Goal: Task Accomplishment & Management: Manage account settings

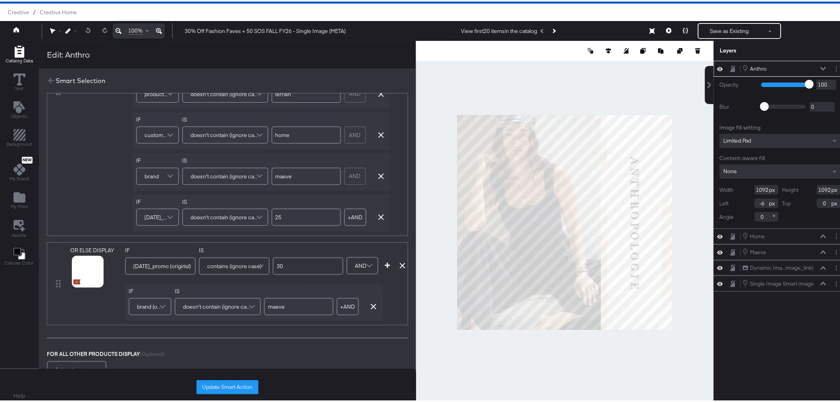
scroll to position [577, 0]
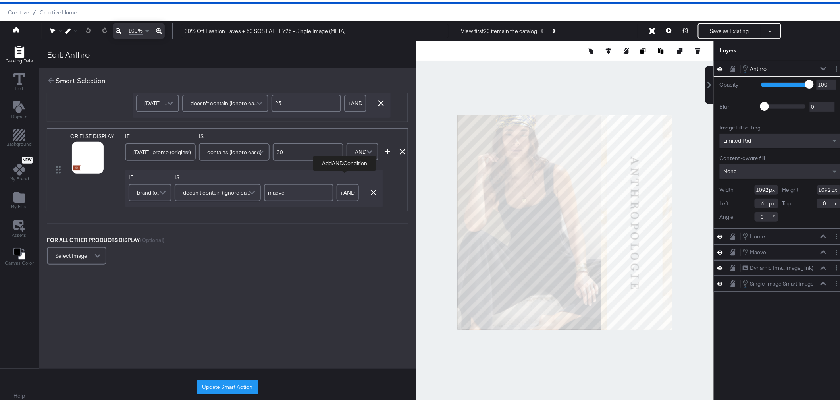
click at [347, 188] on button "+ AND" at bounding box center [348, 190] width 22 height 17
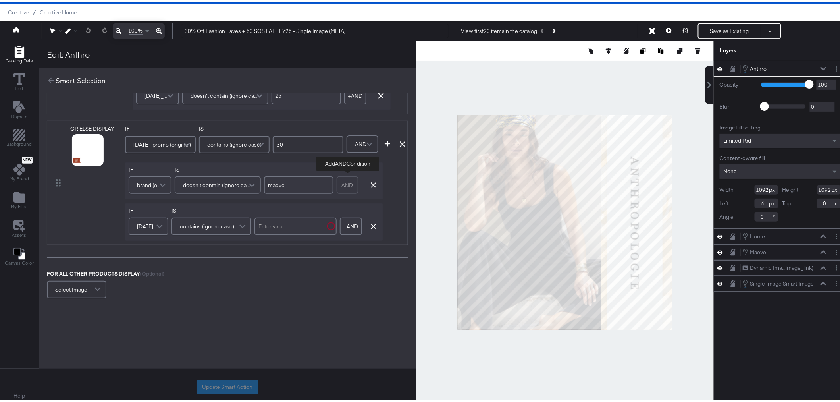
scroll to position [618, 0]
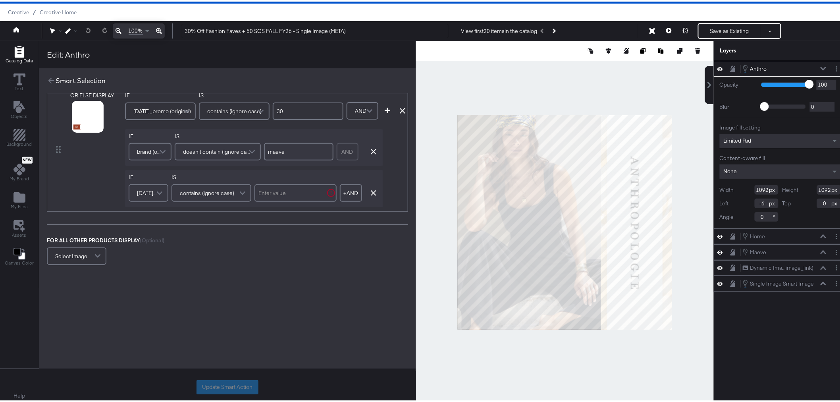
click at [145, 187] on span "cyber_monday_promo (original)" at bounding box center [147, 192] width 21 height 14
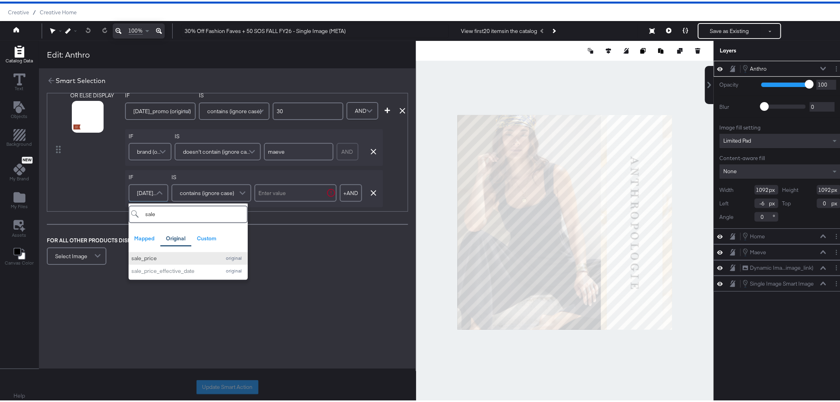
type input "sale"
click at [176, 251] on button "sale_price original" at bounding box center [188, 257] width 119 height 13
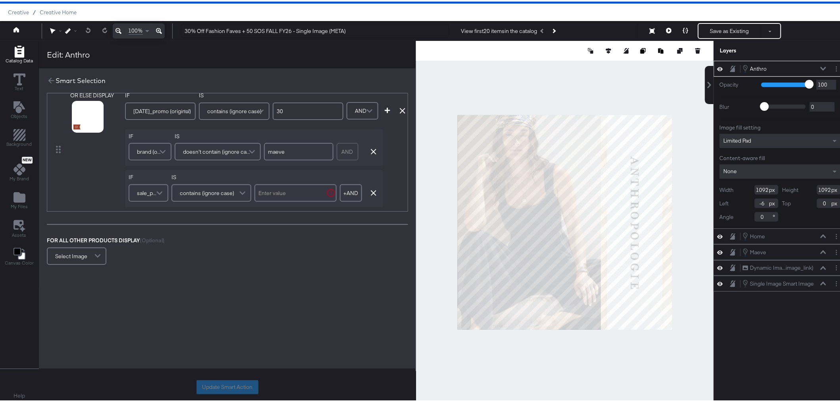
click at [211, 185] on span "contains (ignore case)" at bounding box center [207, 192] width 54 height 14
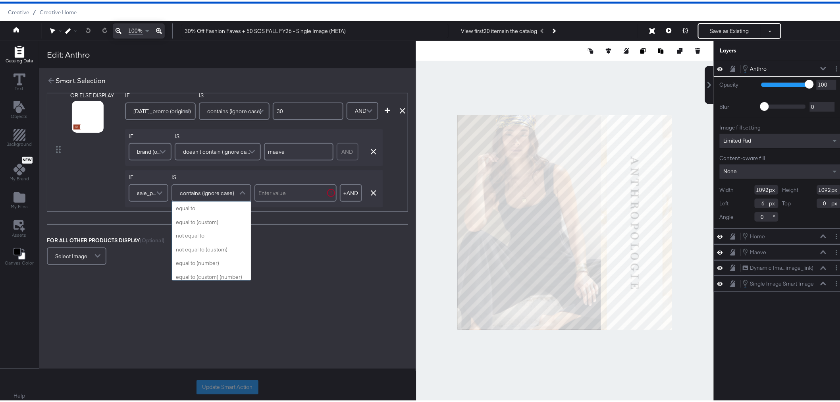
scroll to position [317, 0]
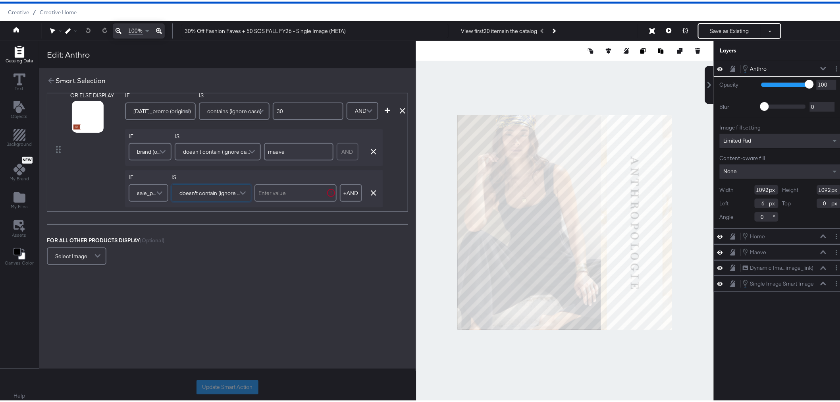
click at [293, 183] on input "text" at bounding box center [296, 191] width 82 height 17
type input ".95"
click at [342, 187] on button "+ AND" at bounding box center [348, 191] width 22 height 17
click at [143, 189] on span "cyber_monday_promo (original)" at bounding box center [147, 192] width 21 height 14
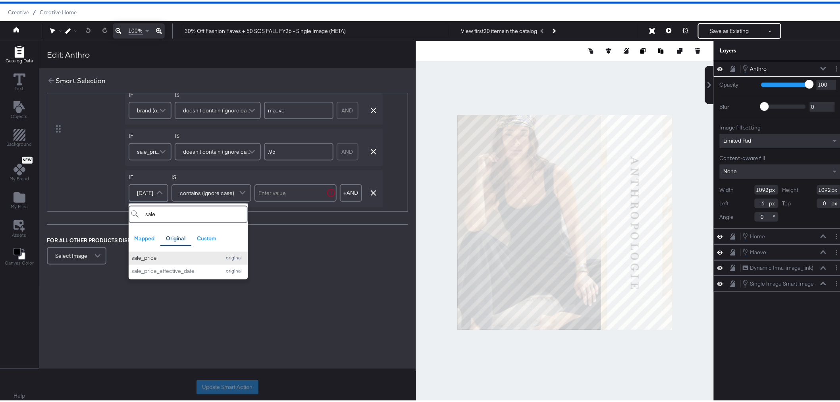
type input "sale"
click at [160, 253] on div "sale_price" at bounding box center [174, 257] width 86 height 8
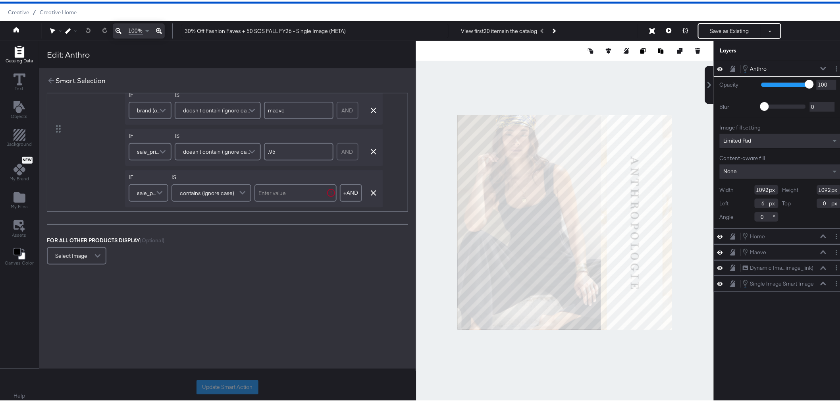
click at [211, 185] on span "contains (ignore case)" at bounding box center [207, 192] width 54 height 14
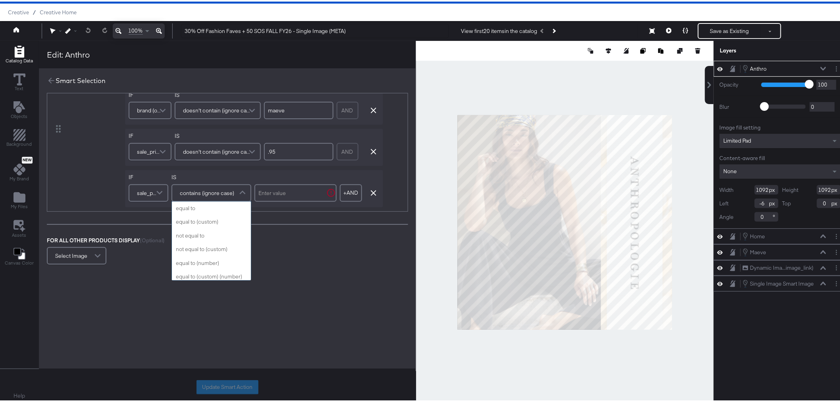
scroll to position [317, 0]
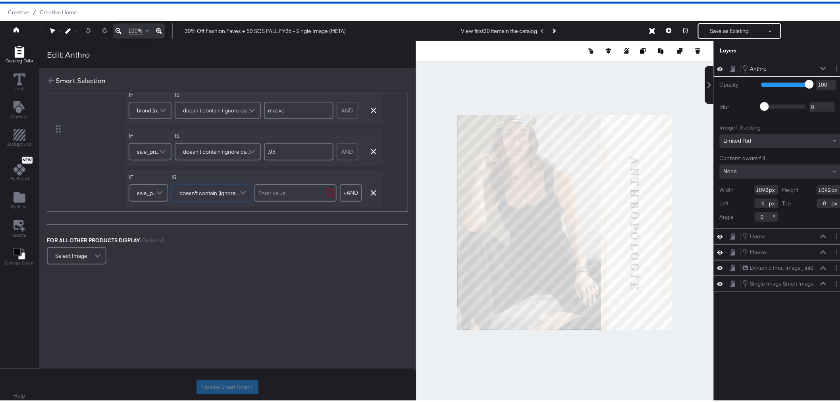
drag, startPoint x: 216, startPoint y: 239, endPoint x: 235, endPoint y: 222, distance: 26.5
click at [295, 187] on input "text" at bounding box center [296, 191] width 82 height 17
type input ".97"
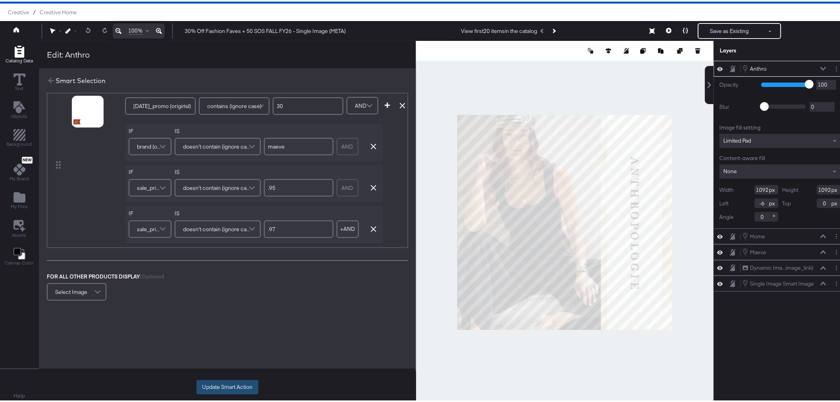
click at [228, 380] on button "Update Smart Action" at bounding box center [228, 385] width 62 height 14
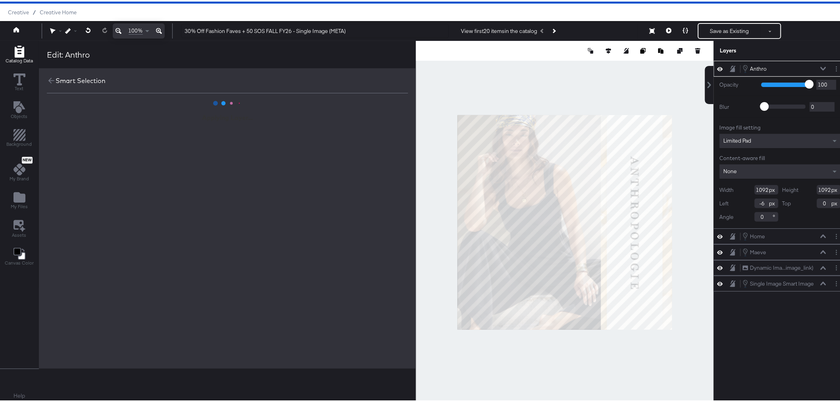
scroll to position [0, 0]
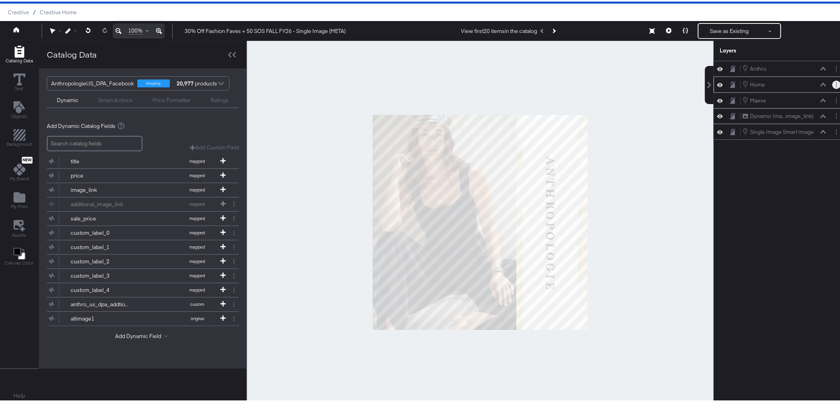
click at [833, 85] on button "Layer Options" at bounding box center [837, 83] width 8 height 8
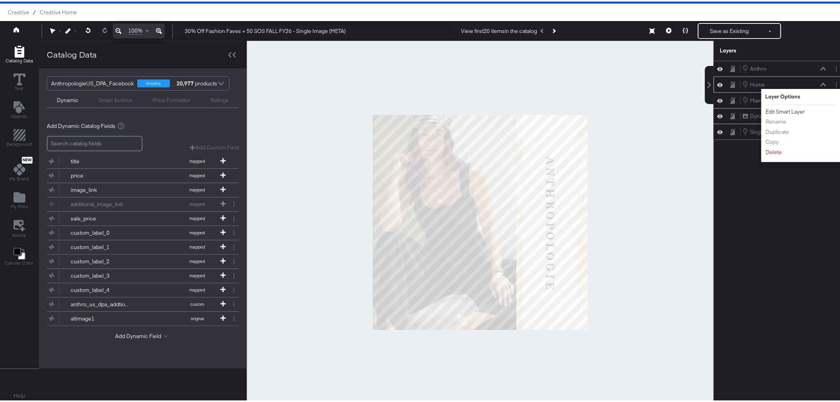
click at [770, 108] on button "Edit Smart Layer" at bounding box center [786, 110] width 40 height 8
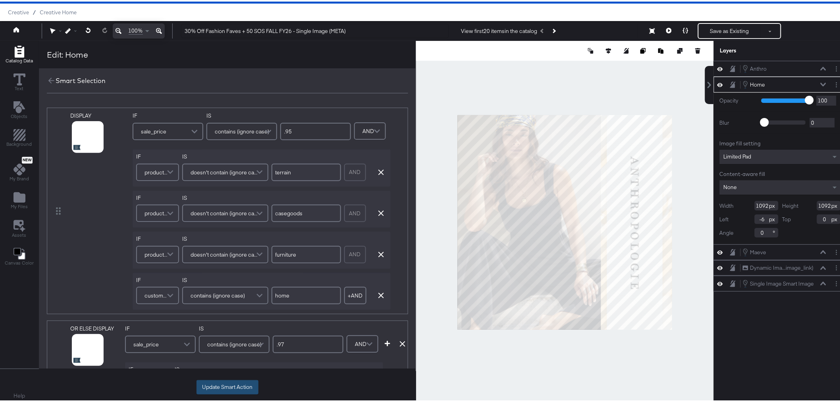
click at [237, 385] on button "Update Smart Action" at bounding box center [228, 385] width 62 height 14
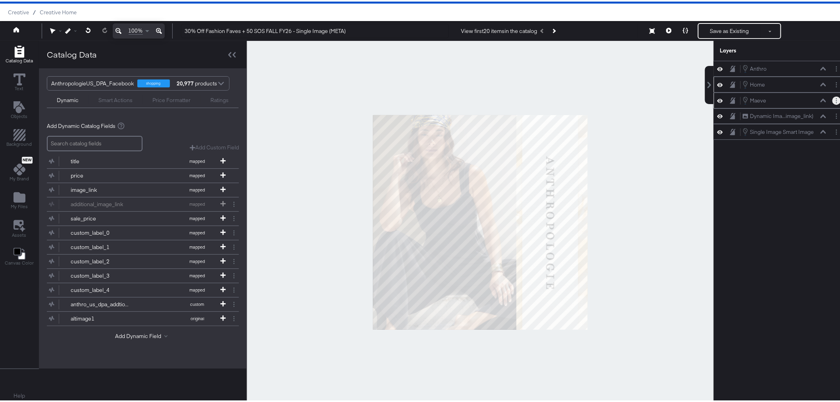
click at [836, 100] on icon "Layer Options" at bounding box center [836, 99] width 1 height 5
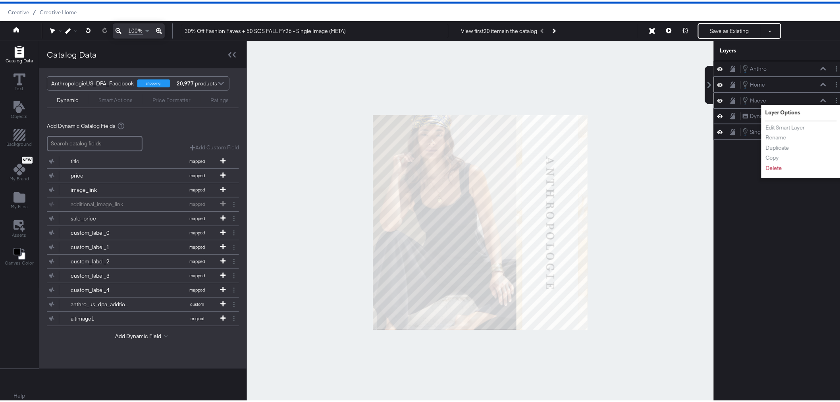
click at [802, 129] on li "Edit Smart Layer" at bounding box center [788, 126] width 44 height 8
click at [785, 128] on button "Edit Smart Layer" at bounding box center [786, 126] width 40 height 8
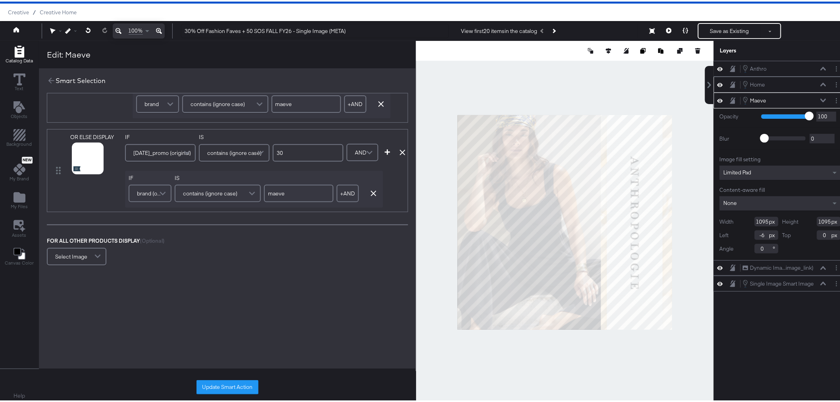
scroll to position [412, 0]
click at [352, 189] on button "+ AND" at bounding box center [348, 191] width 22 height 17
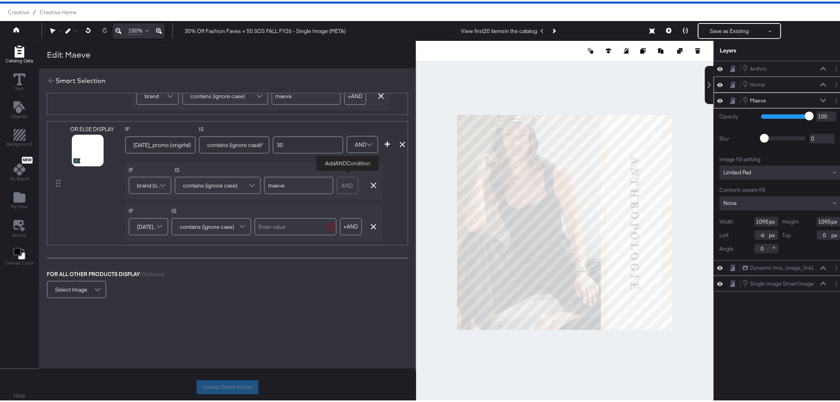
scroll to position [454, 0]
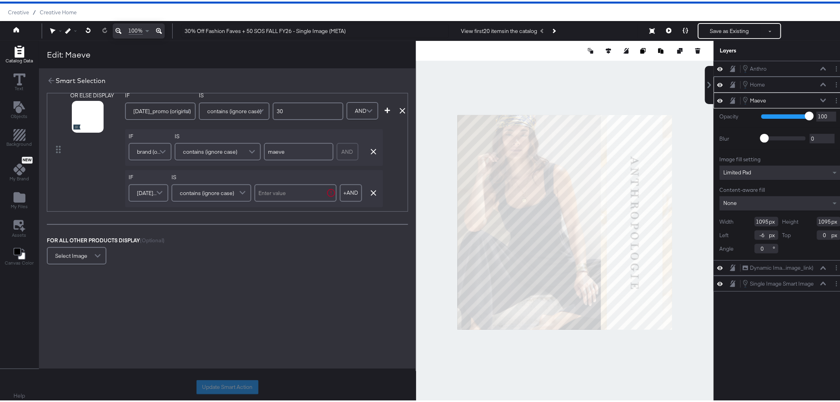
click at [140, 187] on span "cyber_monday_promo (original)" at bounding box center [147, 192] width 21 height 14
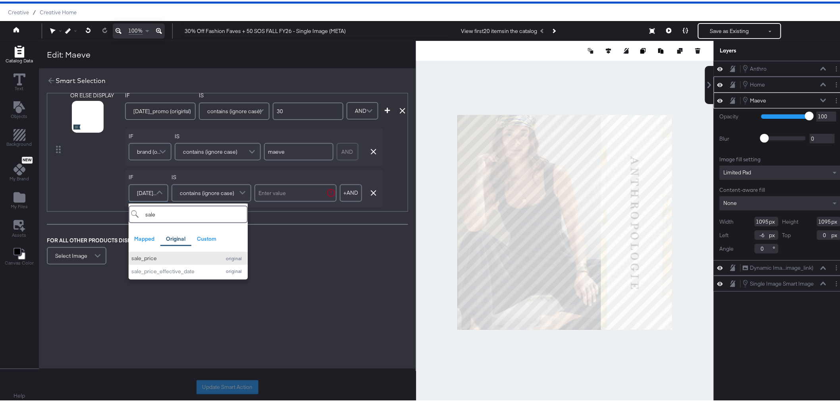
type input "sale"
click at [140, 253] on div "sale_price" at bounding box center [174, 257] width 86 height 8
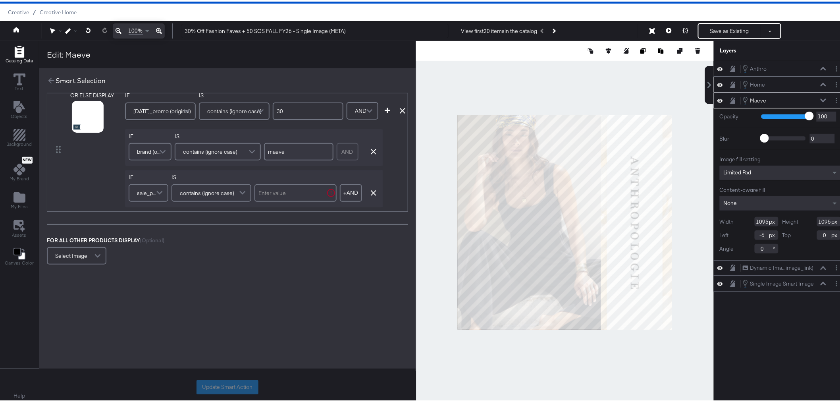
click at [205, 185] on span "contains (ignore case)" at bounding box center [207, 192] width 54 height 14
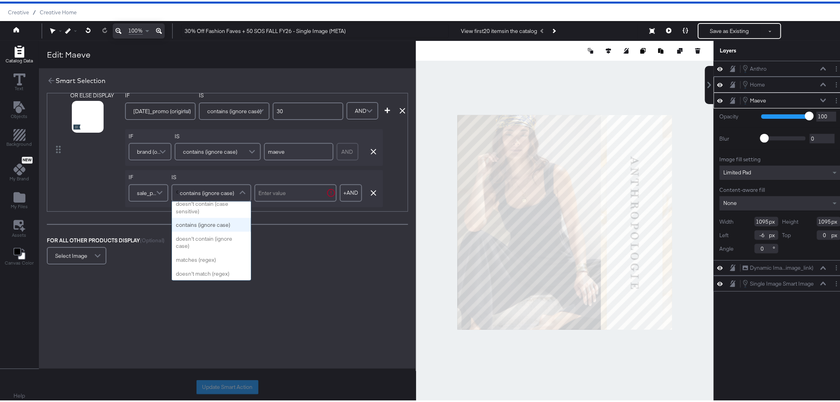
scroll to position [0, 0]
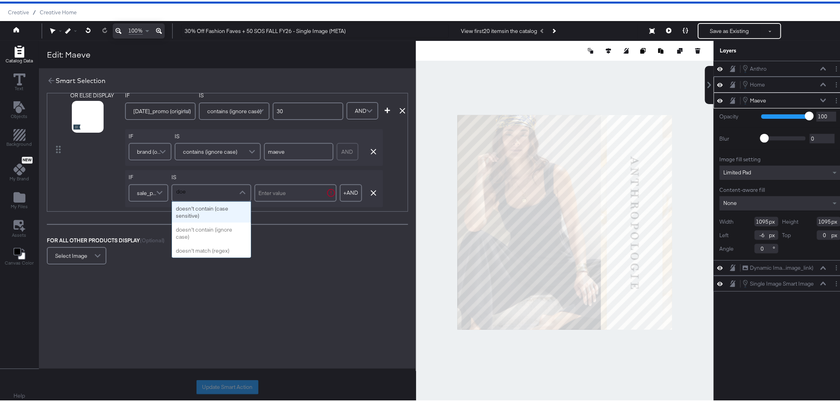
type input "does"
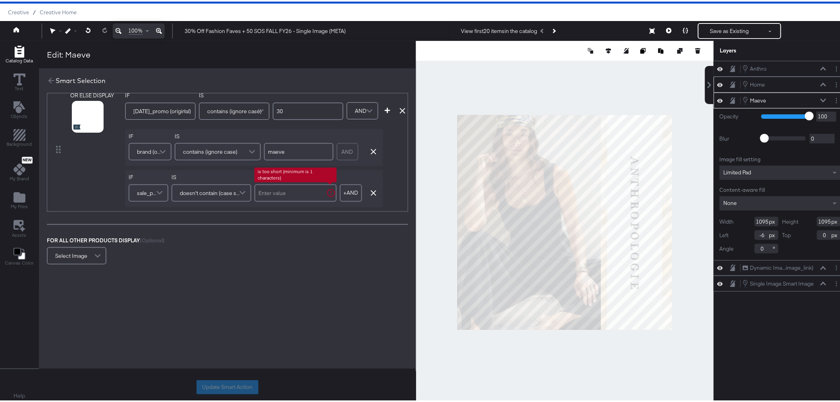
click at [272, 187] on input "text" at bounding box center [296, 191] width 82 height 17
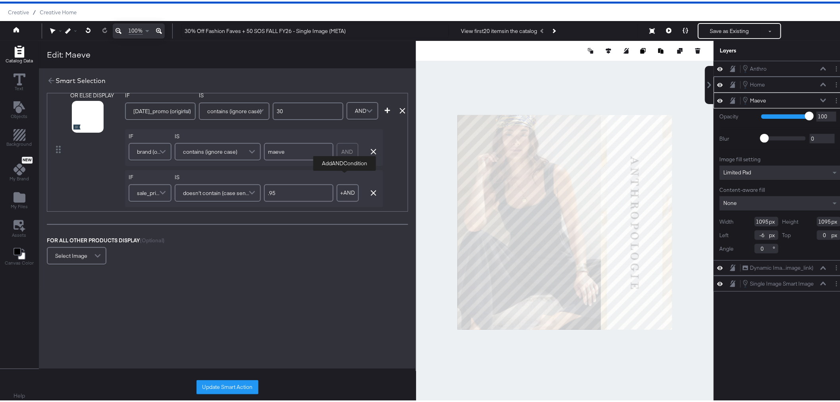
type input ".95"
click at [356, 184] on button "+ AND" at bounding box center [348, 191] width 22 height 17
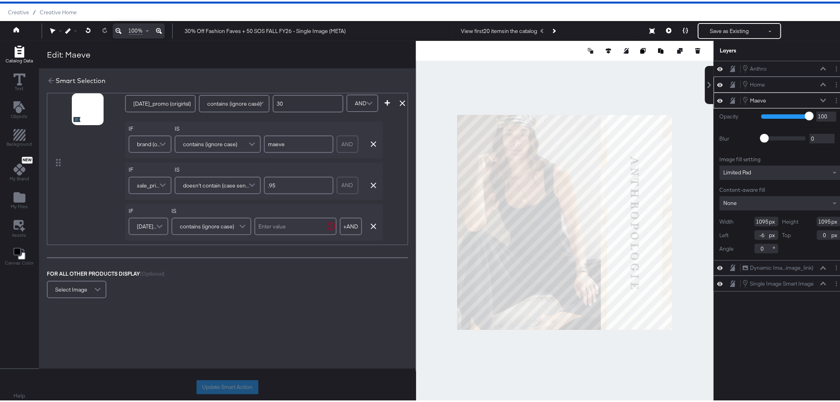
scroll to position [495, 0]
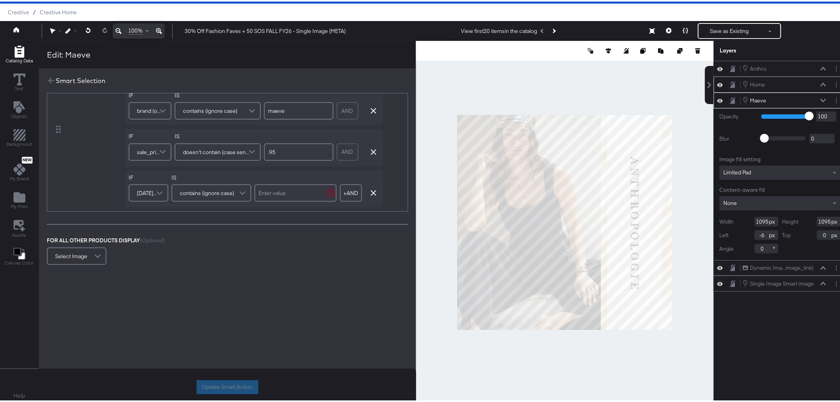
click at [141, 185] on span "cyber_monday_promo (original)" at bounding box center [147, 192] width 21 height 14
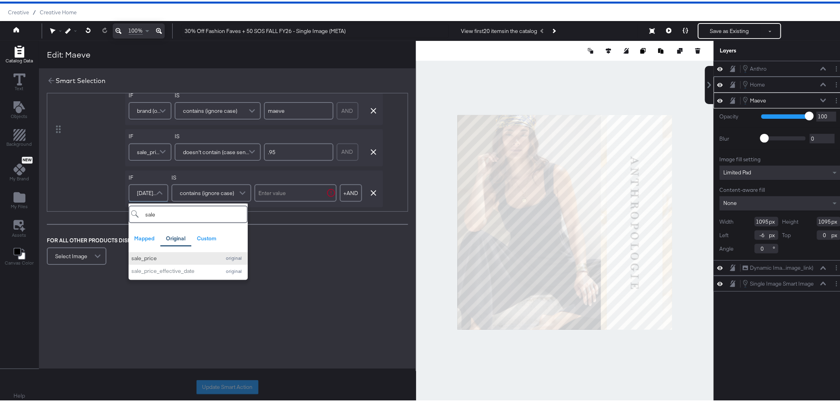
type input "sale"
click at [183, 253] on div "sale_price" at bounding box center [174, 257] width 86 height 8
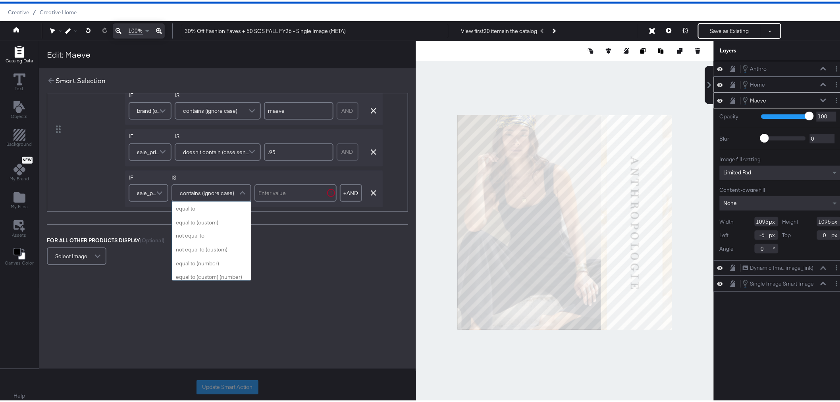
click at [208, 185] on span "contains (ignore case)" at bounding box center [207, 192] width 54 height 14
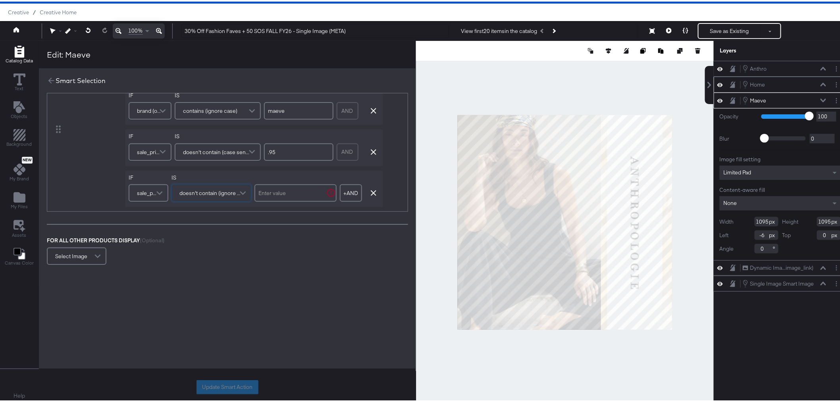
click at [284, 184] on input "text" at bounding box center [296, 191] width 82 height 17
type input ".97"
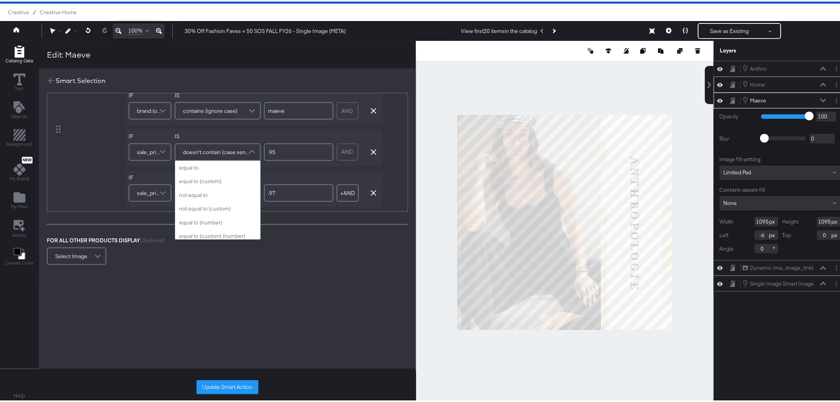
click at [204, 144] on span "doesn't contain (case sensitive)" at bounding box center [216, 151] width 67 height 14
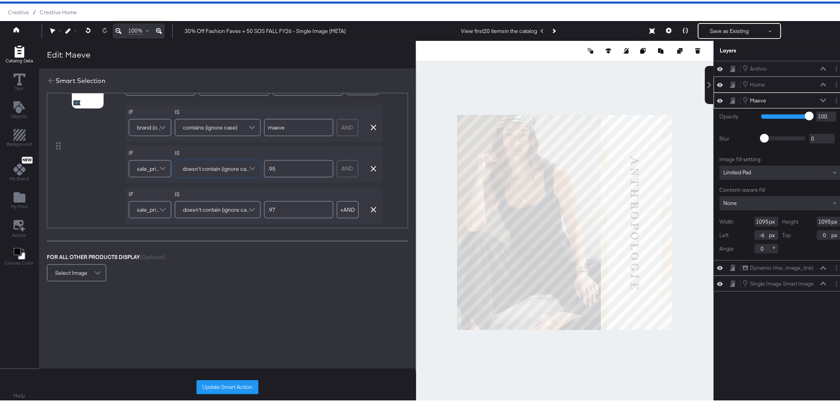
scroll to position [494, 0]
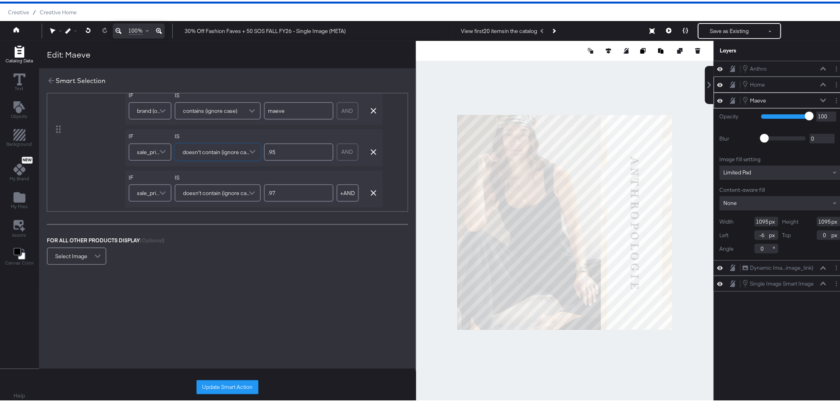
click at [236, 385] on button "Update Smart Action" at bounding box center [228, 385] width 62 height 14
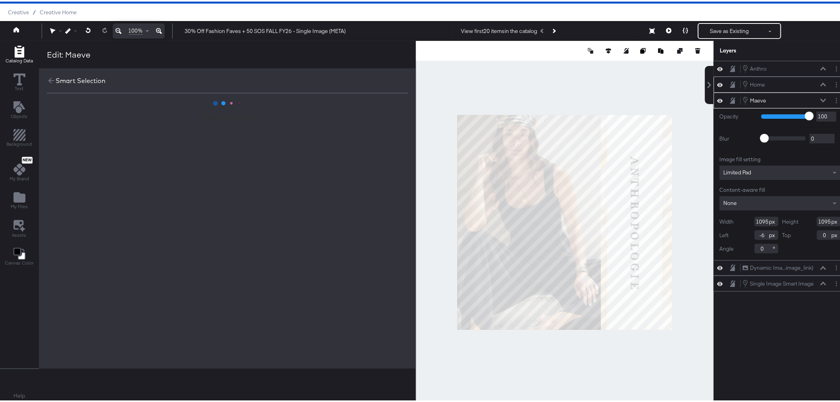
scroll to position [0, 0]
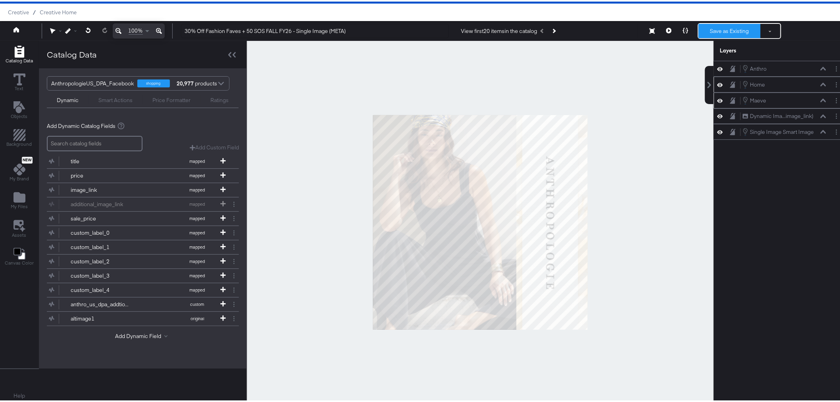
click at [711, 31] on button "Save as Existing" at bounding box center [730, 29] width 62 height 14
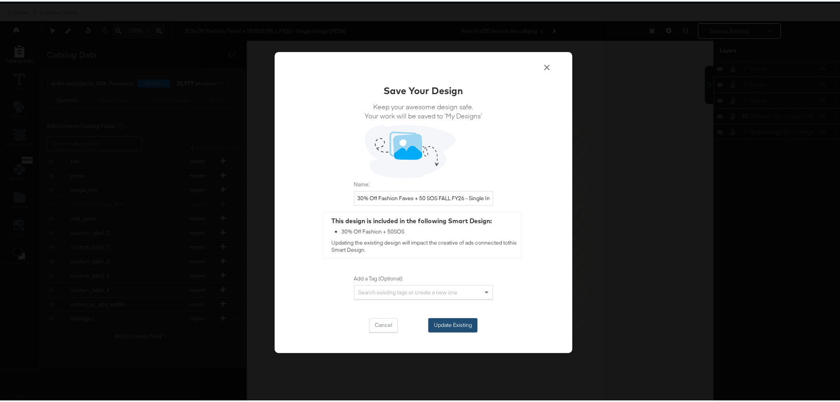
click at [463, 323] on button "Update Existing" at bounding box center [453, 324] width 49 height 14
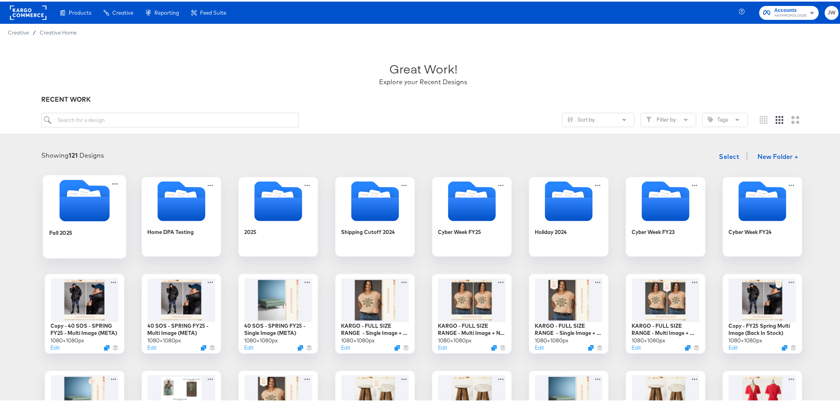
click at [90, 219] on icon "Folder" at bounding box center [84, 207] width 50 height 25
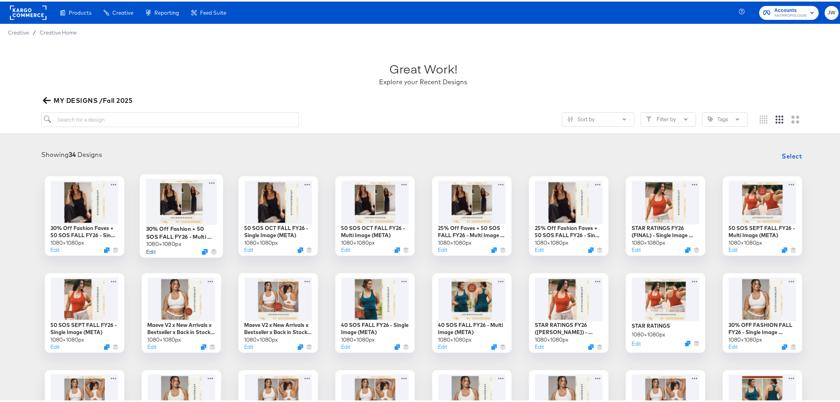
click at [148, 251] on button "Edit" at bounding box center [151, 250] width 10 height 8
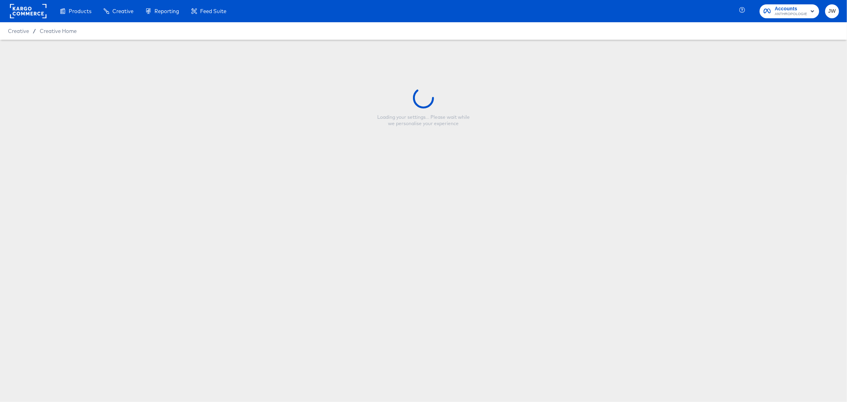
type input "30% Off Fashion + 50 SOS FALL FY26 - Multi Image (META)"
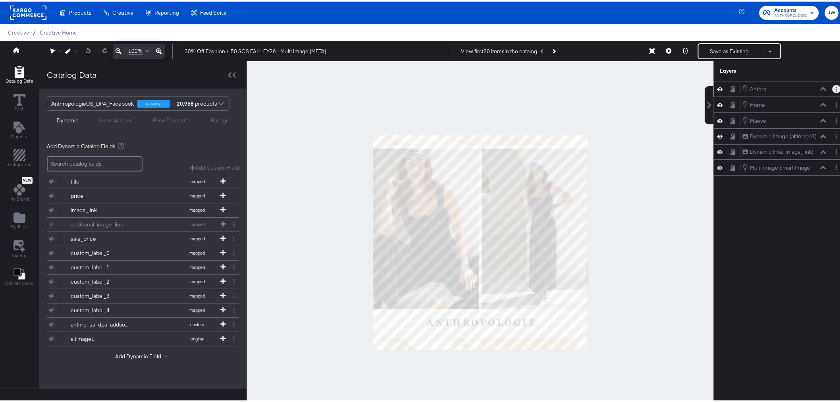
drag, startPoint x: 831, startPoint y: 85, endPoint x: 831, endPoint y: 90, distance: 4.8
click at [833, 85] on button "Layer Options" at bounding box center [837, 87] width 8 height 8
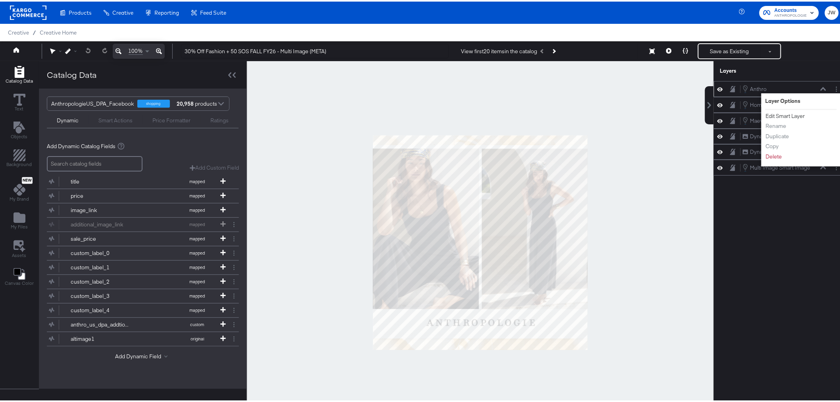
click at [794, 114] on button "Edit Smart Layer" at bounding box center [786, 114] width 40 height 8
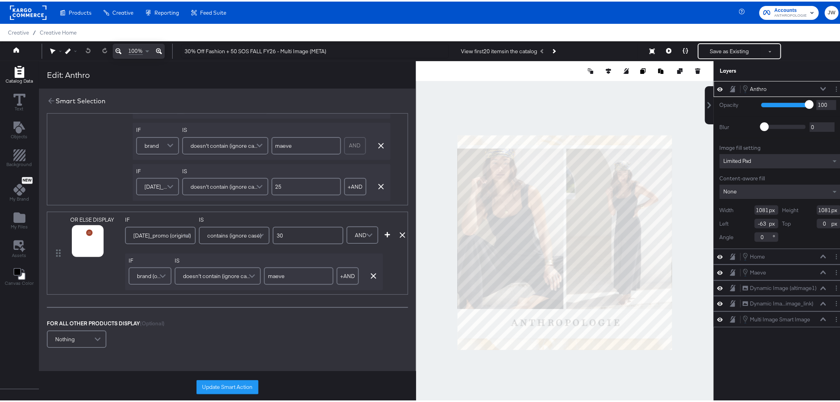
scroll to position [529, 0]
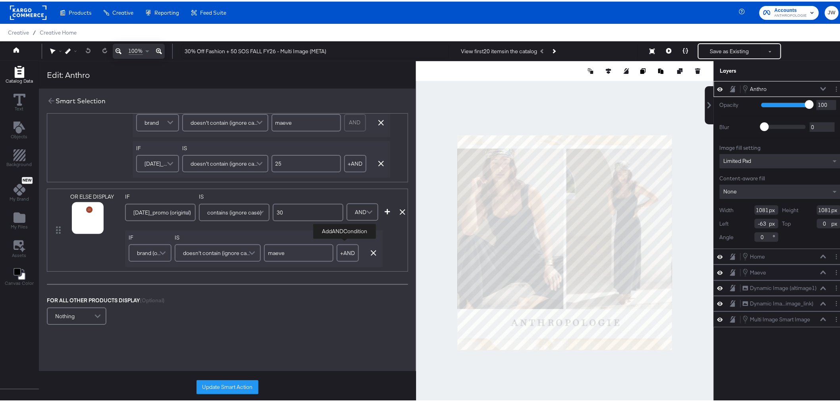
drag, startPoint x: 347, startPoint y: 253, endPoint x: 296, endPoint y: 267, distance: 52.9
click at [347, 253] on button "+ AND" at bounding box center [348, 251] width 22 height 17
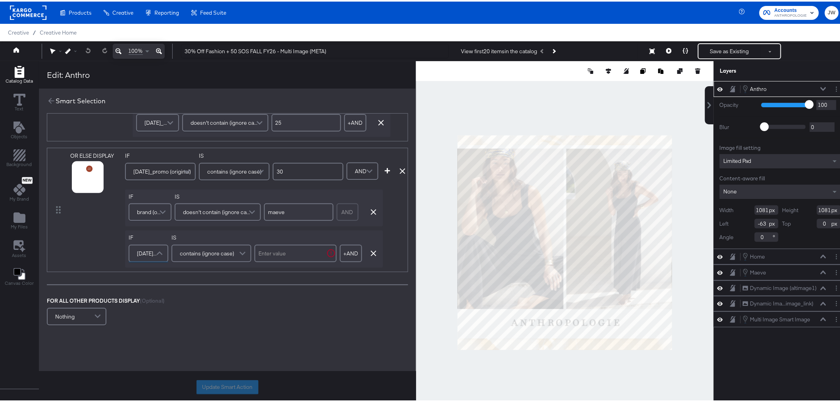
click at [143, 256] on span "cyber_monday_promo (original)" at bounding box center [147, 252] width 21 height 14
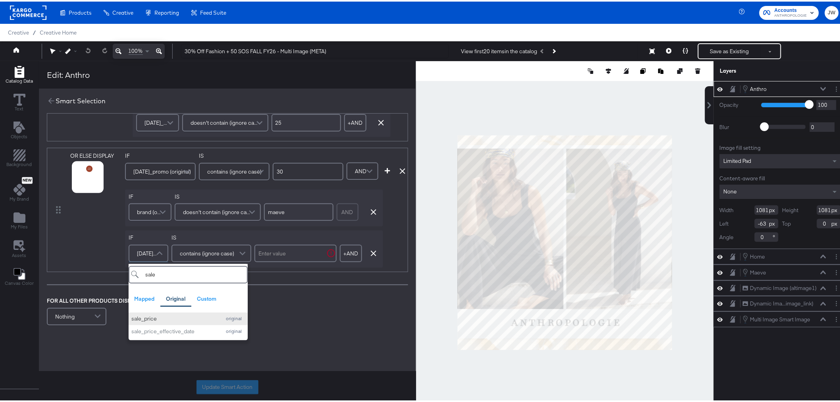
type input "sale"
click at [149, 315] on div "sale_price" at bounding box center [174, 318] width 86 height 8
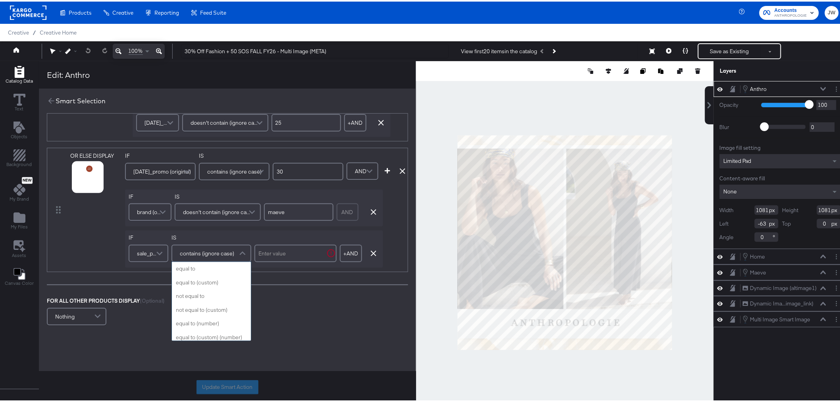
click at [209, 247] on span "contains (ignore case)" at bounding box center [207, 252] width 54 height 14
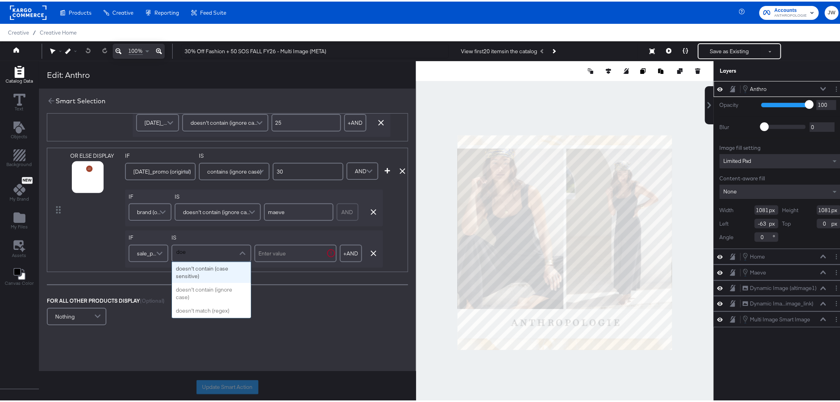
type input "does"
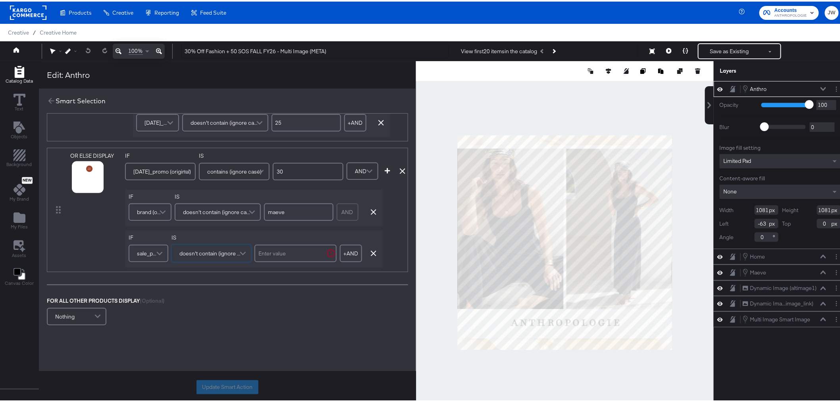
click at [303, 255] on input "text" at bounding box center [296, 251] width 82 height 17
type input ".95"
click at [353, 259] on button "+ AND" at bounding box center [348, 251] width 22 height 17
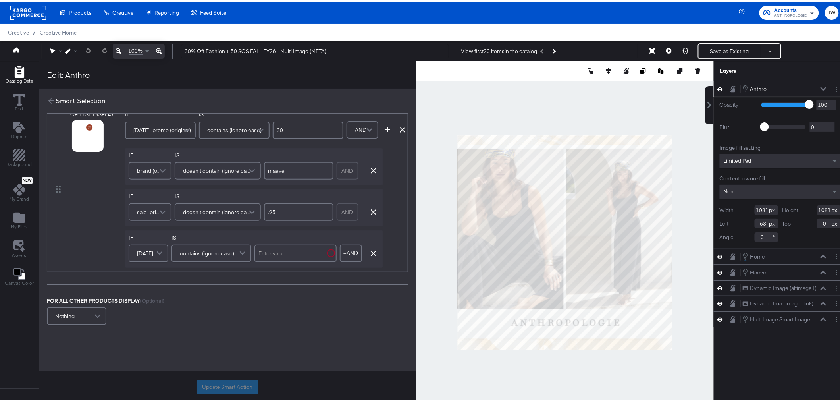
click at [138, 258] on span "cyber_monday_promo (original)" at bounding box center [147, 252] width 21 height 14
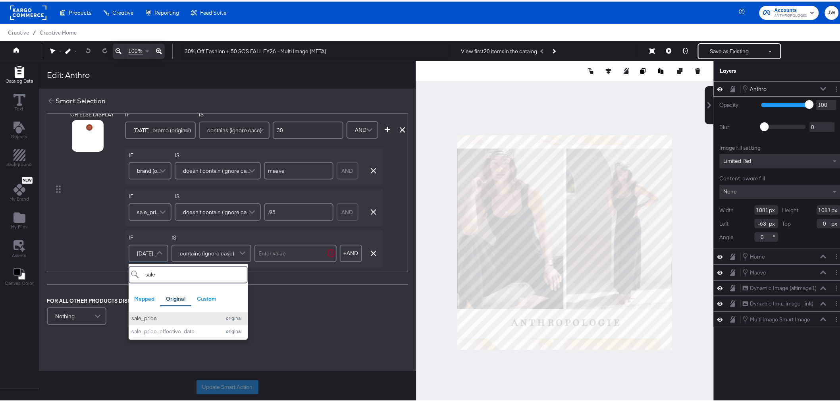
type input "sale"
click at [152, 316] on div "sale_price" at bounding box center [174, 317] width 86 height 8
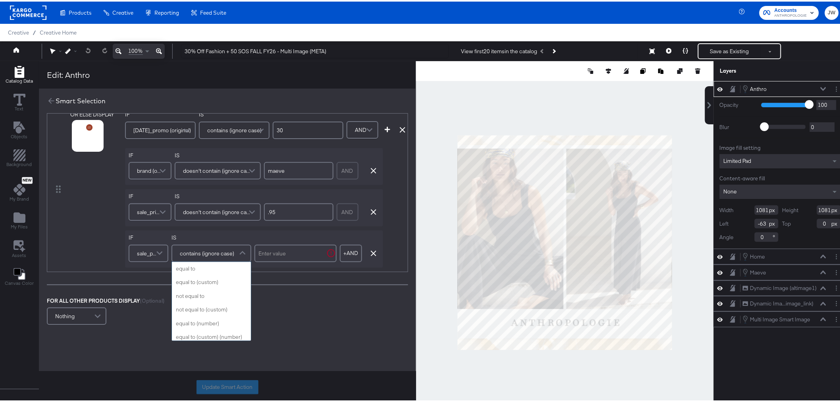
click at [205, 255] on span "contains (ignore case)" at bounding box center [207, 252] width 54 height 14
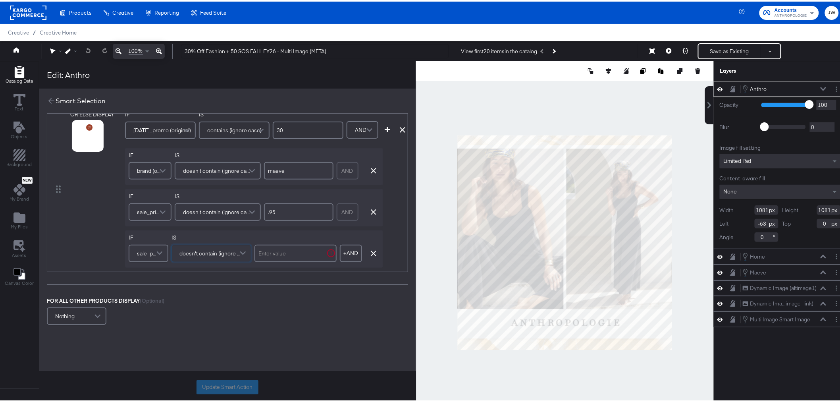
click at [298, 251] on input "text" at bounding box center [296, 251] width 82 height 17
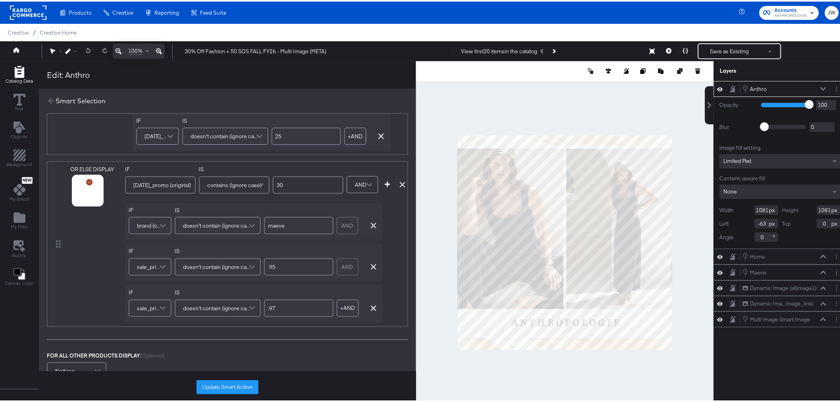
scroll to position [618, 0]
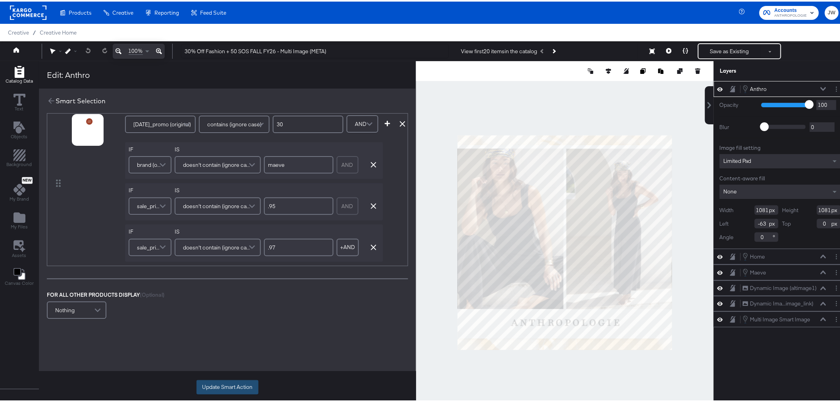
type input ".97"
click at [242, 382] on button "Update Smart Action" at bounding box center [228, 385] width 62 height 14
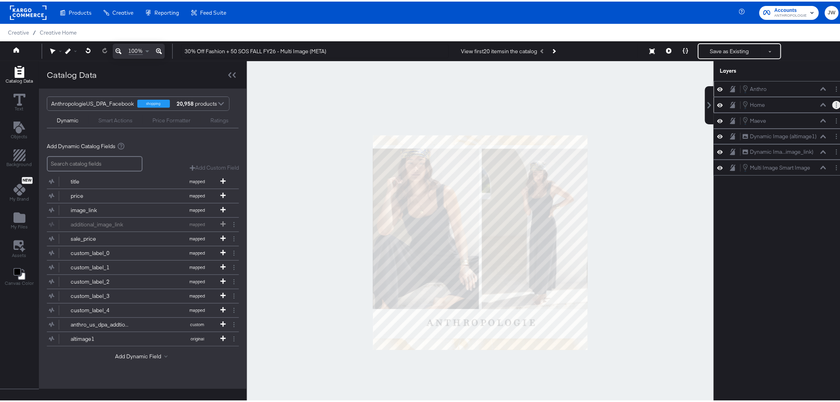
click at [833, 100] on button "Layer Options" at bounding box center [837, 103] width 8 height 8
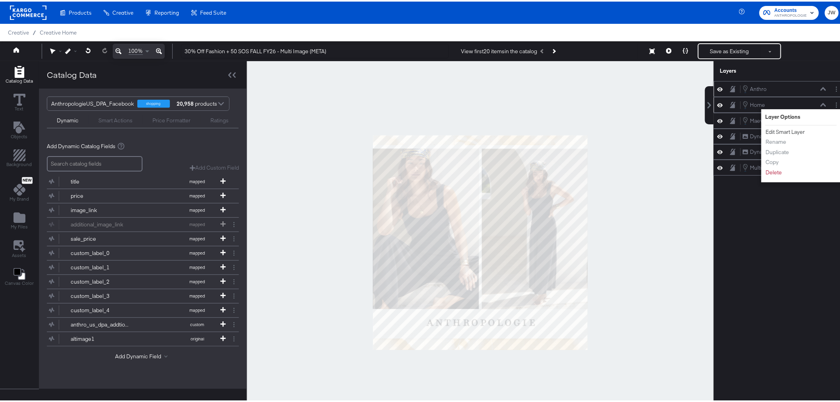
click at [796, 129] on button "Edit Smart Layer" at bounding box center [786, 130] width 40 height 8
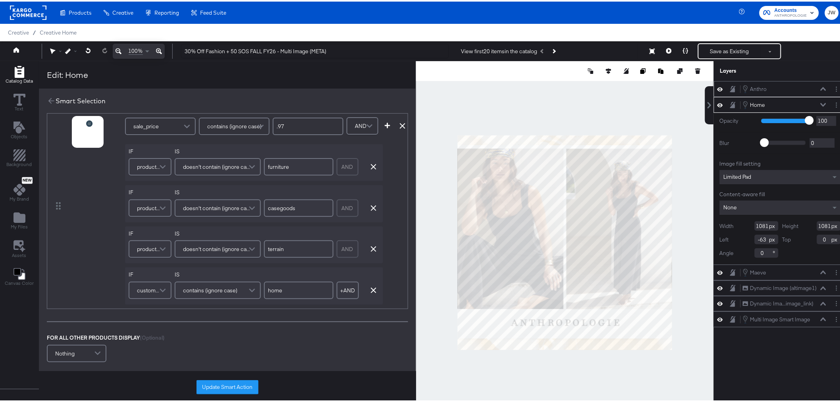
scroll to position [323, 0]
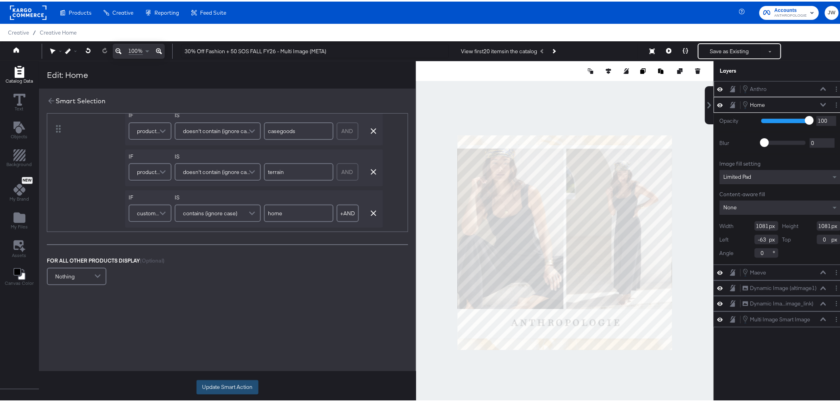
click at [218, 387] on button "Update Smart Action" at bounding box center [228, 385] width 62 height 14
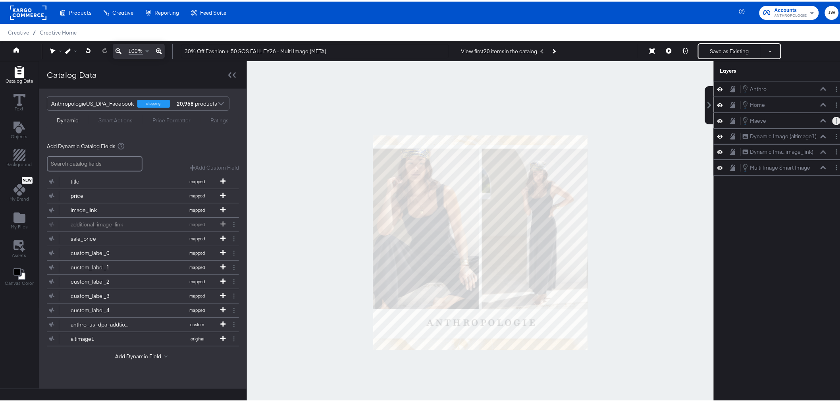
click at [833, 122] on button "Layer Options" at bounding box center [837, 119] width 8 height 8
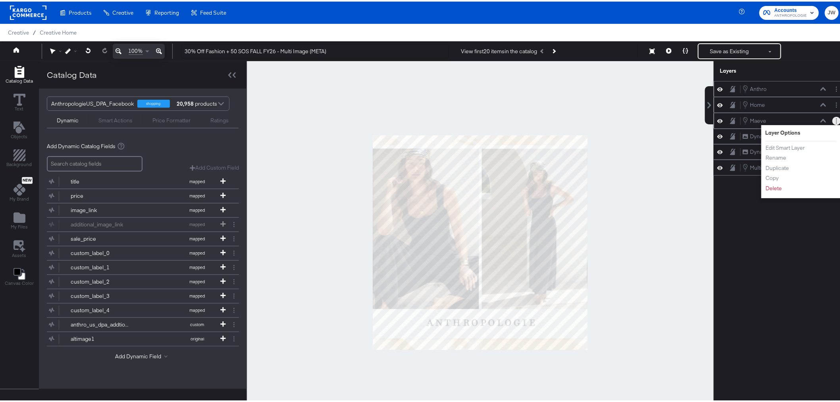
click at [800, 149] on li "Edit Smart Layer" at bounding box center [788, 146] width 44 height 8
click at [789, 149] on button "Edit Smart Layer" at bounding box center [786, 146] width 40 height 8
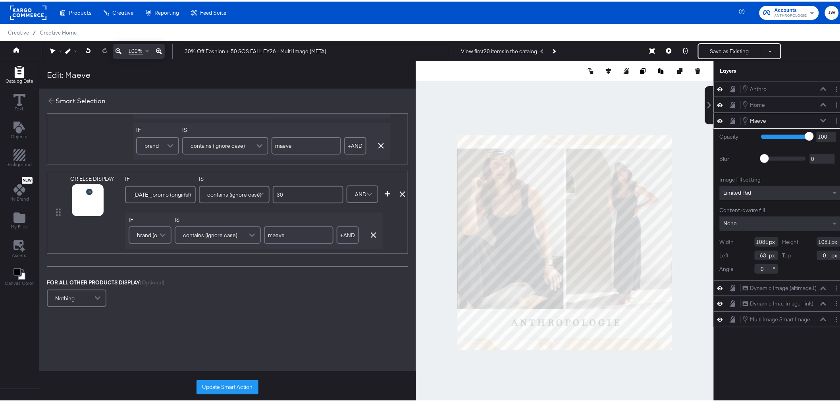
scroll to position [412, 0]
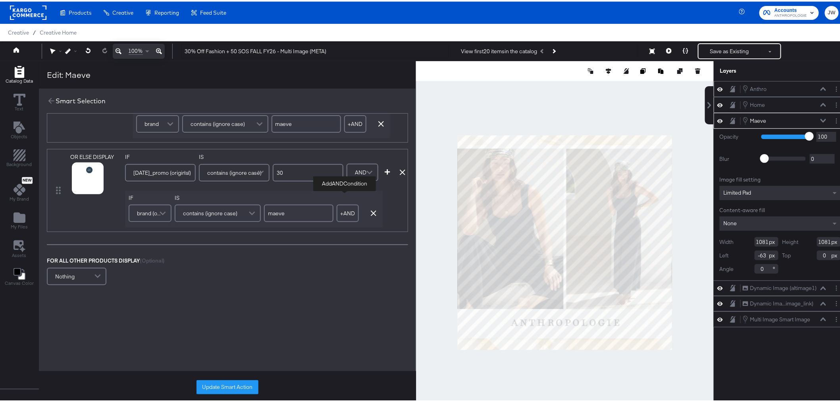
click at [349, 207] on button "+ AND" at bounding box center [348, 211] width 22 height 17
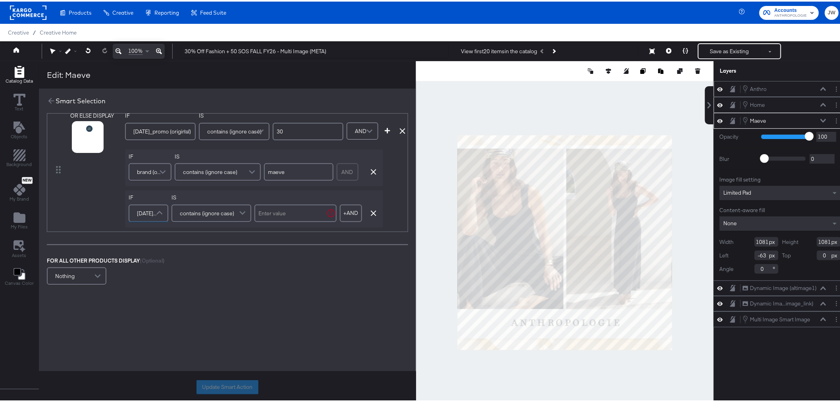
click at [138, 210] on span "cyber_monday_promo (original)" at bounding box center [147, 212] width 21 height 14
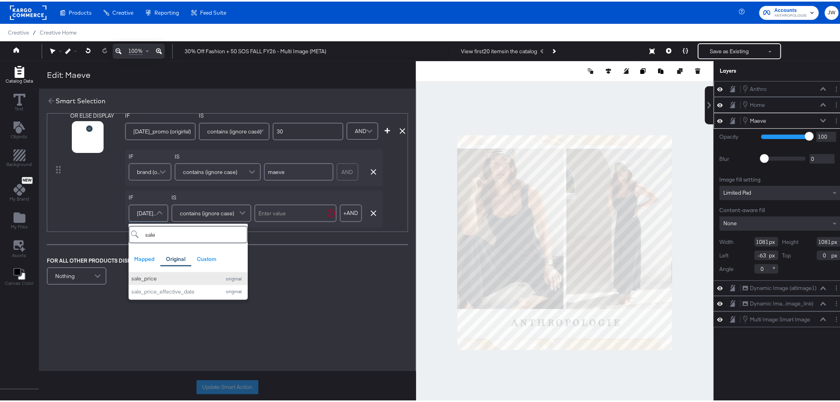
type input "sale"
drag, startPoint x: 158, startPoint y: 271, endPoint x: 160, endPoint y: 266, distance: 5.0
click at [158, 273] on div "sale_price" at bounding box center [174, 277] width 86 height 8
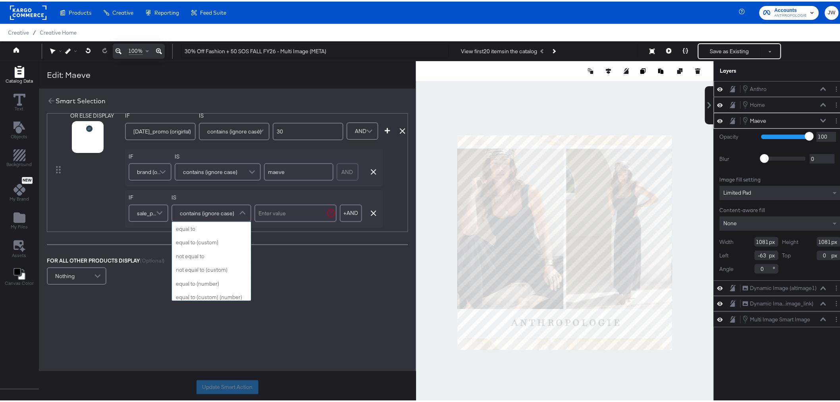
click at [203, 207] on span "contains (ignore case)" at bounding box center [207, 212] width 54 height 14
type input "d"
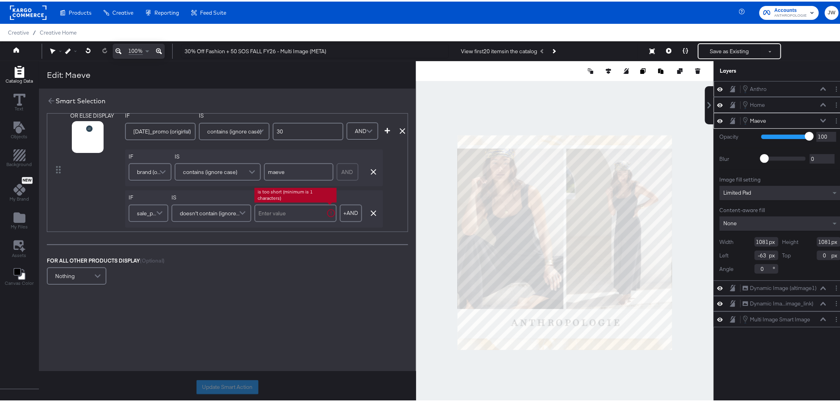
click at [287, 203] on input "text" at bounding box center [296, 211] width 82 height 17
type input ".95"
click at [341, 208] on button "+ AND" at bounding box center [348, 211] width 22 height 17
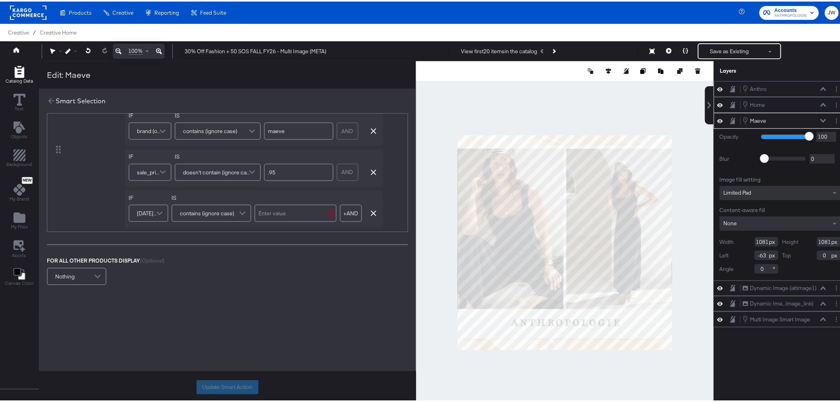
click at [144, 208] on span "cyber_monday_promo (original)" at bounding box center [147, 212] width 21 height 14
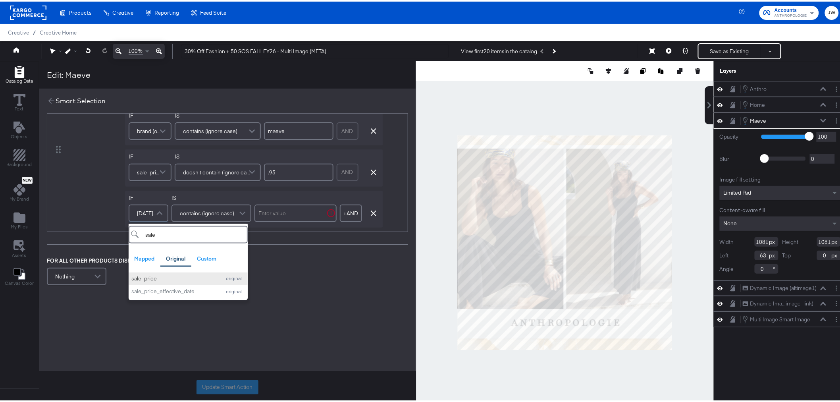
type input "sale"
click at [193, 274] on div "sale_price" at bounding box center [174, 278] width 86 height 8
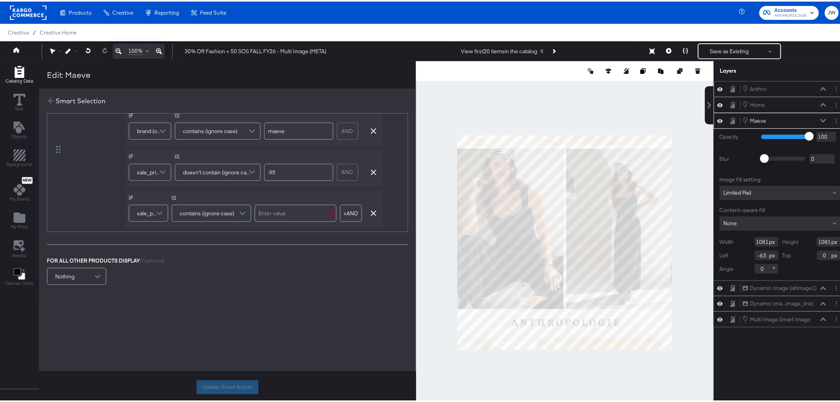
click at [208, 207] on span "contains (ignore case)" at bounding box center [207, 212] width 54 height 14
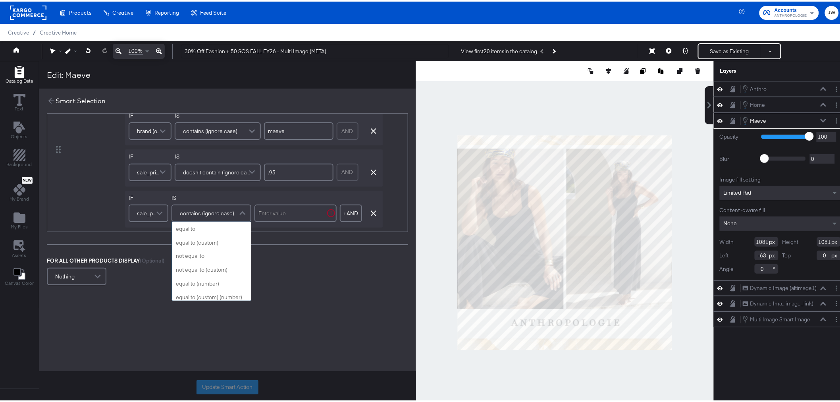
scroll to position [317, 0]
type input "d"
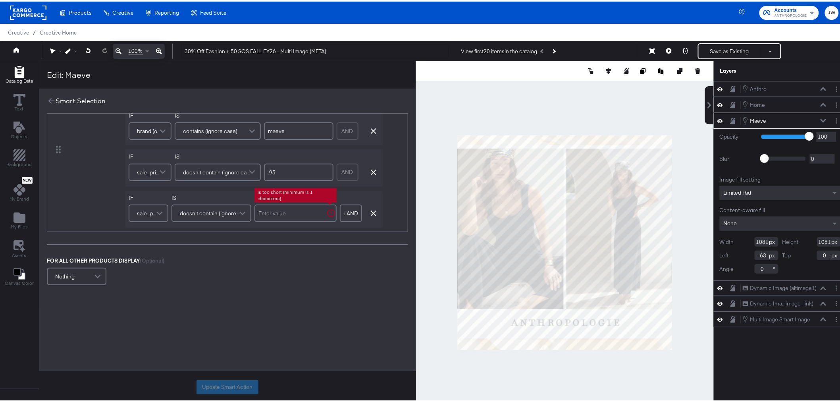
click at [288, 204] on input "text" at bounding box center [296, 211] width 82 height 17
type input ".97"
click at [223, 386] on button "Update Smart Action" at bounding box center [228, 385] width 62 height 14
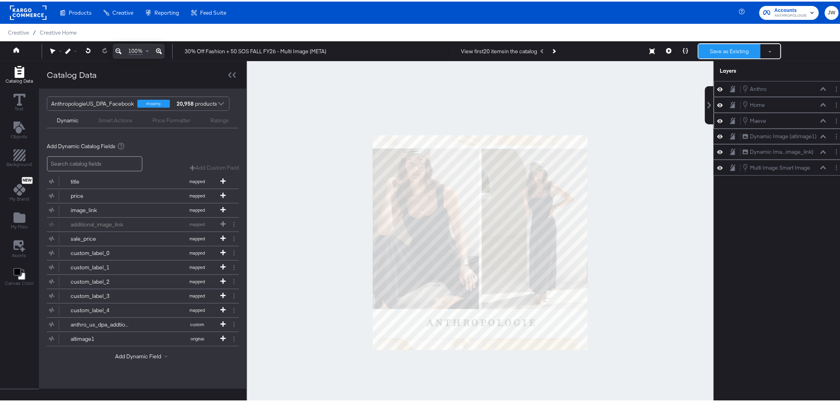
click at [732, 48] on button "Save as Existing" at bounding box center [730, 49] width 62 height 14
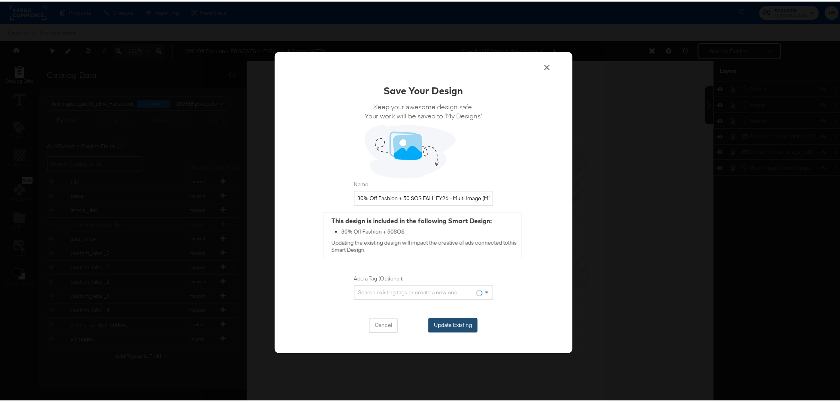
click at [469, 328] on button "Update Existing" at bounding box center [453, 324] width 49 height 14
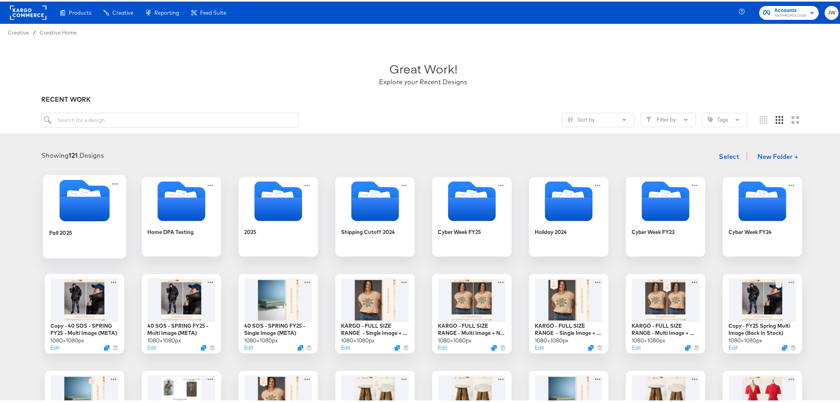
drag, startPoint x: 83, startPoint y: 201, endPoint x: 79, endPoint y: 202, distance: 4.0
click at [83, 201] on icon "Folder" at bounding box center [84, 207] width 50 height 25
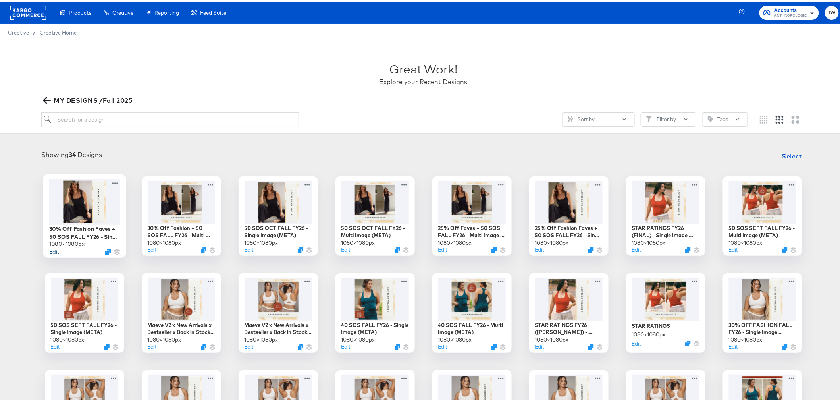
click at [50, 253] on button "Edit" at bounding box center [54, 250] width 10 height 8
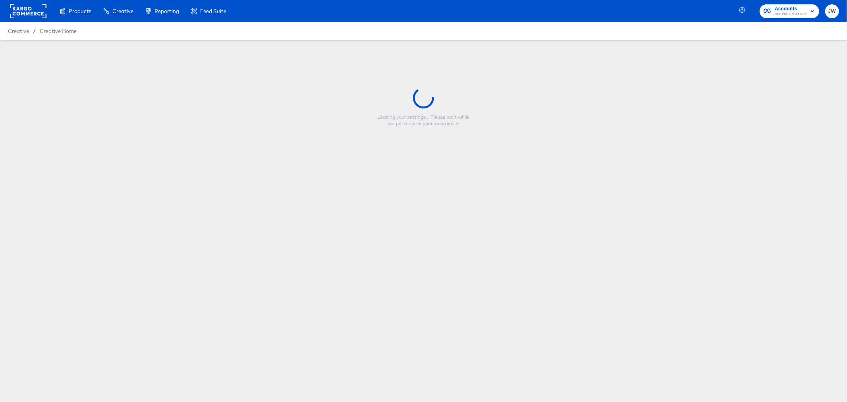
type input "30% Off Fashion Faves + 50 SOS FALL FY26 - Single Image (META)"
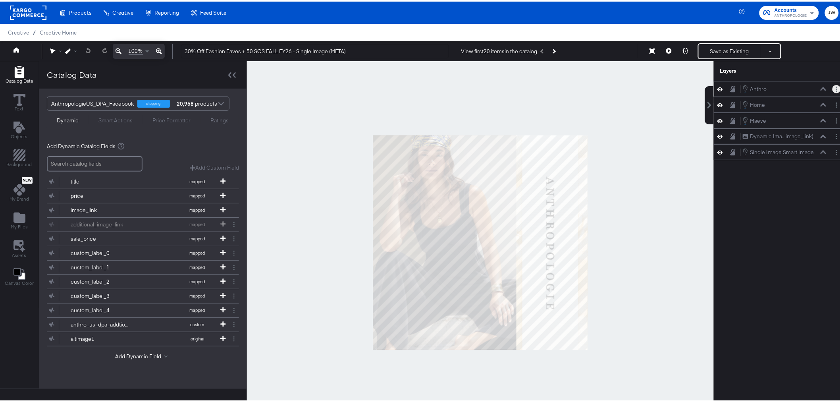
click at [833, 88] on button "Layer Options" at bounding box center [837, 87] width 8 height 8
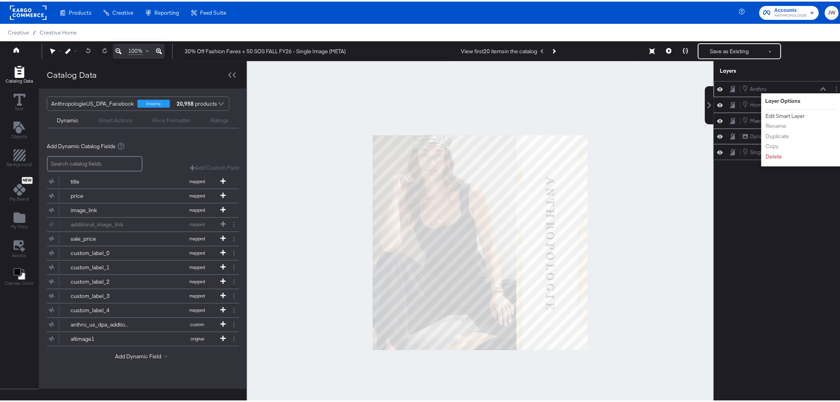
click at [781, 113] on button "Edit Smart Layer" at bounding box center [786, 114] width 40 height 8
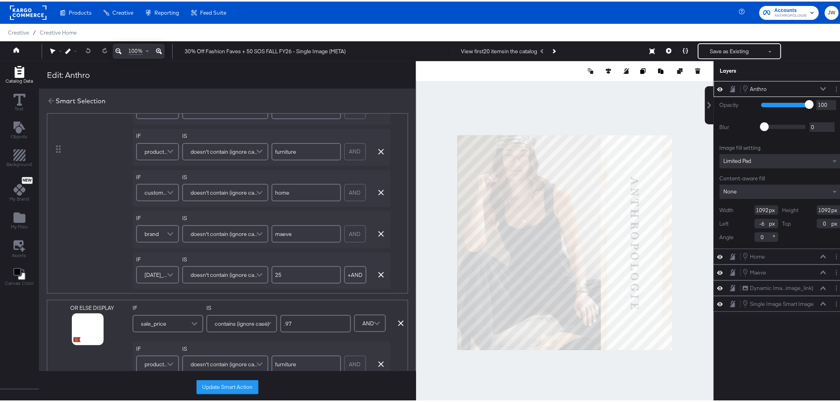
scroll to position [132, 0]
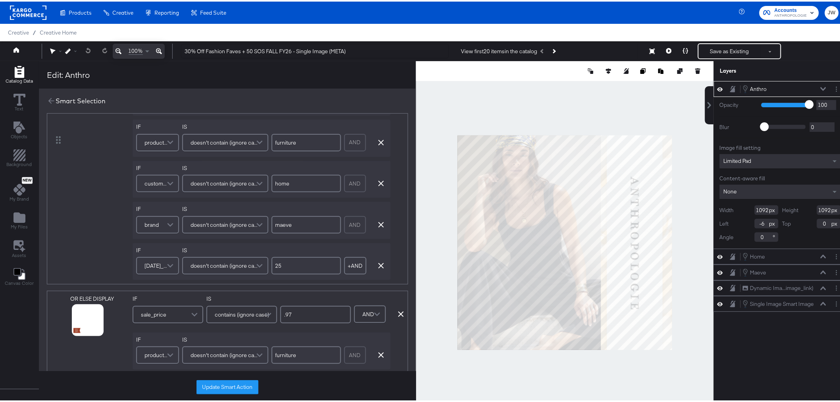
click at [162, 266] on span "black_friday_promo (original)" at bounding box center [157, 264] width 24 height 14
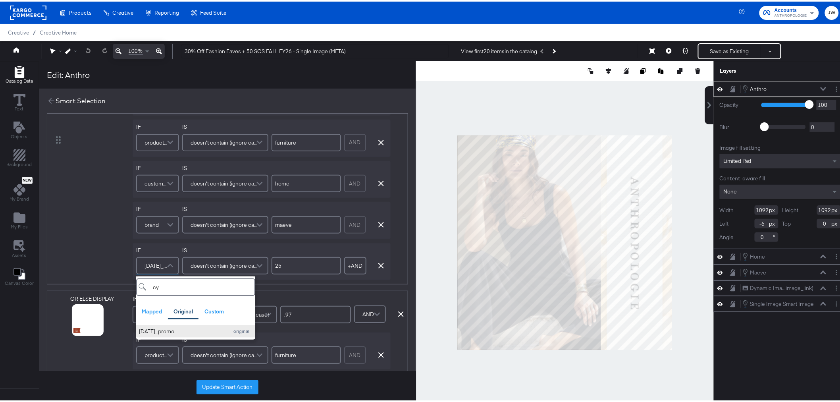
type input "cy"
click at [205, 329] on div "cyber_monday_promo" at bounding box center [182, 330] width 86 height 8
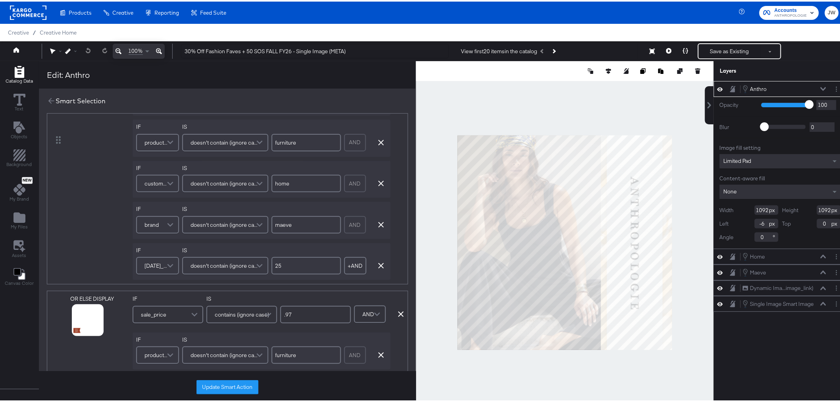
click at [302, 261] on input "25" at bounding box center [306, 263] width 69 height 17
type input "2"
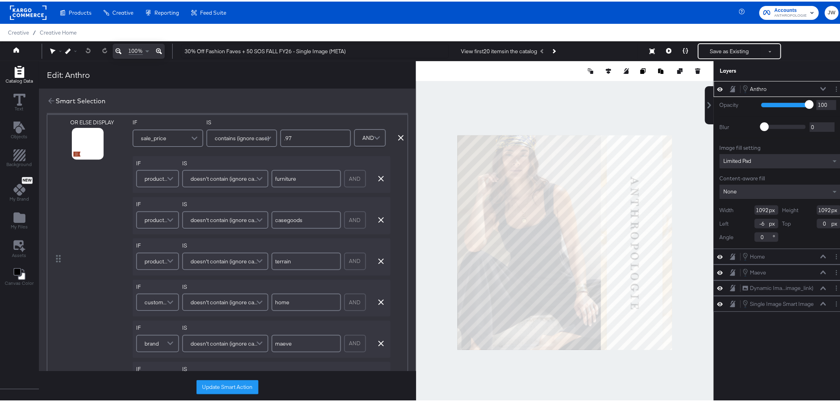
scroll to position [397, 0]
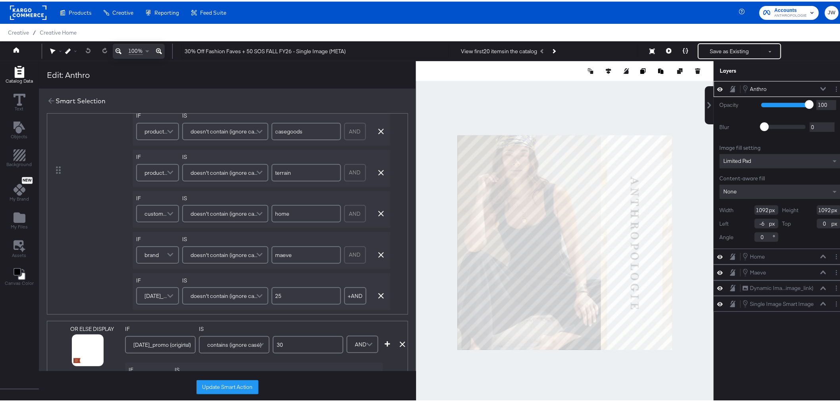
type input "30"
click at [154, 295] on span "black_friday_promo (original)" at bounding box center [157, 295] width 24 height 14
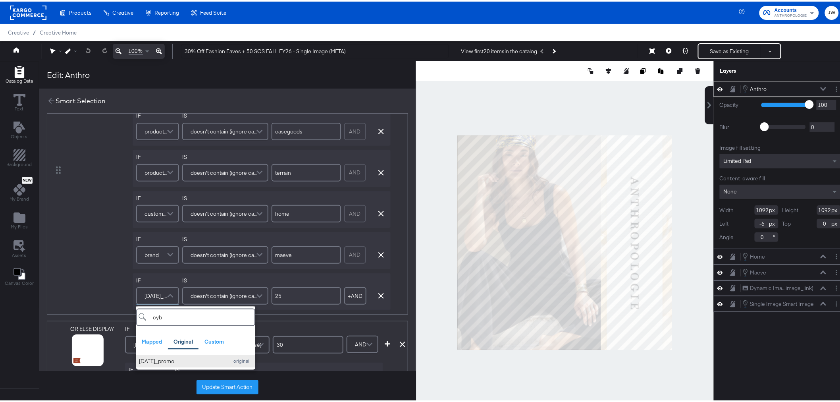
type input "cyb"
drag, startPoint x: 189, startPoint y: 360, endPoint x: 205, endPoint y: 350, distance: 19.1
click at [189, 360] on div "cyber_monday_promo" at bounding box center [182, 360] width 86 height 8
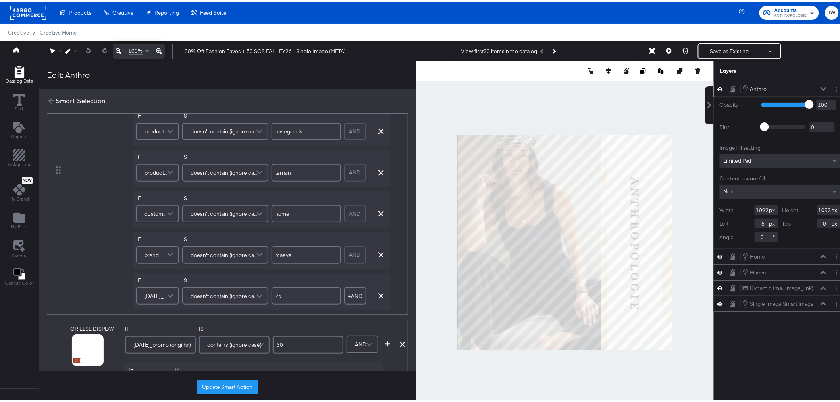
click at [305, 296] on input "25" at bounding box center [306, 294] width 69 height 17
type input "2"
type input "30"
click at [93, 235] on div "OR ELSE DISPLAY" at bounding box center [99, 169] width 59 height 280
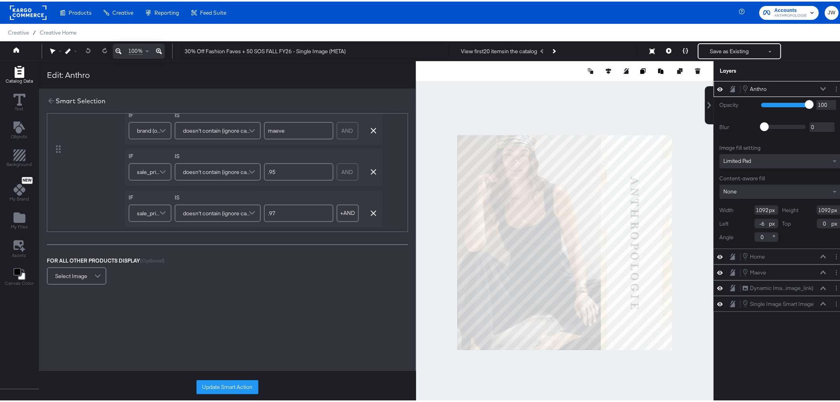
scroll to position [571, 0]
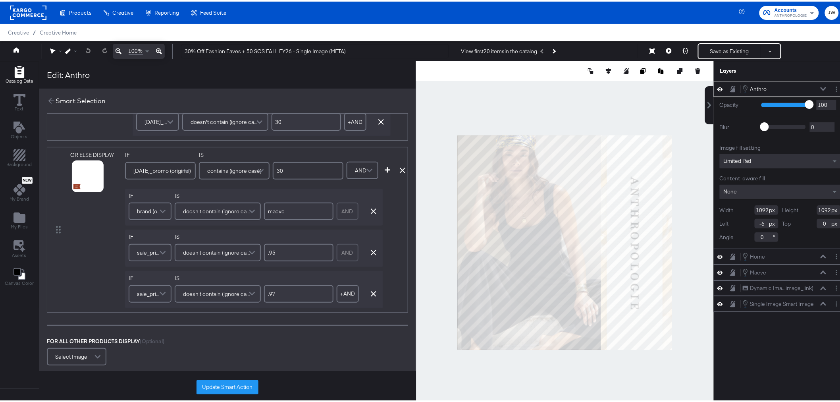
click at [226, 387] on button "Update Smart Action" at bounding box center [228, 385] width 62 height 14
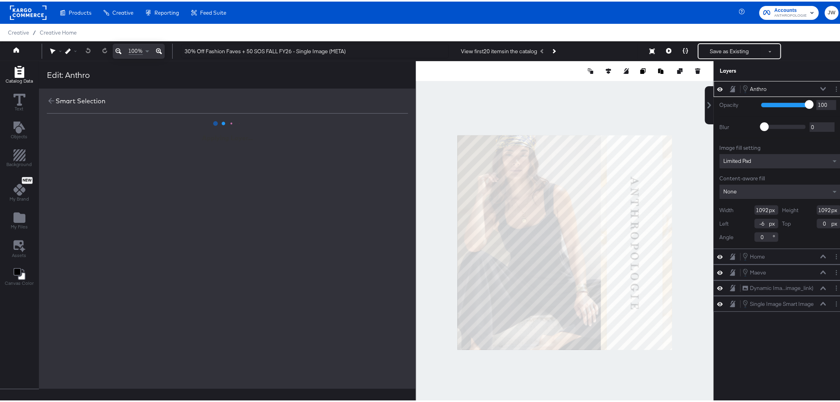
scroll to position [0, 0]
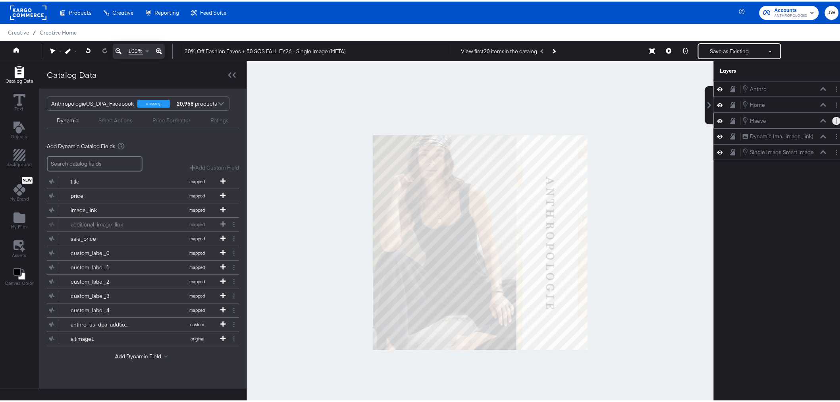
click at [836, 118] on icon "Layer Options" at bounding box center [836, 119] width 1 height 5
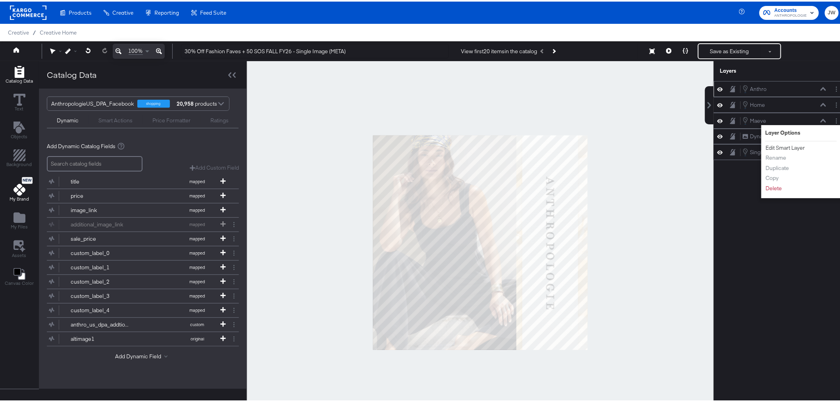
drag, startPoint x: 795, startPoint y: 147, endPoint x: 13, endPoint y: 201, distance: 784.6
click at [795, 147] on button "Edit Smart Layer" at bounding box center [786, 146] width 40 height 8
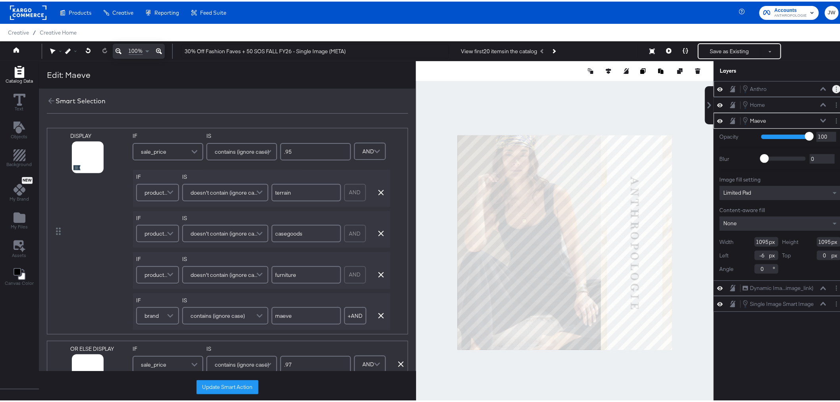
click at [836, 85] on circle "Layer Options" at bounding box center [836, 85] width 1 height 1
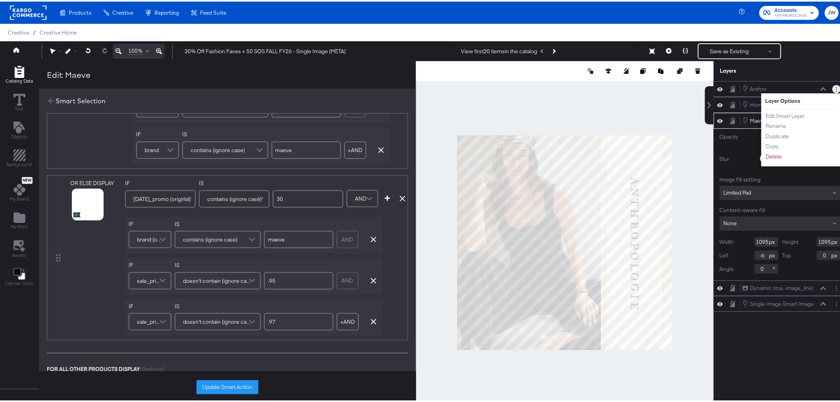
scroll to position [397, 0]
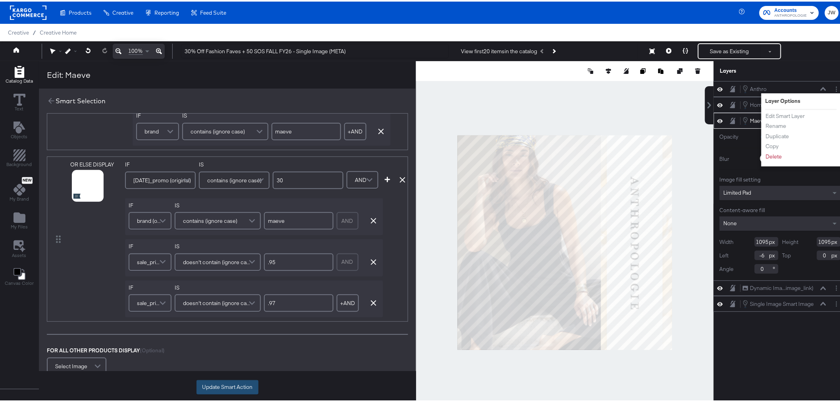
click at [226, 389] on button "Update Smart Action" at bounding box center [228, 385] width 62 height 14
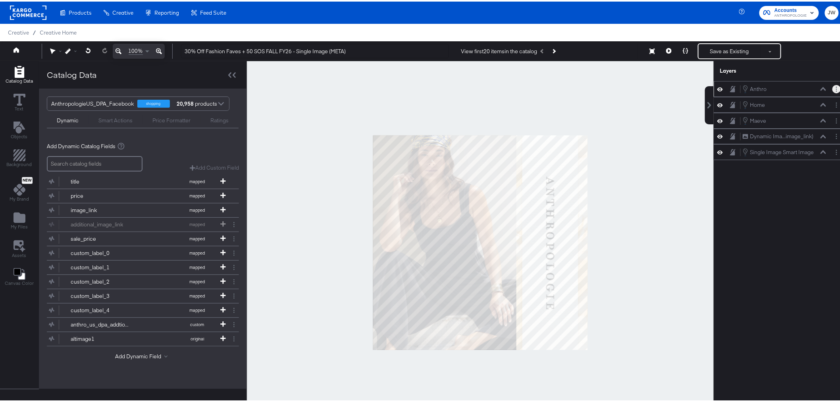
click at [833, 85] on button "Layer Options" at bounding box center [837, 87] width 8 height 8
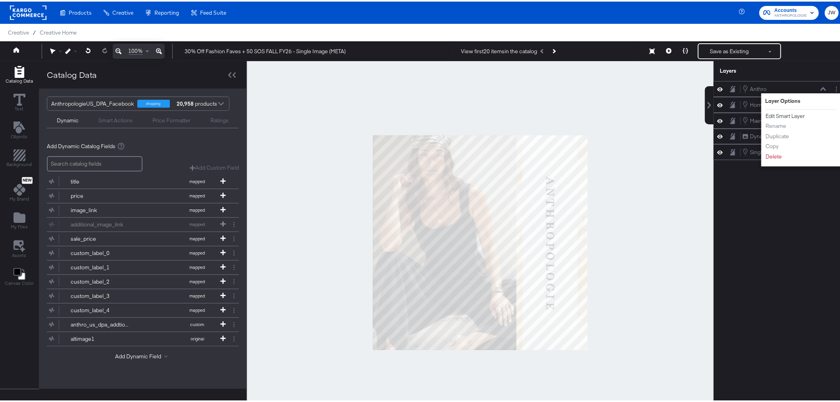
click at [789, 116] on button "Edit Smart Layer" at bounding box center [786, 114] width 40 height 8
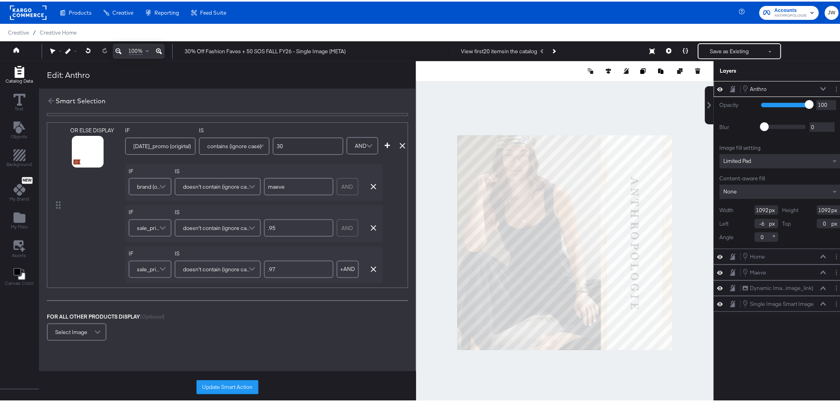
scroll to position [596, 0]
click at [204, 384] on button "Update Smart Action" at bounding box center [228, 385] width 62 height 14
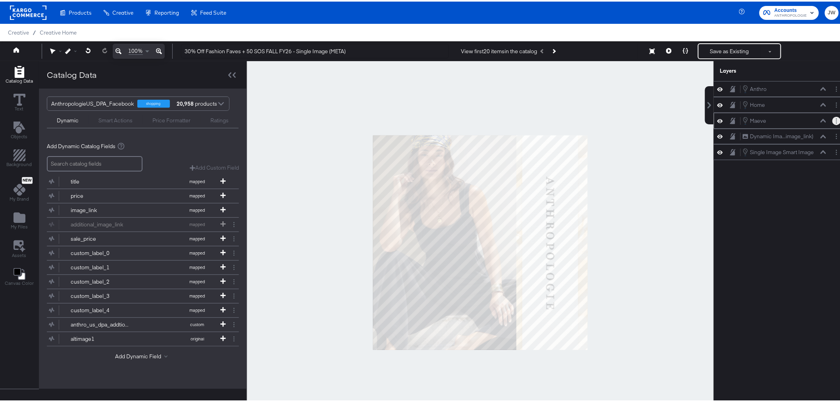
click at [836, 120] on circle "Layer Options" at bounding box center [836, 119] width 1 height 1
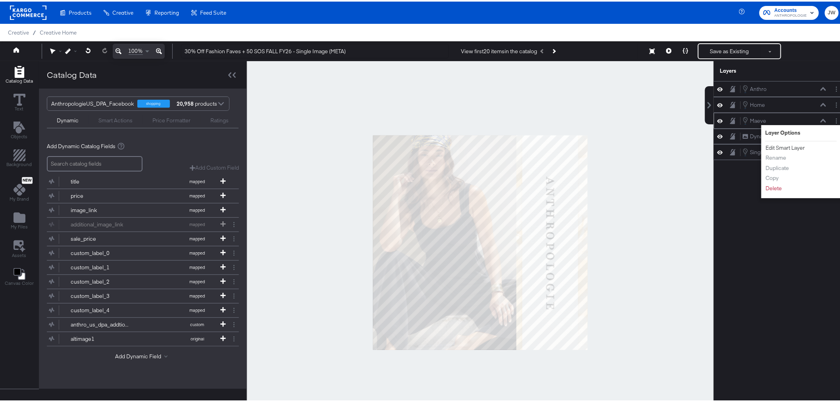
click at [793, 148] on button "Edit Smart Layer" at bounding box center [786, 146] width 40 height 8
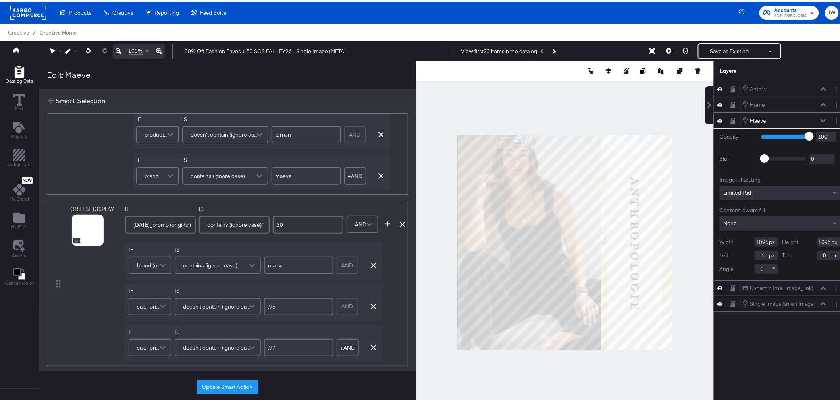
scroll to position [441, 0]
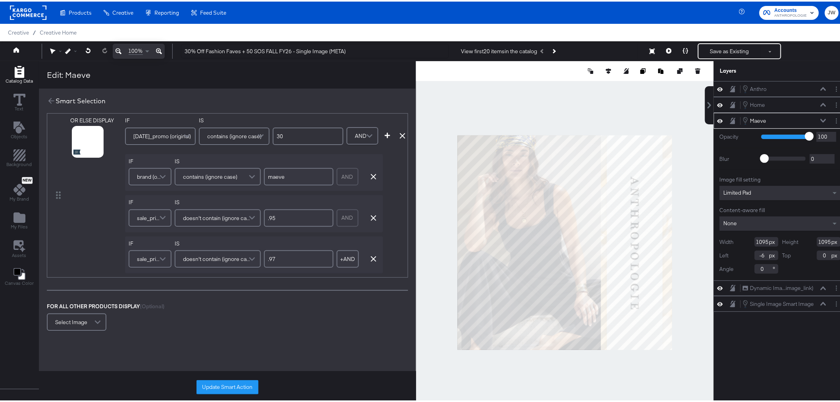
click at [239, 384] on button "Update Smart Action" at bounding box center [228, 385] width 62 height 14
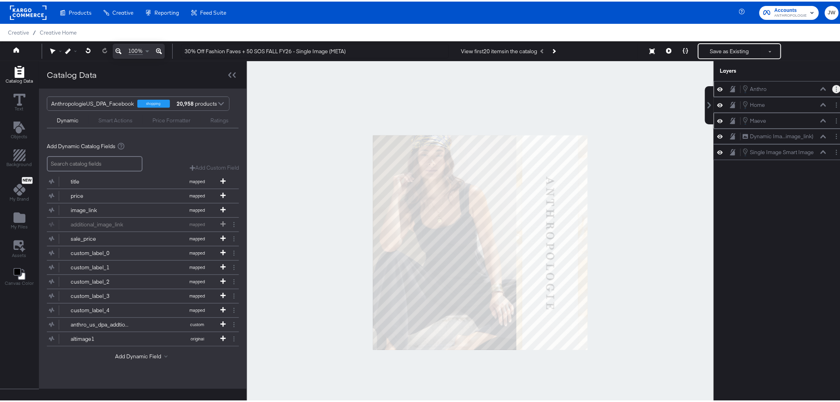
click at [833, 86] on button "Layer Options" at bounding box center [837, 87] width 8 height 8
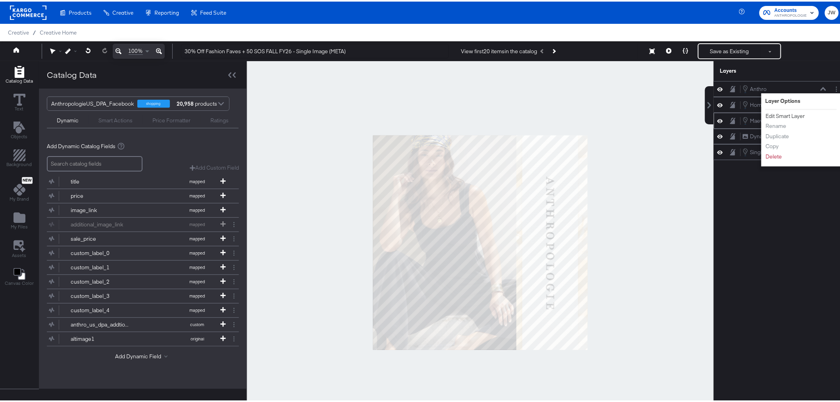
click at [797, 114] on button "Edit Smart Layer" at bounding box center [786, 114] width 40 height 8
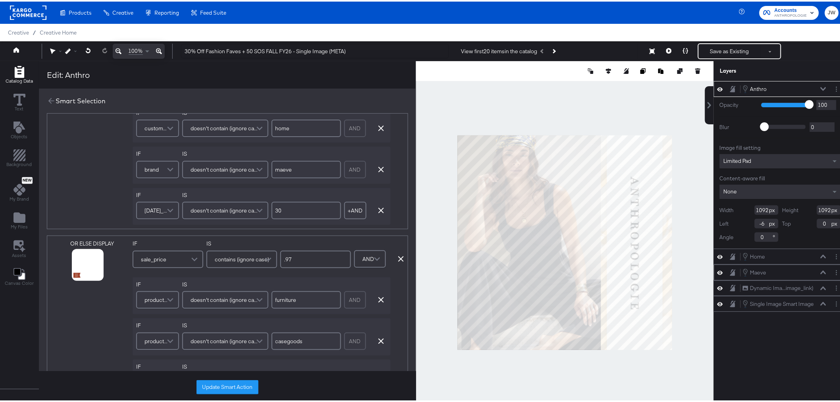
scroll to position [132, 0]
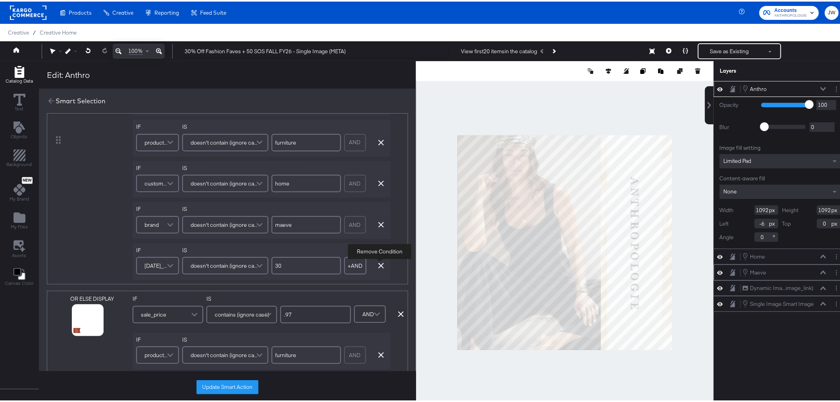
click at [379, 264] on icon "button" at bounding box center [381, 264] width 6 height 6
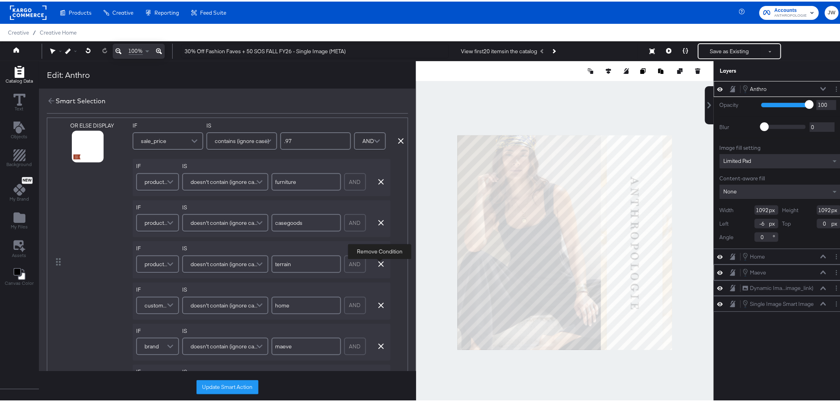
scroll to position [353, 0]
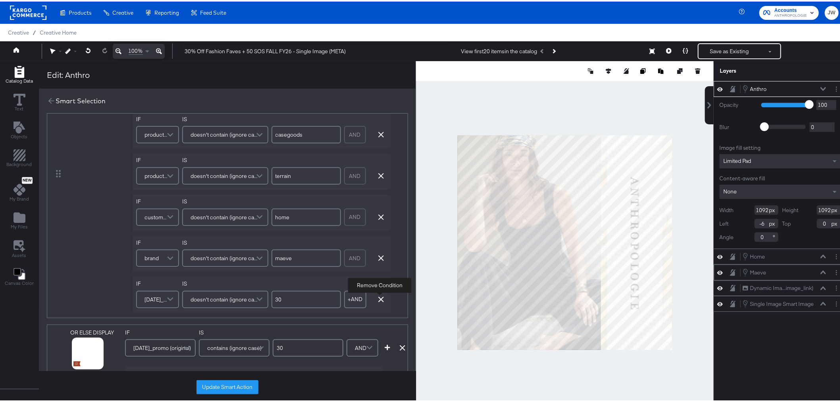
click at [380, 298] on icon "button" at bounding box center [381, 298] width 6 height 6
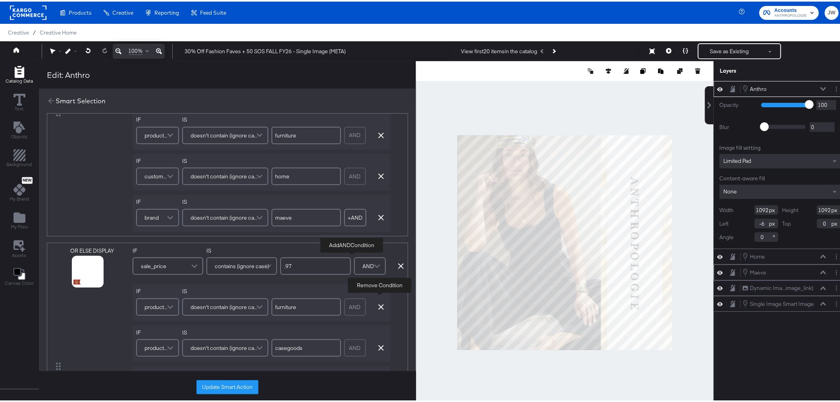
scroll to position [88, 0]
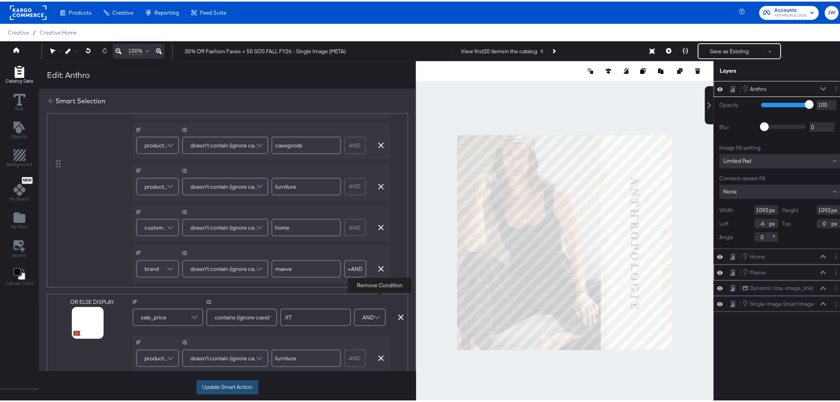
click at [207, 385] on button "Update Smart Action" at bounding box center [228, 385] width 62 height 14
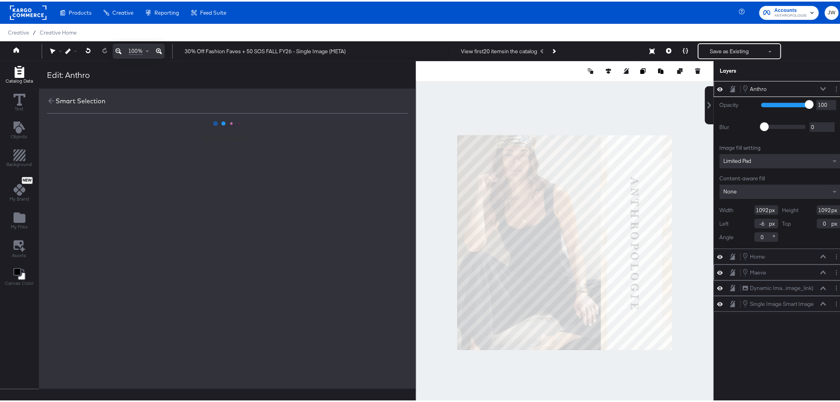
scroll to position [0, 0]
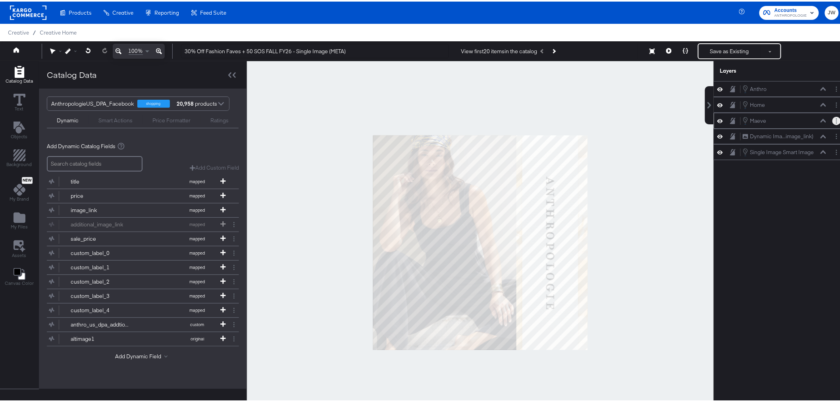
click at [836, 121] on circle "Layer Options" at bounding box center [836, 121] width 1 height 1
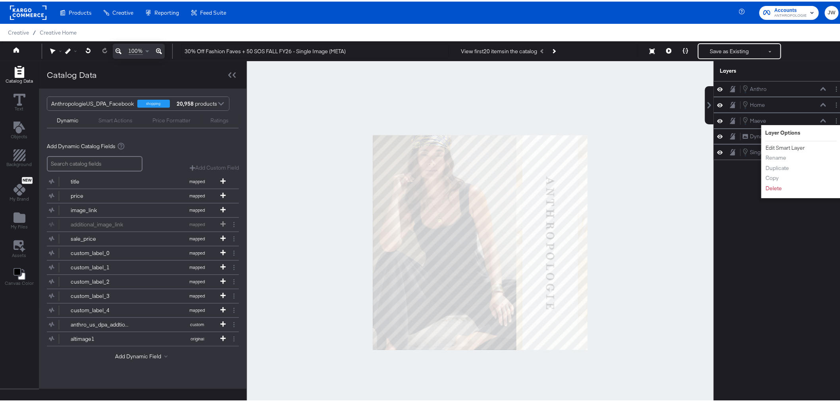
click at [784, 147] on button "Edit Smart Layer" at bounding box center [786, 146] width 40 height 8
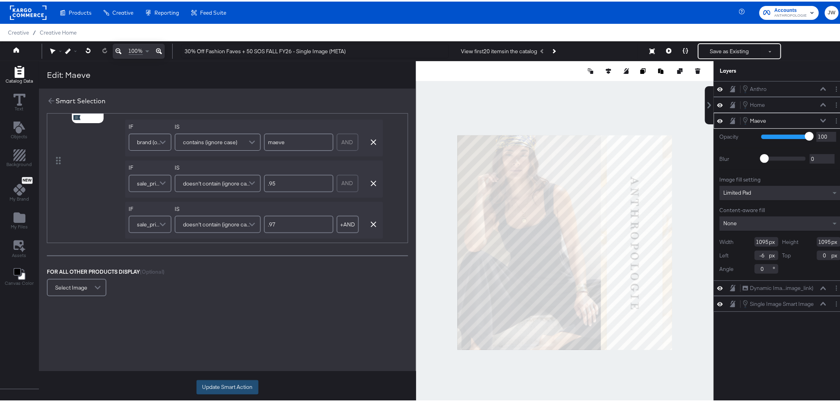
scroll to position [485, 0]
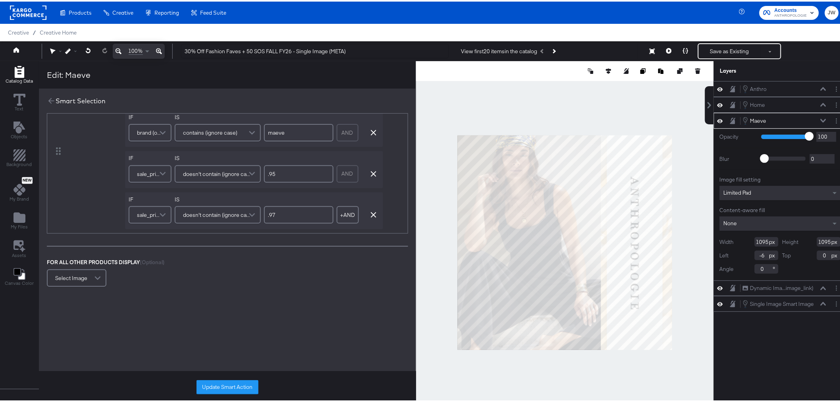
drag, startPoint x: 241, startPoint y: 383, endPoint x: 240, endPoint y: 375, distance: 8.0
click at [241, 383] on button "Update Smart Action" at bounding box center [228, 385] width 62 height 14
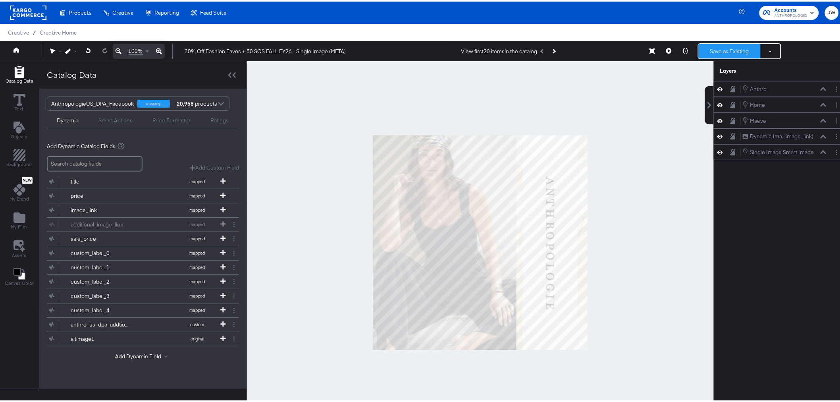
click at [719, 50] on button "Save as Existing" at bounding box center [730, 49] width 62 height 14
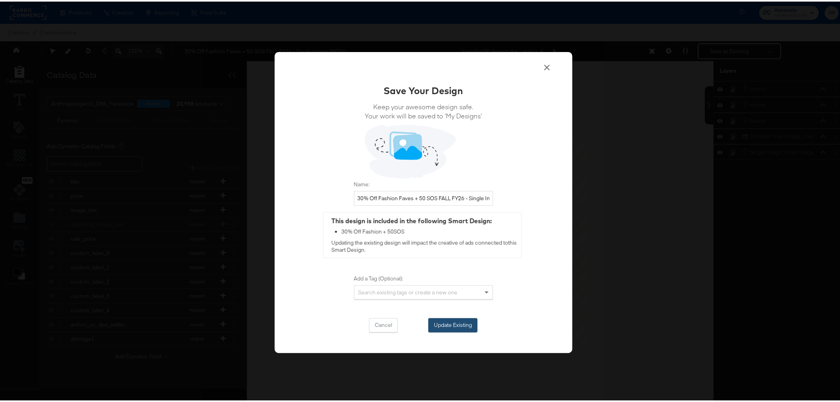
click at [459, 328] on button "Update Existing" at bounding box center [453, 324] width 49 height 14
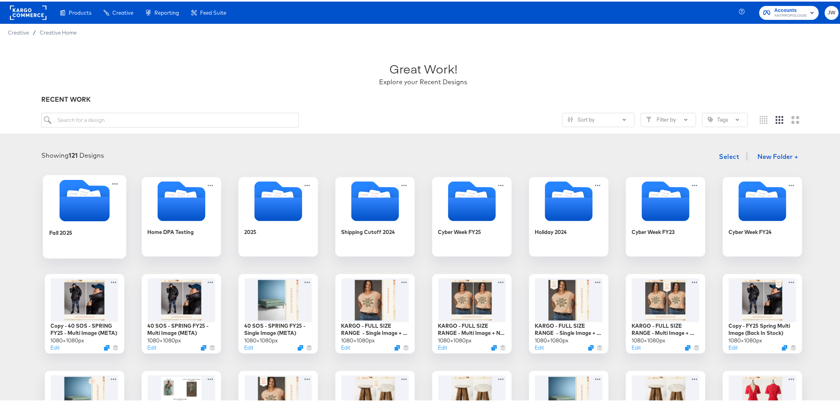
click at [90, 209] on icon "Folder" at bounding box center [84, 207] width 50 height 25
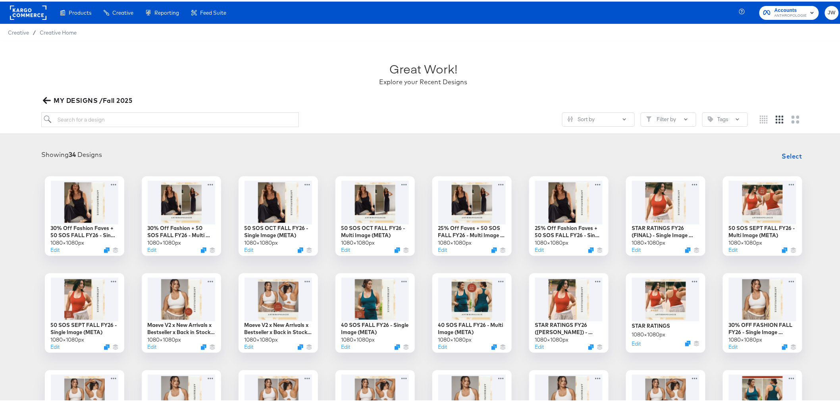
click at [138, 109] on div "Great Work! Explore your Recent Designs MY DESIGNS /Fall 2025 Sort by Filter by…" at bounding box center [423, 86] width 847 height 93
drag, startPoint x: 156, startPoint y: 126, endPoint x: 165, endPoint y: 119, distance: 10.7
click at [159, 124] on div "Sort by Filter by Tags" at bounding box center [423, 121] width 764 height 21
click at [165, 118] on input "search" at bounding box center [169, 118] width 257 height 15
type input "viral"
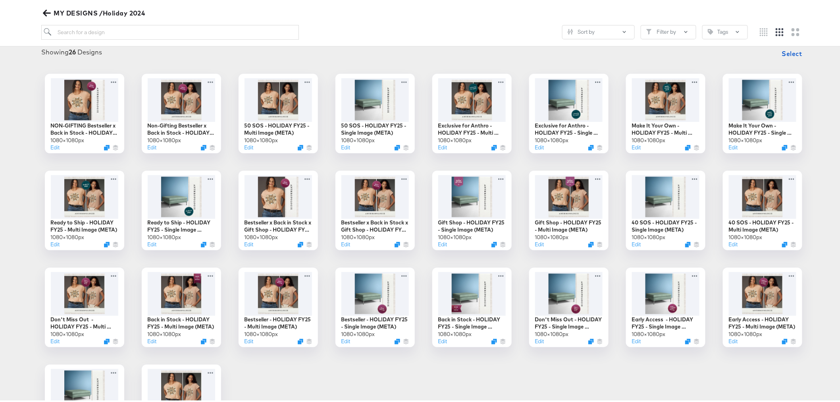
click at [49, 6] on span "MY DESIGNS /Holiday 2024" at bounding box center [94, 11] width 100 height 11
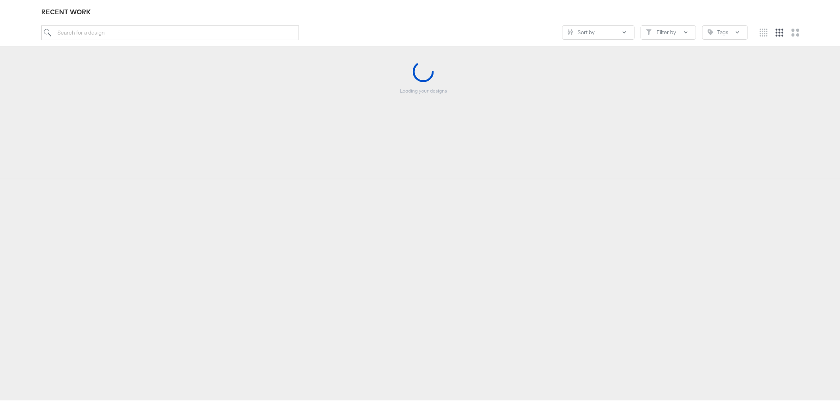
scroll to position [87, 0]
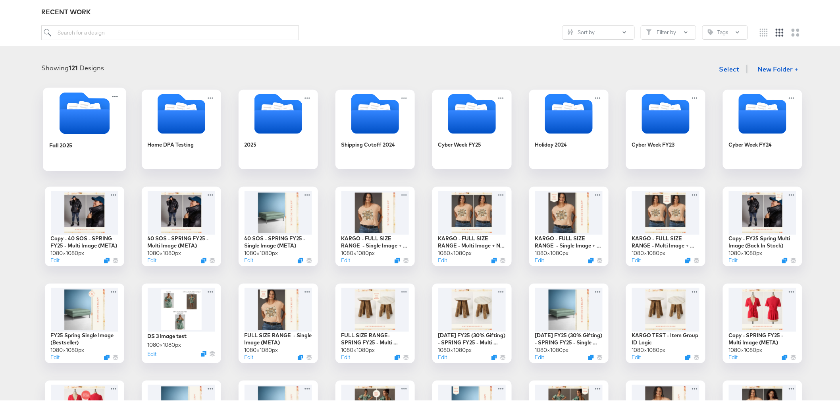
drag, startPoint x: 105, startPoint y: 140, endPoint x: 134, endPoint y: 139, distance: 29.4
click at [106, 140] on div "Fall 2025" at bounding box center [84, 149] width 71 height 31
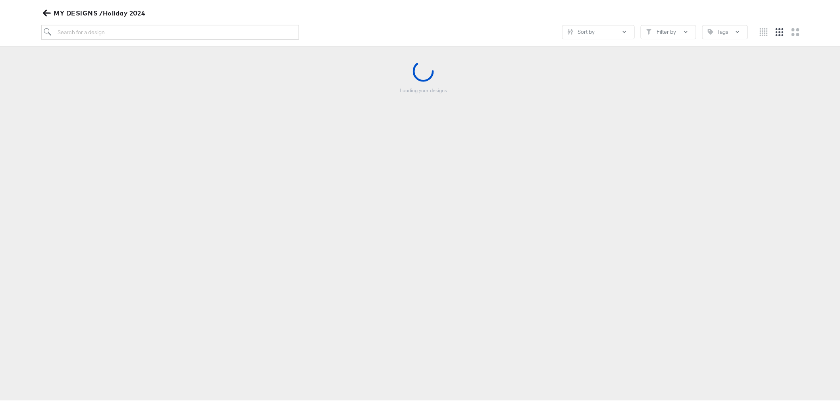
scroll to position [87, 0]
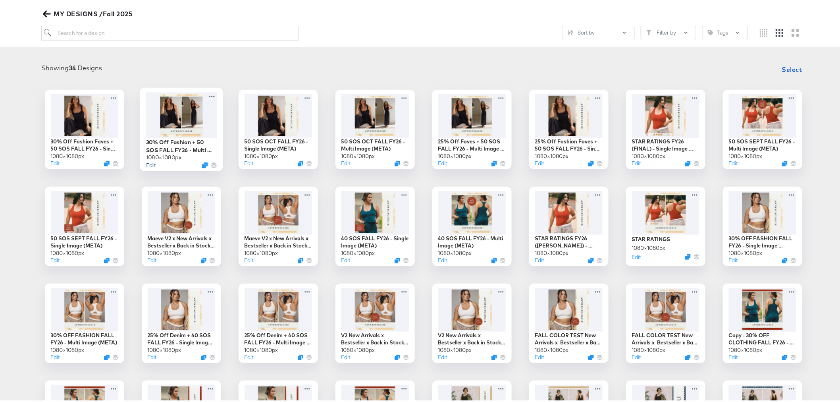
click at [149, 164] on button "Edit" at bounding box center [151, 164] width 10 height 8
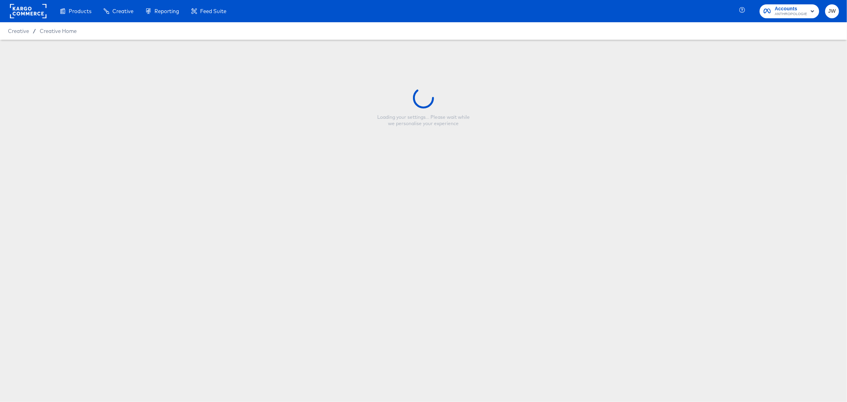
type input "30% Off Fashion + 50 SOS FALL FY26 - Multi Image (META)"
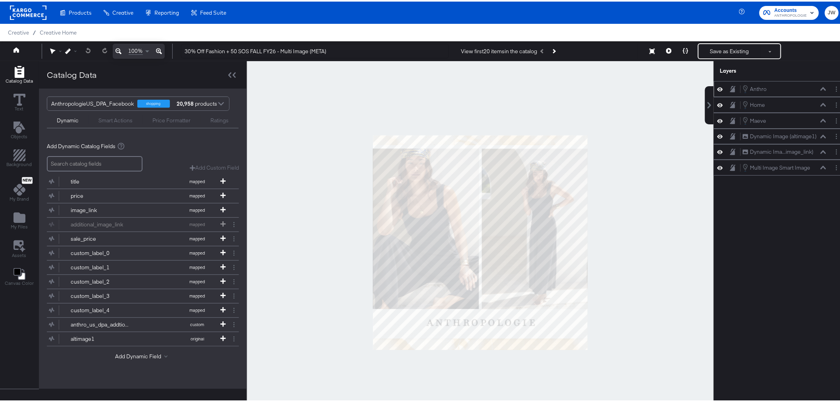
click at [835, 87] on div at bounding box center [838, 87] width 11 height 8
click at [833, 89] on button "Layer Options" at bounding box center [837, 87] width 8 height 8
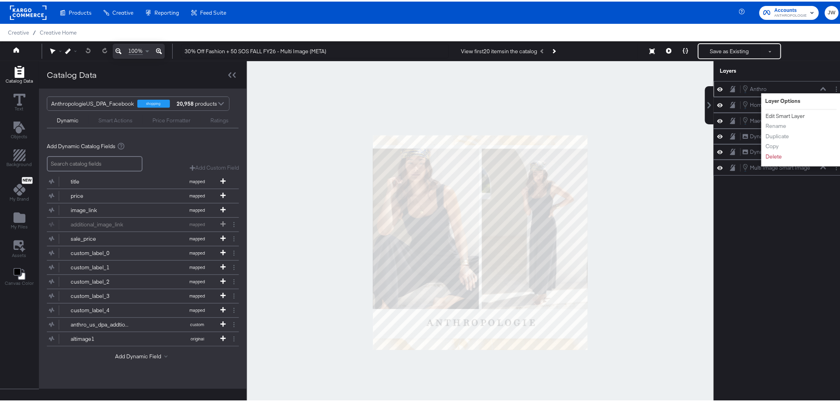
click at [788, 117] on button "Edit Smart Layer" at bounding box center [786, 114] width 40 height 8
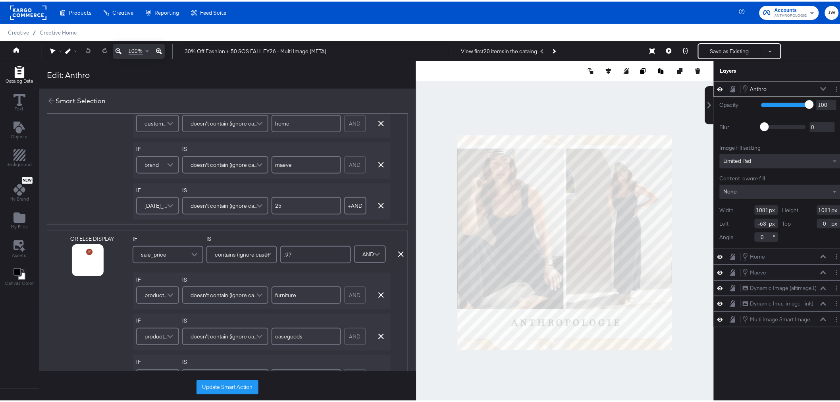
scroll to position [176, 0]
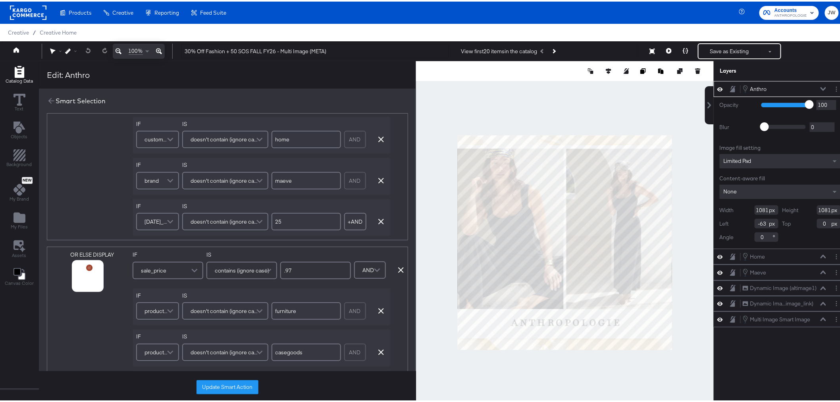
click at [289, 219] on input "25" at bounding box center [306, 219] width 69 height 17
type input "2"
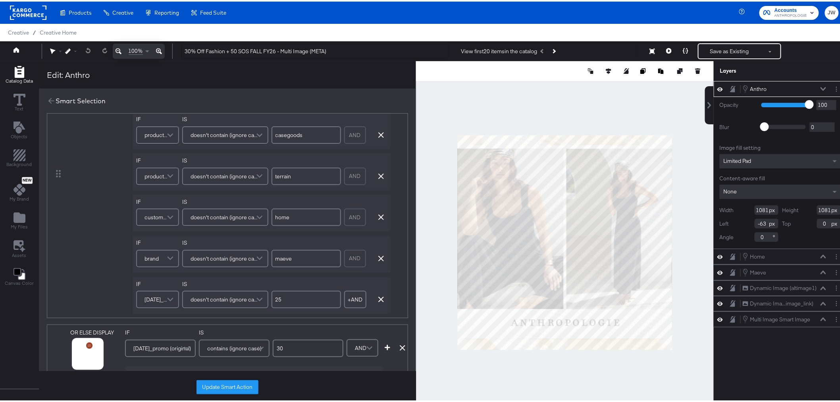
scroll to position [397, 0]
type input "30"
click at [303, 296] on input "25" at bounding box center [306, 294] width 69 height 17
type input "2"
type input "30"
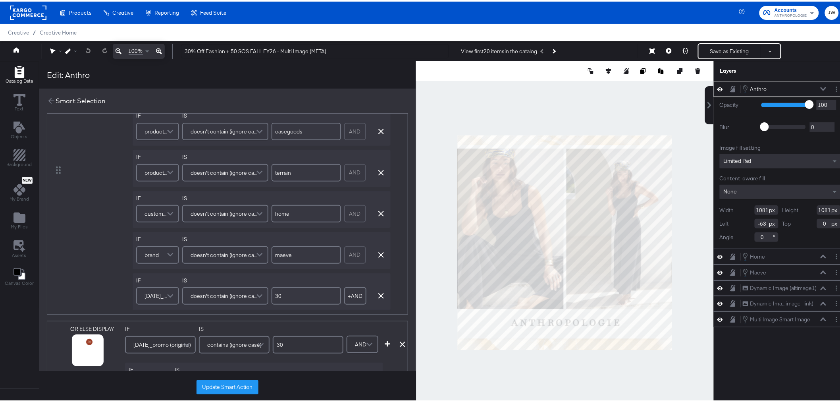
click at [78, 232] on div "OR ELSE DISPLAY" at bounding box center [99, 169] width 59 height 280
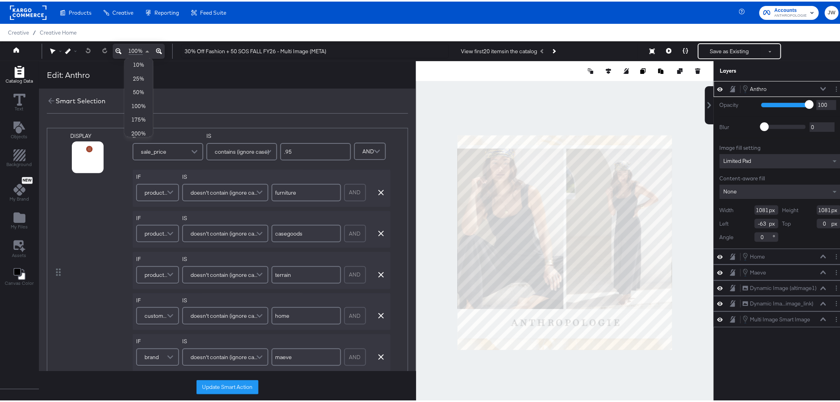
scroll to position [1, 0]
click at [134, 48] on span "100%" at bounding box center [136, 49] width 14 height 8
click at [118, 50] on icon at bounding box center [119, 50] width 6 height 10
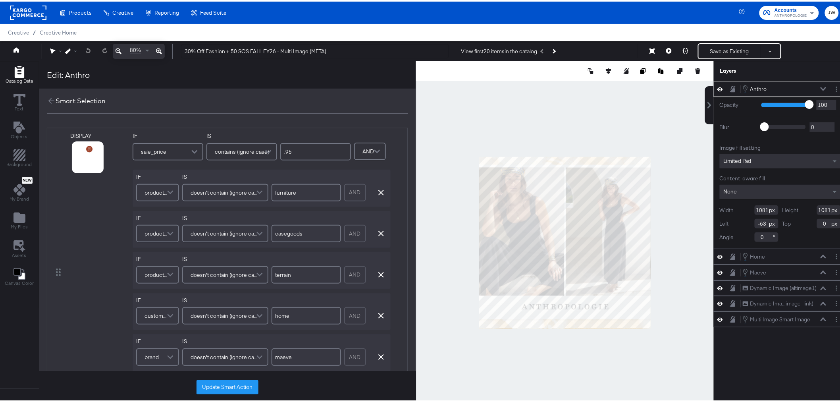
click at [156, 47] on icon at bounding box center [159, 50] width 6 height 10
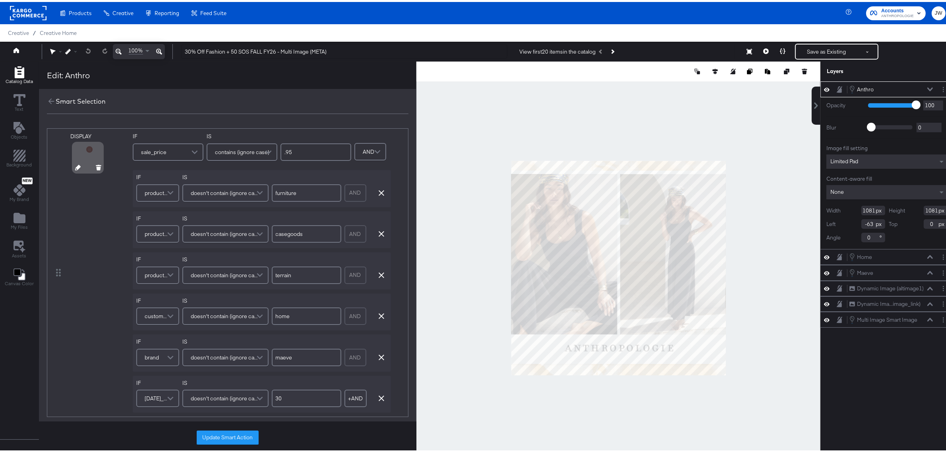
drag, startPoint x: 783, startPoint y: 0, endPoint x: 104, endPoint y: 260, distance: 727.1
click at [102, 262] on div "DISPLAY" at bounding box center [99, 271] width 59 height 280
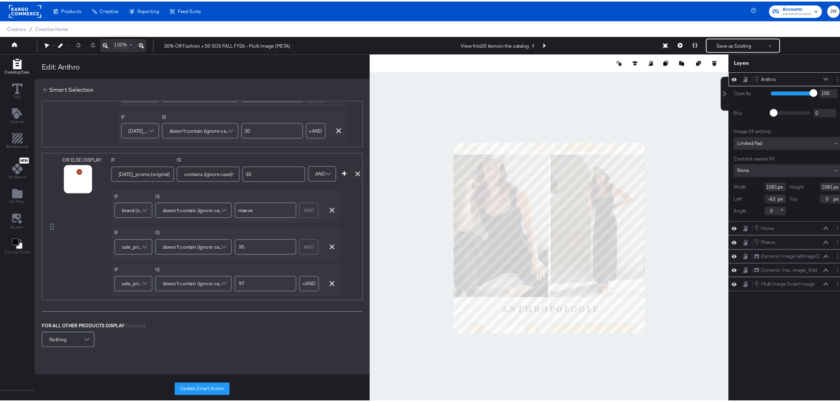
scroll to position [546, 0]
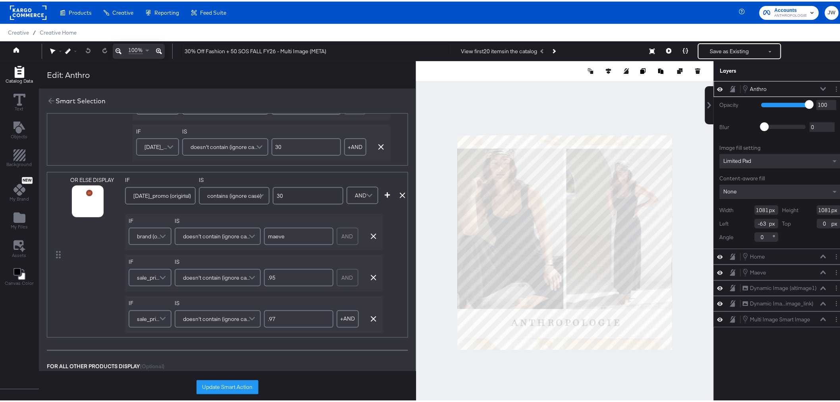
drag, startPoint x: 934, startPoint y: 0, endPoint x: 755, endPoint y: 349, distance: 391.8
click at [768, 359] on div "Anthro Anthro Opacity 1 100 100 Blur 0 2000 0 Image fill setting Limited Pad Co…" at bounding box center [775, 244] width 143 height 330
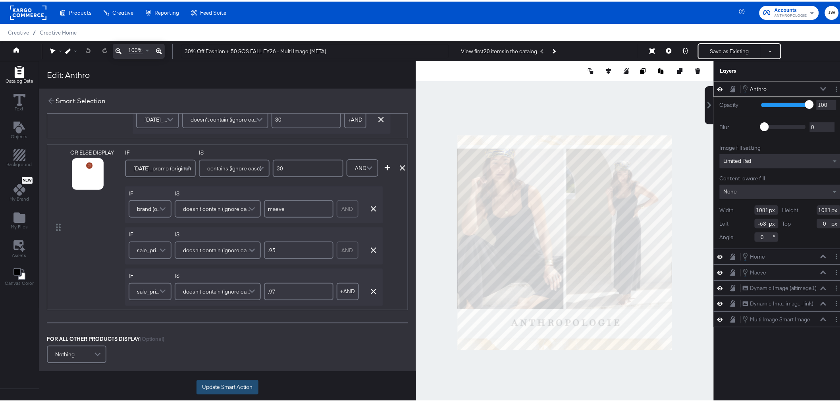
click at [224, 387] on button "Update Smart Action" at bounding box center [228, 385] width 62 height 14
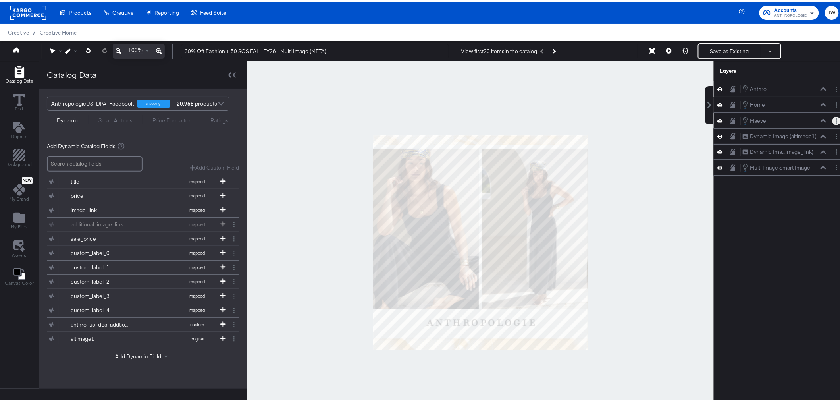
click at [834, 117] on button "Layer Options" at bounding box center [837, 119] width 8 height 8
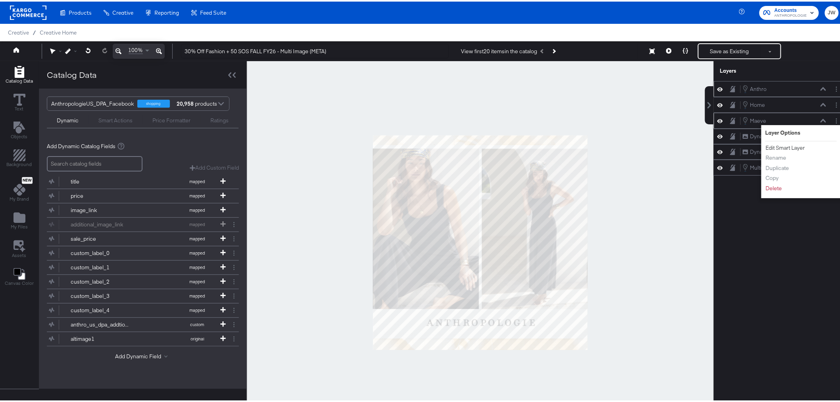
click at [778, 145] on button "Edit Smart Layer" at bounding box center [786, 146] width 40 height 8
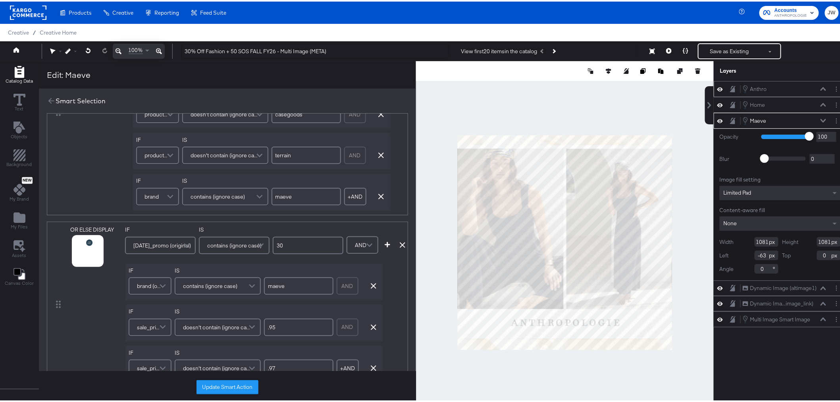
scroll to position [318, 0]
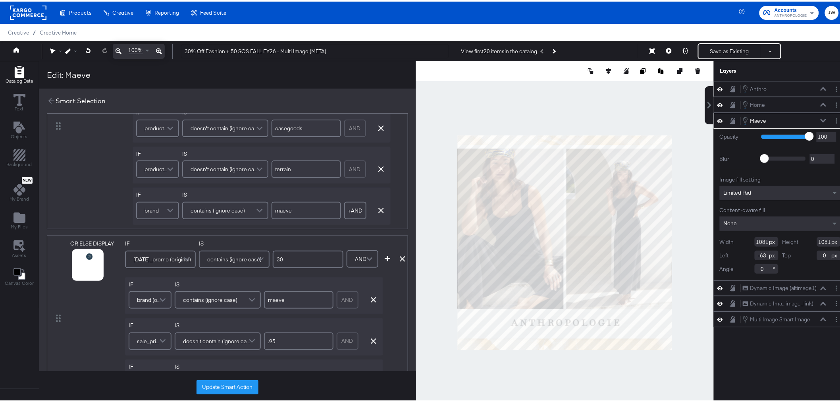
click at [207, 388] on button "Update Smart Action" at bounding box center [228, 385] width 62 height 14
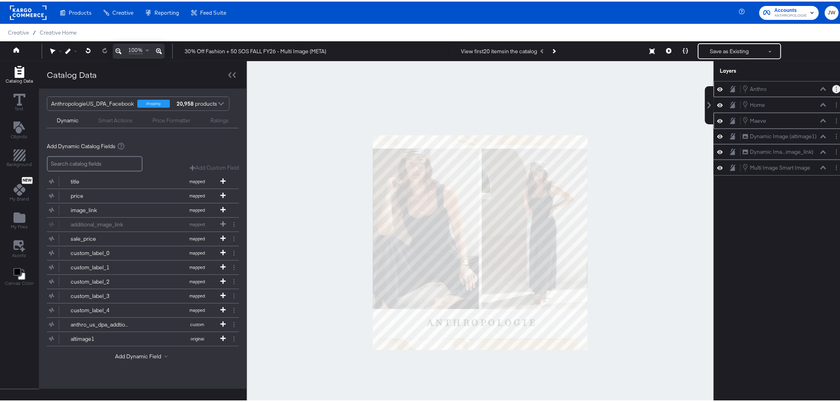
click at [833, 88] on button "Layer Options" at bounding box center [837, 87] width 8 height 8
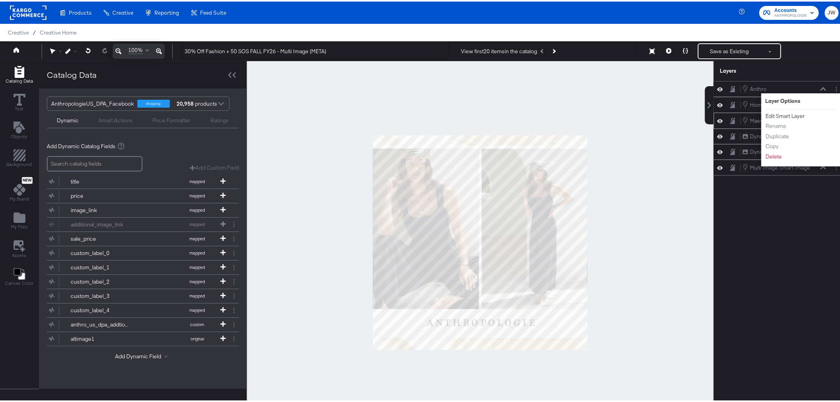
click at [785, 116] on button "Edit Smart Layer" at bounding box center [786, 114] width 40 height 8
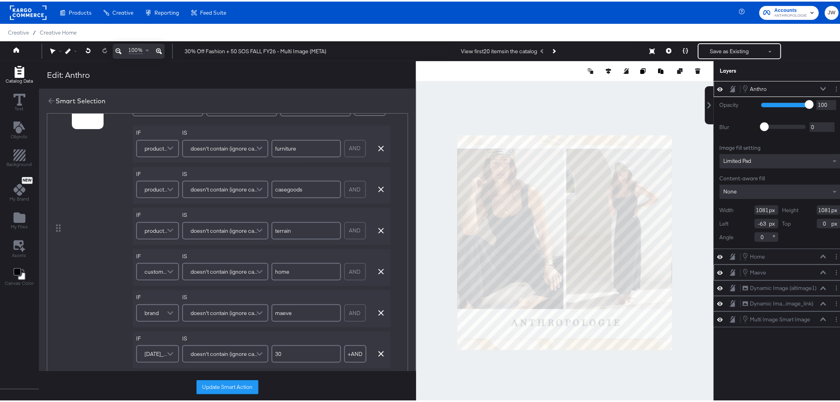
scroll to position [88, 0]
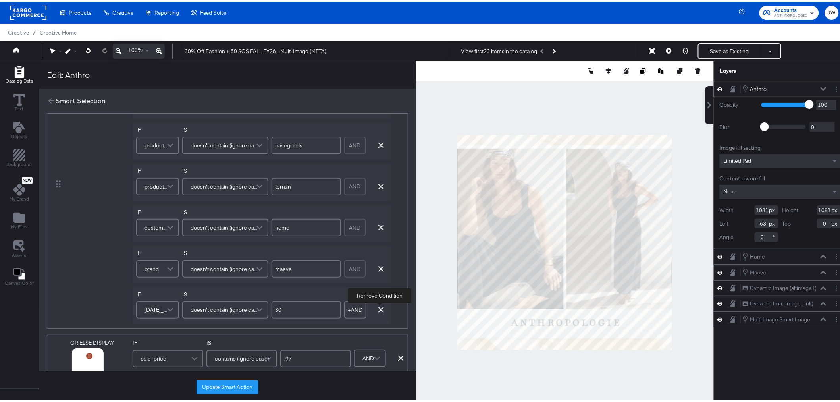
click at [382, 307] on icon "button" at bounding box center [381, 308] width 6 height 6
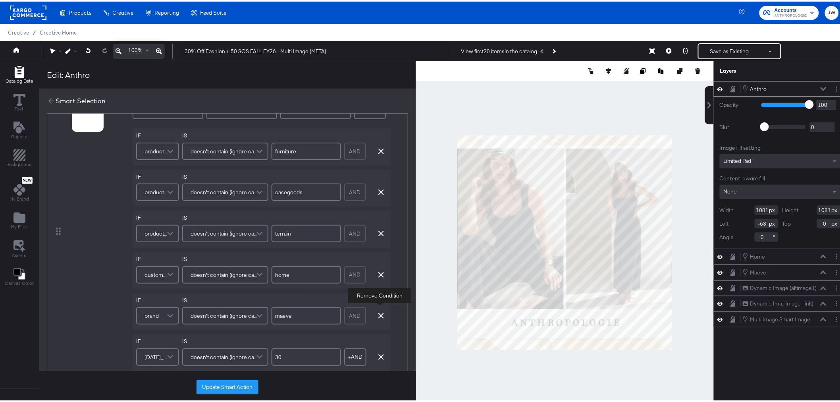
scroll to position [353, 0]
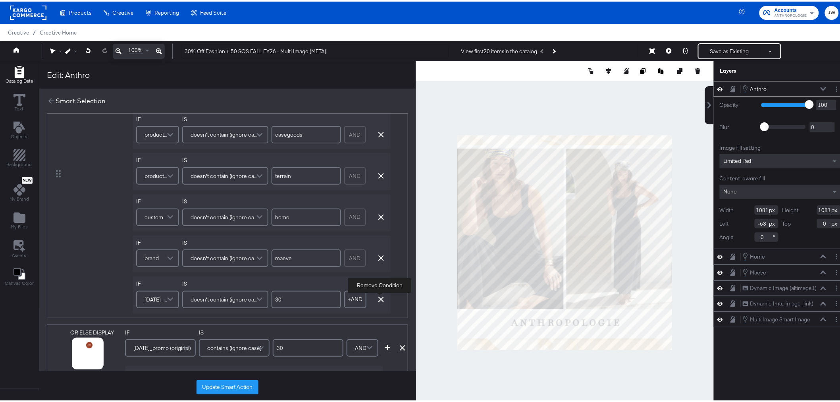
click at [378, 296] on icon "button" at bounding box center [381, 298] width 6 height 6
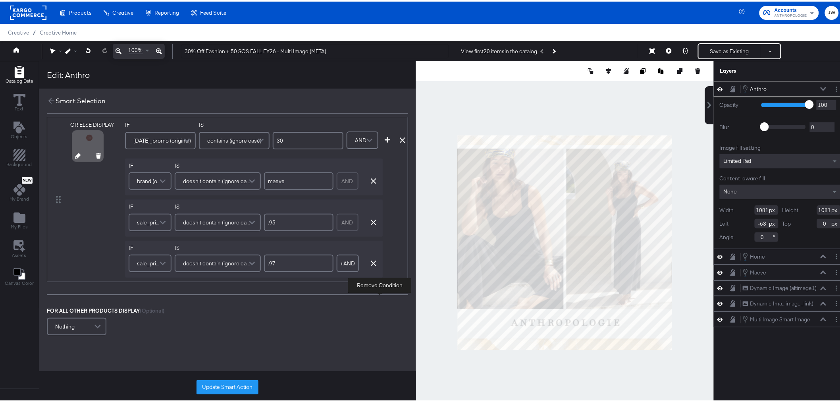
scroll to position [529, 0]
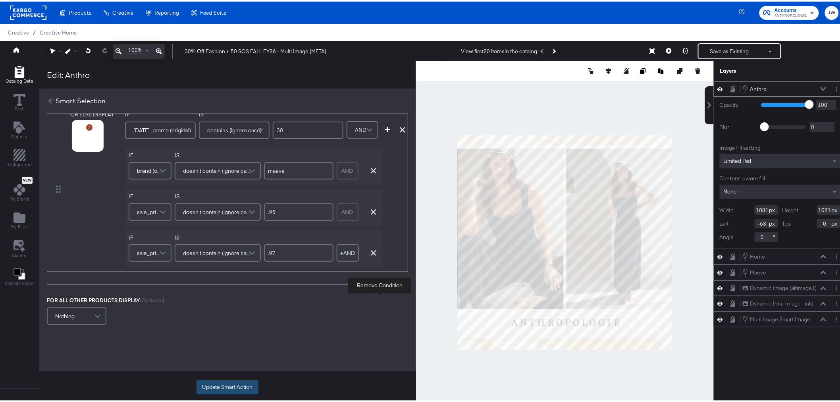
click at [218, 385] on button "Update Smart Action" at bounding box center [228, 385] width 62 height 14
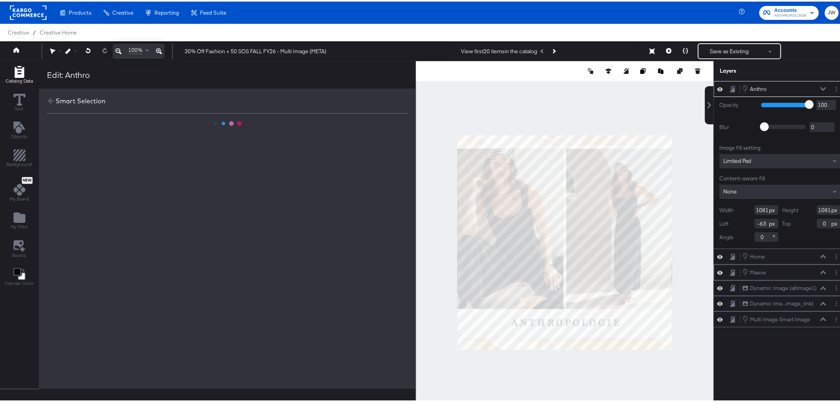
scroll to position [0, 0]
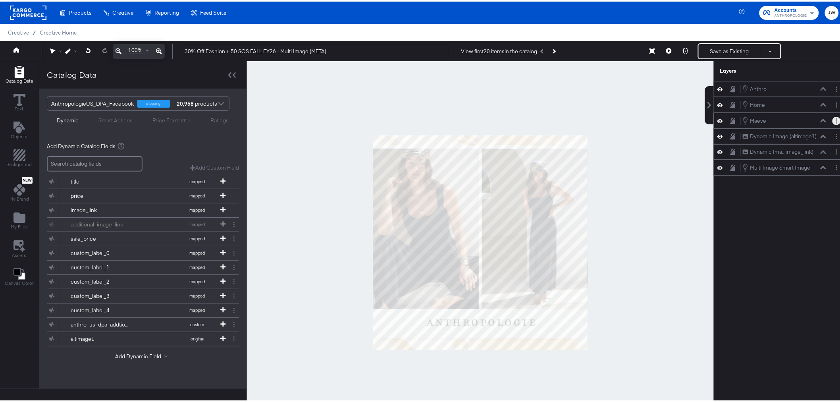
click at [836, 118] on icon "Layer Options" at bounding box center [836, 119] width 1 height 5
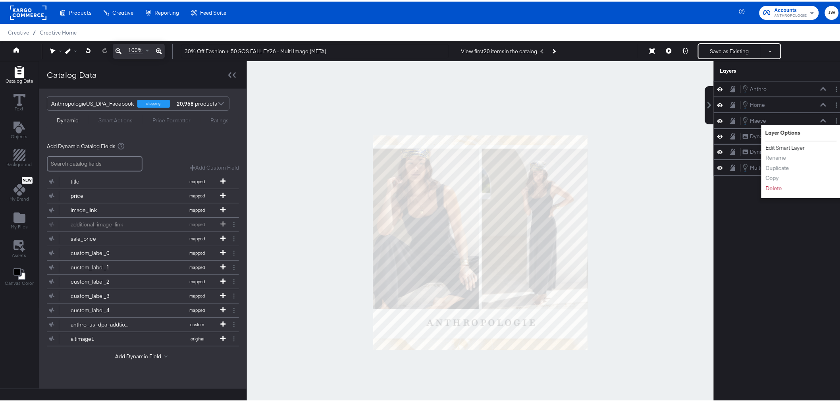
click at [784, 143] on button "Edit Smart Layer" at bounding box center [786, 146] width 40 height 8
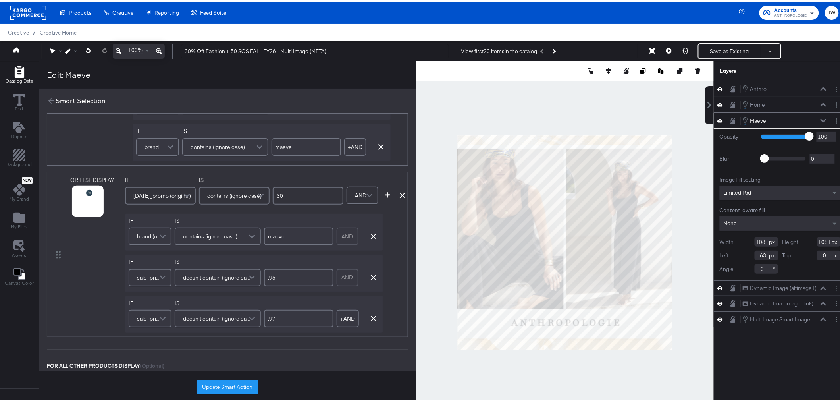
scroll to position [397, 0]
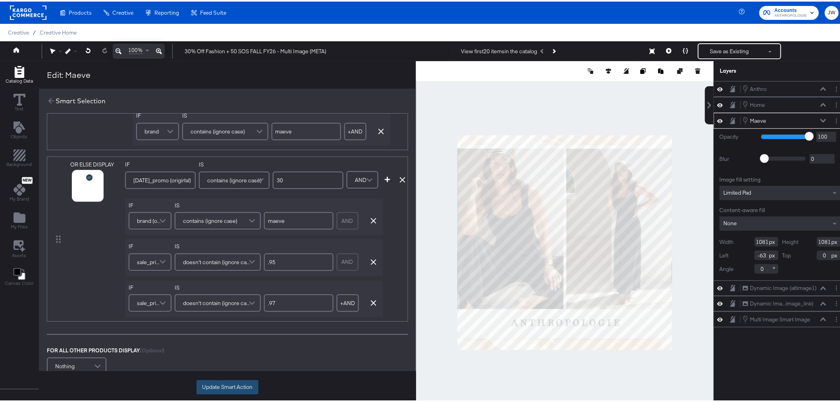
click at [245, 391] on button "Update Smart Action" at bounding box center [228, 385] width 62 height 14
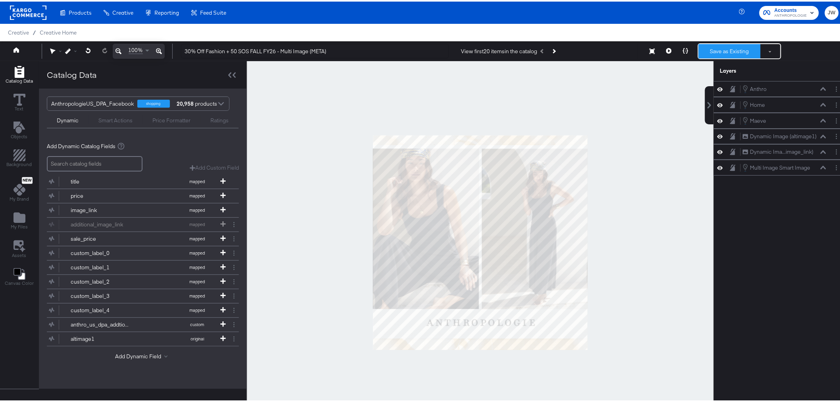
click at [726, 50] on button "Save as Existing" at bounding box center [730, 49] width 62 height 14
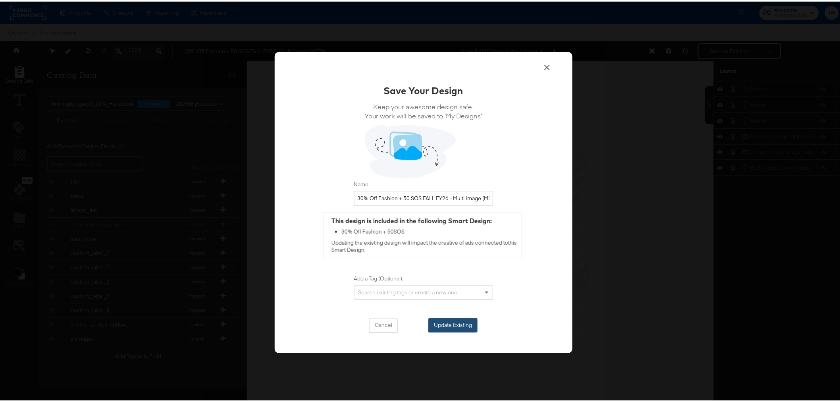
click at [456, 328] on button "Update Existing" at bounding box center [453, 324] width 49 height 14
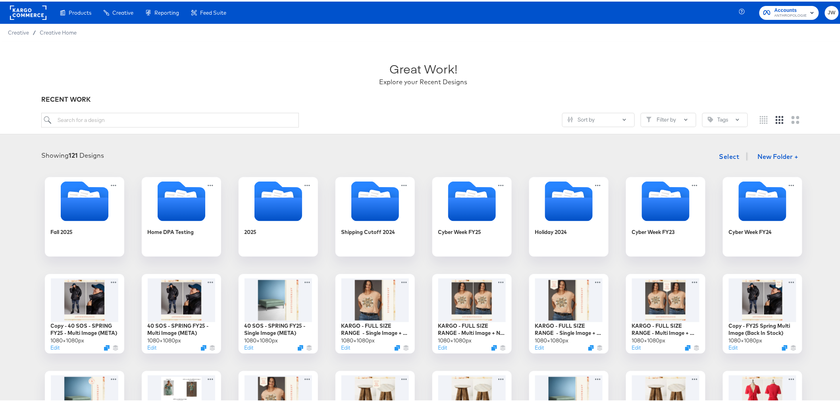
click at [0, 0] on div "Enhance Your Product Catalog, Map Them to Publishers, and Incorporate Overlay D…" at bounding box center [0, 0] width 0 height 0
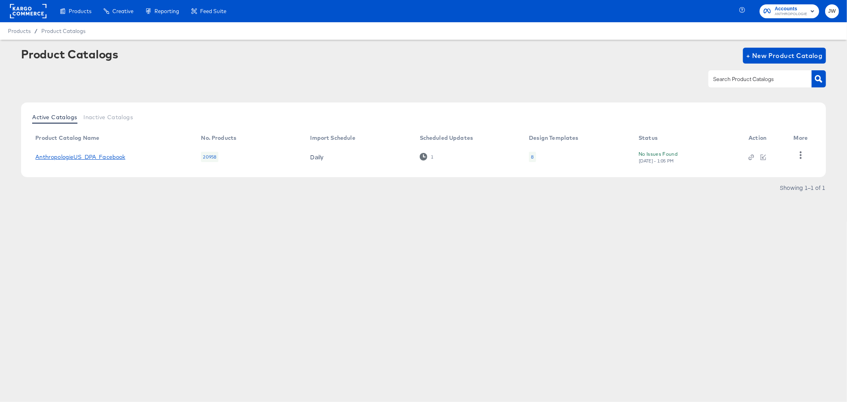
click at [113, 159] on link "AnthropologieUS_DPA_Facebook" at bounding box center [80, 157] width 90 height 6
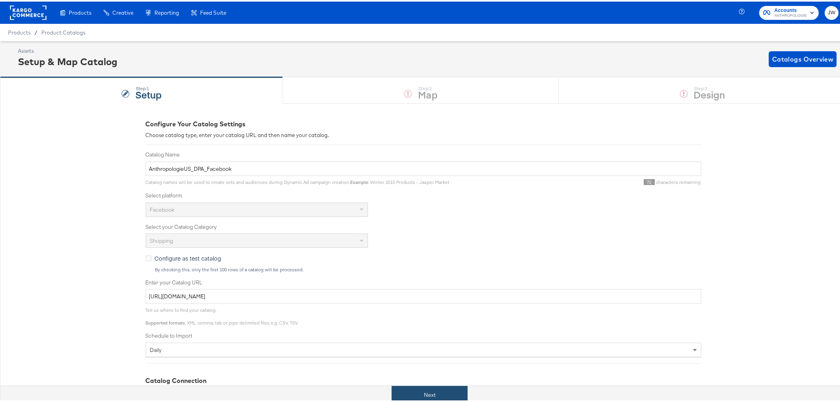
drag, startPoint x: 434, startPoint y: 396, endPoint x: 407, endPoint y: 390, distance: 27.6
click at [434, 396] on button "Next" at bounding box center [430, 393] width 76 height 18
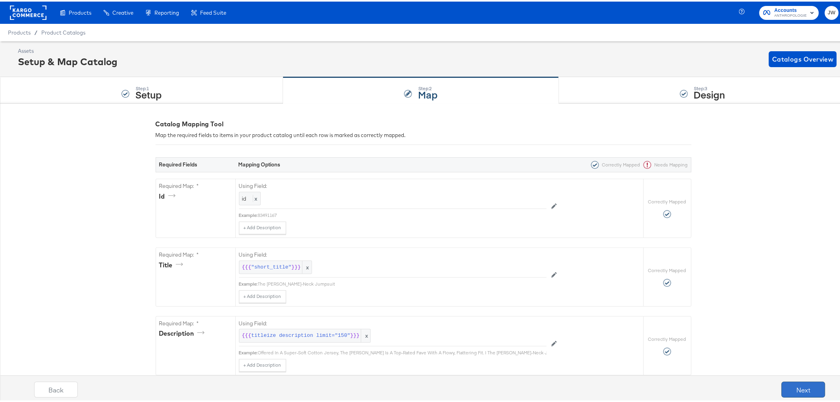
click at [801, 390] on button "Next" at bounding box center [804, 388] width 44 height 16
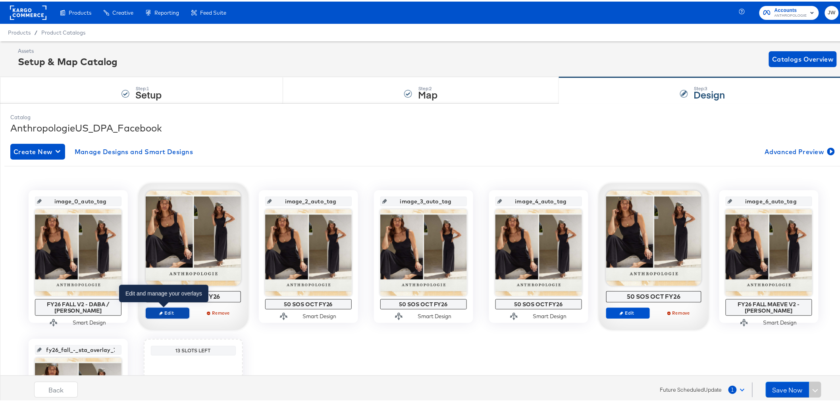
click at [169, 314] on span "Edit" at bounding box center [167, 311] width 37 height 6
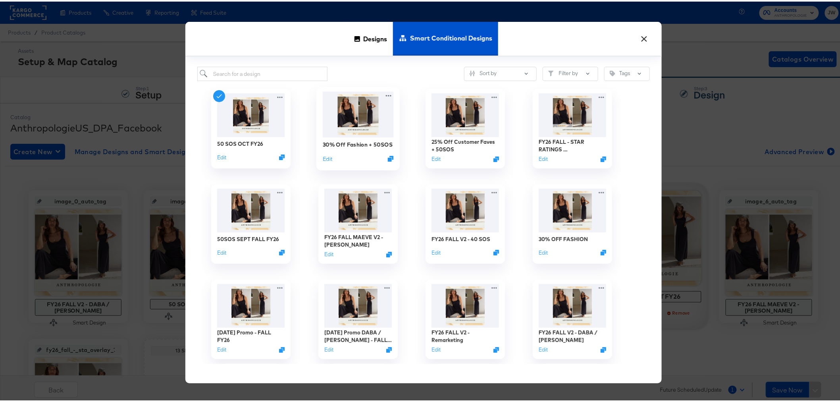
click at [378, 118] on img at bounding box center [357, 113] width 71 height 46
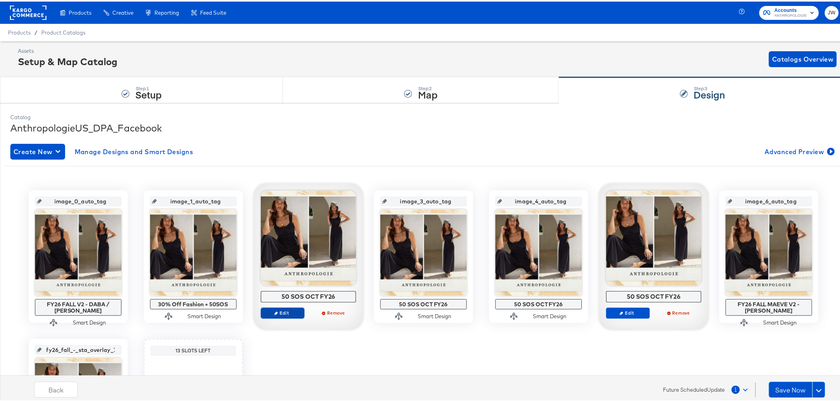
click at [285, 314] on span "Edit" at bounding box center [282, 311] width 37 height 6
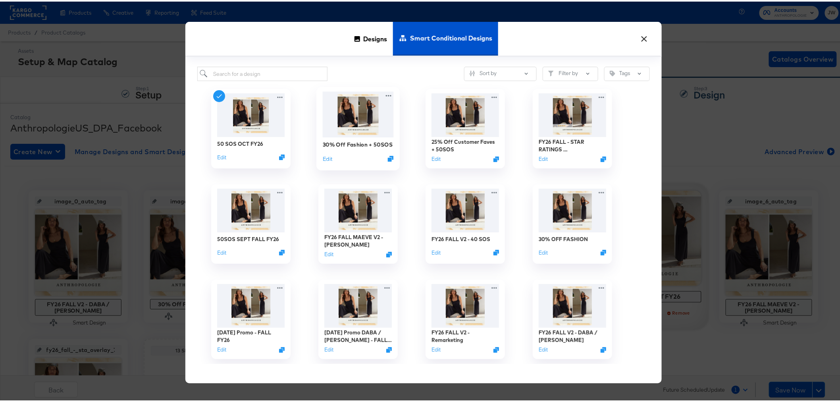
click at [345, 125] on img at bounding box center [357, 113] width 71 height 46
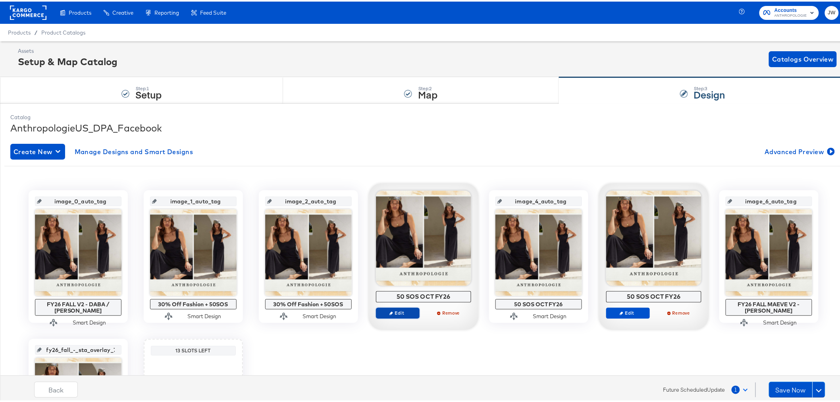
click at [394, 312] on span "Edit" at bounding box center [397, 311] width 37 height 6
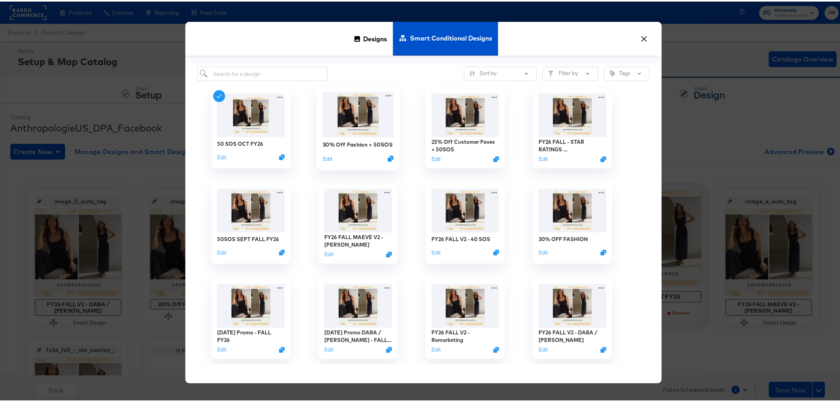
click at [346, 122] on img at bounding box center [357, 113] width 71 height 46
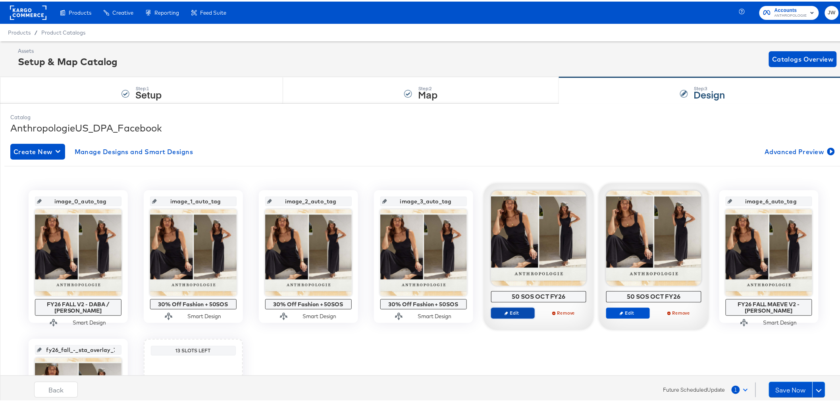
click at [510, 312] on span "Edit" at bounding box center [512, 311] width 37 height 6
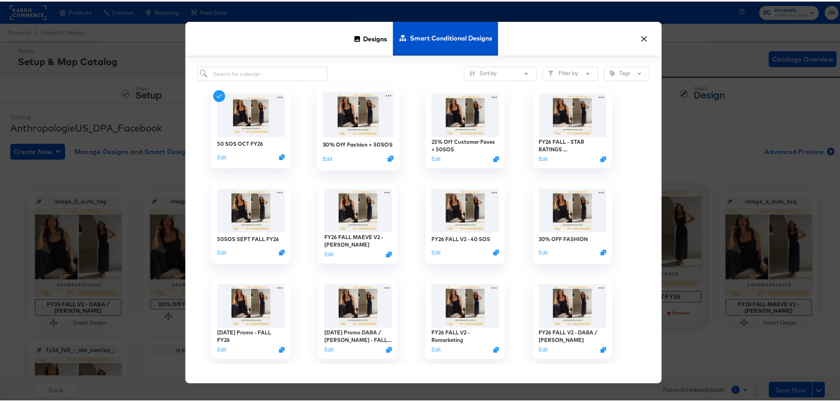
click at [368, 131] on img at bounding box center [357, 113] width 71 height 46
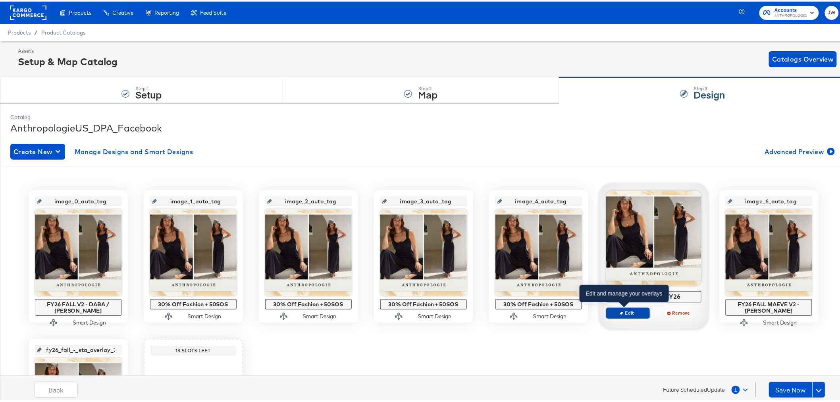
click at [619, 315] on button "Edit" at bounding box center [628, 311] width 44 height 11
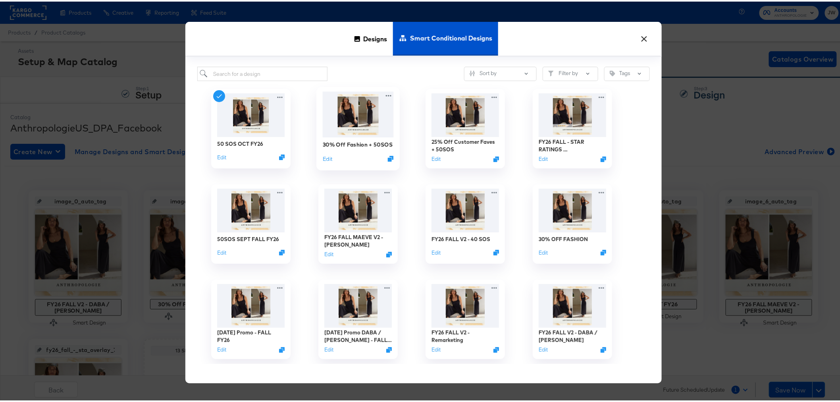
click at [347, 131] on img at bounding box center [357, 113] width 71 height 46
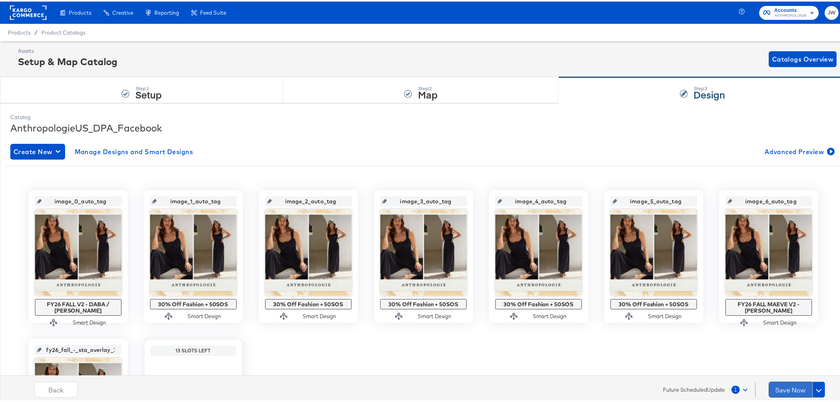
click at [776, 389] on button "Save Now" at bounding box center [791, 388] width 44 height 16
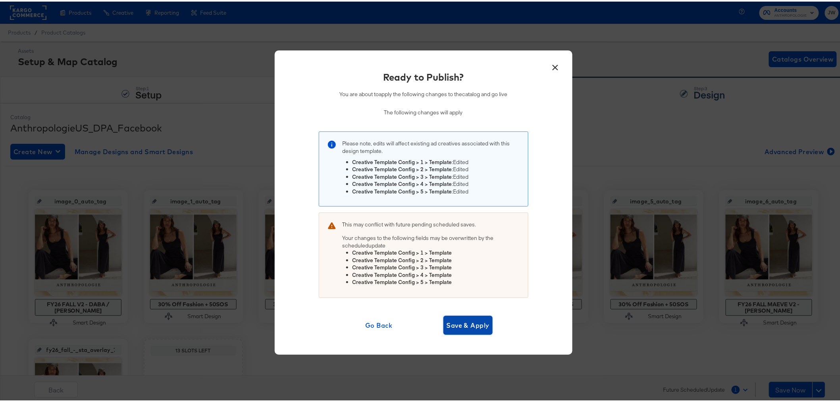
click at [474, 323] on span "Save & Apply" at bounding box center [468, 323] width 43 height 11
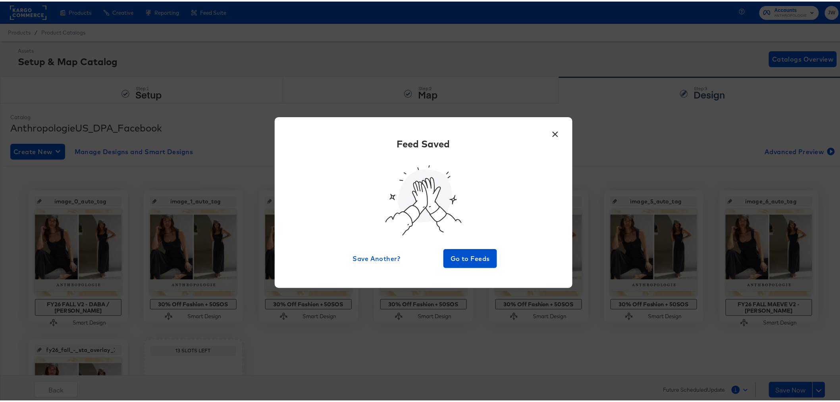
click at [555, 135] on button "×" at bounding box center [555, 131] width 14 height 14
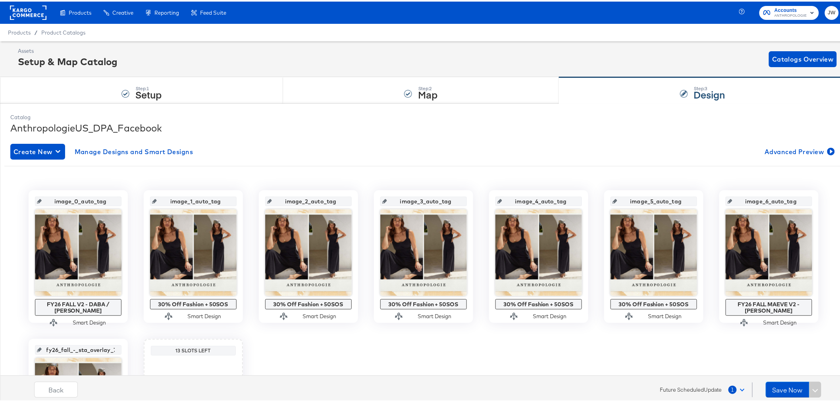
click at [0, 0] on div "My Designs" at bounding box center [0, 0] width 0 height 0
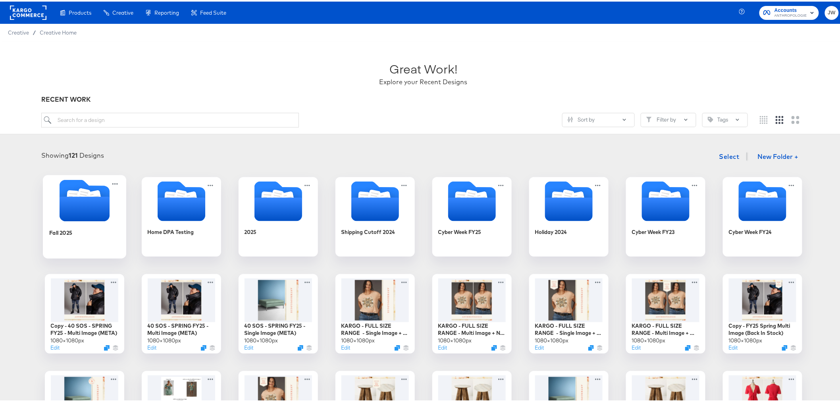
click at [88, 209] on icon "Folder" at bounding box center [84, 207] width 50 height 25
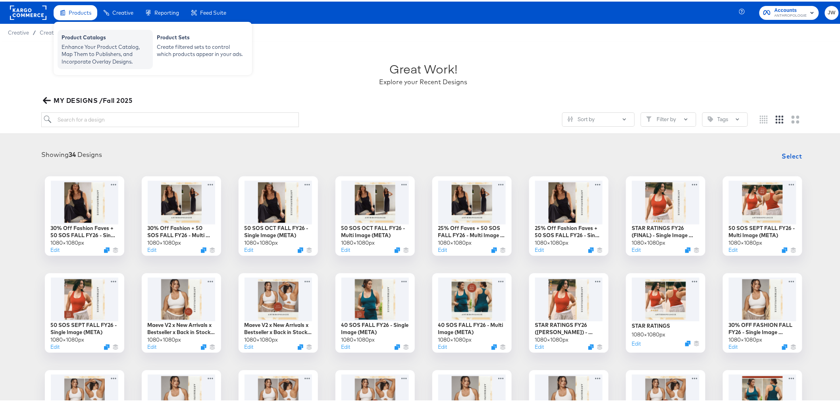
click at [73, 42] on div "Enhance Your Product Catalog, Map Them to Publishers, and Incorporate Overlay D…" at bounding box center [105, 53] width 87 height 22
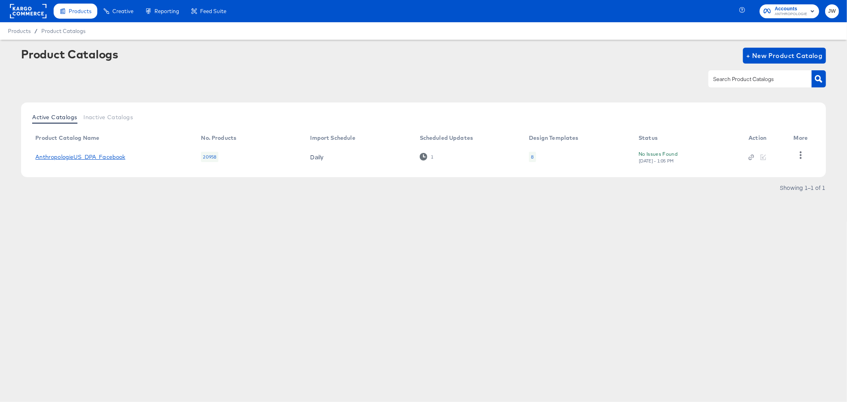
click at [108, 154] on link "AnthropologieUS_DPA_Facebook" at bounding box center [80, 157] width 90 height 6
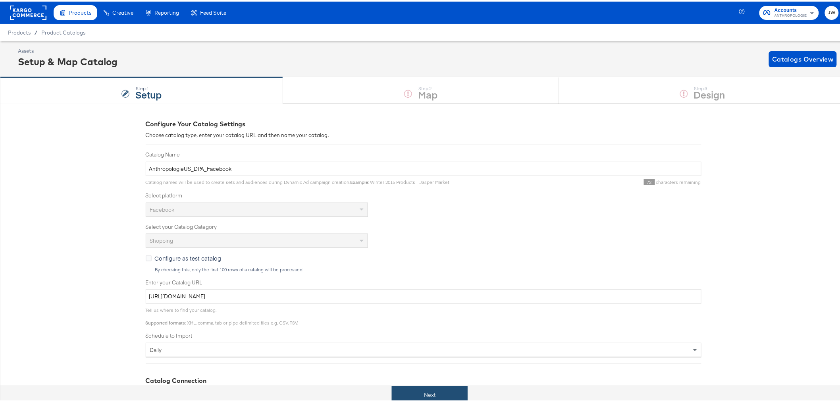
click at [415, 394] on button "Next" at bounding box center [430, 393] width 76 height 18
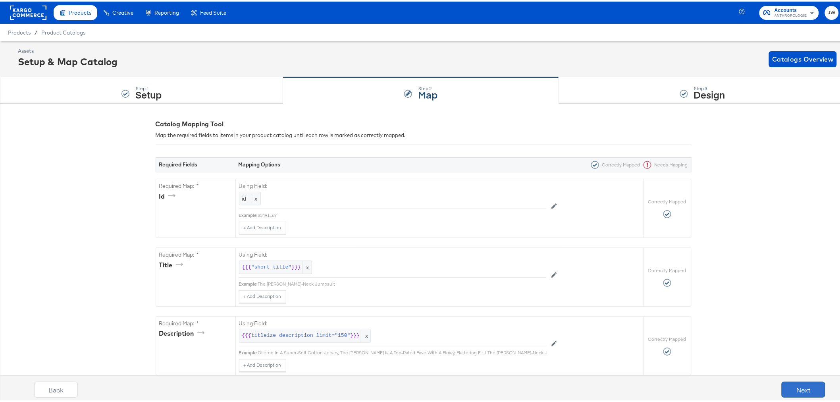
click at [805, 388] on button "Next" at bounding box center [804, 388] width 44 height 16
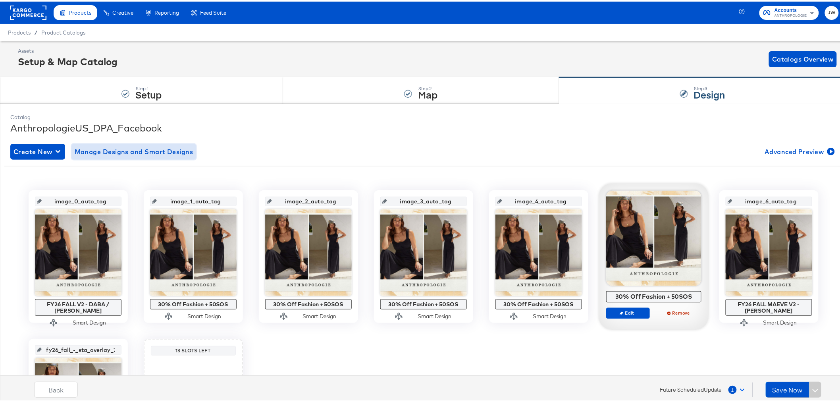
click at [160, 149] on span "Manage Designs and Smart Designs" at bounding box center [134, 150] width 119 height 11
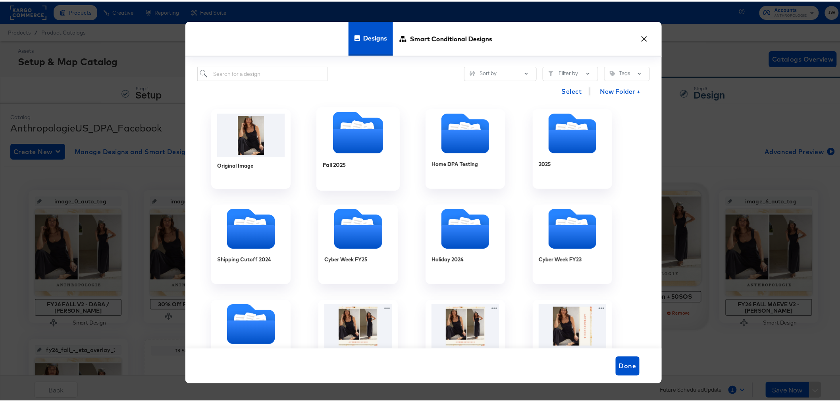
click at [371, 152] on icon "Folder" at bounding box center [358, 139] width 50 height 25
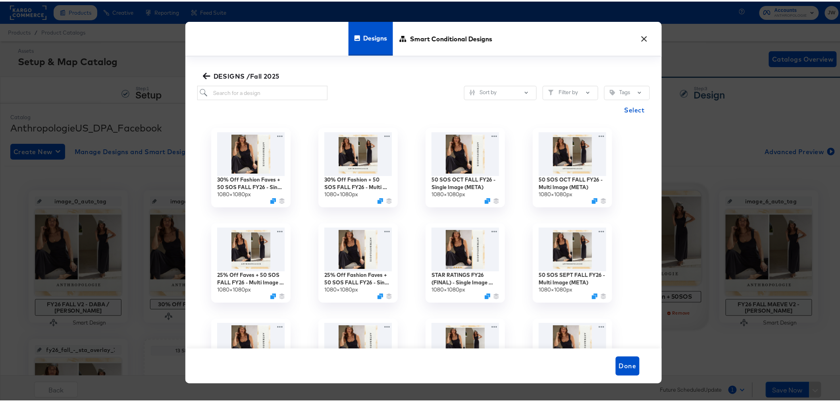
click at [640, 37] on button "×" at bounding box center [645, 35] width 14 height 14
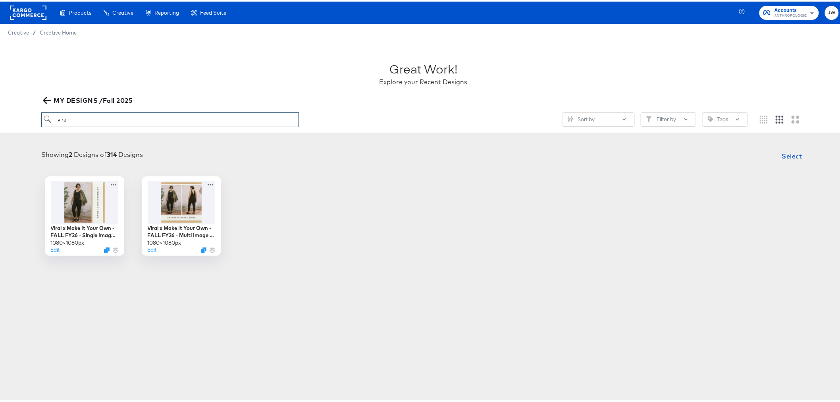
drag, startPoint x: 80, startPoint y: 115, endPoint x: 30, endPoint y: 114, distance: 50.1
click at [30, 114] on div "Great Work! Explore your Recent Designs MY DESIGNS /Fall 2025 viral Sort by Fil…" at bounding box center [423, 86] width 847 height 93
type input "m"
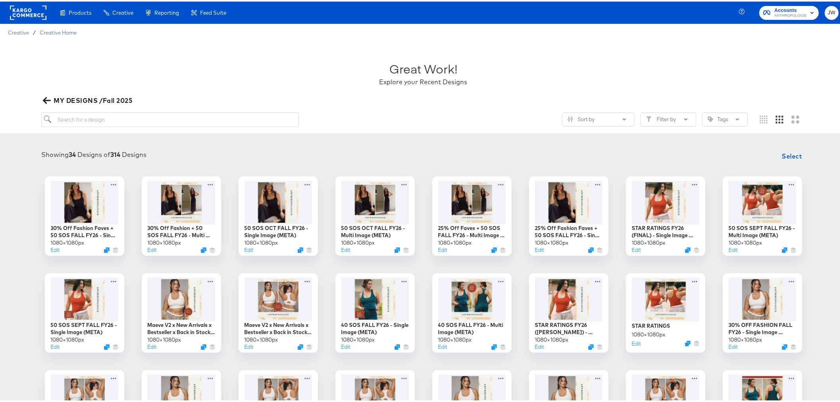
click at [47, 97] on icon "button" at bounding box center [47, 99] width 8 height 8
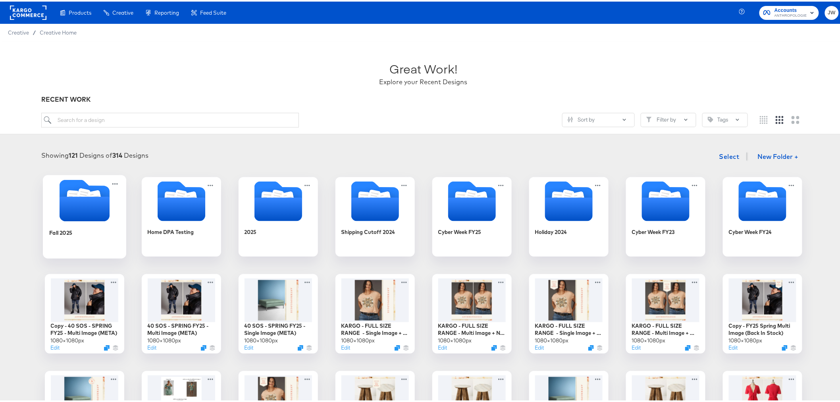
drag, startPoint x: 55, startPoint y: 222, endPoint x: 60, endPoint y: 212, distance: 11.9
click at [57, 221] on div "Fall 2025" at bounding box center [84, 215] width 71 height 74
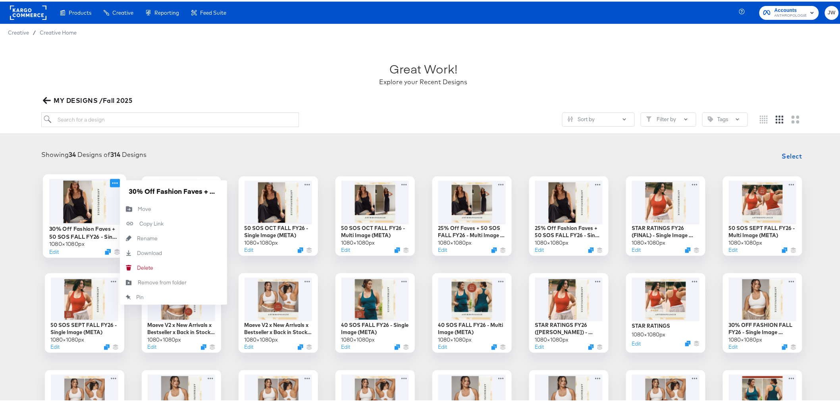
click at [110, 183] on icon at bounding box center [115, 181] width 10 height 8
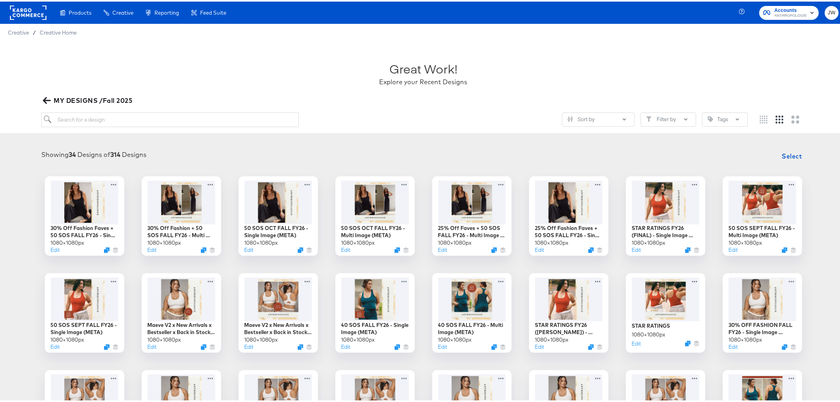
drag, startPoint x: 2, startPoint y: 167, endPoint x: 6, endPoint y: 166, distance: 4.1
click at [4, 167] on div "Showing 34 Designs of 314 Designs Select 30% Off Fashion Faves + 50 SOS FALL FY…" at bounding box center [423, 346] width 847 height 414
drag, startPoint x: 47, startPoint y: 102, endPoint x: 73, endPoint y: 92, distance: 28.4
click at [48, 102] on icon "button" at bounding box center [47, 99] width 8 height 8
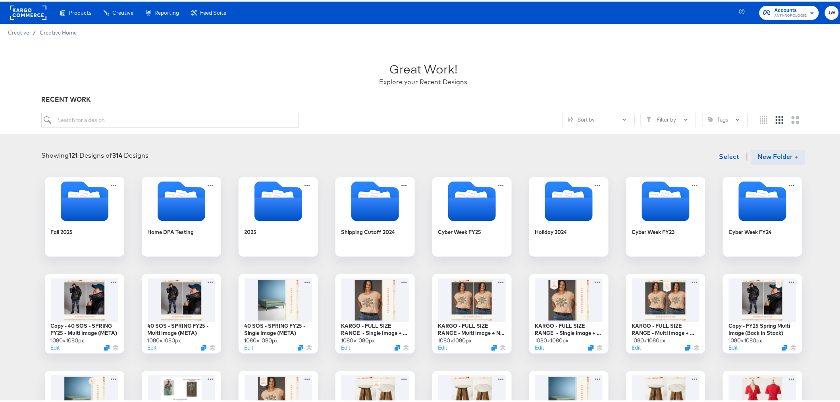
click at [777, 157] on button "New Folder +" at bounding box center [778, 155] width 54 height 15
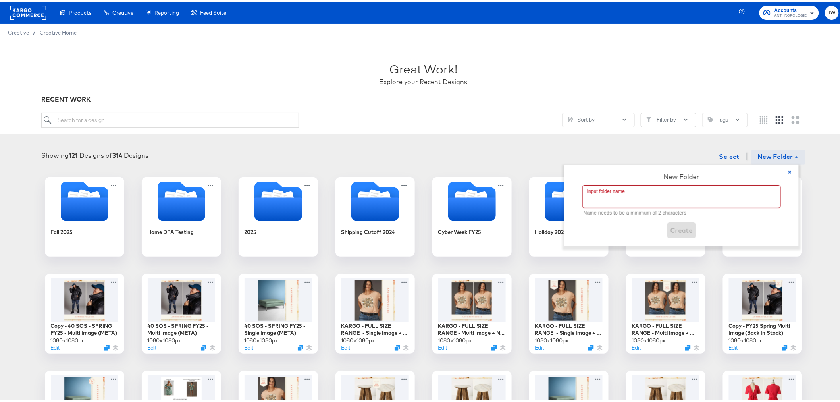
click at [637, 197] on input "text" at bounding box center [682, 195] width 198 height 22
type input "Holiday 2025"
click at [686, 221] on span "Create" at bounding box center [682, 219] width 23 height 11
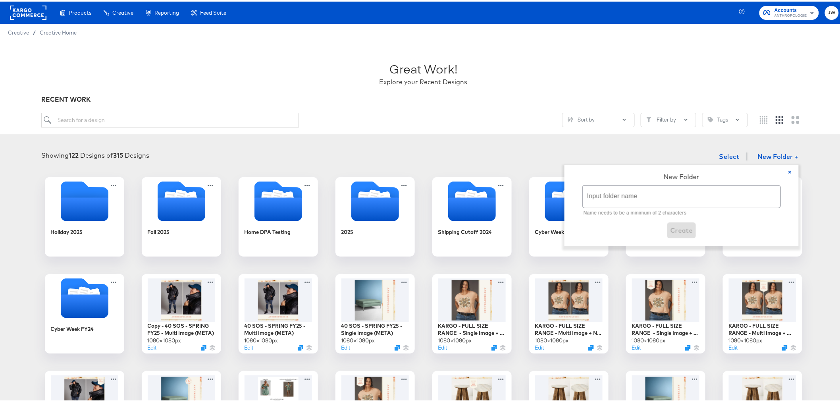
click at [224, 129] on div "Sort by Filter by Tags" at bounding box center [423, 121] width 764 height 21
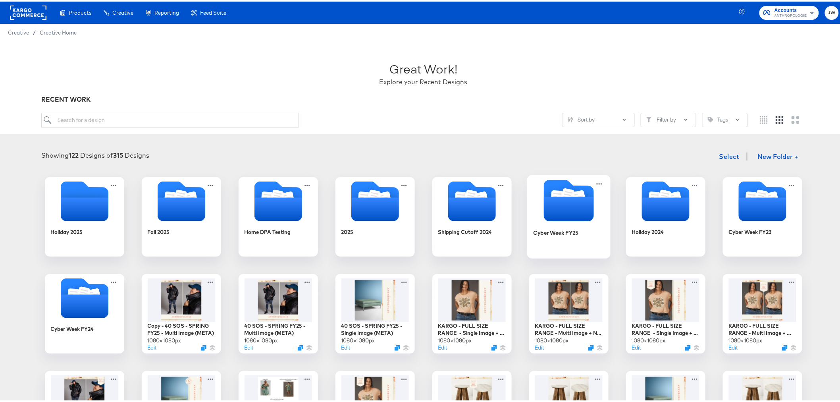
click at [573, 217] on icon "Folder" at bounding box center [569, 207] width 50 height 25
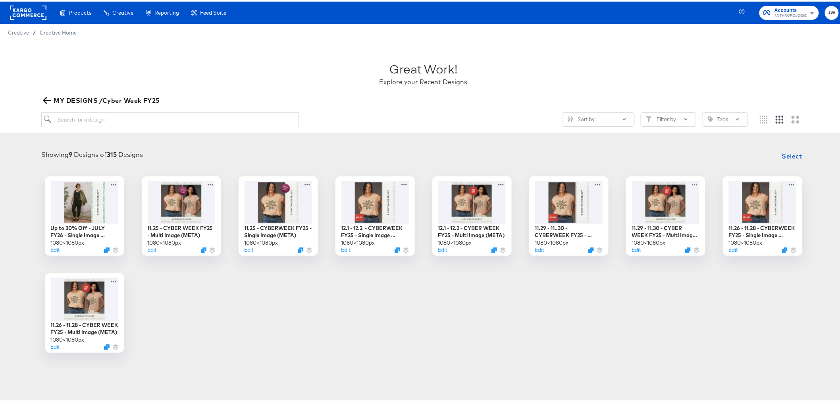
click at [44, 98] on icon "button" at bounding box center [47, 99] width 8 height 6
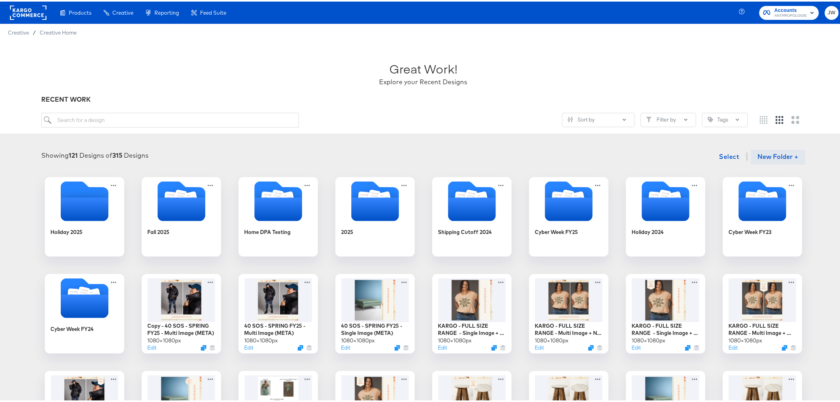
click at [772, 152] on button "New Folder +" at bounding box center [778, 155] width 54 height 15
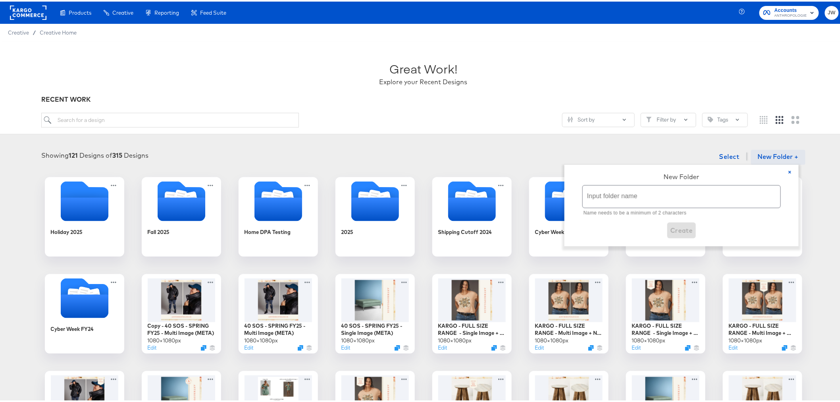
click at [648, 201] on input "text" at bounding box center [682, 195] width 198 height 22
type input "Cyber Week FY26"
click at [686, 221] on span "Create" at bounding box center [682, 219] width 23 height 11
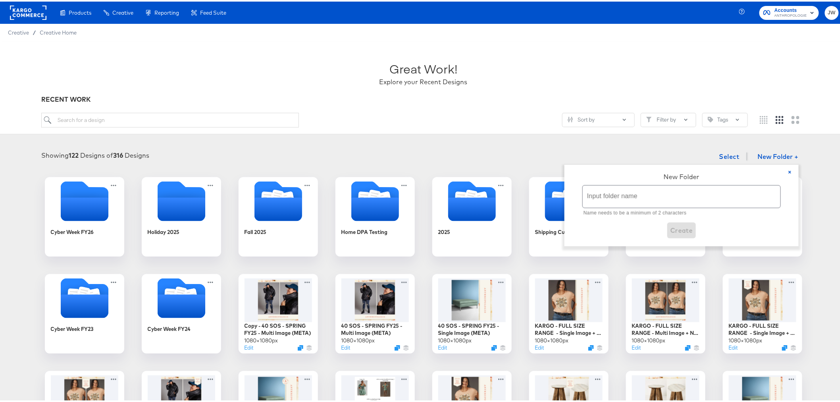
click at [6, 199] on div "Showing 122 Designs of 316 Designs Select New Folder + × New Folder Input folde…" at bounding box center [423, 346] width 847 height 415
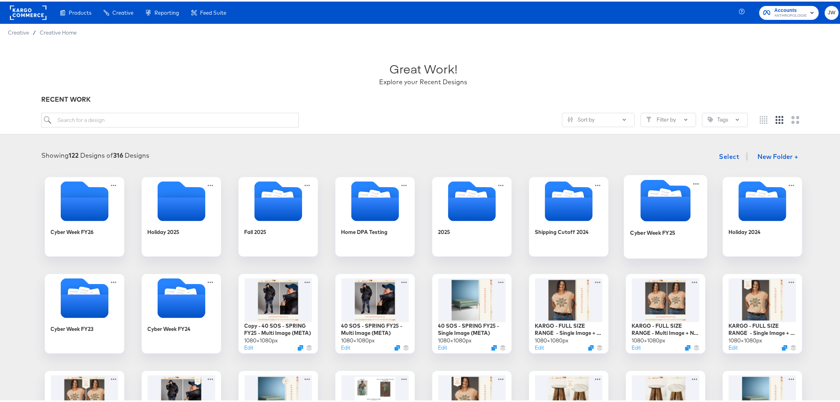
click at [629, 215] on icon "Folder" at bounding box center [665, 199] width 83 height 42
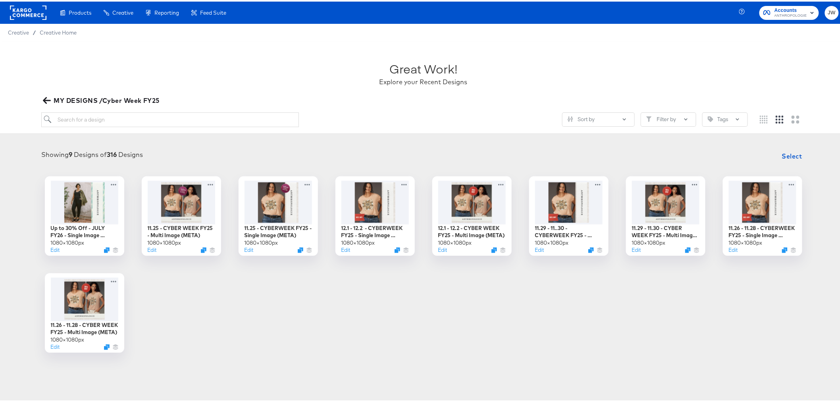
click at [45, 98] on icon "button" at bounding box center [47, 99] width 8 height 6
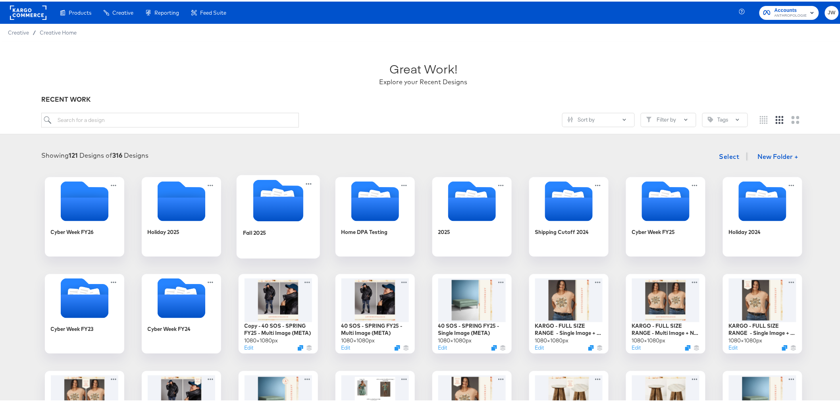
click at [254, 222] on div "Fall 2025" at bounding box center [278, 237] width 71 height 31
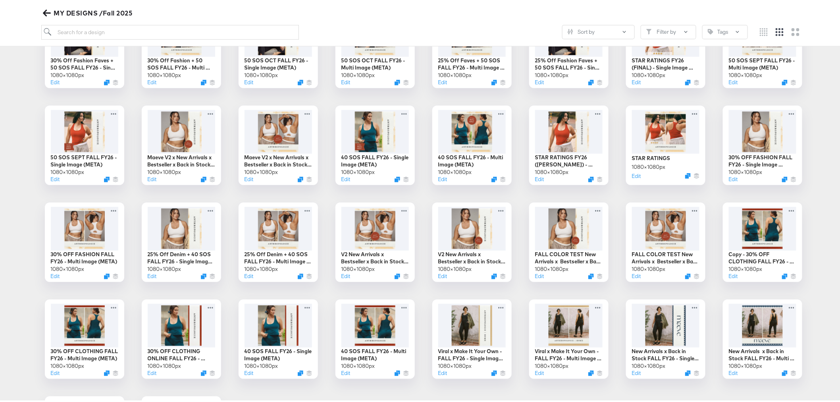
scroll to position [44, 0]
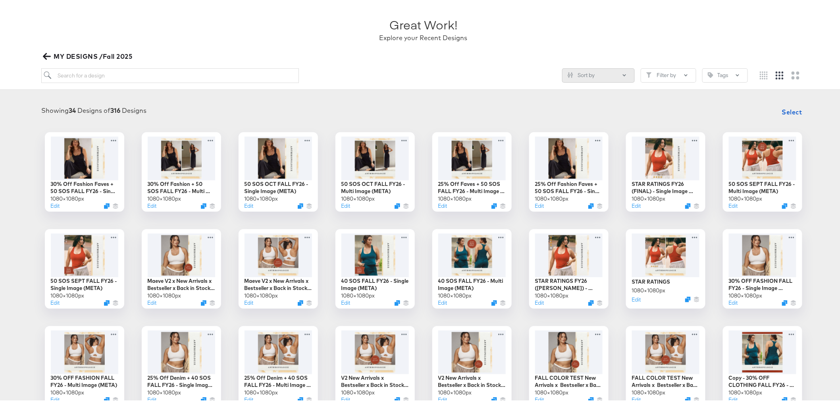
click at [595, 73] on button "Sort by" at bounding box center [598, 74] width 73 height 14
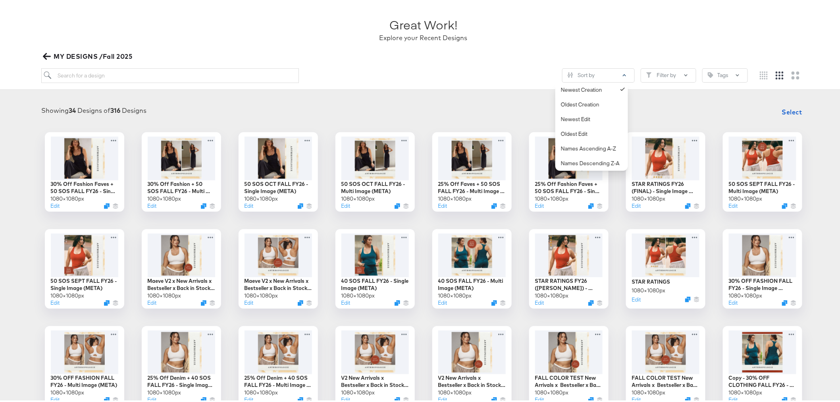
click at [500, 81] on div "Sort by Newest Creation Oldest Creation Newest Edit Oldest Edit Names Ascending…" at bounding box center [394, 74] width 706 height 15
click at [48, 54] on icon "button" at bounding box center [47, 55] width 8 height 8
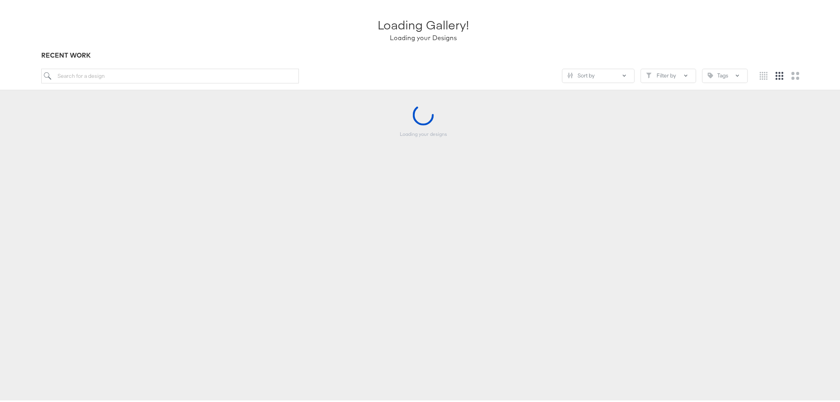
scroll to position [44, 0]
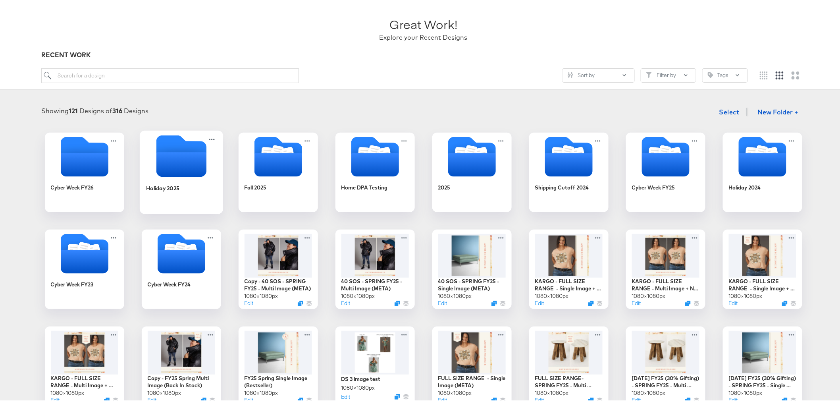
click at [184, 181] on div "Holiday 2025" at bounding box center [181, 192] width 71 height 31
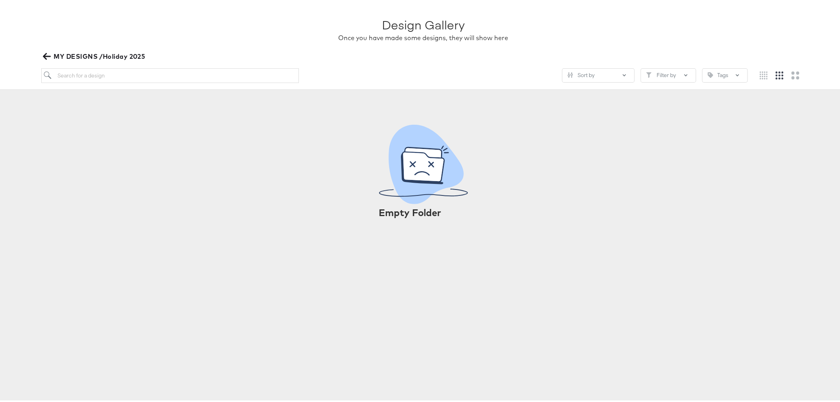
click at [48, 56] on icon "button" at bounding box center [47, 55] width 8 height 8
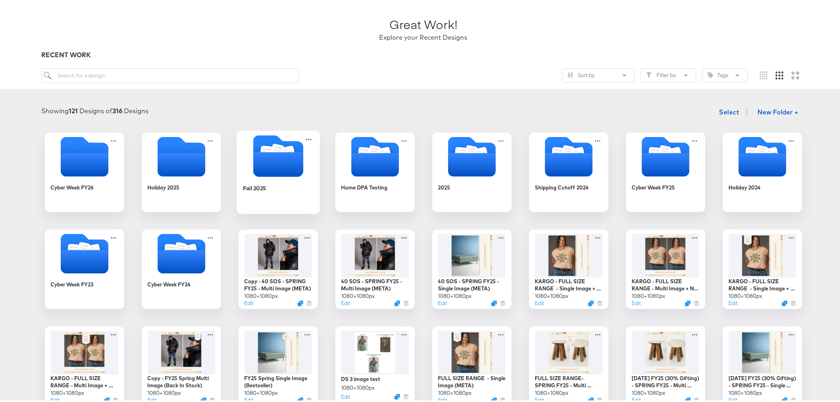
click at [279, 163] on icon "Folder" at bounding box center [278, 163] width 50 height 25
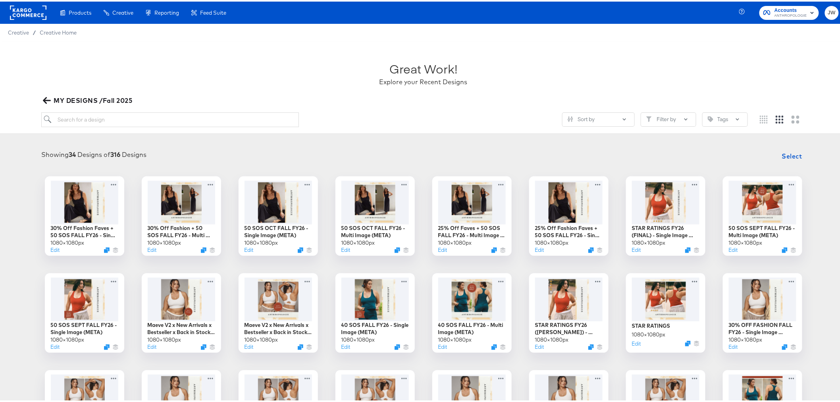
click at [46, 96] on icon "button" at bounding box center [47, 99] width 8 height 6
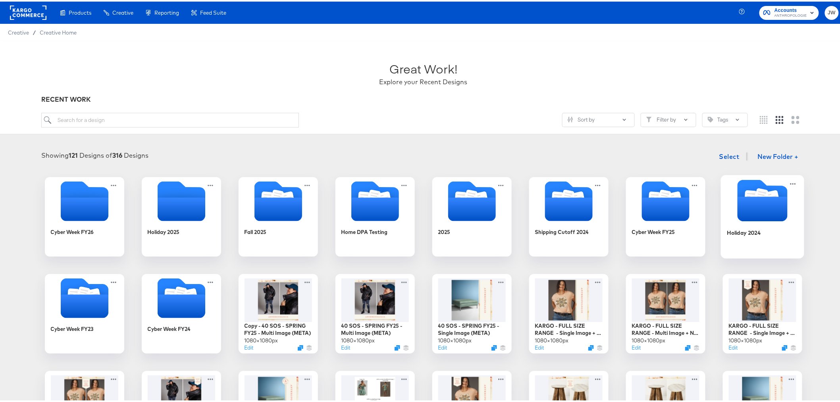
click at [780, 205] on icon "Folder" at bounding box center [762, 207] width 50 height 25
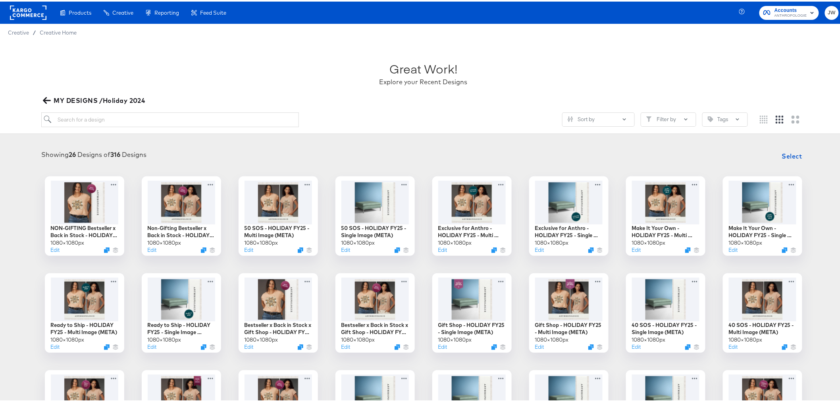
click at [45, 94] on span "MY DESIGNS /Holiday 2024" at bounding box center [94, 98] width 100 height 11
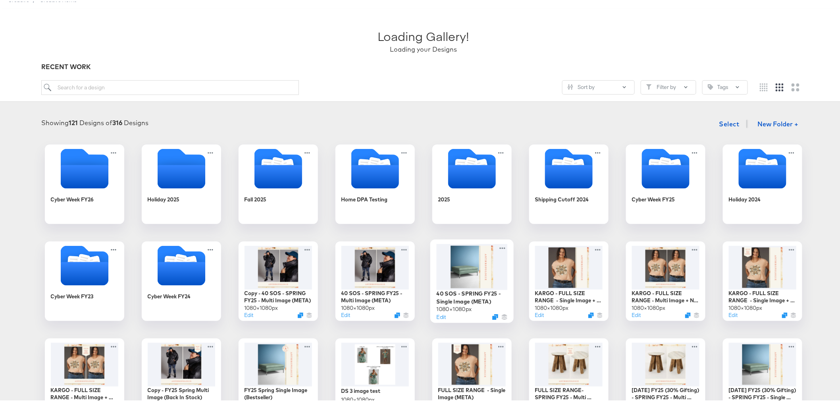
scroll to position [88, 0]
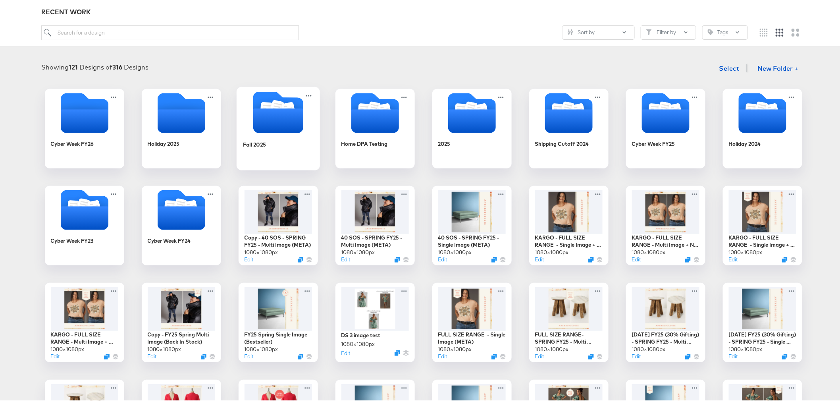
click at [275, 132] on div at bounding box center [278, 112] width 83 height 44
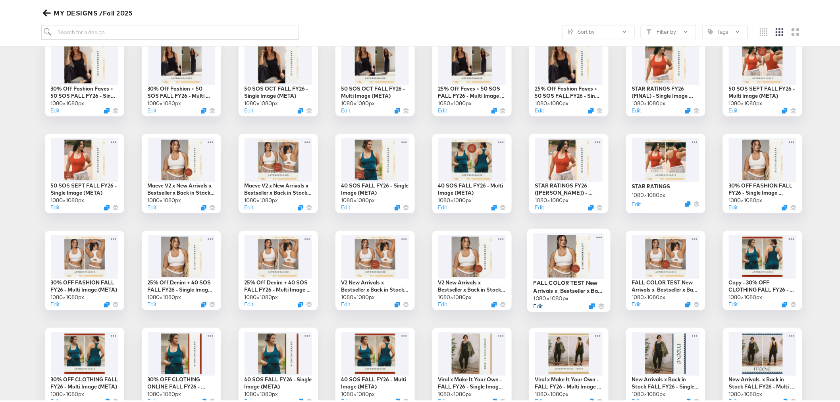
scroll to position [176, 0]
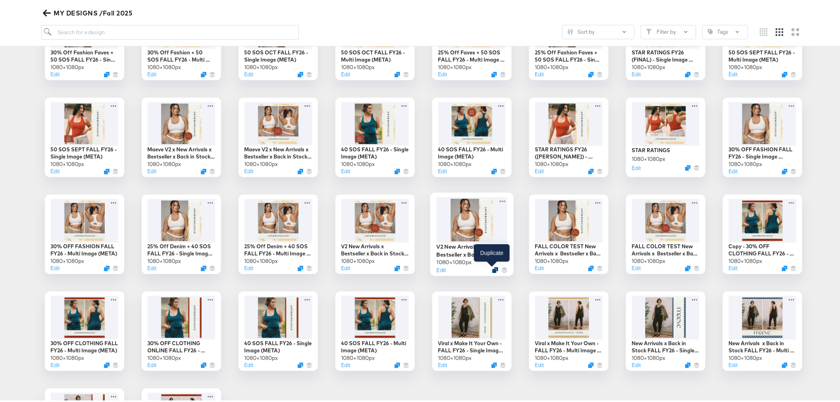
click at [492, 268] on icon "Duplicate" at bounding box center [495, 268] width 6 height 6
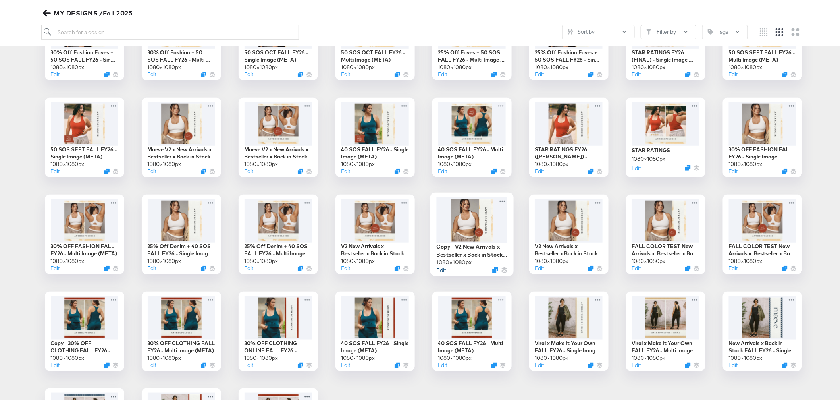
click at [439, 270] on button "Edit" at bounding box center [441, 268] width 10 height 8
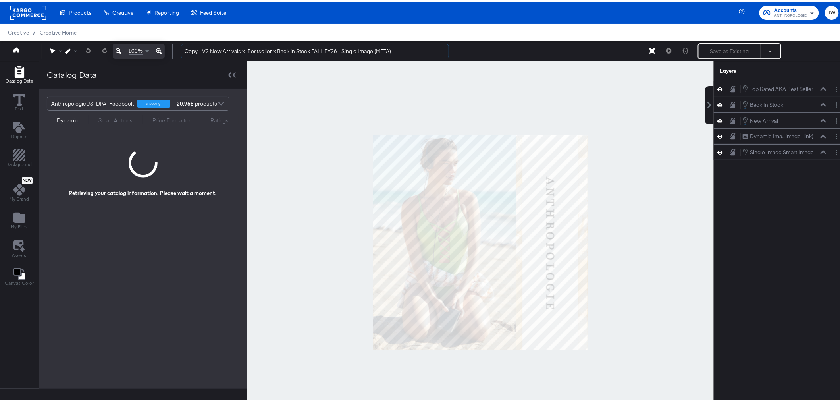
drag, startPoint x: 203, startPoint y: 50, endPoint x: 181, endPoint y: 58, distance: 23.1
click at [181, 58] on div "100% Copy - V2 New Arrivals x Bestseller x Back in Stock FALL FY26 - Single Ima…" at bounding box center [423, 50] width 847 height 20
drag, startPoint x: 306, startPoint y: 52, endPoint x: 294, endPoint y: 48, distance: 12.6
click at [294, 48] on input "V2 New Arrivals x Bestseller x Back in Stock FALL FY26 - Single Image (META)" at bounding box center [315, 49] width 268 height 15
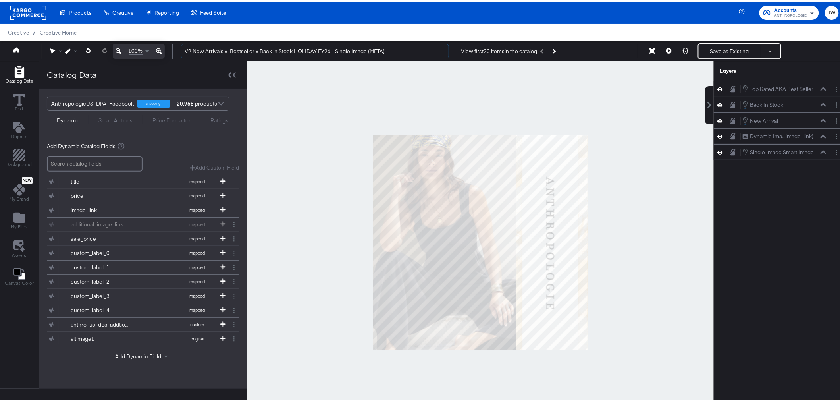
type input "V2 New Arrivals x Bestseller x Back in Stock HOLIDAY FY26 - Single Image (META)"
click at [752, 214] on div "Top Rated AKA Best Seller Top Rated AKA Best Seller Back In Stock Back In Stock…" at bounding box center [780, 244] width 133 height 330
click at [834, 88] on button "Layer Options" at bounding box center [837, 87] width 8 height 8
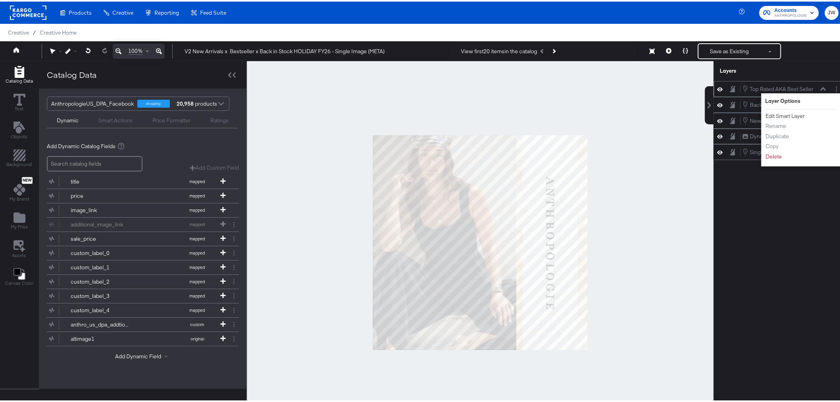
click at [795, 117] on button "Edit Smart Layer" at bounding box center [786, 114] width 40 height 8
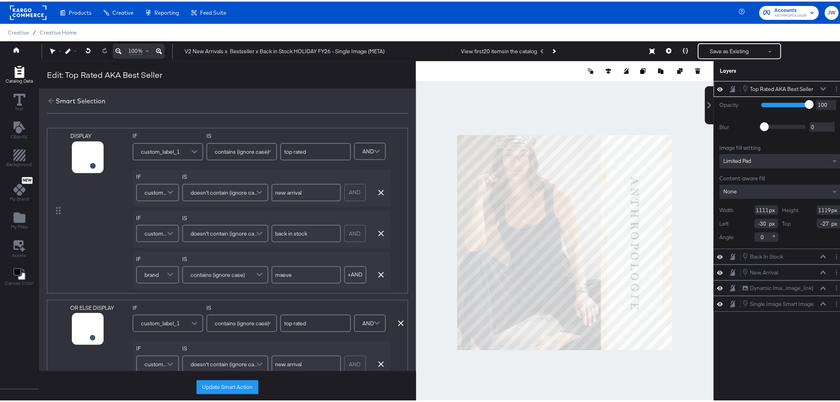
click at [778, 359] on div "Top Rated AKA Best Seller Top Rated AKA Best Seller Opacity 1 100 100 Blur 0 20…" at bounding box center [775, 244] width 143 height 330
click at [833, 286] on button "Layer Options" at bounding box center [837, 286] width 8 height 8
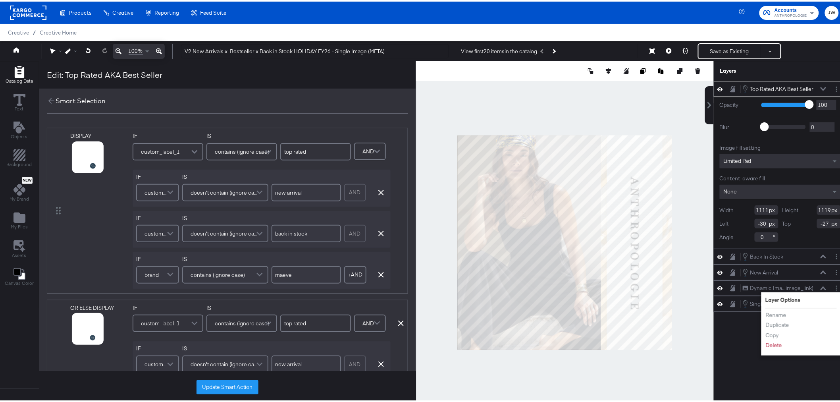
click at [735, 338] on div "Top Rated AKA Best Seller Top Rated AKA Best Seller Opacity 1 100 100 Blur 0 20…" at bounding box center [780, 244] width 133 height 330
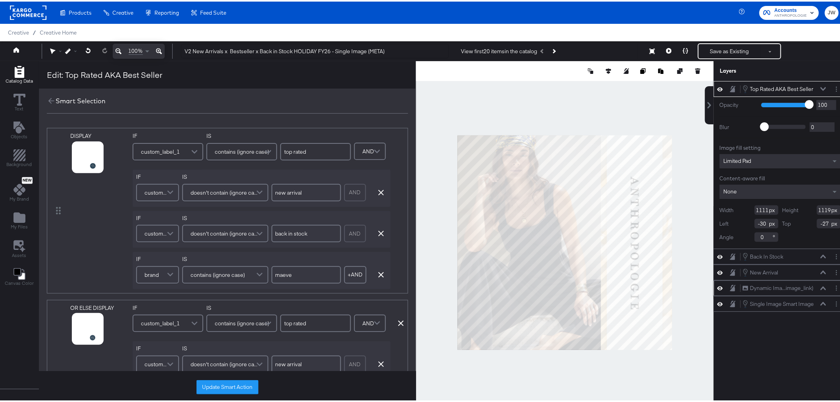
click at [820, 284] on button at bounding box center [823, 286] width 6 height 5
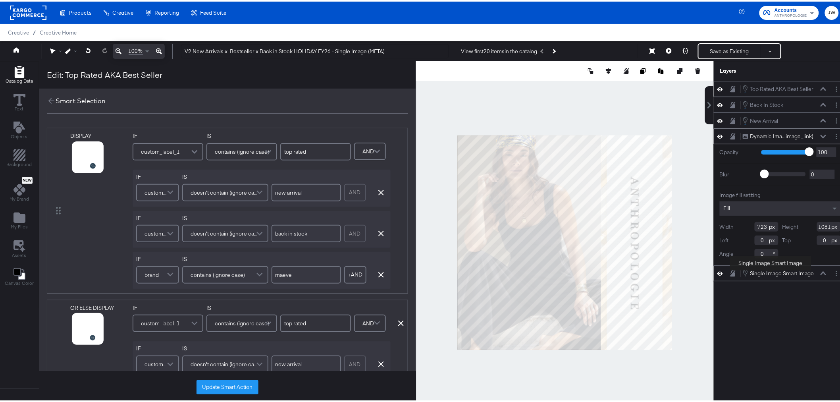
click at [772, 274] on div "Single Image Smart Image" at bounding box center [783, 272] width 64 height 8
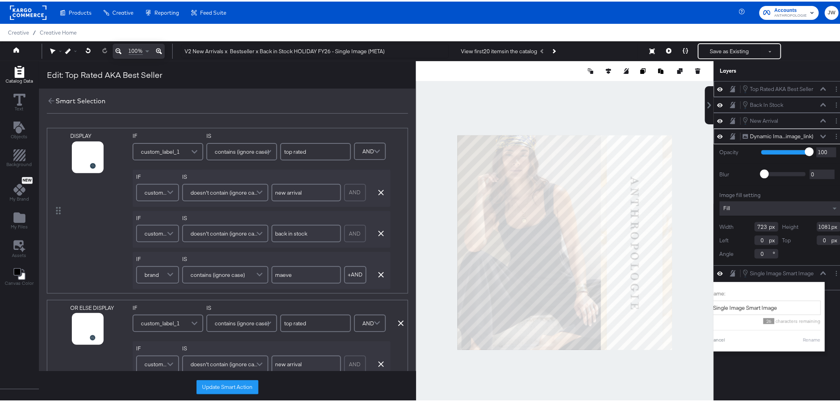
click at [771, 362] on div "Top Rated AKA Best Seller Top Rated AKA Best Seller Back In Stock Back In Stock…" at bounding box center [780, 244] width 133 height 330
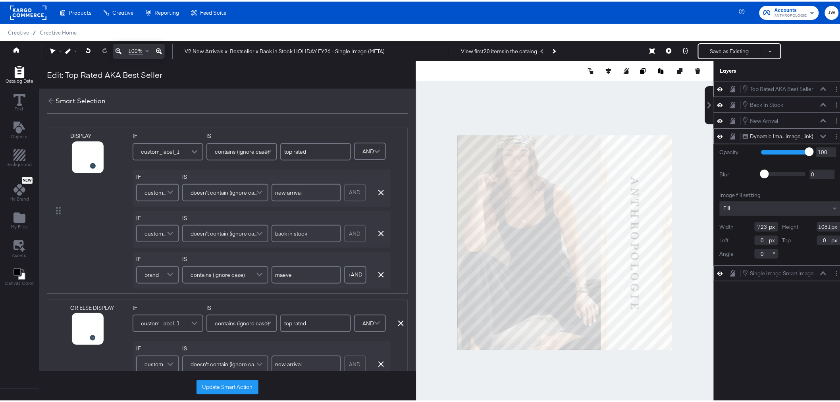
click at [821, 270] on icon at bounding box center [824, 272] width 6 height 4
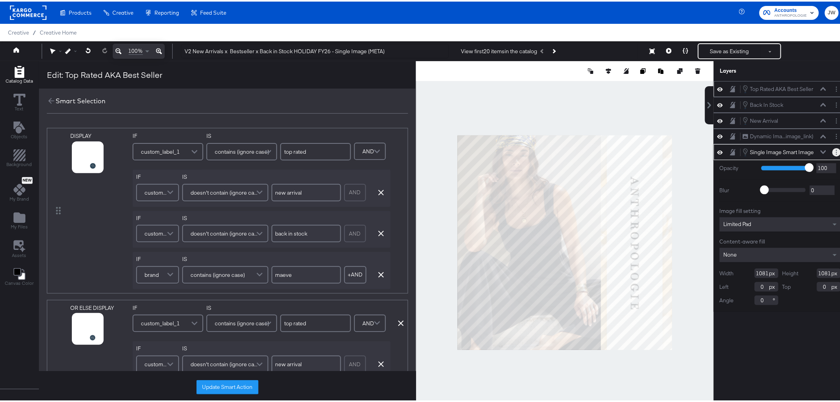
click at [833, 150] on button "Layer Options" at bounding box center [837, 151] width 8 height 8
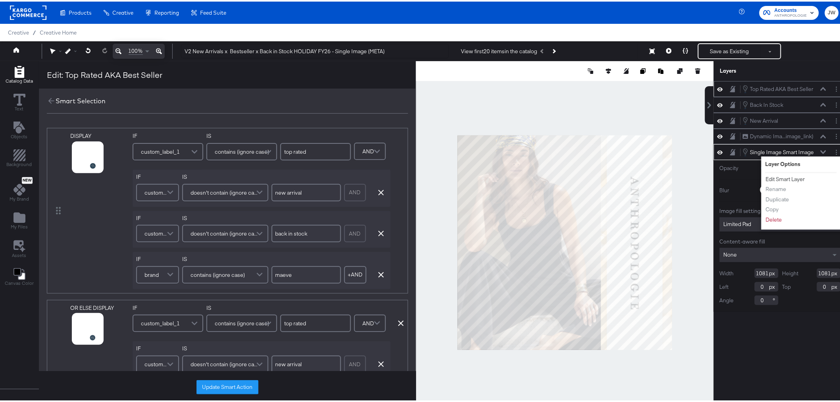
click at [791, 180] on button "Edit Smart Layer" at bounding box center [786, 178] width 40 height 8
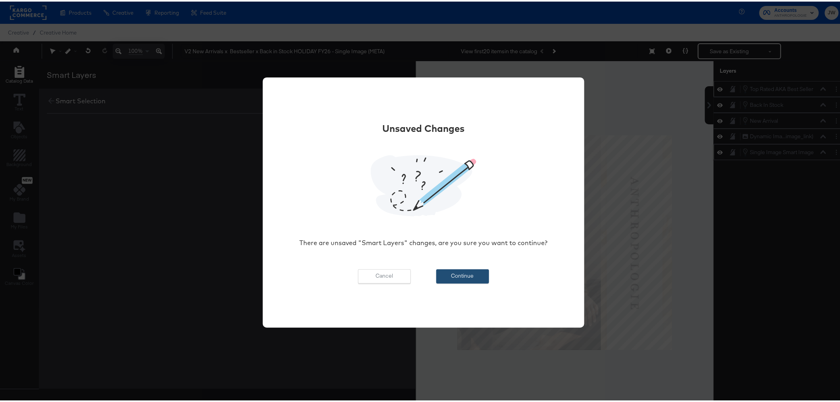
click at [478, 276] on button "Continue" at bounding box center [462, 275] width 53 height 14
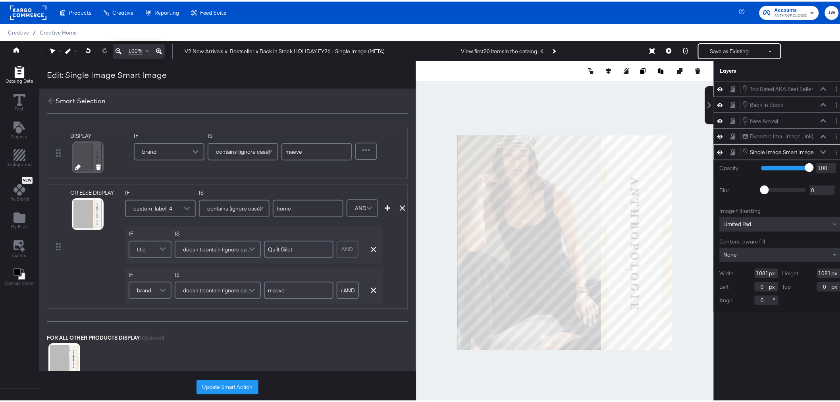
click at [78, 166] on icon at bounding box center [78, 166] width 6 height 6
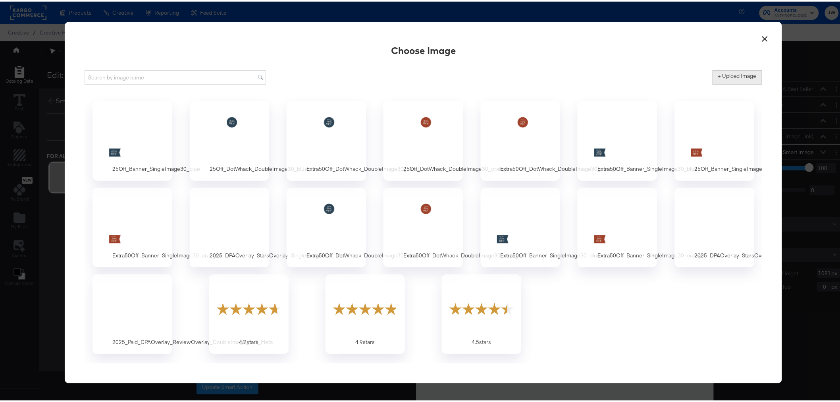
click at [736, 77] on label "+ Upload Image" at bounding box center [737, 75] width 39 height 8
click at [736, 83] on input "+ Upload Image" at bounding box center [803, 83] width 181 height 0
click at [742, 75] on label "+ Upload Image" at bounding box center [737, 75] width 39 height 8
click at [742, 83] on input "+ Upload Image" at bounding box center [803, 83] width 181 height 0
type input "C:\fakepath\2025_HolidayMaeve_Paid_DPAOverlay_SingleImage_1x1_Meta.png"
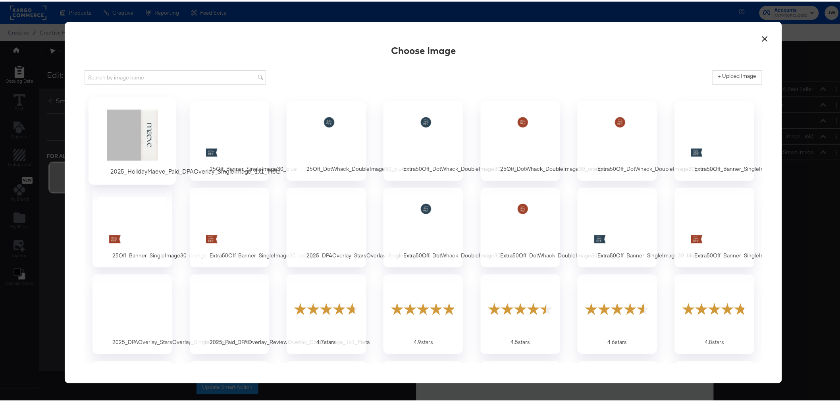
click at [130, 128] on div at bounding box center [132, 133] width 74 height 55
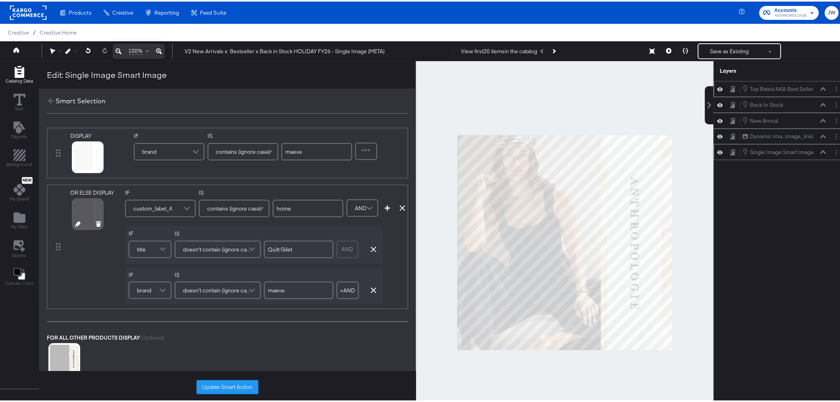
click at [77, 224] on icon at bounding box center [78, 223] width 6 height 6
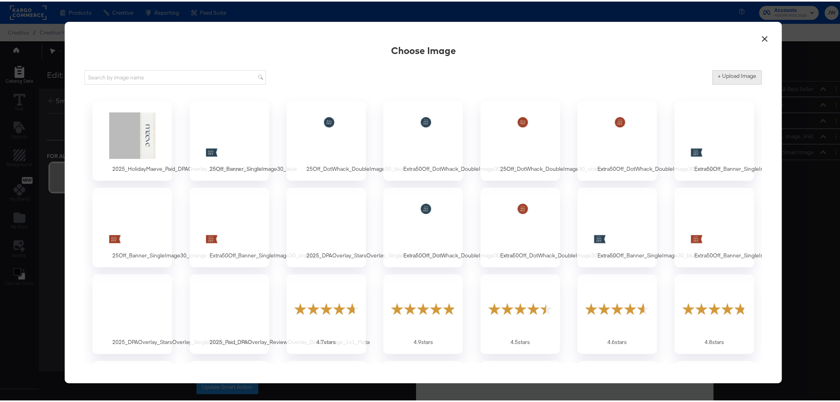
click at [727, 80] on button "+ Upload Image" at bounding box center [738, 76] width 50 height 14
click at [742, 77] on label "+ Upload Image" at bounding box center [737, 75] width 39 height 8
click at [742, 83] on input "+ Upload Image" at bounding box center [803, 83] width 181 height 0
type input "C:\fakepath\2025_HolidayAnthroHome_Paid_DPAOverlay_SingleImage_1x1_Meta.png"
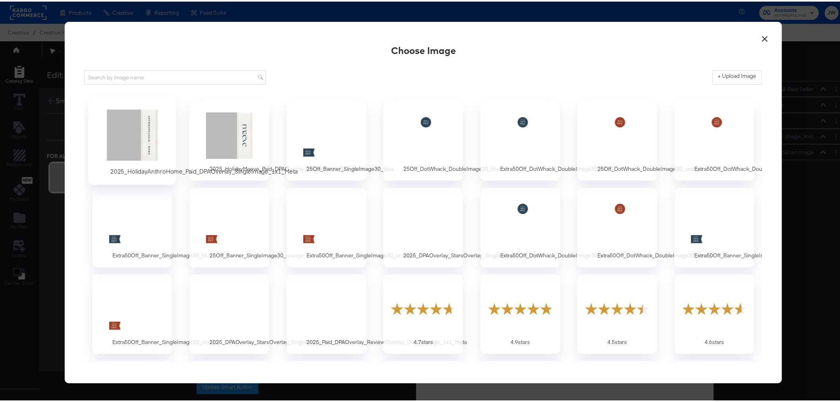
click at [145, 138] on div at bounding box center [132, 133] width 74 height 55
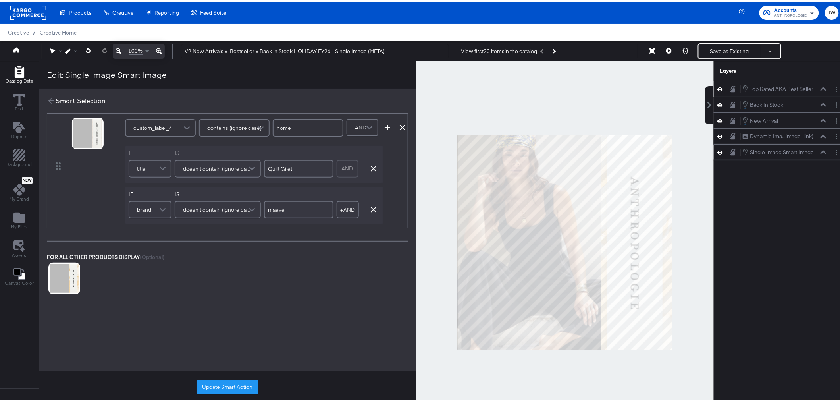
scroll to position [88, 0]
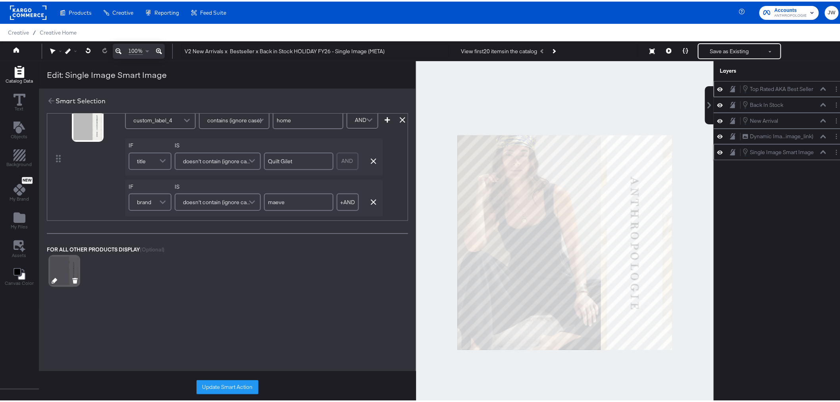
click at [53, 279] on icon at bounding box center [55, 279] width 6 height 6
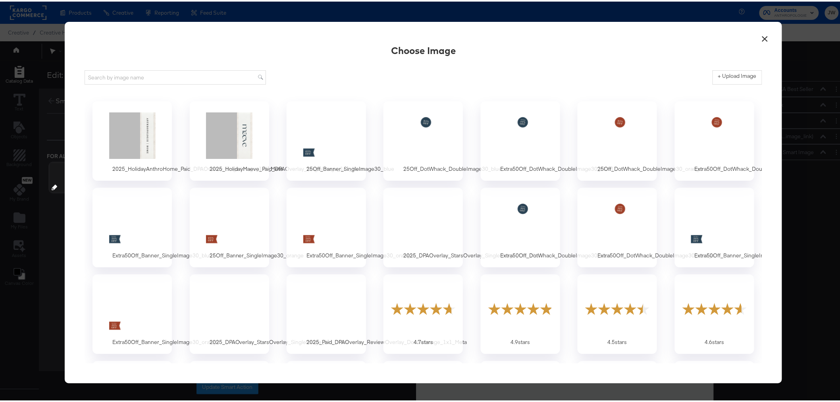
scroll to position [0, 0]
click at [733, 73] on label "+ Upload Image" at bounding box center [737, 75] width 39 height 8
click at [733, 83] on input "+ Upload Image" at bounding box center [803, 83] width 181 height 0
type input "C:\fakepath\2025_HolidayAnthro_Paid_DPAOverlay_SingleImage_1x1_Meta.png"
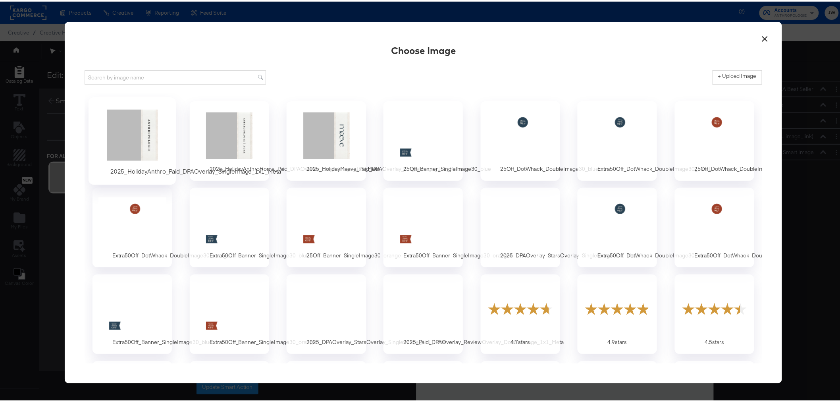
click at [133, 145] on div at bounding box center [132, 133] width 74 height 55
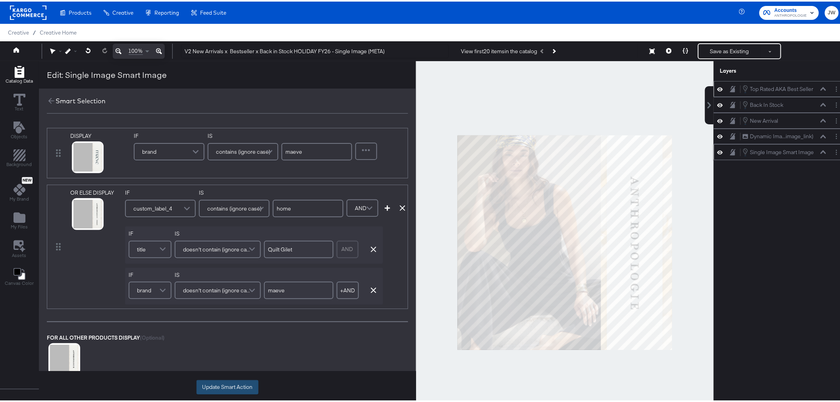
click at [239, 389] on button "Update Smart Action" at bounding box center [228, 385] width 62 height 14
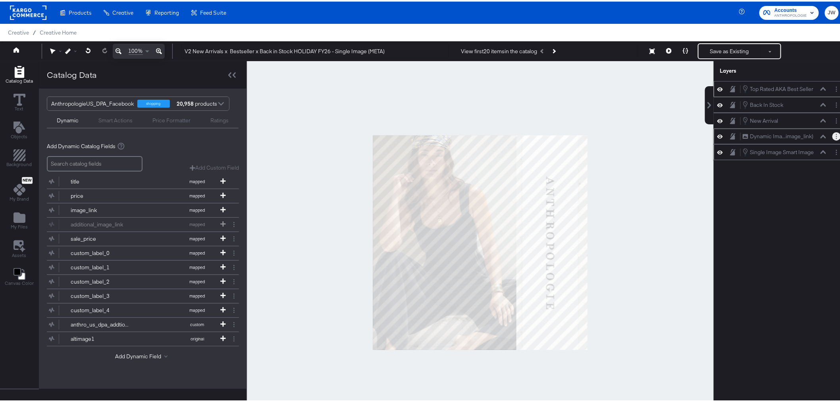
click at [833, 137] on button "Layer Options" at bounding box center [837, 135] width 8 height 8
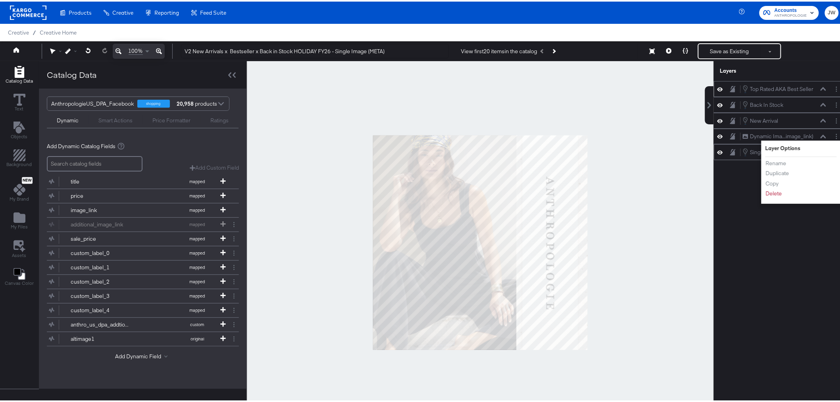
click at [780, 280] on div "Top Rated AKA Best Seller Top Rated AKA Best Seller Back In Stock Back In Stock…" at bounding box center [780, 244] width 133 height 330
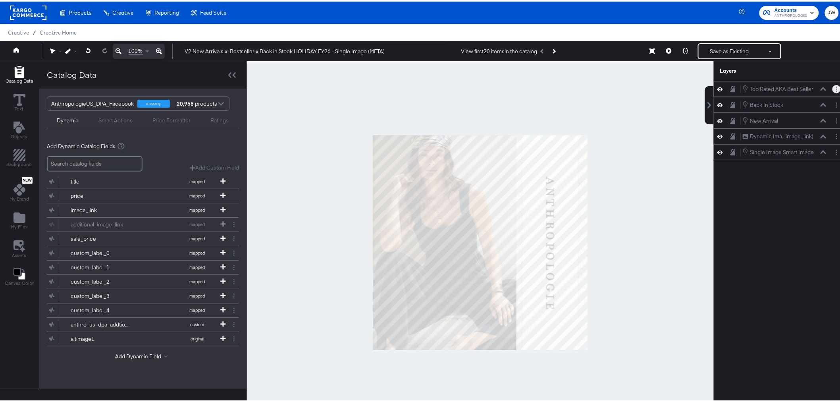
click at [836, 89] on circle "Layer Options" at bounding box center [836, 89] width 1 height 1
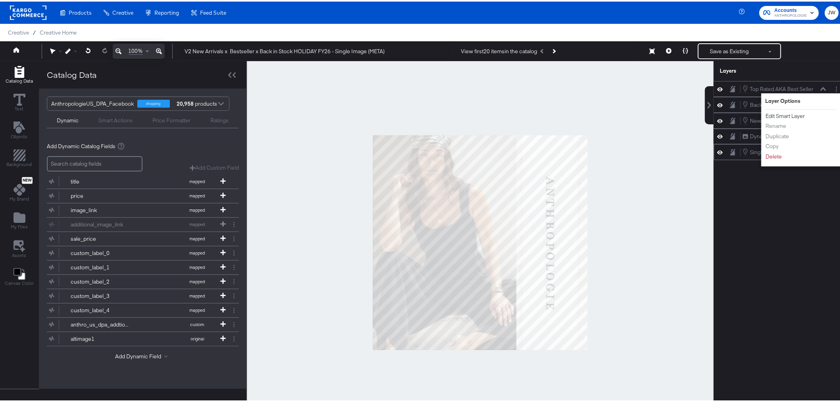
click at [791, 116] on button "Edit Smart Layer" at bounding box center [786, 114] width 40 height 8
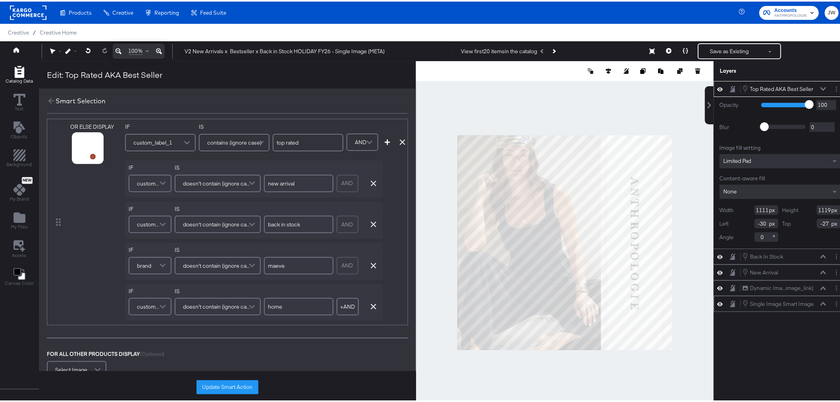
scroll to position [397, 0]
click at [163, 218] on span at bounding box center [164, 219] width 14 height 16
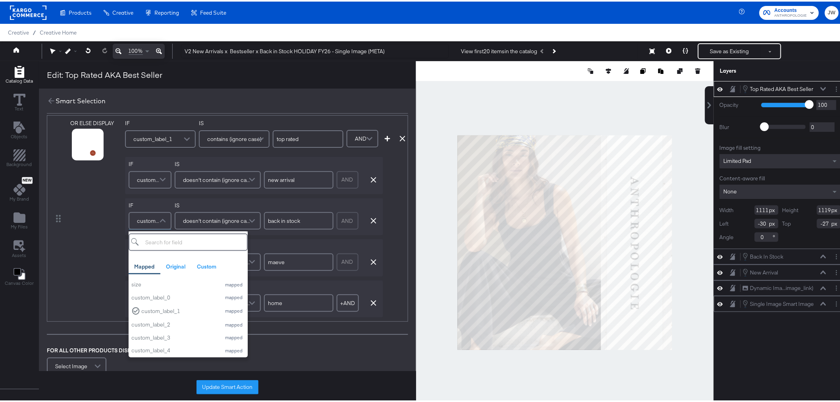
scroll to position [309, 0]
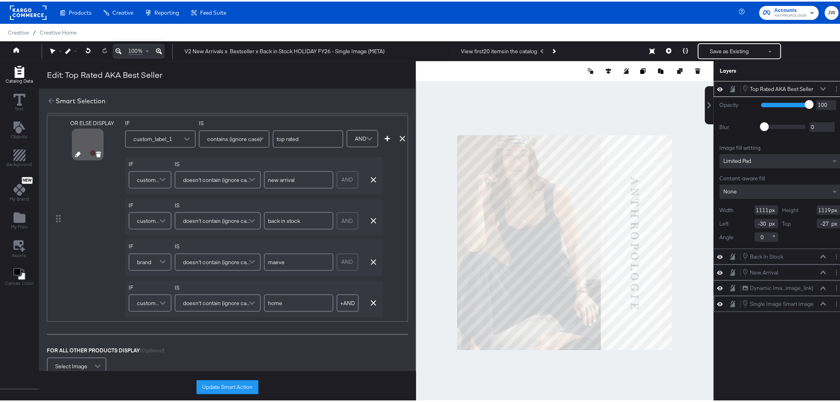
click at [77, 283] on div "OR ELSE DISPLAY" at bounding box center [96, 217] width 52 height 198
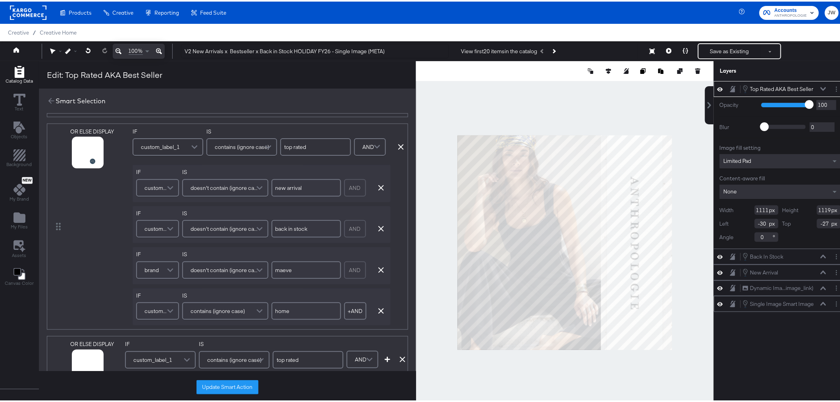
scroll to position [264, 0]
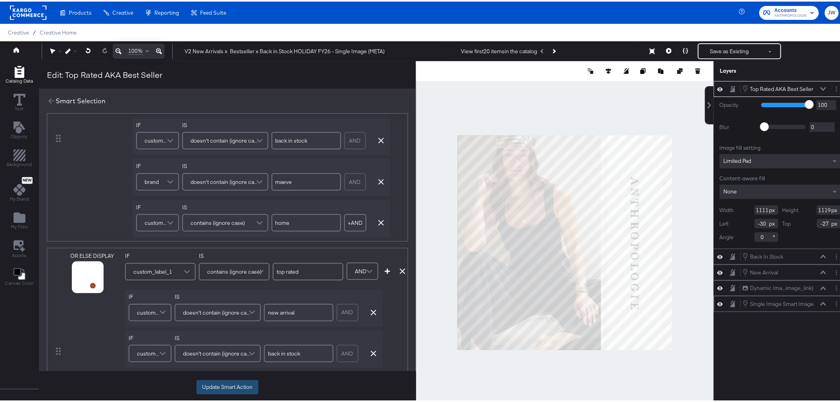
click at [234, 390] on button "Update Smart Action" at bounding box center [228, 385] width 62 height 14
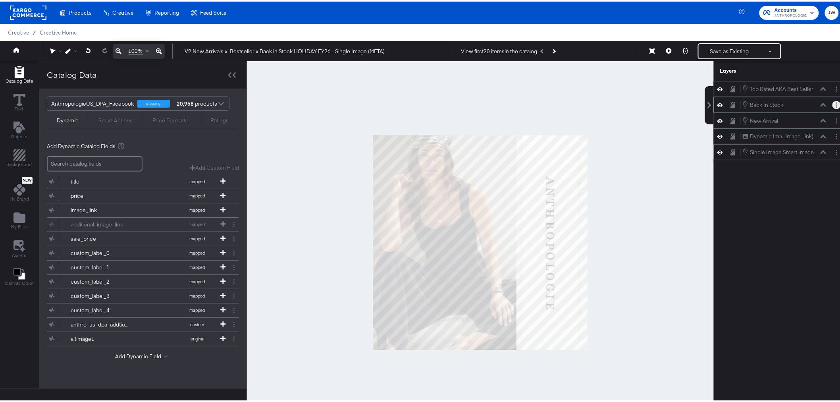
click at [833, 104] on button "Layer Options" at bounding box center [837, 103] width 8 height 8
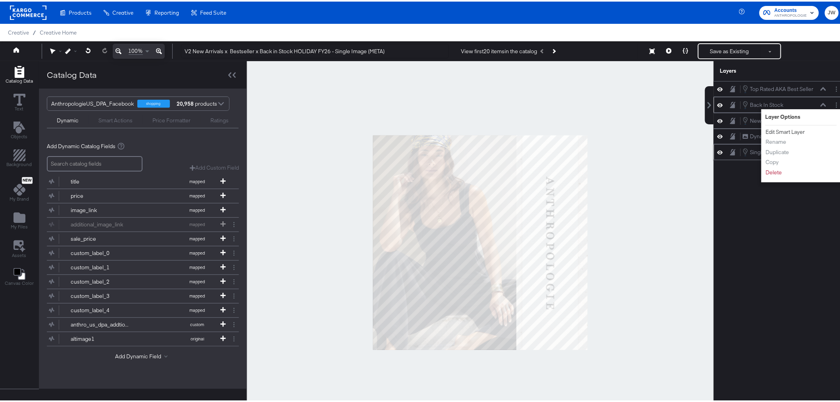
click at [789, 129] on button "Edit Smart Layer" at bounding box center [786, 130] width 40 height 8
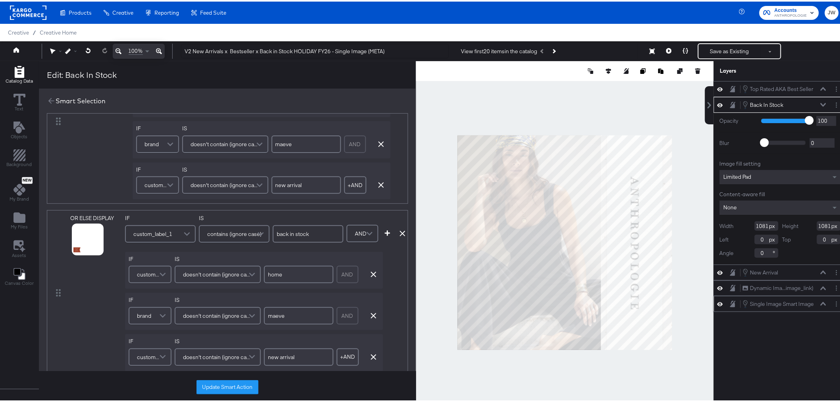
scroll to position [220, 0]
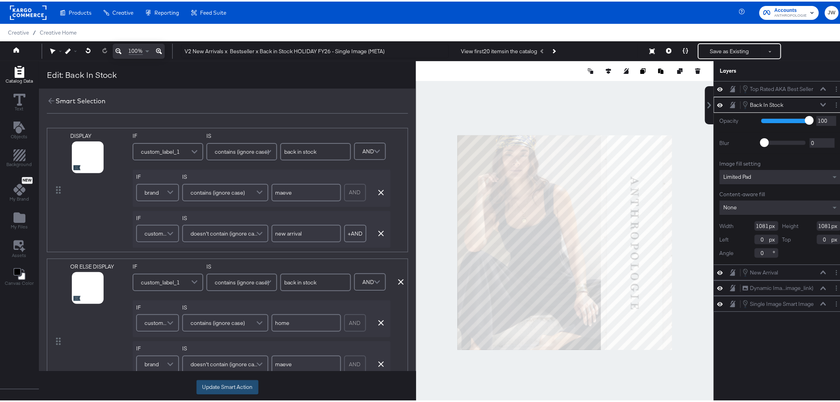
click at [241, 387] on button "Update Smart Action" at bounding box center [228, 385] width 62 height 14
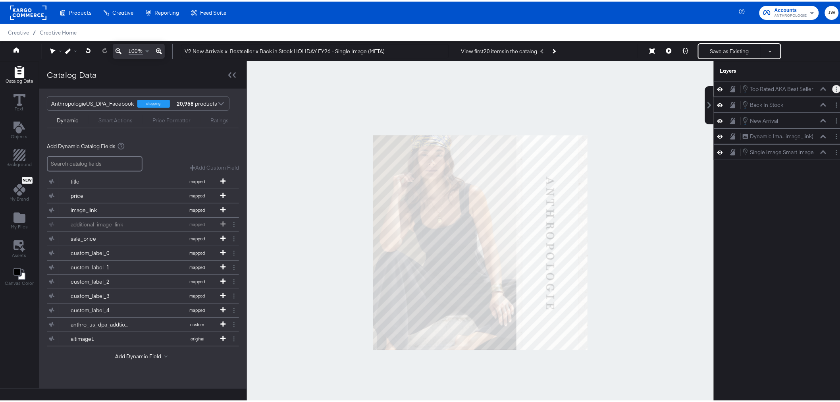
click at [836, 88] on icon "Layer Options" at bounding box center [836, 87] width 1 height 5
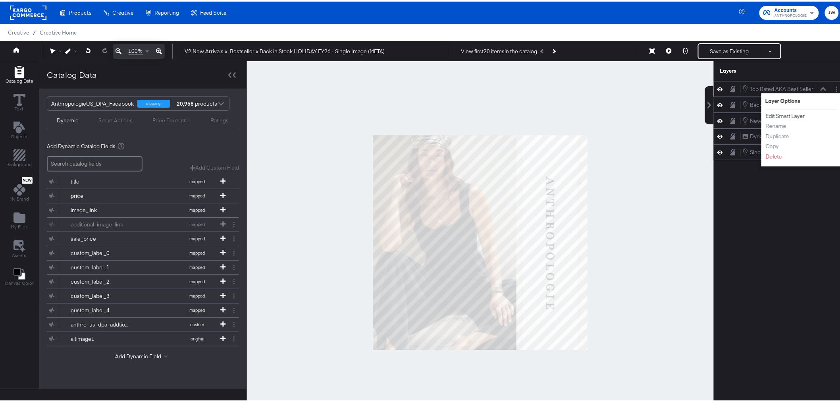
click at [791, 114] on button "Edit Smart Layer" at bounding box center [786, 114] width 40 height 8
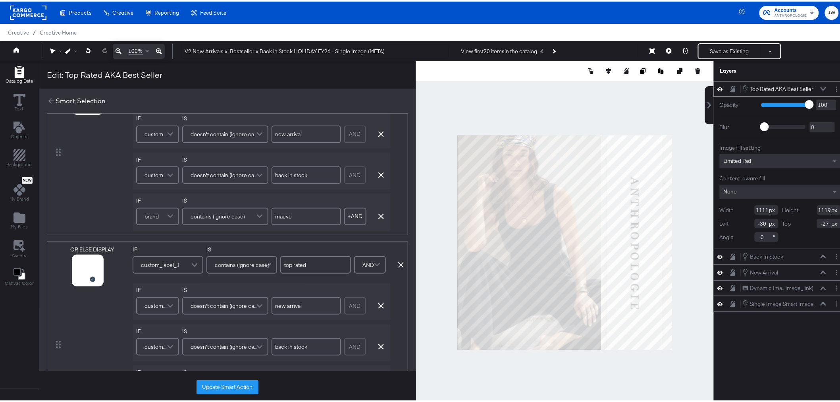
scroll to position [88, 0]
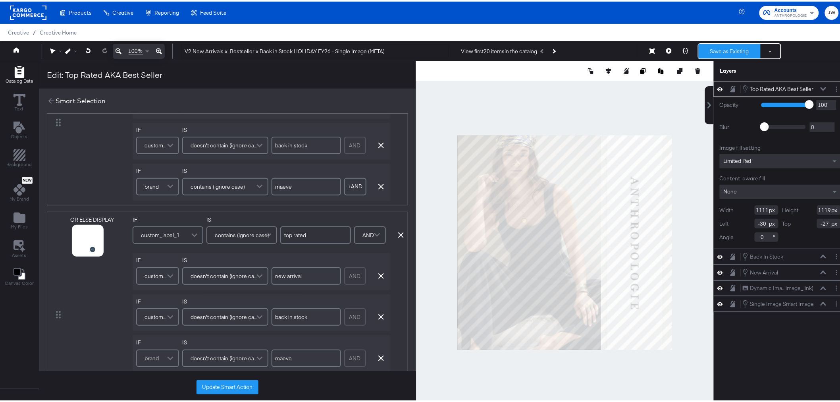
click at [723, 49] on button "Save as Existing" at bounding box center [730, 49] width 62 height 14
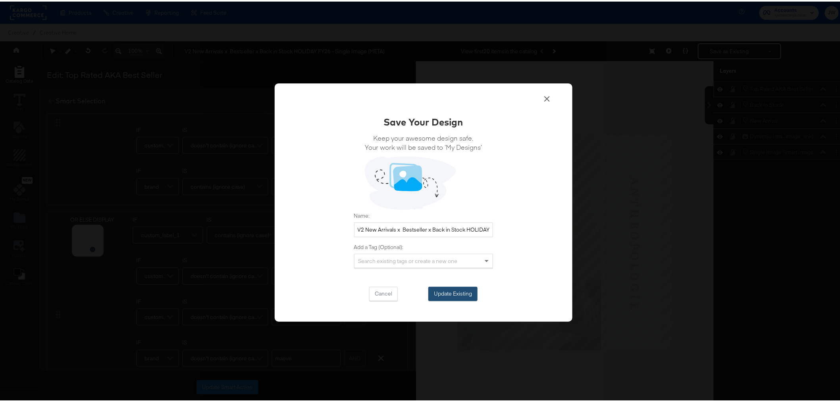
click at [471, 291] on button "Update Existing" at bounding box center [453, 292] width 49 height 14
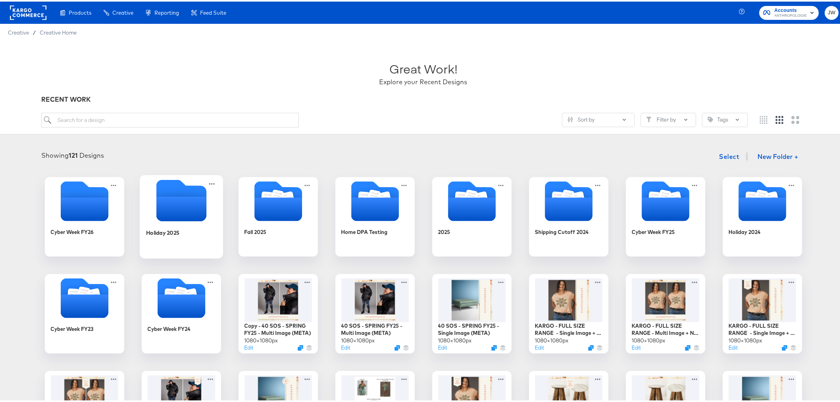
click at [173, 239] on div "Holiday 2025" at bounding box center [181, 237] width 71 height 31
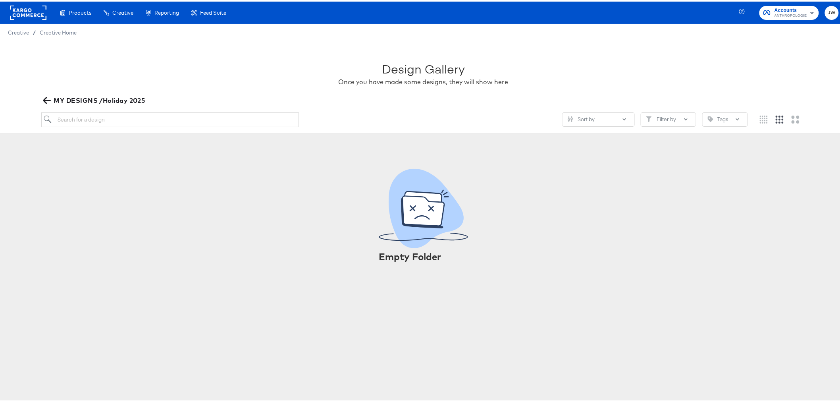
click at [44, 100] on icon "button" at bounding box center [47, 99] width 8 height 6
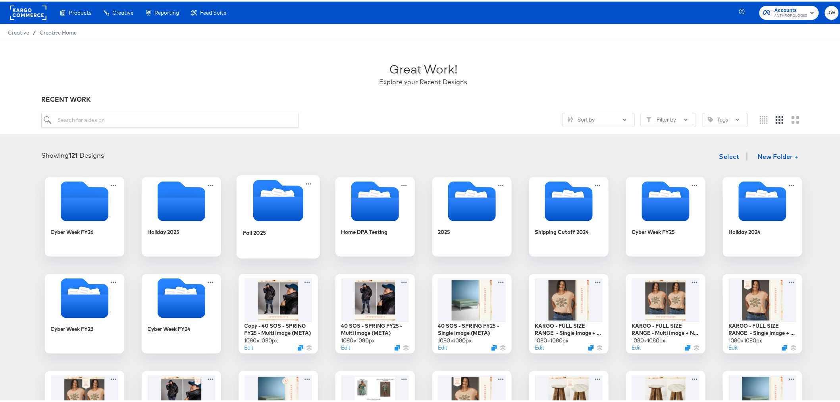
click at [264, 215] on icon "Folder" at bounding box center [278, 207] width 50 height 25
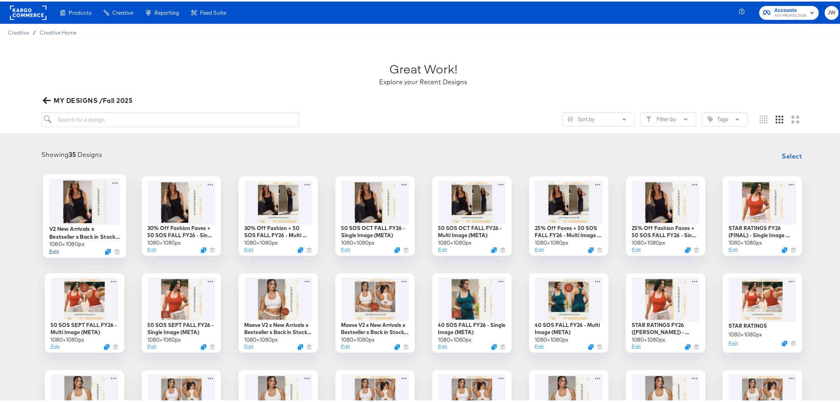
click at [55, 252] on button "Edit" at bounding box center [54, 250] width 10 height 8
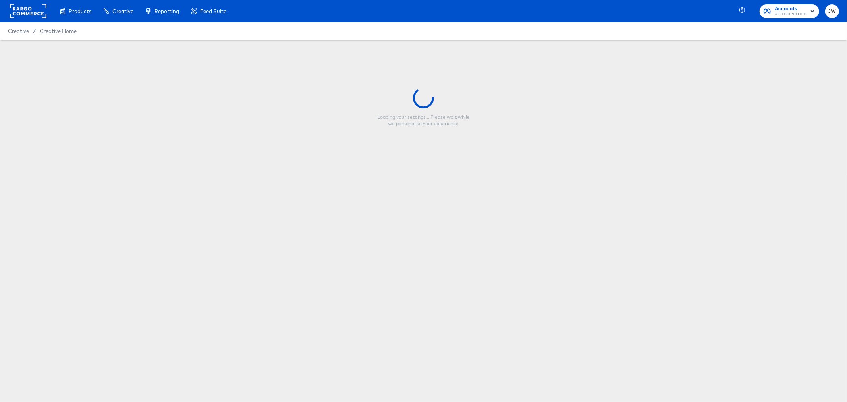
type input "V2 New Arrivals x Bestseller x Back in Stock HOLIDAY FY26 - Single Image (META)"
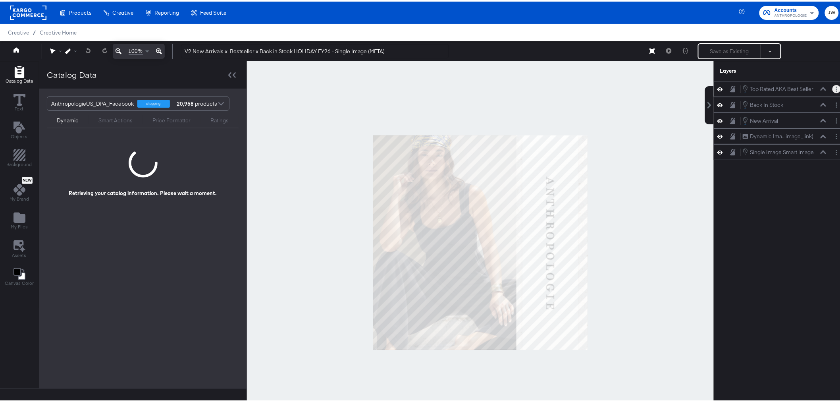
click at [836, 90] on icon "Layer Options" at bounding box center [836, 87] width 1 height 5
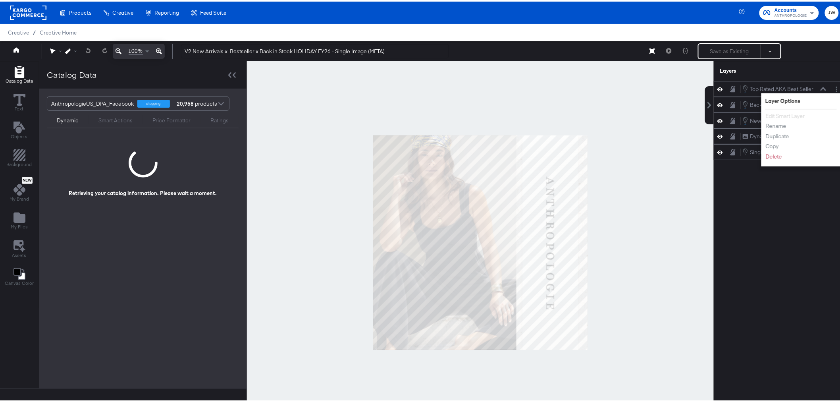
click at [780, 299] on div "Top Rated AKA Best Seller Top Rated AKA Best Seller Layer Options Edit Smart La…" at bounding box center [780, 244] width 133 height 330
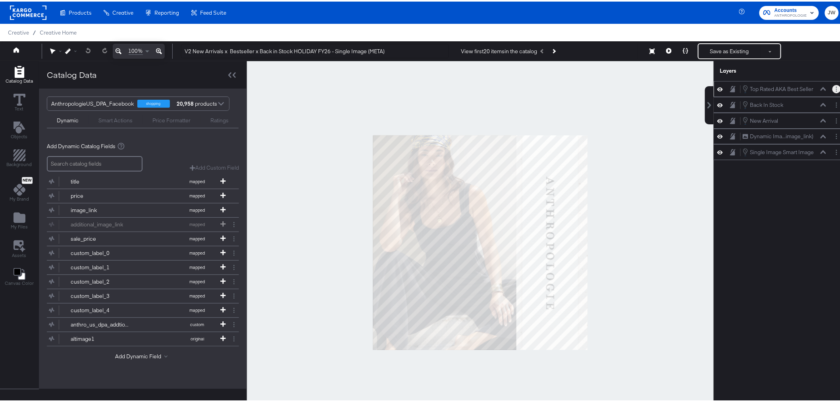
click at [833, 89] on button "Layer Options" at bounding box center [837, 87] width 8 height 8
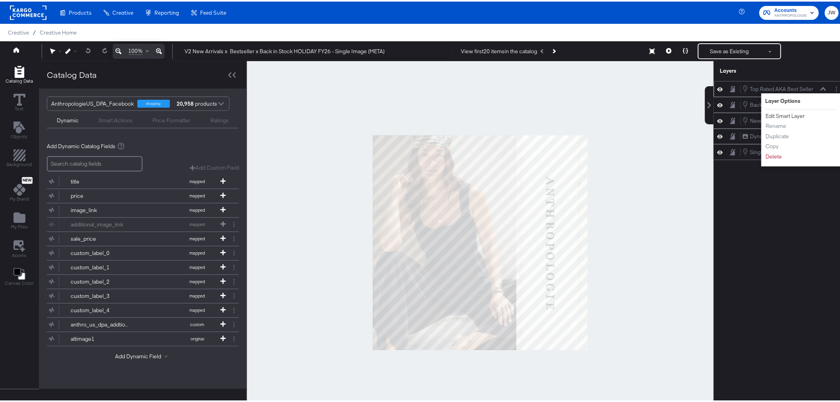
click at [769, 113] on button "Edit Smart Layer" at bounding box center [786, 114] width 40 height 8
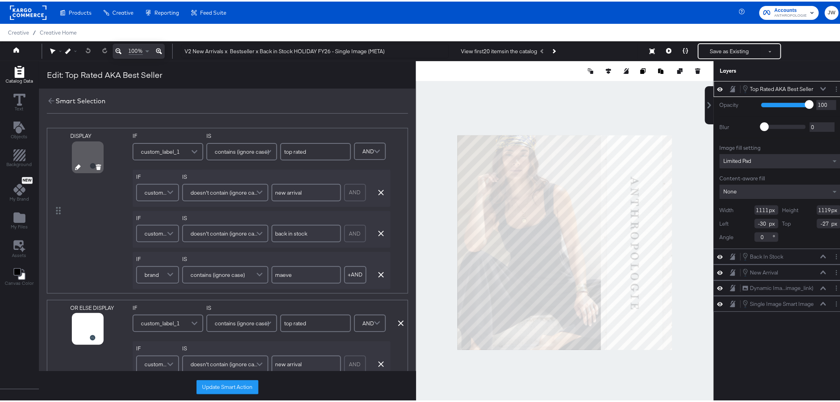
click at [83, 150] on div at bounding box center [87, 155] width 29 height 29
click at [683, 52] on icon at bounding box center [686, 49] width 6 height 6
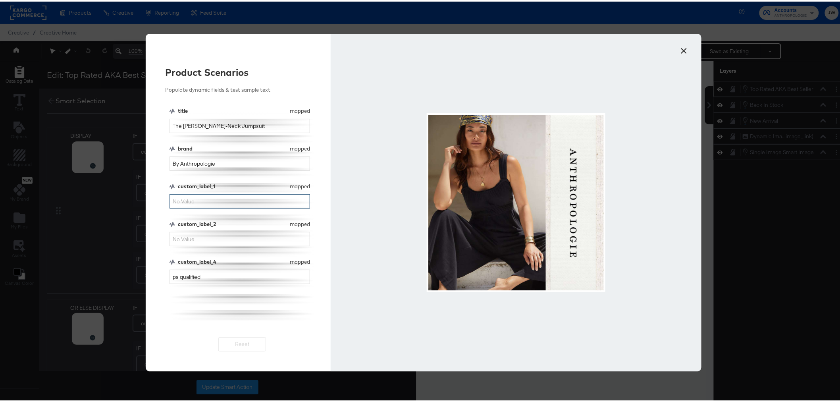
drag, startPoint x: 249, startPoint y: 199, endPoint x: 256, endPoint y: 203, distance: 8.2
click at [250, 199] on input "custom_label_1" at bounding box center [240, 200] width 141 height 15
type input "top rated"
click at [254, 346] on button "Reset" at bounding box center [242, 343] width 48 height 14
click at [683, 54] on button "×" at bounding box center [685, 47] width 14 height 14
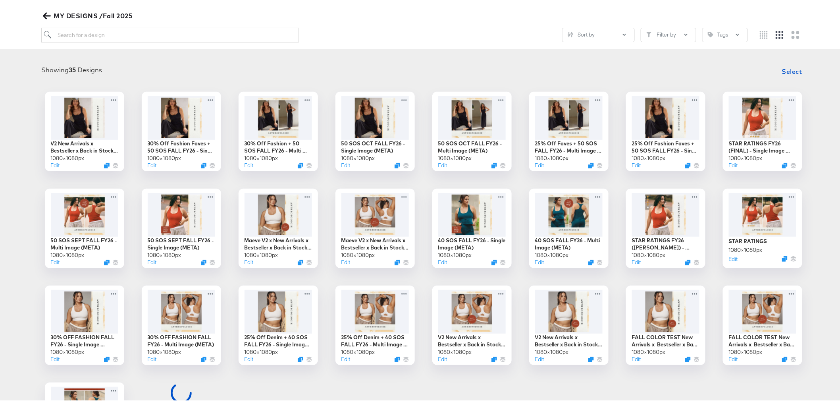
scroll to position [88, 0]
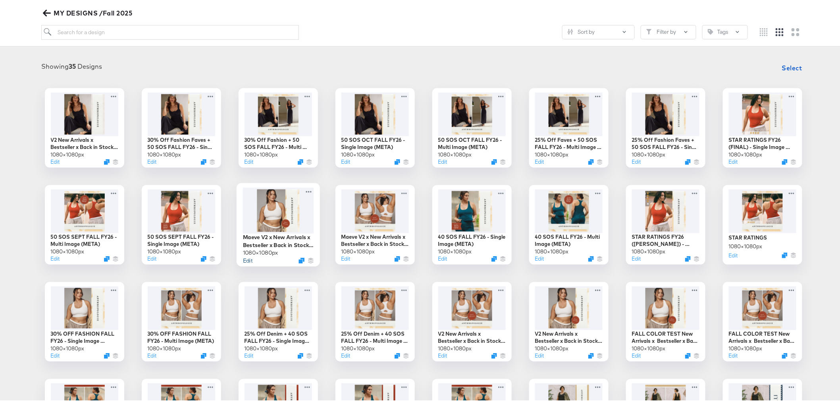
click at [245, 260] on button "Edit" at bounding box center [248, 259] width 10 height 8
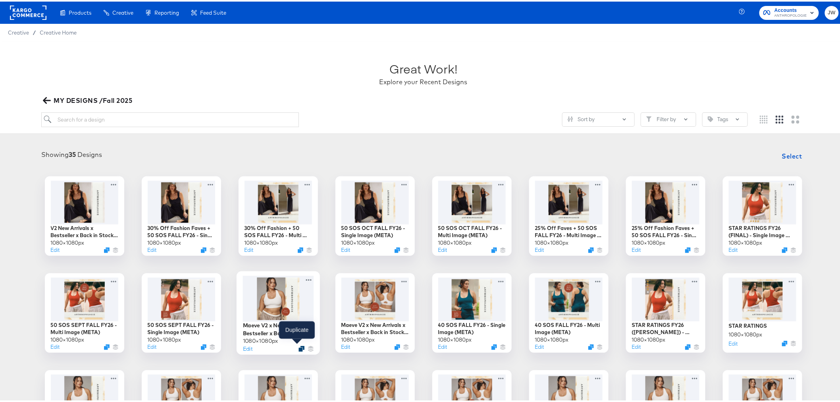
click at [299, 344] on icon "Duplicate" at bounding box center [302, 347] width 6 height 6
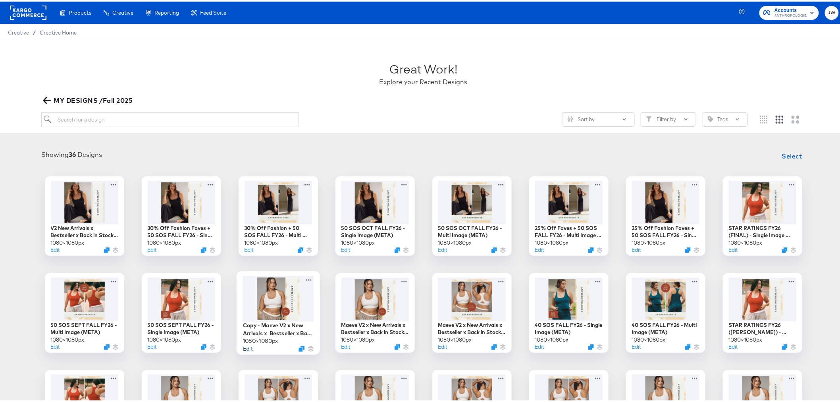
click at [245, 347] on button "Edit" at bounding box center [248, 347] width 10 height 8
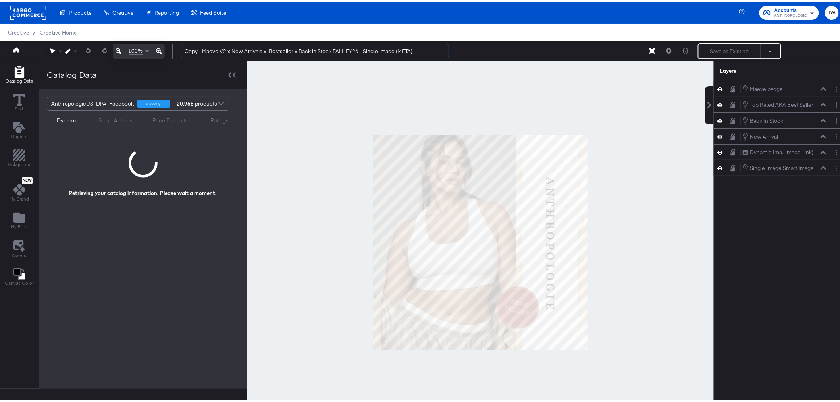
drag, startPoint x: 202, startPoint y: 48, endPoint x: 173, endPoint y: 57, distance: 30.3
click at [173, 57] on div "100% Copy - Maeve V2 x New Arrivals x Bestseller x Back in Stock FALL FY26 - Si…" at bounding box center [423, 50] width 847 height 20
drag, startPoint x: 324, startPoint y: 50, endPoint x: 324, endPoint y: 54, distance: 4.4
click at [324, 50] on input "Maeve V2 x New Arrivals x Bestseller x Back in Stock FALL FY26 - Single Image (…" at bounding box center [315, 49] width 268 height 15
click at [326, 52] on input "Maeve V2 x New Arrivals x Bestseller x Back in Stock FALL FY26 - Single Image (…" at bounding box center [315, 49] width 268 height 15
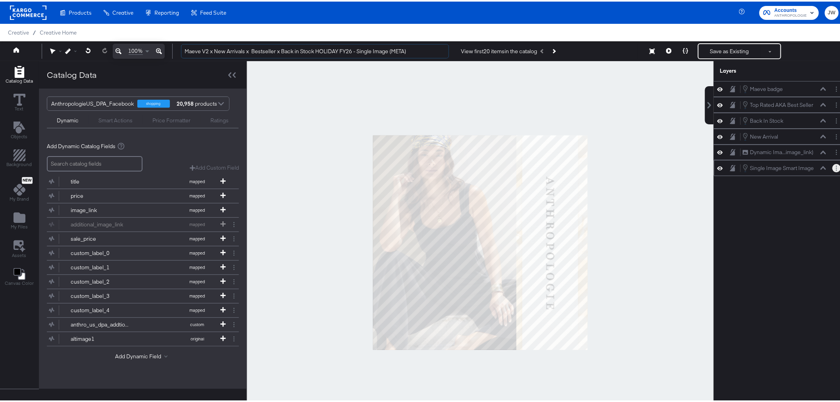
type input "Maeve V2 x New Arrivals x Bestseller x Back in Stock HOLIDAY FY26 - Single Imag…"
click at [833, 169] on button "Layer Options" at bounding box center [837, 166] width 8 height 8
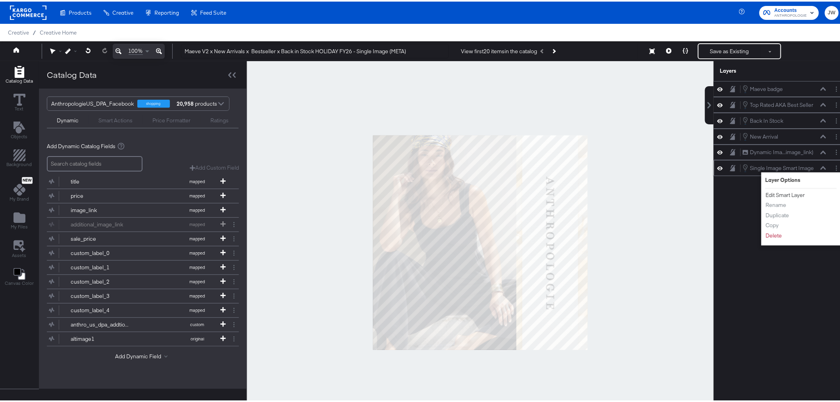
click at [787, 195] on button "Edit Smart Layer" at bounding box center [786, 193] width 40 height 8
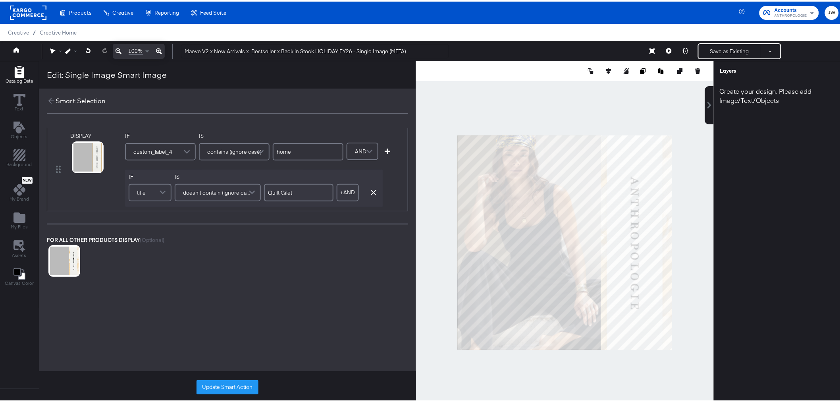
click at [228, 382] on button "Update Smart Action" at bounding box center [228, 385] width 62 height 14
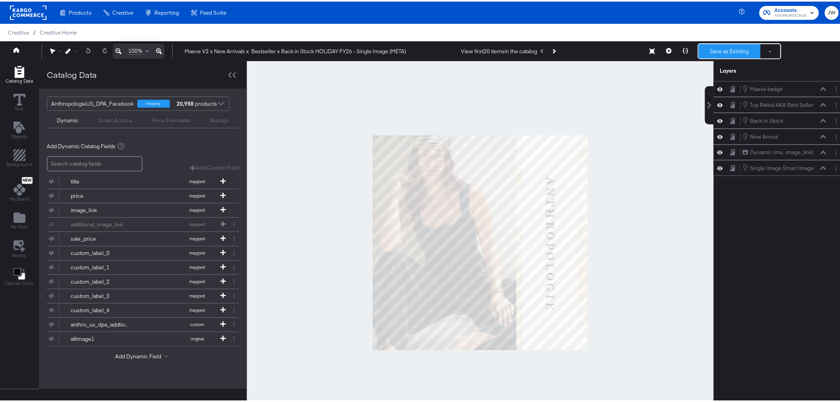
click at [713, 47] on button "Save as Existing" at bounding box center [730, 49] width 62 height 14
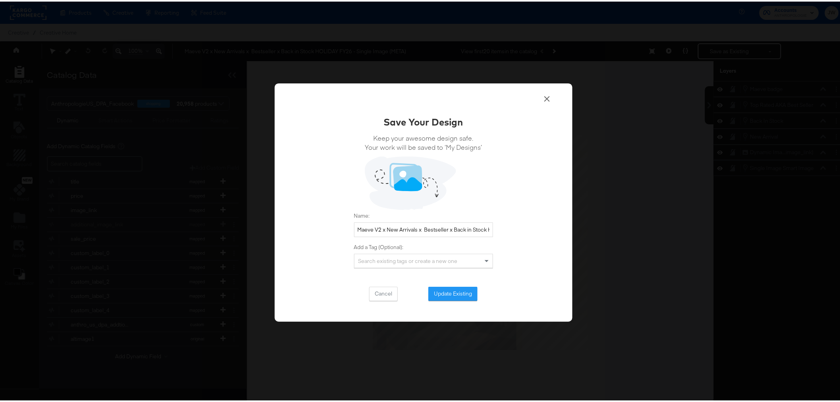
click at [452, 292] on button "Update Existing" at bounding box center [453, 292] width 49 height 14
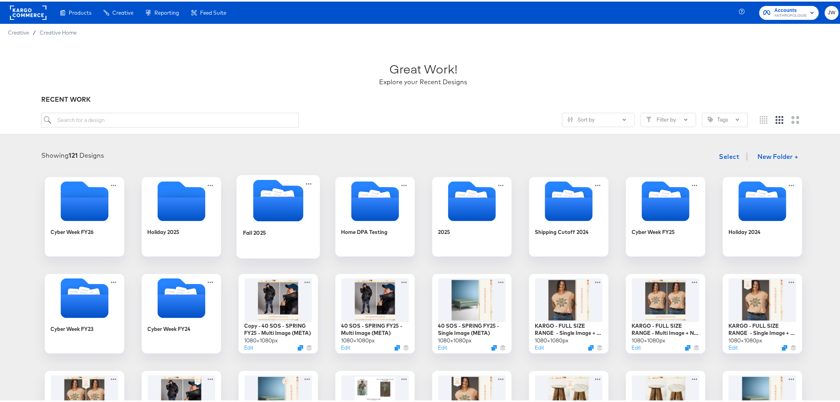
click at [284, 212] on icon "Folder" at bounding box center [278, 207] width 50 height 25
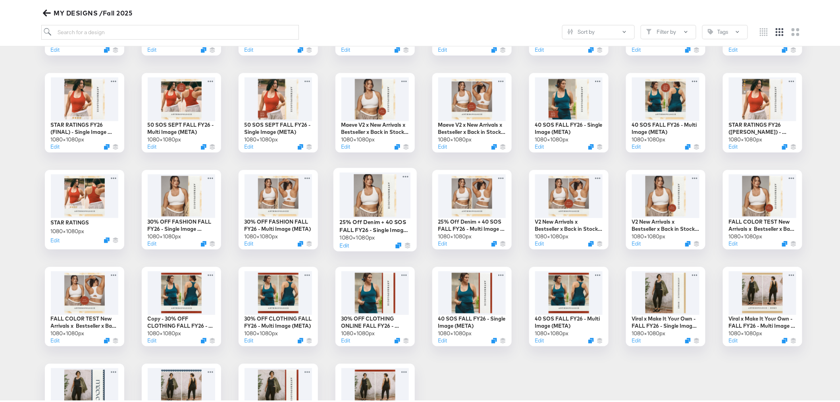
scroll to position [220, 0]
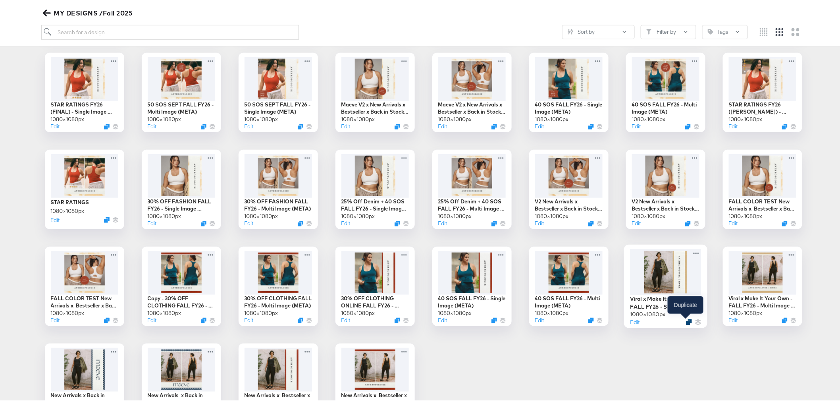
click at [686, 320] on icon "Duplicate" at bounding box center [689, 320] width 6 height 6
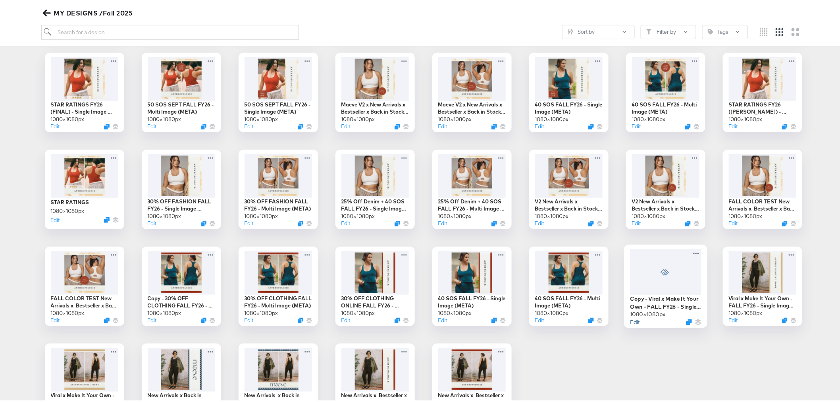
click at [633, 321] on button "Edit" at bounding box center [635, 321] width 10 height 8
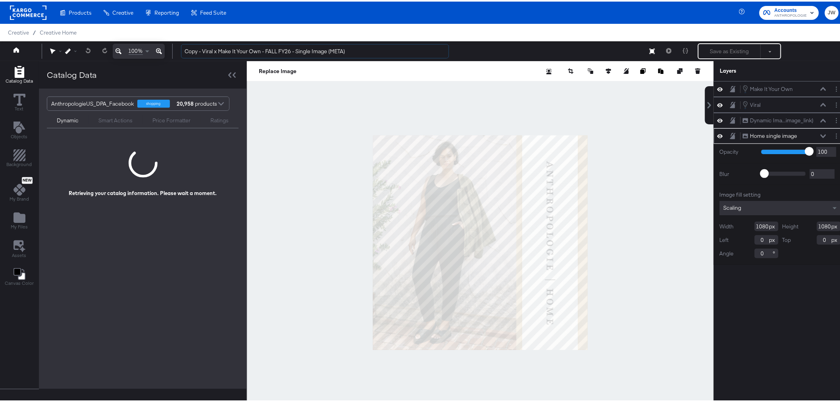
drag, startPoint x: 202, startPoint y: 50, endPoint x: 161, endPoint y: 49, distance: 40.5
click at [161, 49] on div "100% Copy - Viral x Make It Your Own - FALL FY26 - Single Image (META) Save as …" at bounding box center [423, 50] width 847 height 20
click at [260, 50] on input "Viral x Make It Your Own - FALL FY26 - Single Image (META)" at bounding box center [315, 49] width 268 height 15
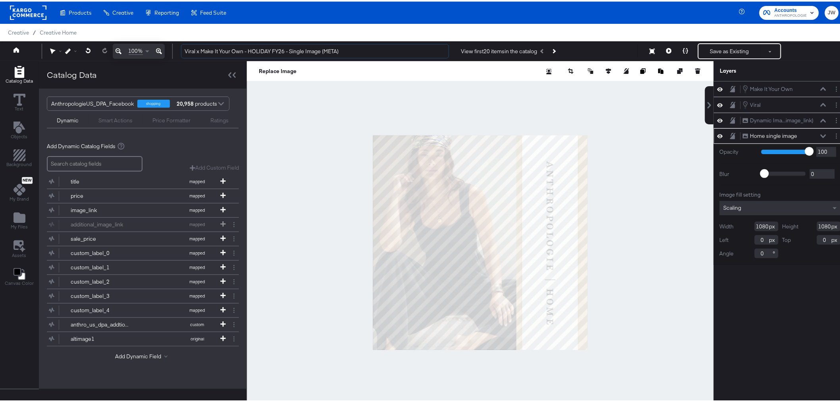
type input "Viral x Make It Your Own - HOLIDAY FY26 - Single Image (META)"
click at [795, 330] on div "Make It Your Own Make It Your Own Viral Viral Dynamic Ima...image_link) Dynamic…" at bounding box center [780, 244] width 133 height 330
click at [833, 132] on button "Layer Options" at bounding box center [837, 134] width 8 height 8
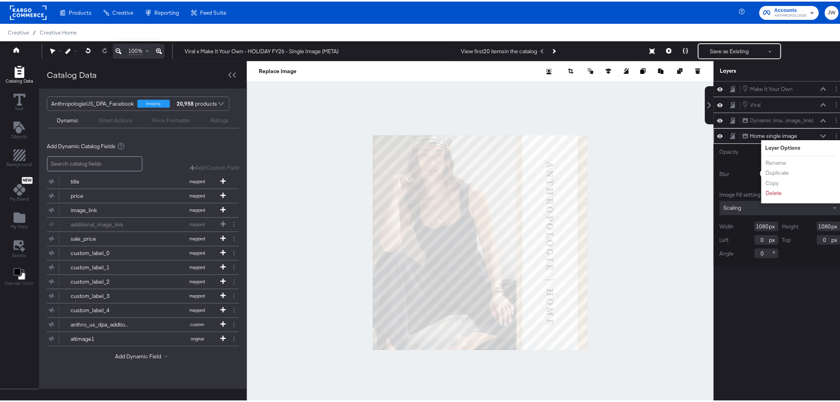
click at [775, 307] on div "Make It Your Own Make It Your Own Viral Viral Dynamic Ima...image_link) Dynamic…" at bounding box center [780, 244] width 133 height 330
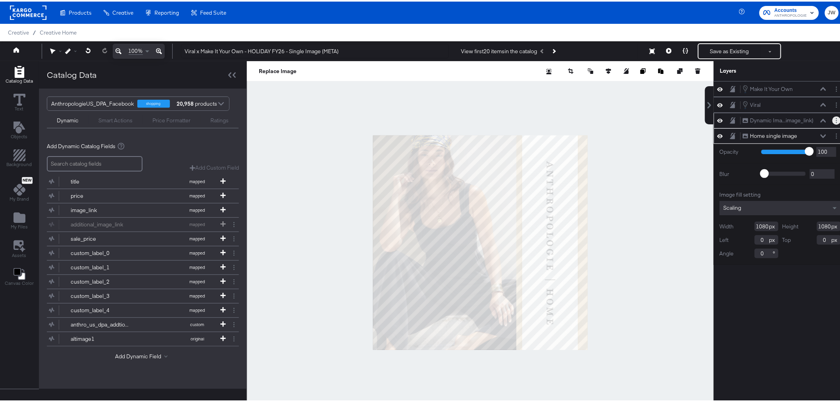
click at [833, 118] on button "Layer Options" at bounding box center [837, 119] width 8 height 8
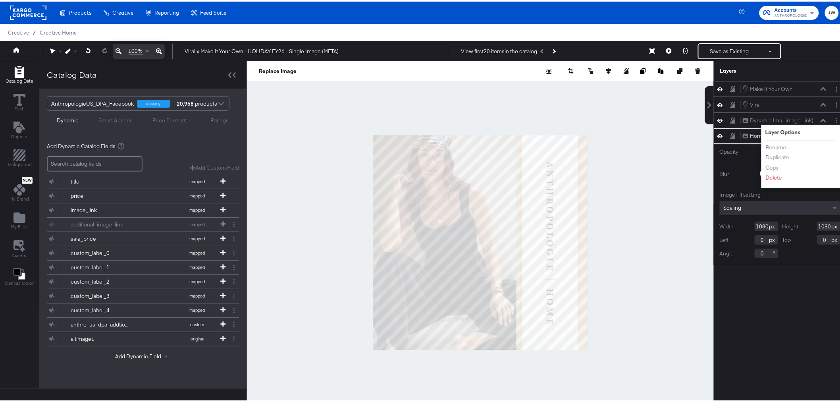
click at [761, 332] on div "Make It Your Own Make It Your Own Viral Viral Dynamic Ima...image_link) Dynamic…" at bounding box center [780, 244] width 133 height 330
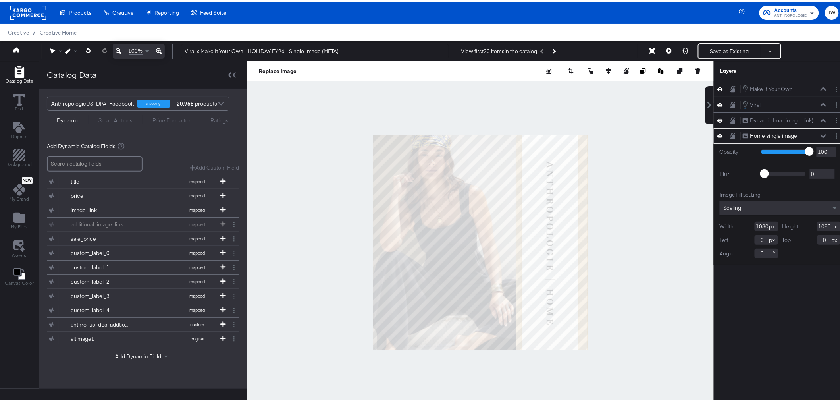
click at [821, 133] on icon at bounding box center [824, 135] width 6 height 4
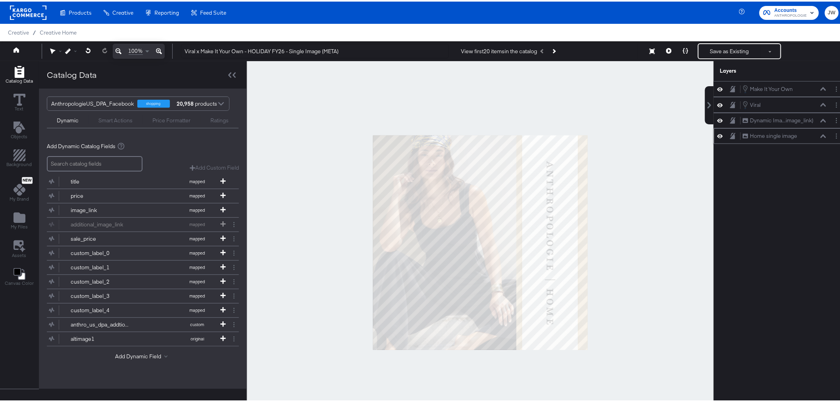
click at [821, 133] on icon at bounding box center [824, 135] width 6 height 4
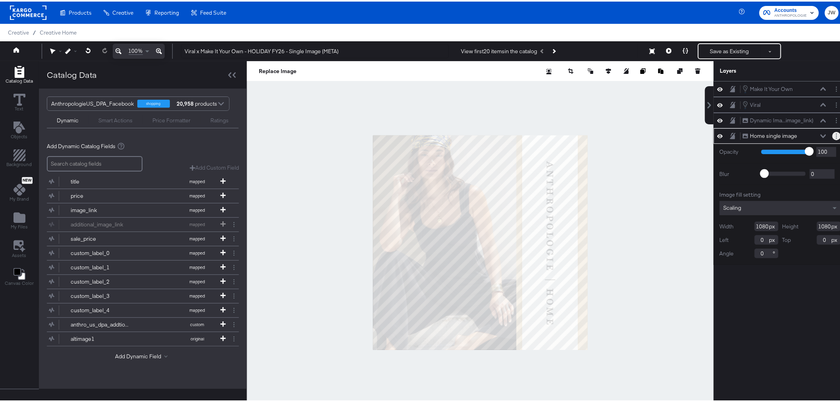
click at [836, 136] on icon "Layer Options" at bounding box center [836, 134] width 1 height 5
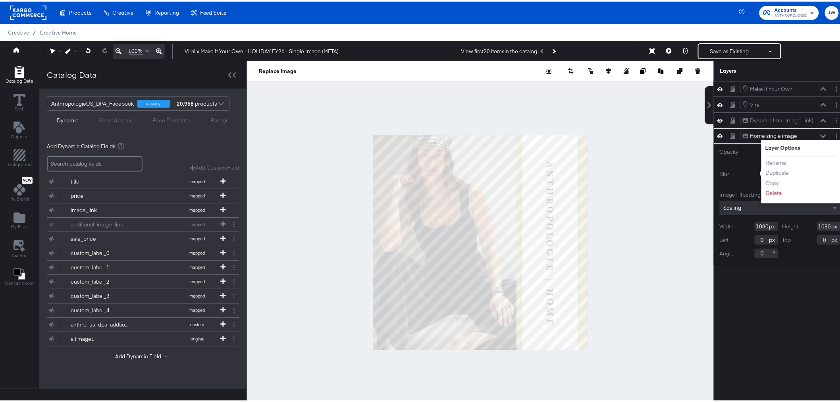
click at [771, 316] on div "Make It Your Own Make It Your Own Viral Viral Dynamic Ima...image_link) Dynamic…" at bounding box center [780, 244] width 133 height 330
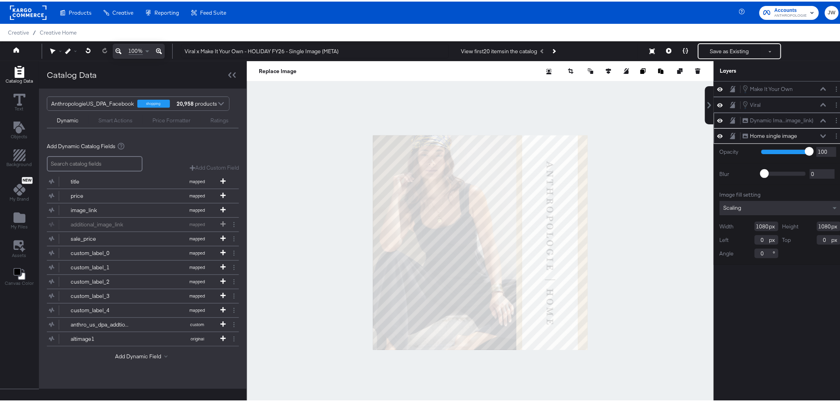
click at [825, 116] on div "Dynamic Ima...image_link) Dynamic Image (image_link)" at bounding box center [780, 119] width 127 height 8
click at [833, 119] on button "Layer Options" at bounding box center [837, 119] width 8 height 8
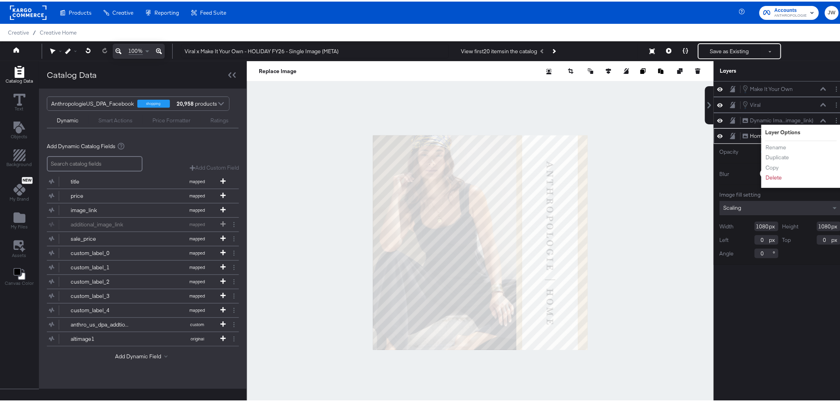
drag, startPoint x: 761, startPoint y: 315, endPoint x: 767, endPoint y: 310, distance: 8.1
click at [762, 316] on div "Make It Your Own Make It Your Own Viral Viral Dynamic Ima...image_link) Dynamic…" at bounding box center [780, 244] width 133 height 330
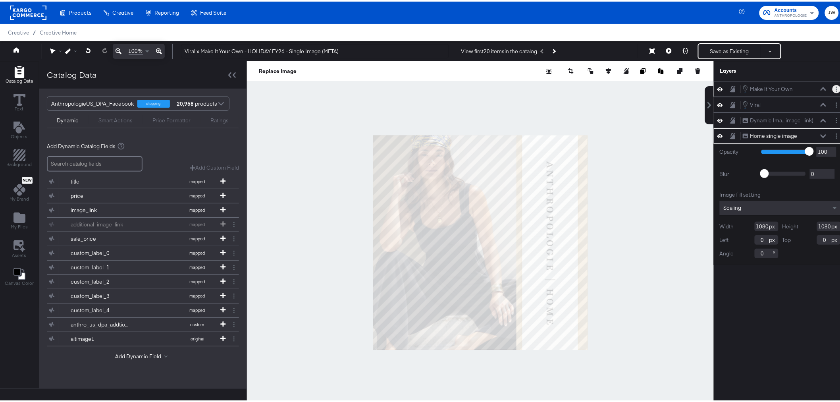
click at [836, 87] on circle "Layer Options" at bounding box center [836, 87] width 1 height 1
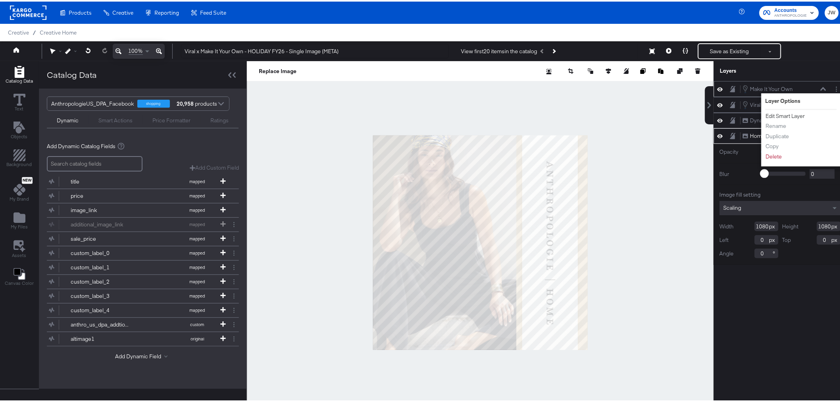
click at [778, 112] on button "Edit Smart Layer" at bounding box center [786, 114] width 40 height 8
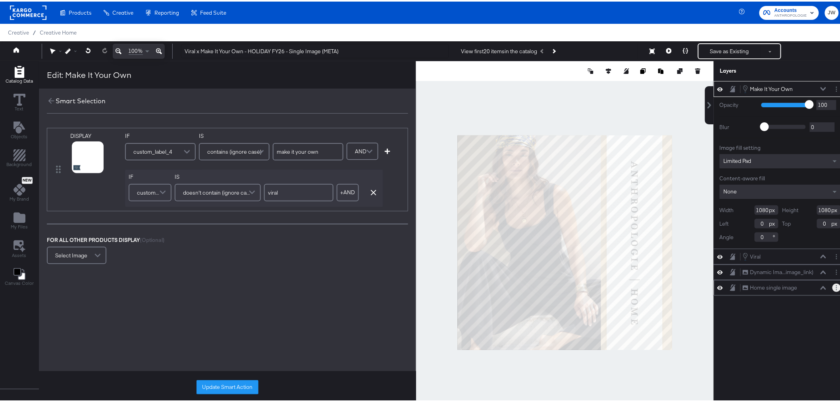
click at [833, 287] on button "Layer Options" at bounding box center [837, 286] width 8 height 8
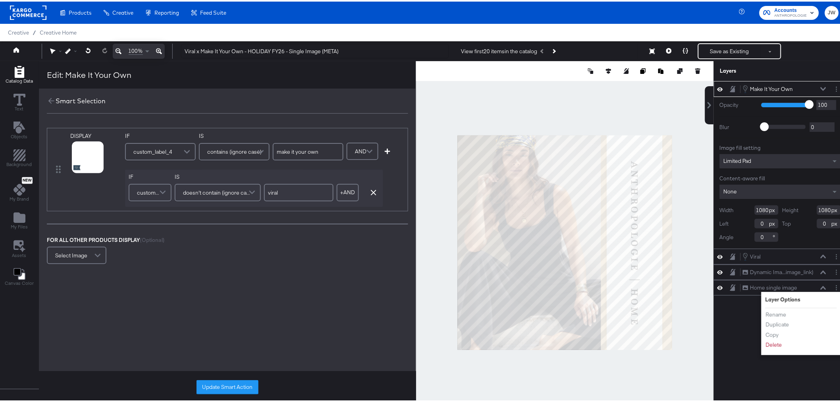
click at [735, 341] on div "Make It Your Own Make It Your Own Opacity 1 100 100 Blur 0 2000 0 Image fill se…" at bounding box center [780, 244] width 133 height 330
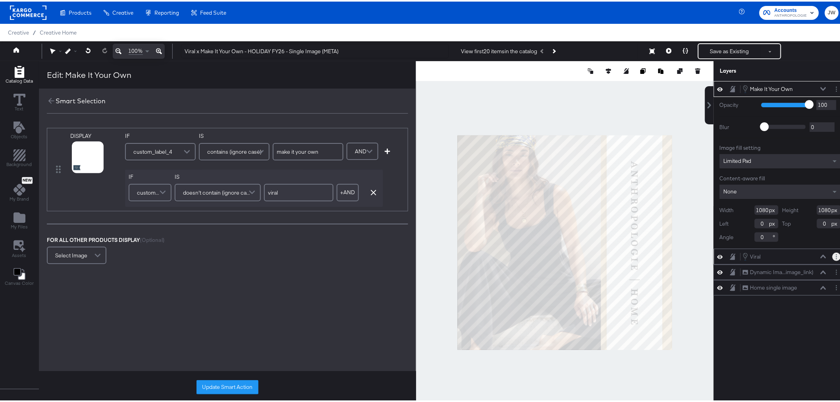
click at [833, 252] on button "Layer Options" at bounding box center [837, 255] width 8 height 8
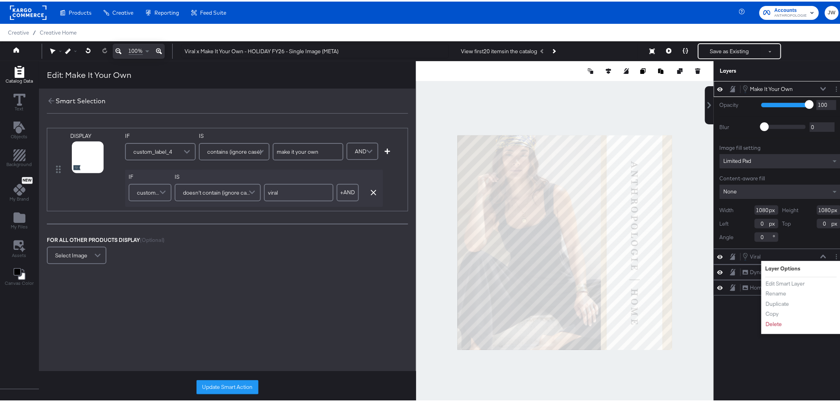
click at [739, 344] on div "Make It Your Own Make It Your Own Opacity 1 100 100 Blur 0 2000 0 Image fill se…" at bounding box center [780, 244] width 133 height 330
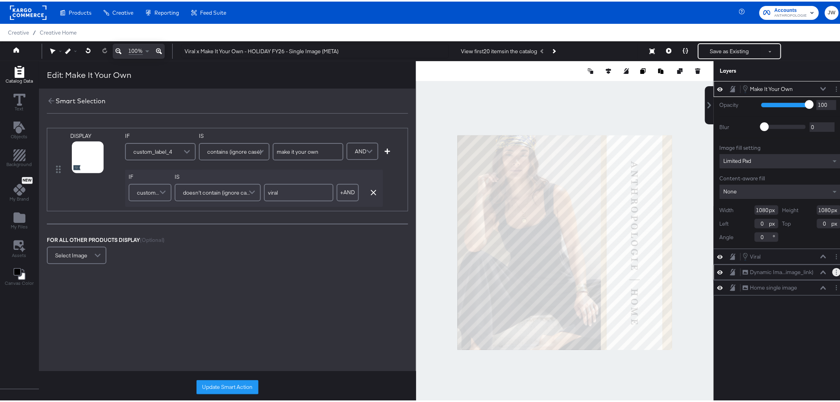
click at [833, 271] on button "Layer Options" at bounding box center [837, 270] width 8 height 8
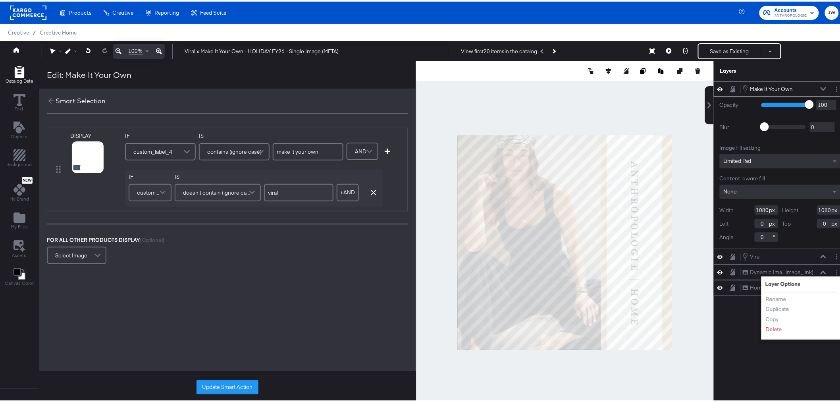
click at [733, 342] on div "Make It Your Own Make It Your Own Opacity 1 100 100 Blur 0 2000 0 Image fill se…" at bounding box center [780, 244] width 133 height 330
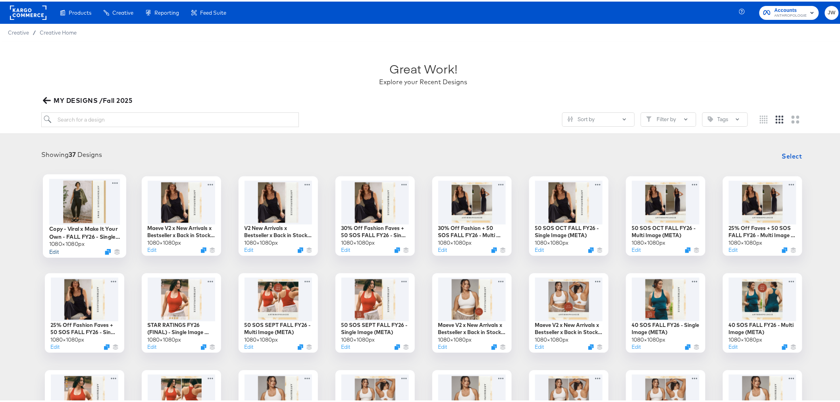
click at [52, 250] on button "Edit" at bounding box center [54, 250] width 10 height 8
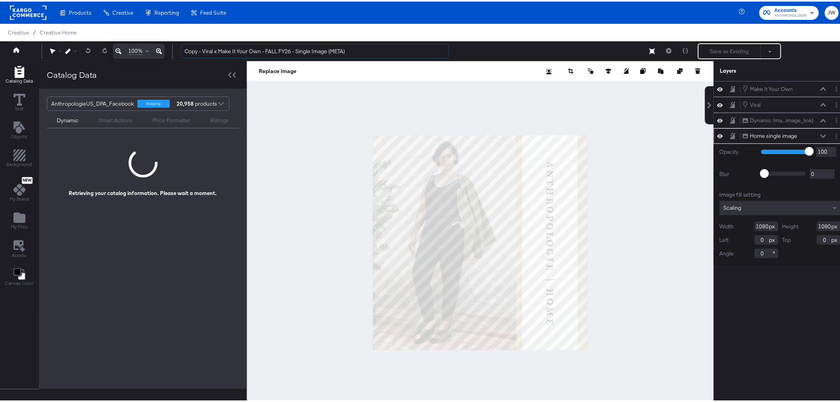
drag, startPoint x: 203, startPoint y: 50, endPoint x: 170, endPoint y: 49, distance: 33.4
click at [171, 52] on div "100% Copy - Viral x Make It Your Own - FALL FY26 - Single Image (META) Save as …" at bounding box center [423, 50] width 847 height 20
click at [259, 50] on input "Viral x Make It Your Own - FALL FY26 - Single Image (META)" at bounding box center [315, 49] width 268 height 15
type input "Viral x Make It Your Own - HOLIDAY FY26 - Single Image (META)"
click at [757, 312] on div "Make It Your Own Make It Your Own Viral Viral Dynamic Ima...image_link) Dynamic…" at bounding box center [780, 244] width 133 height 330
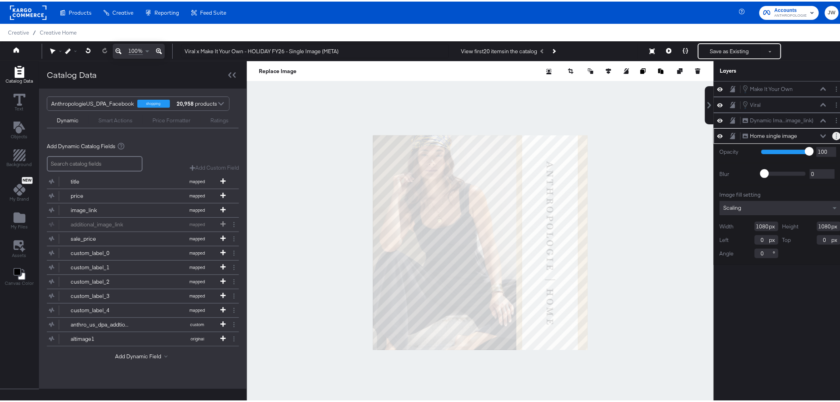
click at [836, 134] on icon "Layer Options" at bounding box center [836, 134] width 1 height 5
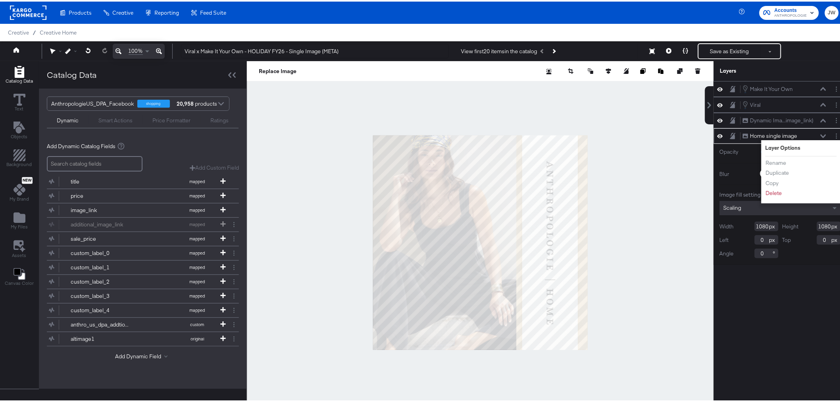
click at [799, 329] on div "Make It Your Own Make It Your Own Viral Viral Dynamic Ima...image_link) Dynamic…" at bounding box center [780, 244] width 133 height 330
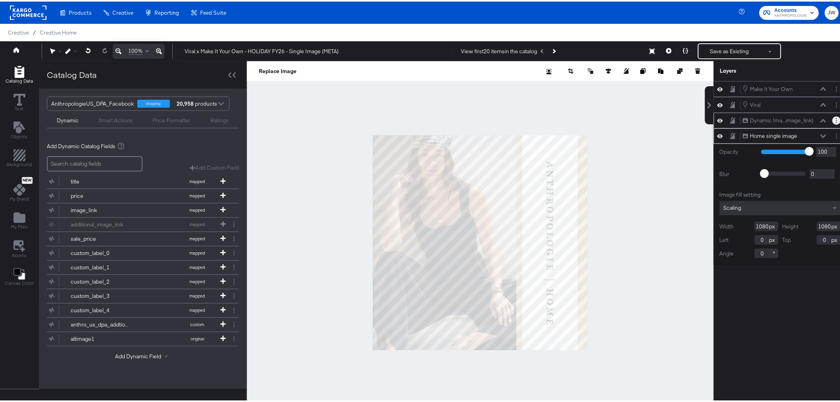
click at [834, 120] on button "Layer Options" at bounding box center [837, 119] width 8 height 8
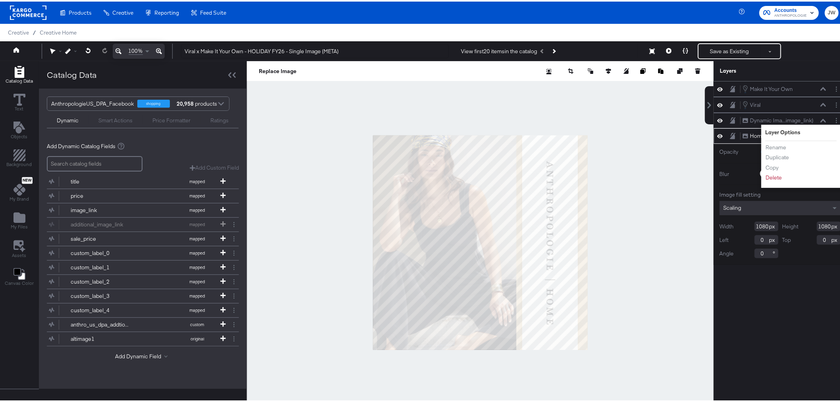
click at [831, 360] on div "Make It Your Own Make It Your Own Viral Viral Dynamic Ima...image_link) Dynamic…" at bounding box center [780, 244] width 133 height 330
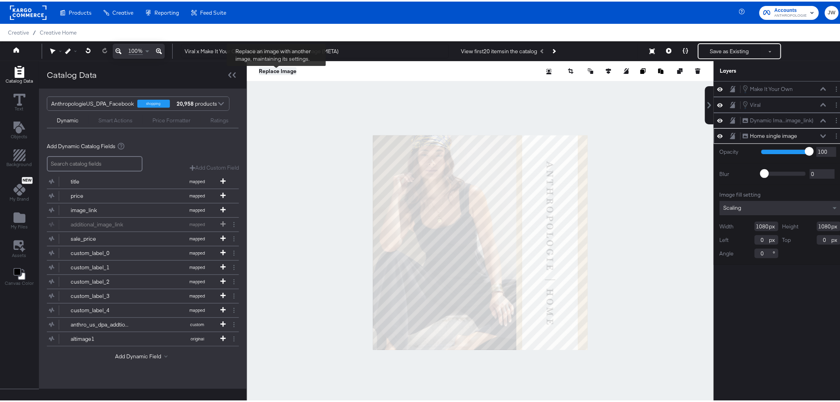
click at [273, 69] on button "Replace Image" at bounding box center [278, 70] width 38 height 8
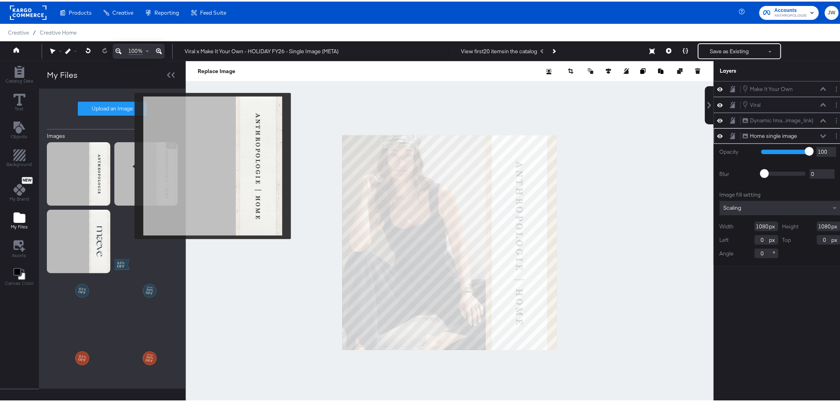
click at [129, 164] on img at bounding box center [146, 173] width 64 height 64
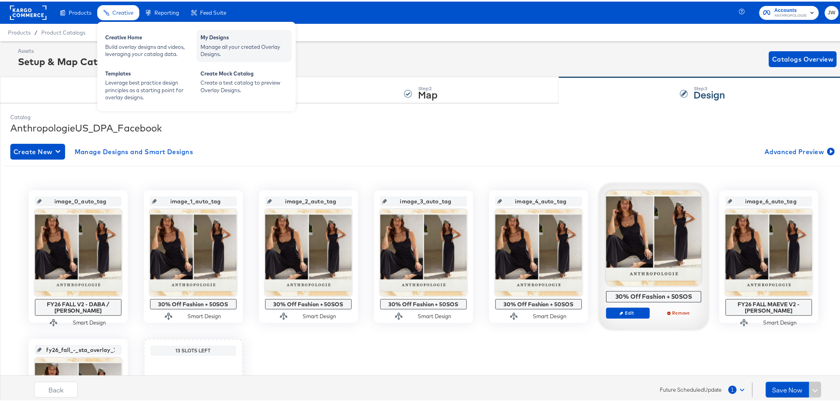
click at [231, 32] on div "My Designs" at bounding box center [244, 37] width 87 height 10
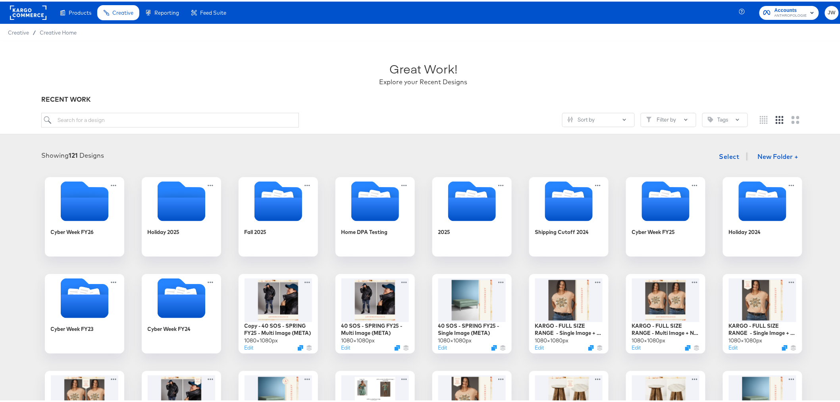
click at [719, 229] on div "Cyber Week FY26 Holiday 2025 Fall 2025 Home DPA Testing 2025 Shipping Cutoff 20…" at bounding box center [423, 361] width 831 height 370
click at [748, 229] on div "Holiday 2024" at bounding box center [744, 231] width 34 height 8
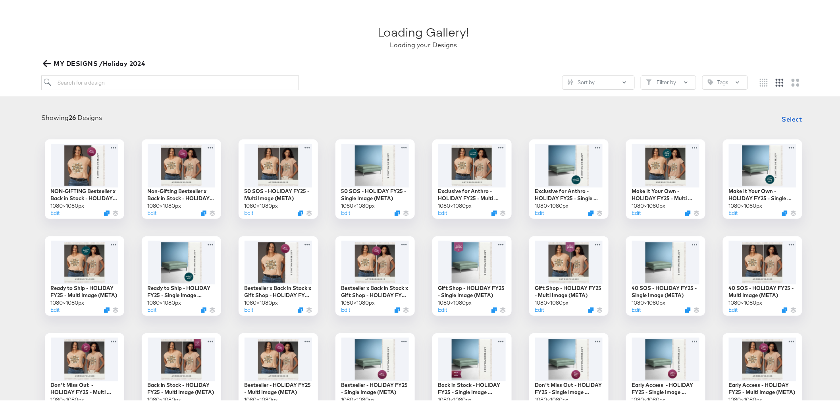
scroll to position [132, 0]
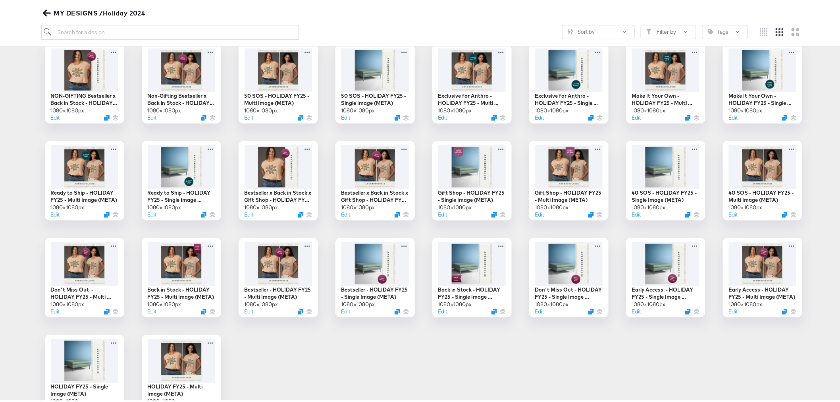
click at [47, 14] on icon "button" at bounding box center [47, 12] width 8 height 8
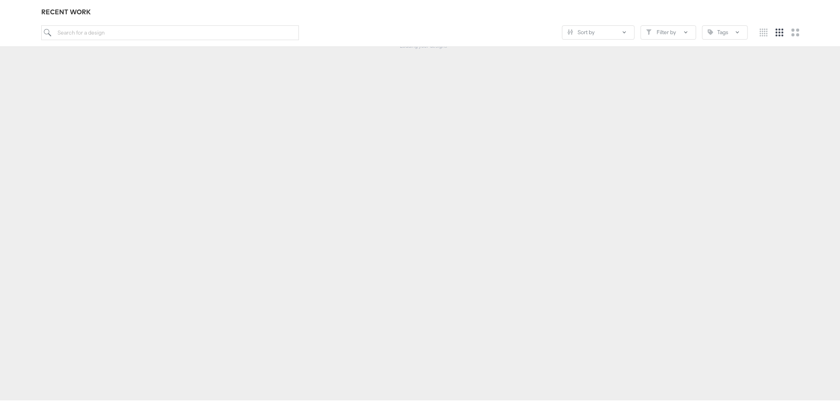
scroll to position [87, 0]
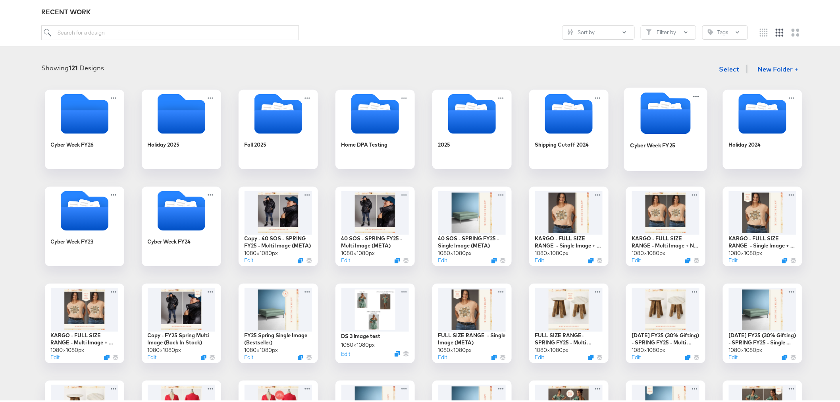
click at [670, 119] on icon "Folder" at bounding box center [666, 120] width 50 height 25
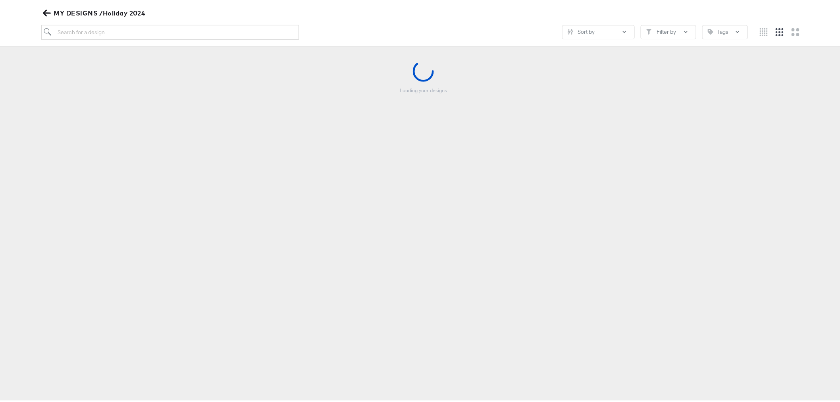
scroll to position [87, 0]
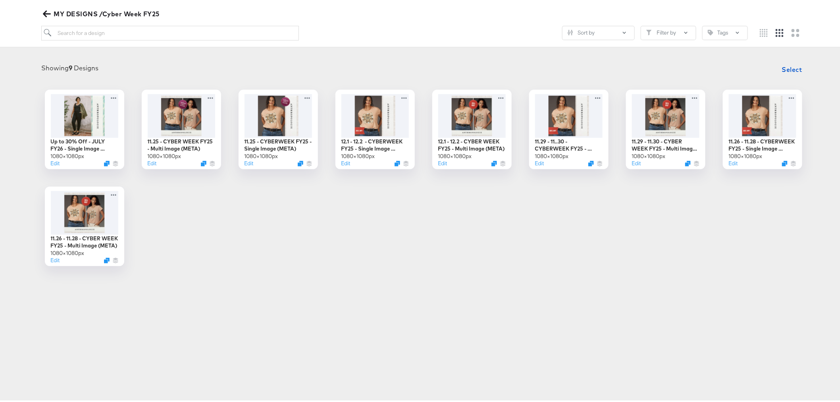
click at [50, 14] on icon "button" at bounding box center [47, 12] width 8 height 8
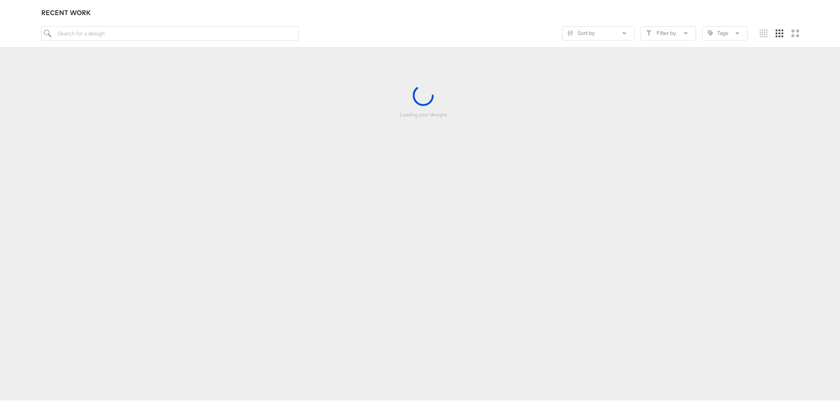
scroll to position [87, 0]
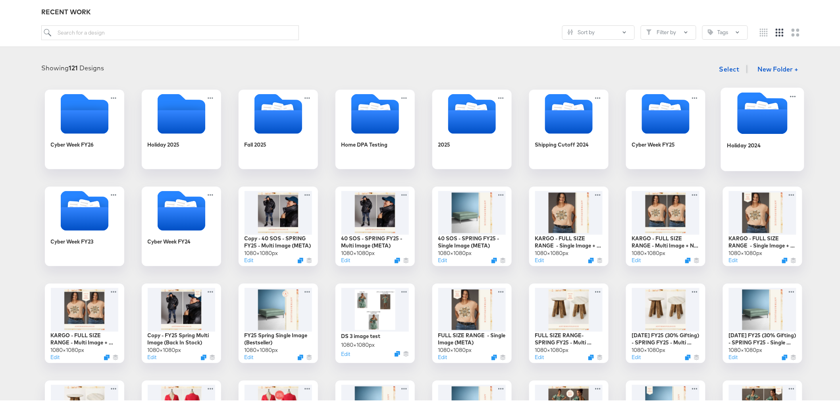
click at [756, 129] on icon "Folder" at bounding box center [762, 120] width 50 height 25
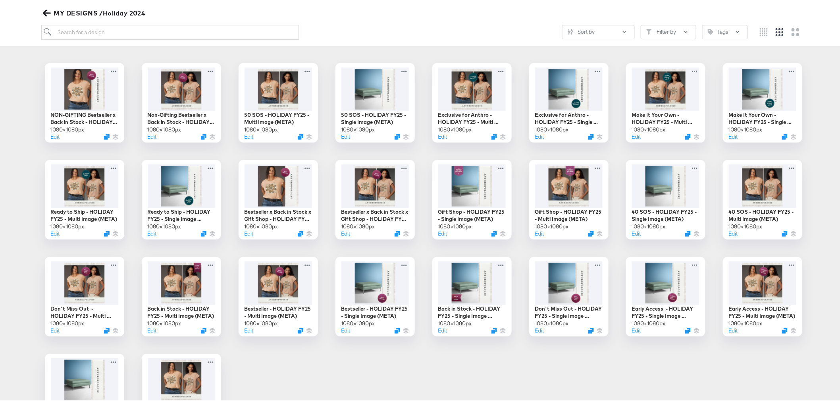
scroll to position [113, 0]
click at [248, 235] on button "Edit" at bounding box center [248, 234] width 10 height 8
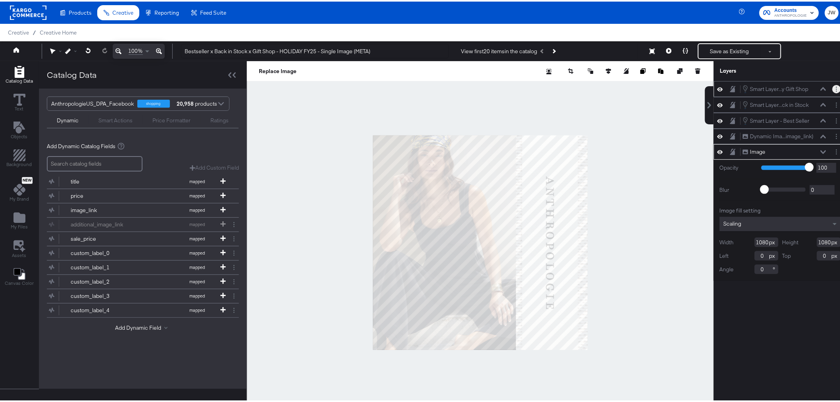
click at [836, 88] on icon "Layer Options" at bounding box center [836, 87] width 1 height 5
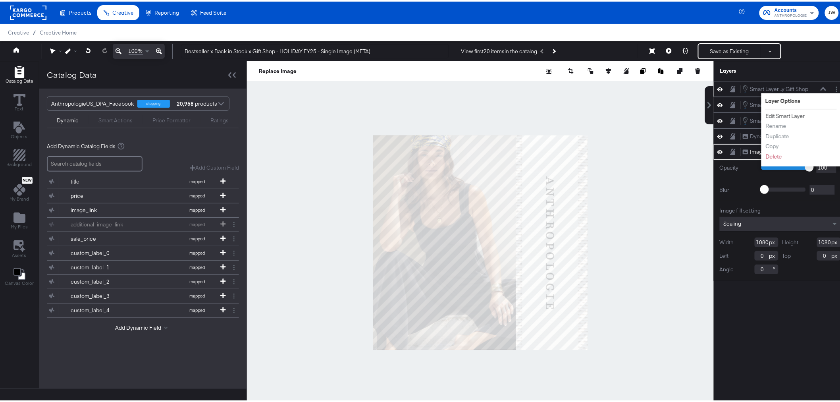
click at [778, 112] on button "Edit Smart Layer" at bounding box center [786, 114] width 40 height 8
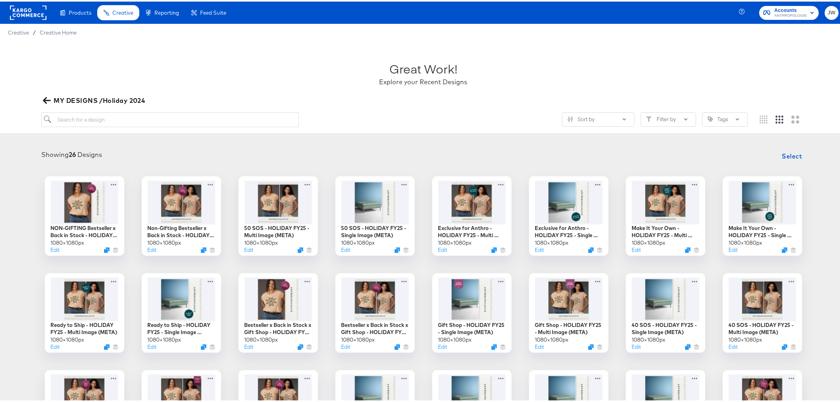
click at [45, 98] on icon "button" at bounding box center [47, 99] width 8 height 6
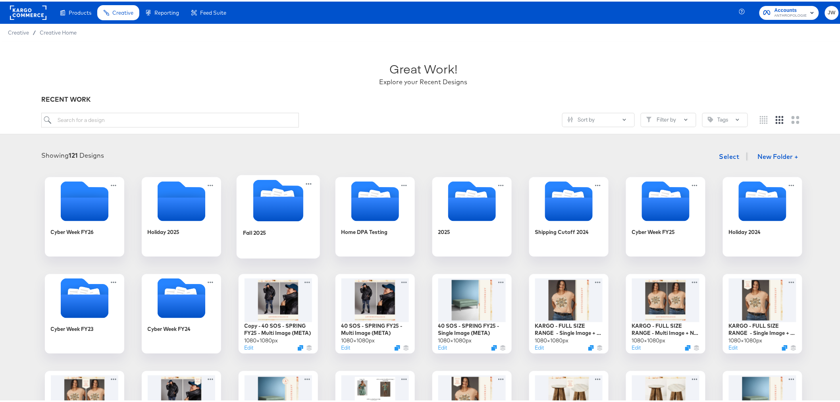
click at [257, 239] on div "Fall 2025" at bounding box center [278, 237] width 71 height 31
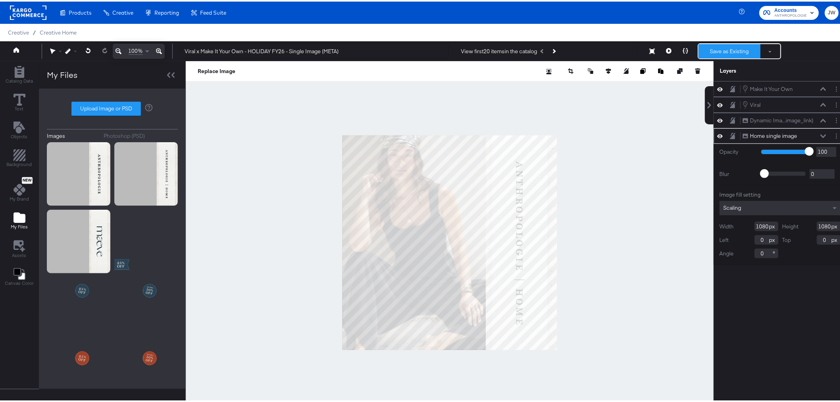
click at [705, 52] on button "Save as Existing" at bounding box center [730, 49] width 62 height 14
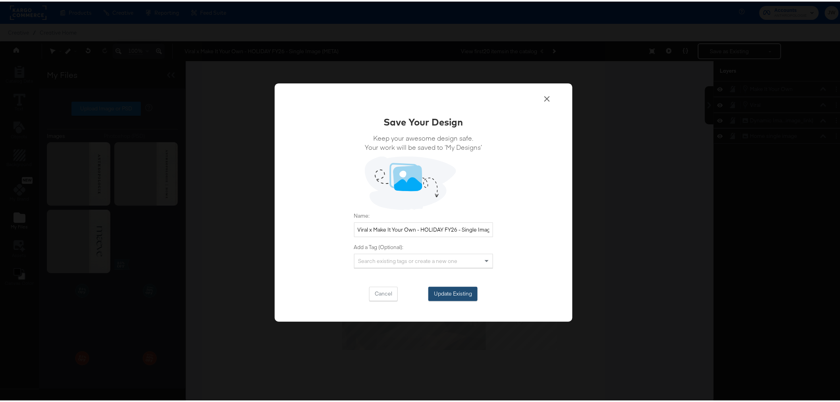
click at [453, 296] on button "Update Existing" at bounding box center [453, 292] width 49 height 14
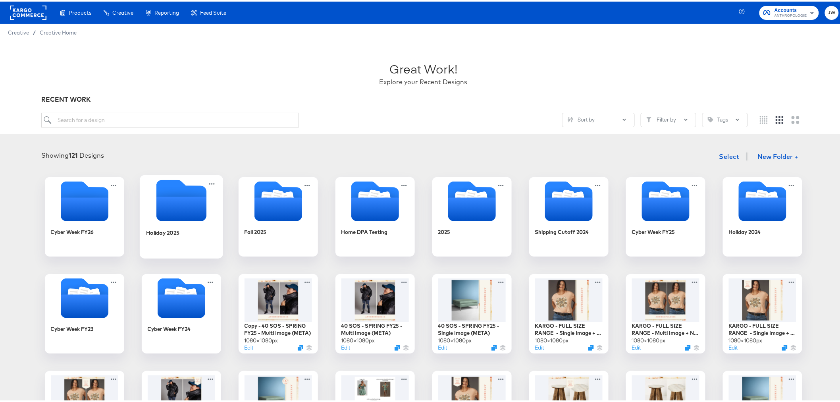
click at [167, 214] on icon "Empty folder" at bounding box center [181, 207] width 50 height 25
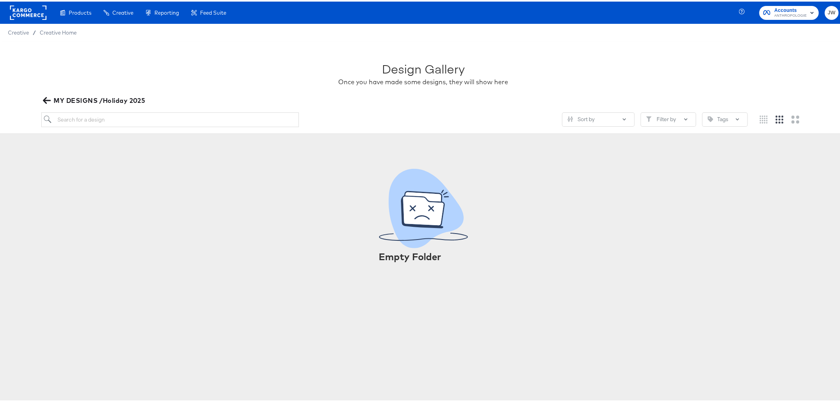
click at [44, 96] on icon "button" at bounding box center [47, 99] width 8 height 8
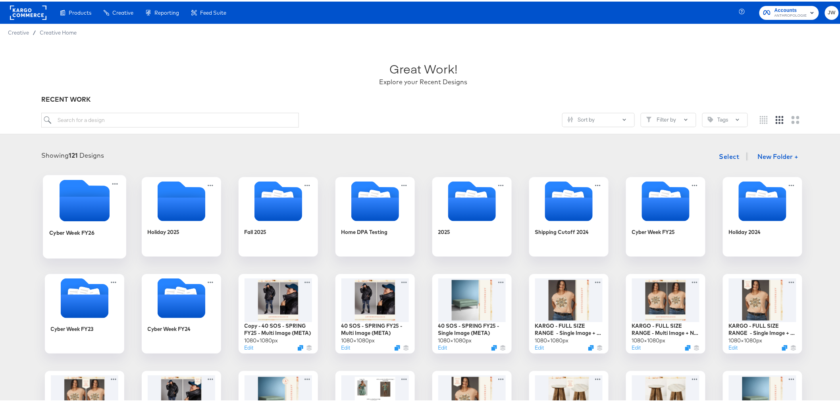
click at [93, 201] on icon "Empty folder" at bounding box center [84, 207] width 50 height 25
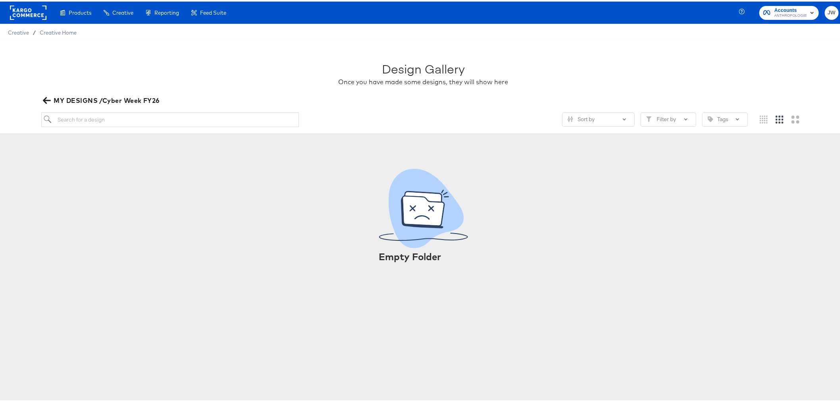
click at [46, 100] on icon "button" at bounding box center [47, 99] width 8 height 8
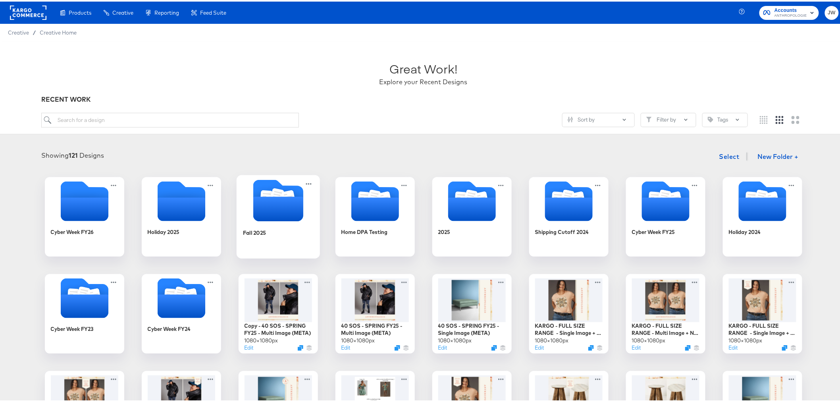
click at [304, 216] on icon "Folder" at bounding box center [278, 199] width 83 height 42
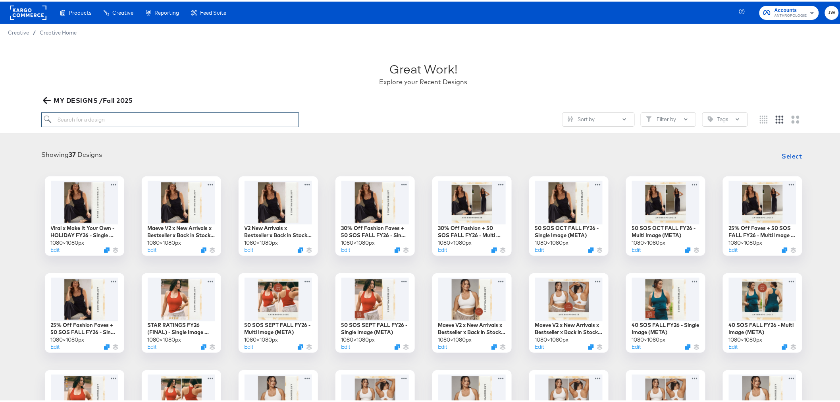
click at [146, 117] on input "search" at bounding box center [169, 118] width 257 height 15
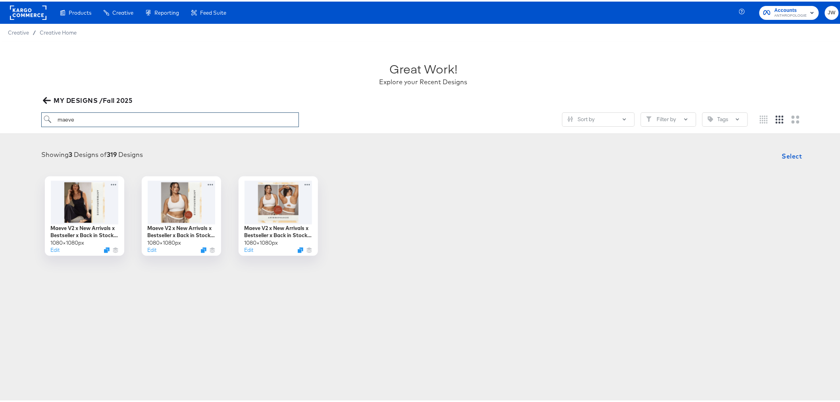
type input "maeve"
click at [48, 96] on icon "button" at bounding box center [47, 99] width 8 height 8
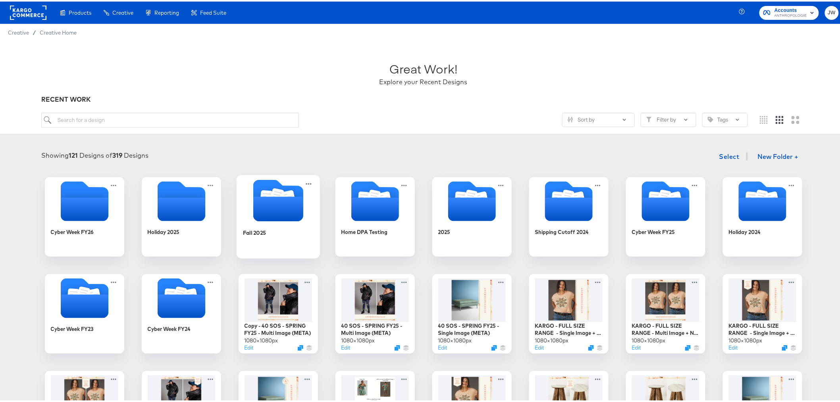
click at [281, 222] on div "Fall 2025" at bounding box center [278, 237] width 71 height 31
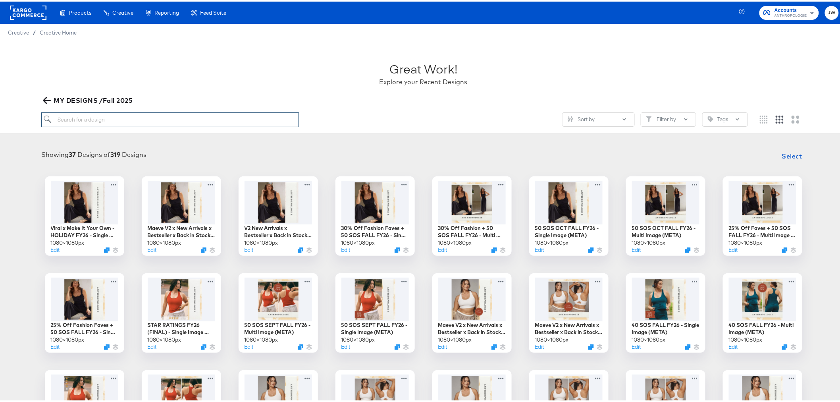
click at [125, 118] on input "search" at bounding box center [169, 118] width 257 height 15
click at [602, 116] on button "Sort by" at bounding box center [598, 118] width 73 height 14
click at [480, 105] on div "Great Work! Explore your Recent Designs MY DESIGNS /Fall 2025 Sort by Newest Cr…" at bounding box center [423, 86] width 847 height 93
click at [46, 98] on icon "button" at bounding box center [47, 99] width 8 height 8
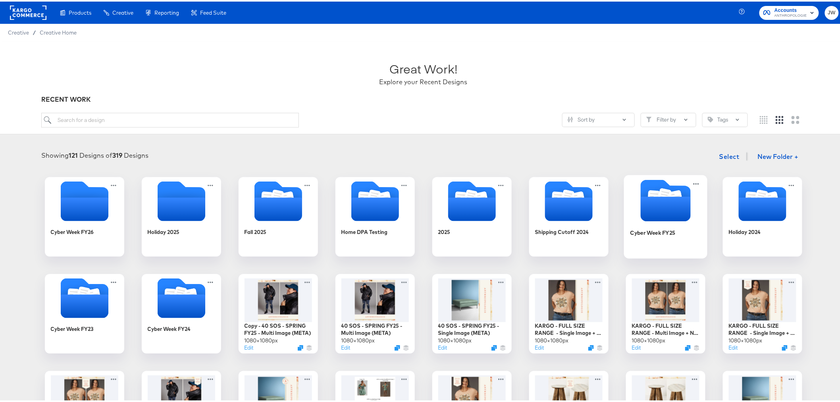
click at [657, 213] on icon "Folder" at bounding box center [666, 207] width 50 height 25
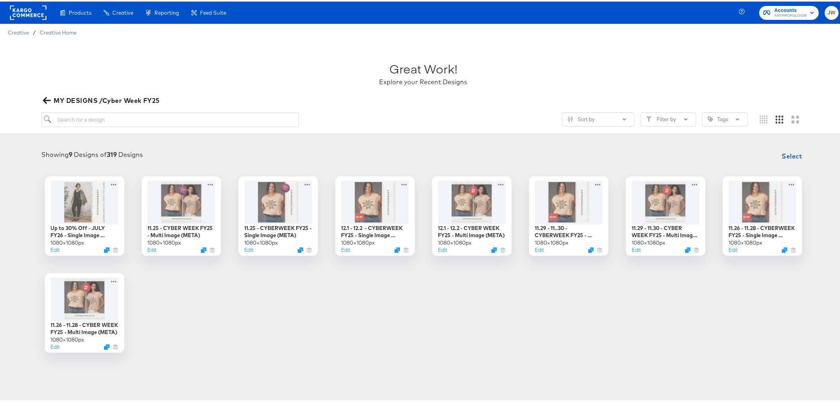
click at [44, 97] on icon "button" at bounding box center [47, 99] width 8 height 8
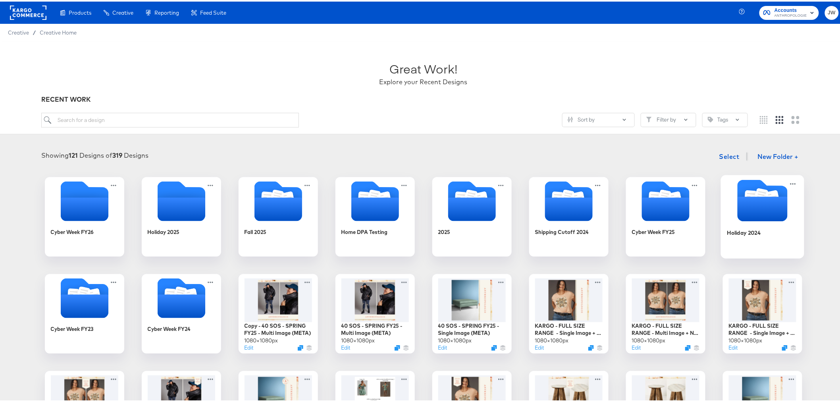
click at [782, 236] on div "Holiday 2024" at bounding box center [762, 237] width 71 height 31
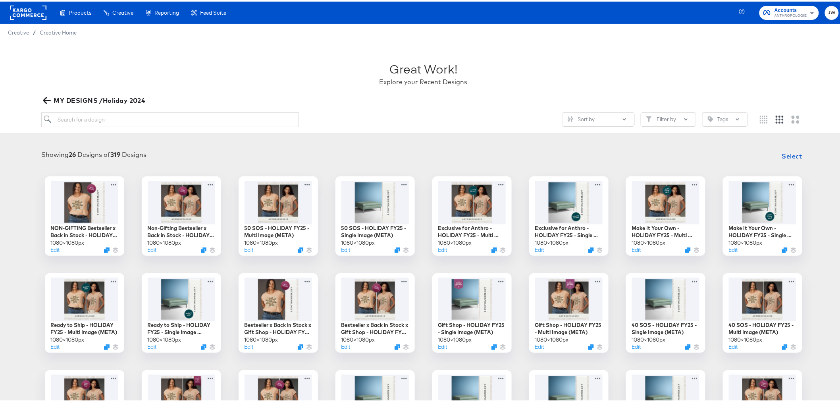
click at [45, 100] on icon "button" at bounding box center [47, 99] width 8 height 8
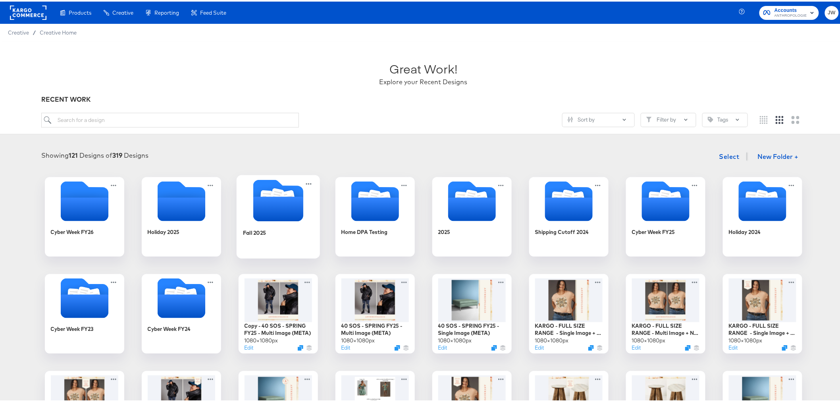
click at [286, 213] on icon "Folder" at bounding box center [278, 207] width 50 height 25
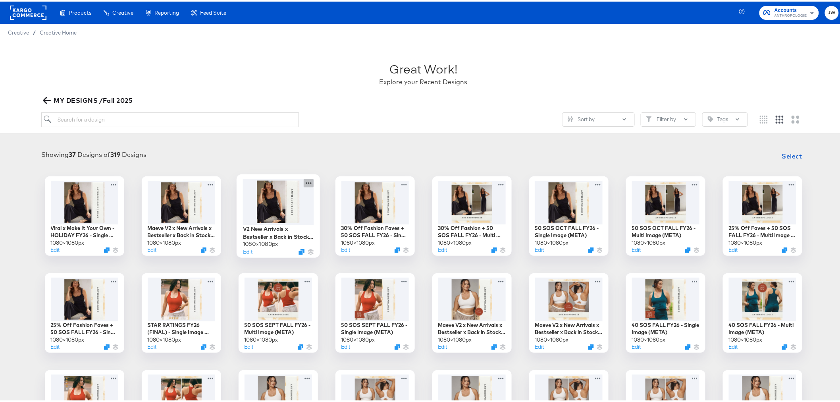
click at [304, 183] on icon at bounding box center [309, 181] width 10 height 8
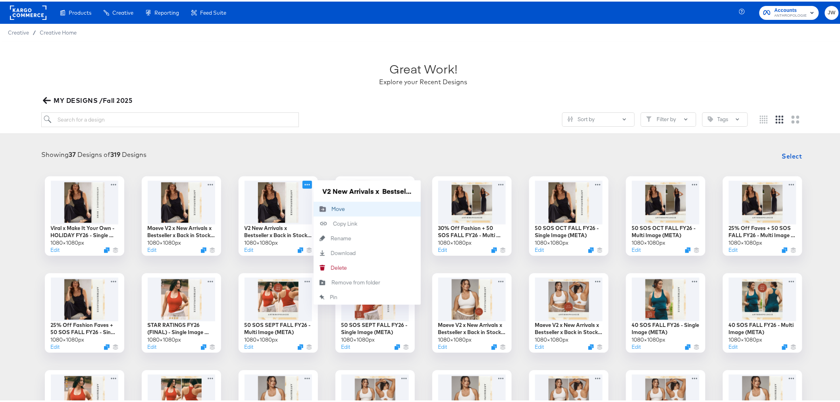
click at [347, 207] on button "Move Move" at bounding box center [367, 207] width 107 height 15
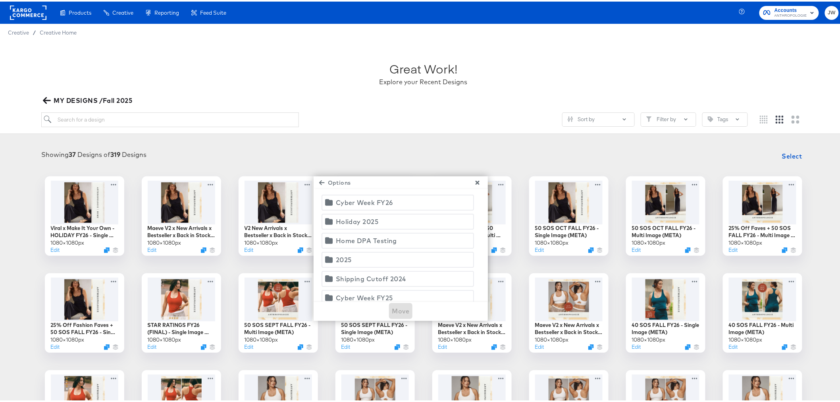
click at [360, 219] on div "Holiday 2025" at bounding box center [357, 219] width 43 height 11
click at [400, 310] on span "Move" at bounding box center [400, 309] width 17 height 11
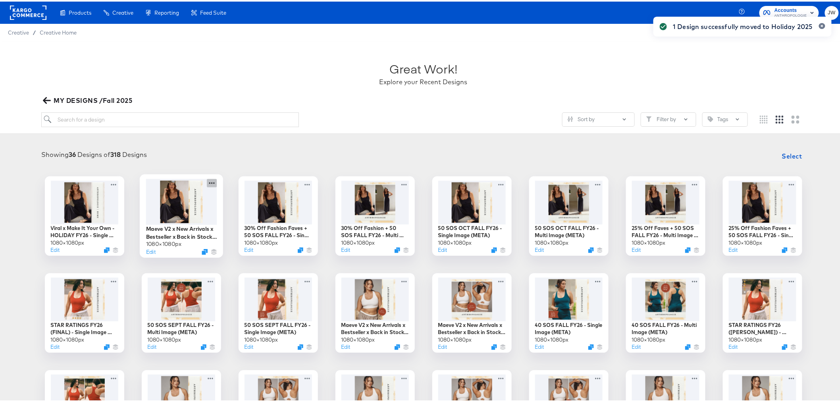
click at [207, 183] on icon at bounding box center [212, 181] width 10 height 8
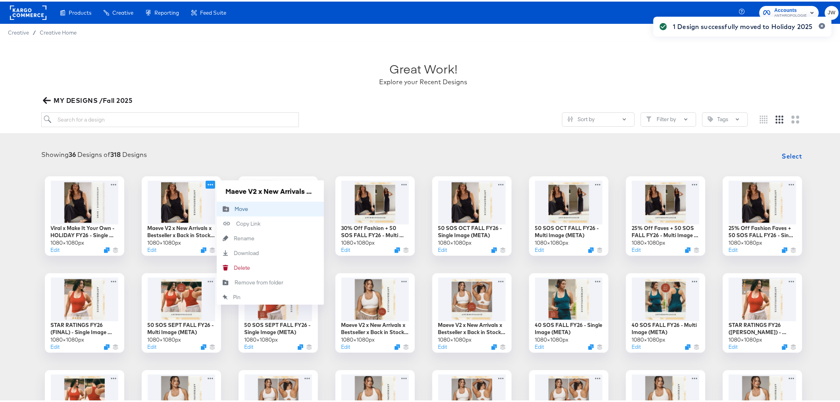
click at [267, 200] on div "Move Move" at bounding box center [270, 207] width 107 height 15
click at [292, 208] on button "Move Move" at bounding box center [270, 207] width 107 height 15
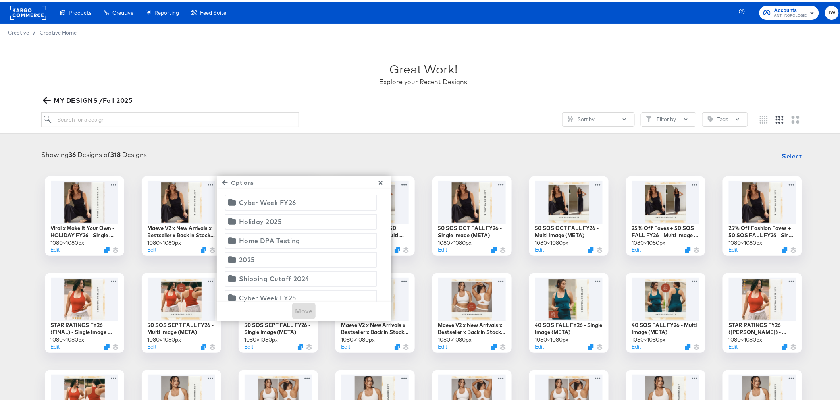
click at [306, 221] on span "Holiday 2025" at bounding box center [301, 219] width 142 height 11
click at [305, 308] on span "Move" at bounding box center [303, 309] width 17 height 11
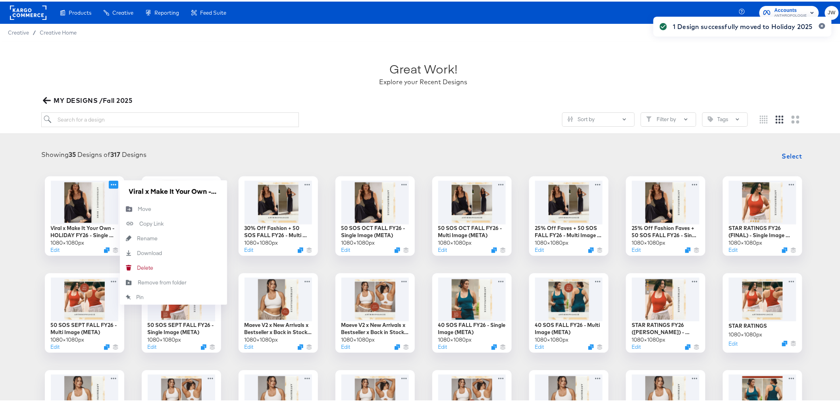
click at [113, 181] on icon at bounding box center [114, 183] width 10 height 8
click at [154, 209] on button "Move Move" at bounding box center [173, 207] width 107 height 15
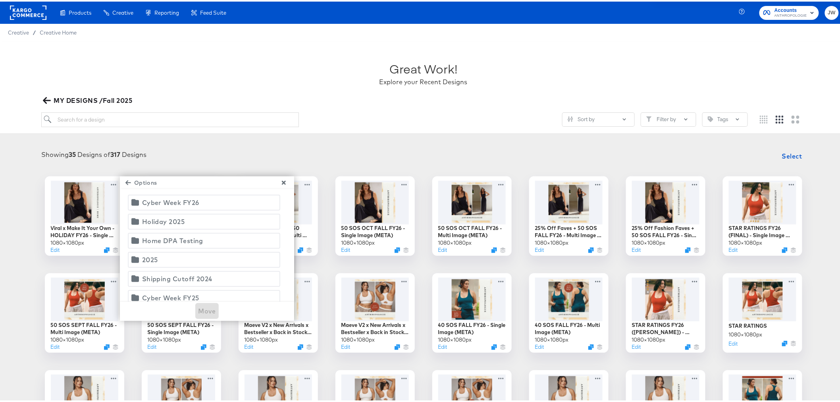
click at [183, 216] on span "Holiday 2025" at bounding box center [204, 219] width 142 height 11
click at [205, 310] on span "Move" at bounding box center [207, 309] width 17 height 11
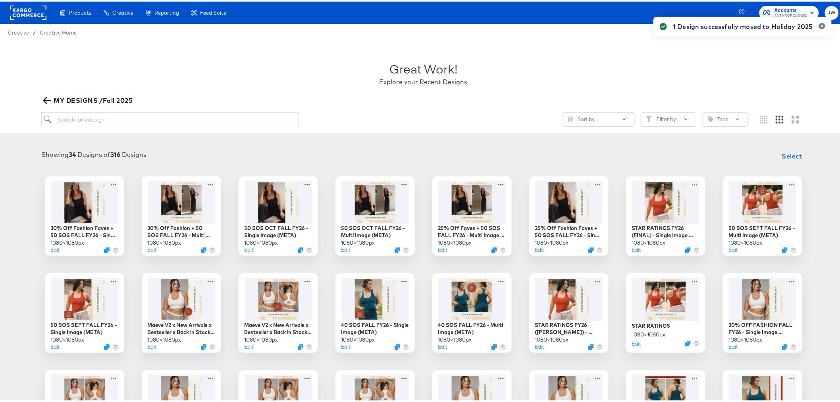
drag, startPoint x: 46, startPoint y: 98, endPoint x: 136, endPoint y: 118, distance: 92.3
click at [47, 98] on icon "button" at bounding box center [47, 99] width 8 height 6
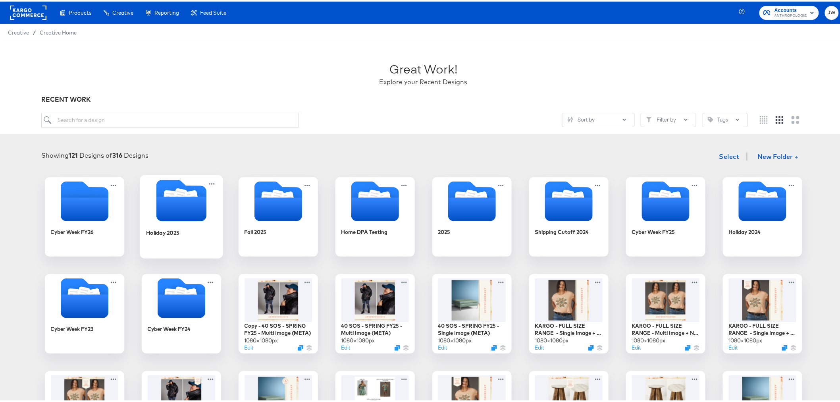
click at [181, 224] on div "Holiday 2025" at bounding box center [181, 237] width 71 height 31
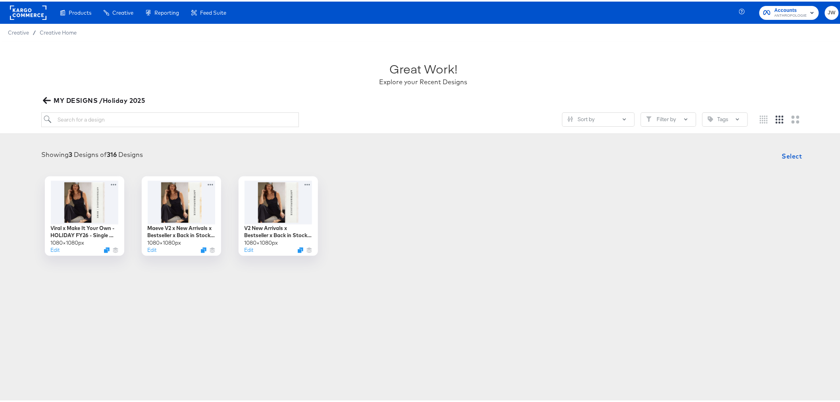
click at [48, 97] on icon "button" at bounding box center [47, 99] width 8 height 8
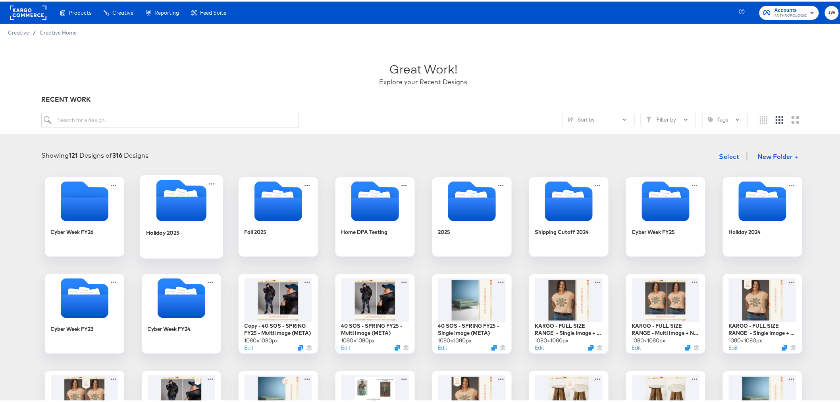
click at [196, 241] on div "Holiday 2025" at bounding box center [181, 237] width 71 height 31
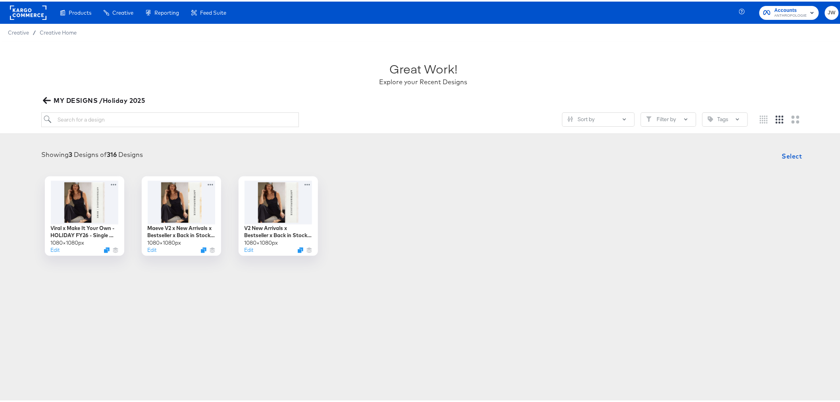
click at [46, 98] on icon "button" at bounding box center [47, 99] width 8 height 8
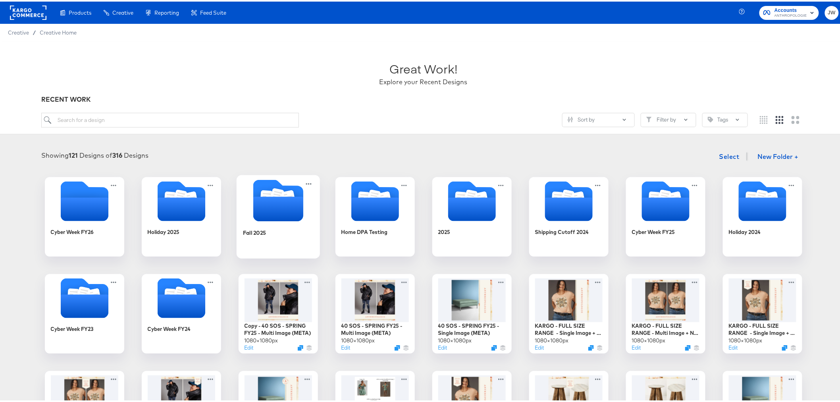
click at [278, 215] on icon "Folder" at bounding box center [278, 207] width 50 height 25
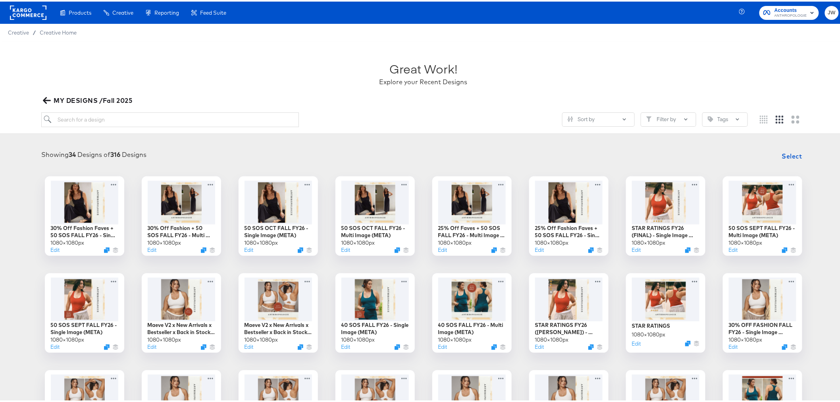
click at [44, 101] on icon "button" at bounding box center [47, 99] width 8 height 8
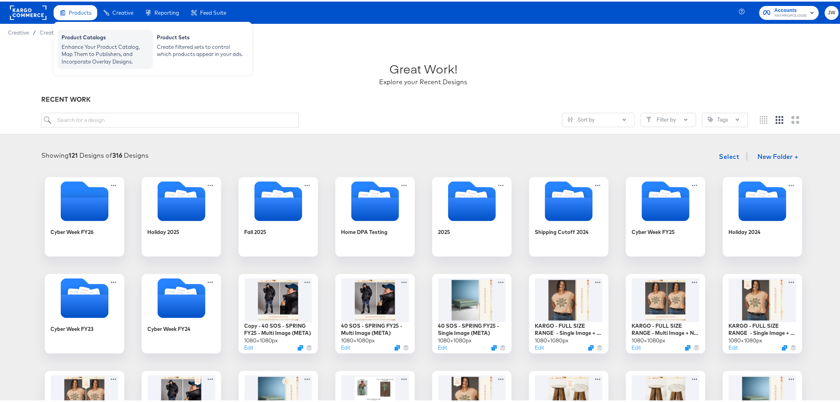
click at [85, 50] on div "Enhance Your Product Catalog, Map Them to Publishers, and Incorporate Overlay D…" at bounding box center [105, 53] width 87 height 22
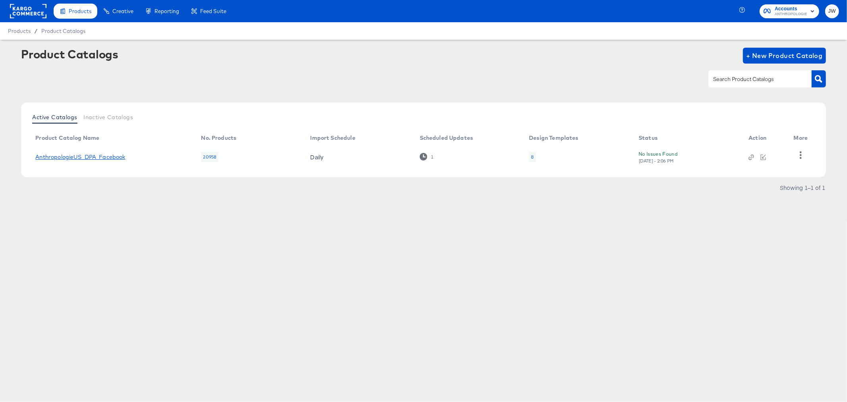
click at [118, 156] on link "AnthropologieUS_DPA_Facebook" at bounding box center [80, 157] width 90 height 6
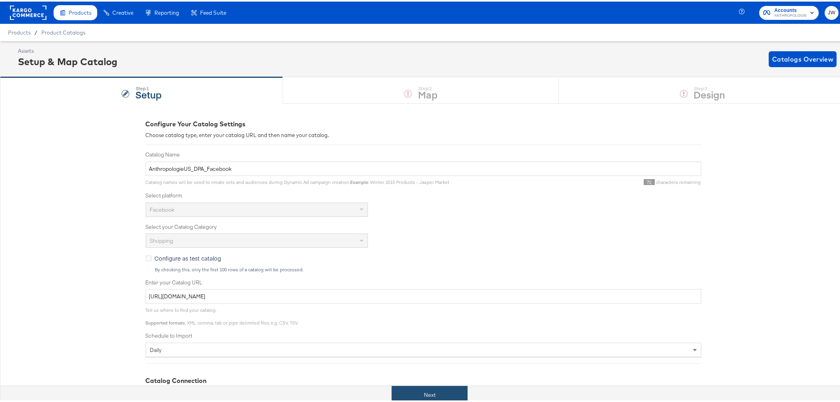
click at [435, 392] on button "Next" at bounding box center [430, 393] width 76 height 18
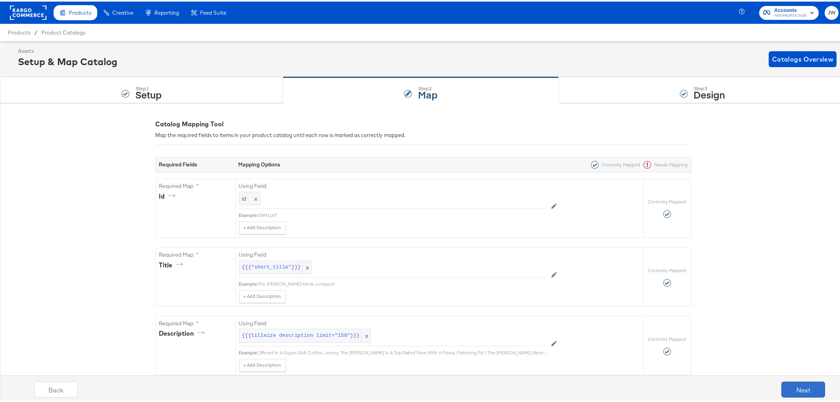
click at [799, 390] on button "Next" at bounding box center [804, 388] width 44 height 16
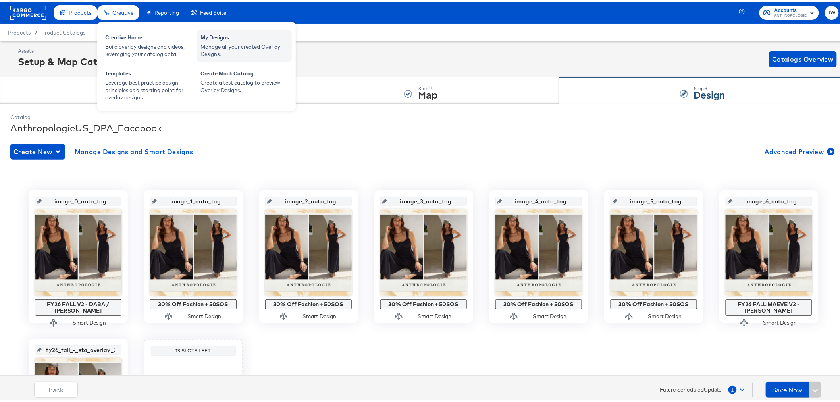
click at [216, 47] on div "Manage all your created Overlay Designs." at bounding box center [244, 49] width 87 height 15
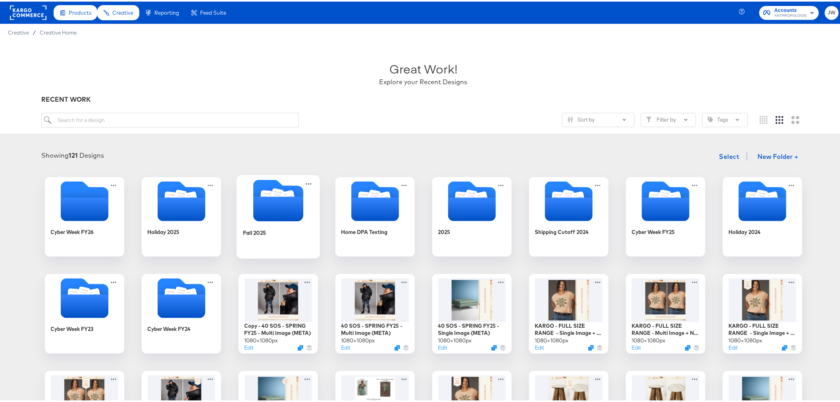
click at [301, 228] on div "Fall 2025" at bounding box center [278, 237] width 71 height 31
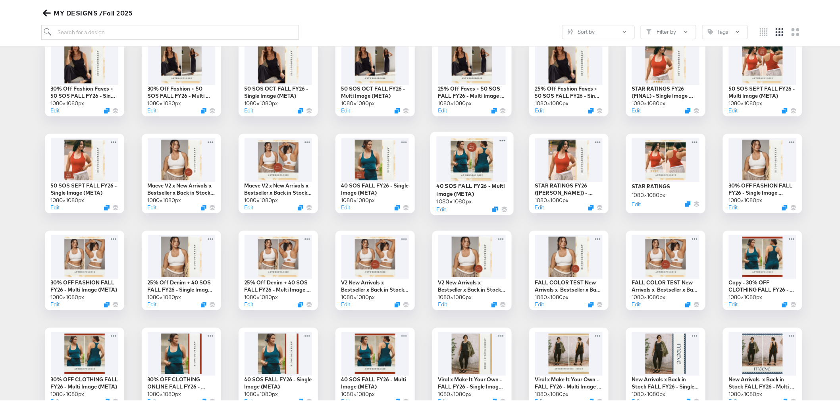
scroll to position [132, 0]
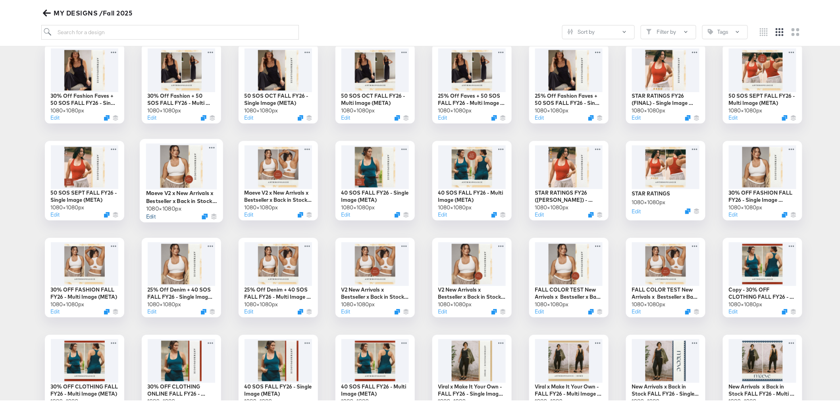
click at [148, 212] on button "Edit" at bounding box center [151, 215] width 10 height 8
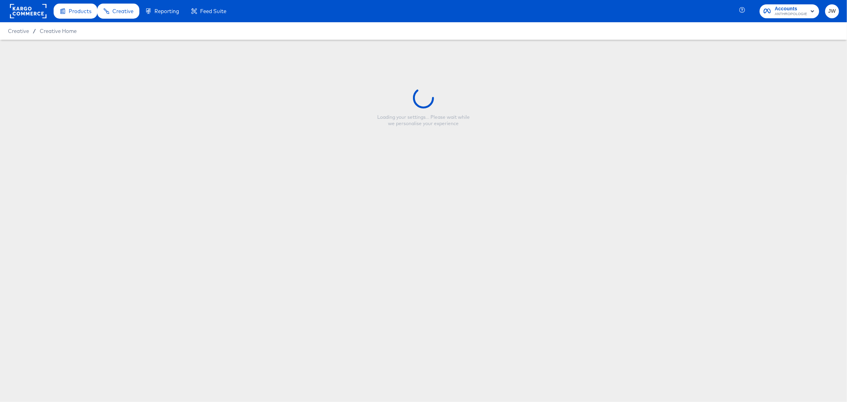
type input "Maeve V2 x New Arrivals x Bestseller x Back in Stock FALL FY26 - Single Image (…"
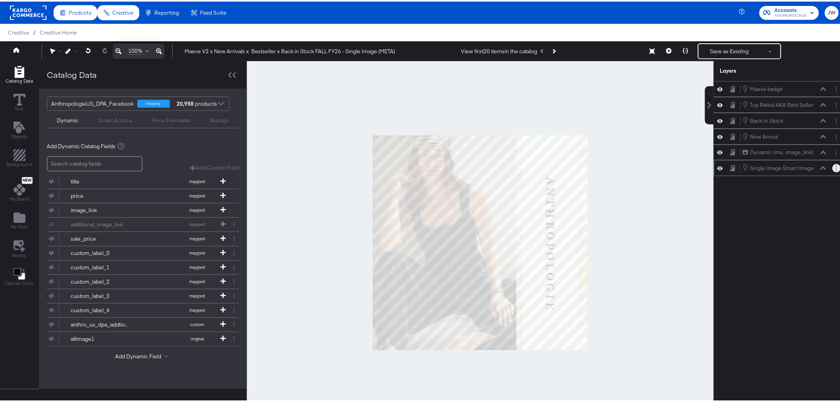
click at [833, 171] on button "Layer Options" at bounding box center [837, 166] width 8 height 8
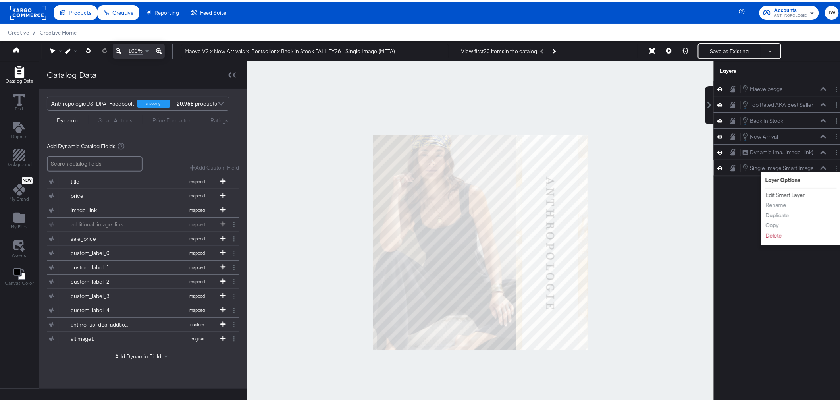
click at [775, 193] on button "Edit Smart Layer" at bounding box center [786, 193] width 40 height 8
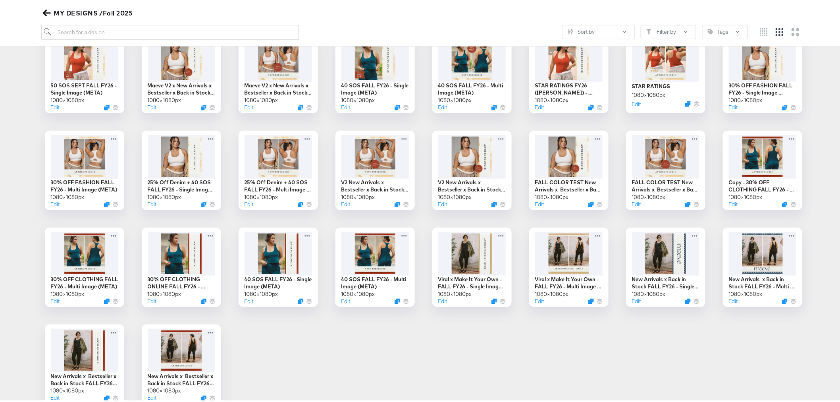
scroll to position [278, 0]
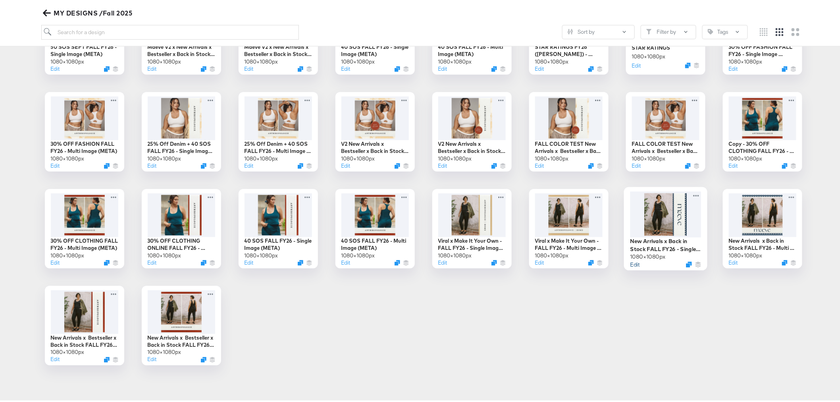
click at [630, 263] on button "Edit" at bounding box center [635, 263] width 10 height 8
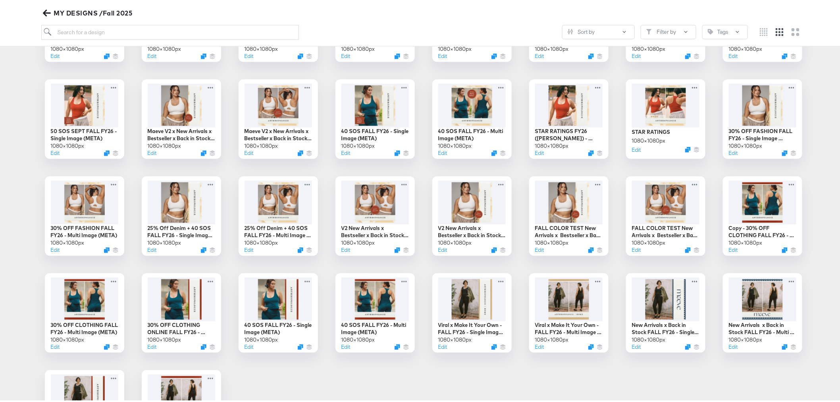
scroll to position [278, 0]
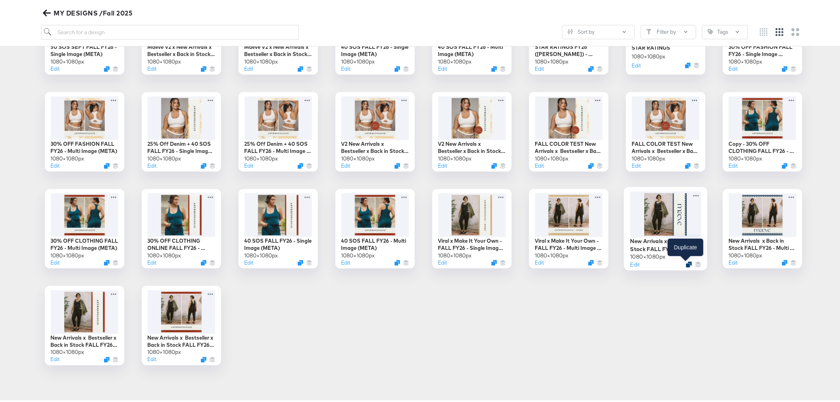
click at [686, 264] on icon "Duplicate" at bounding box center [689, 263] width 6 height 6
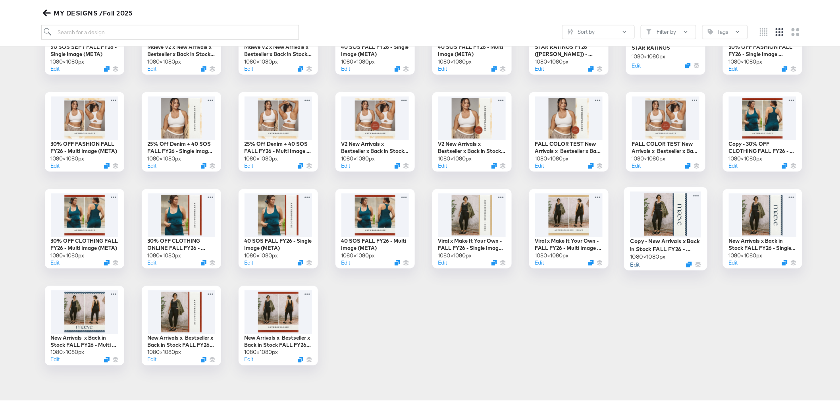
click at [633, 264] on button "Edit" at bounding box center [635, 263] width 10 height 8
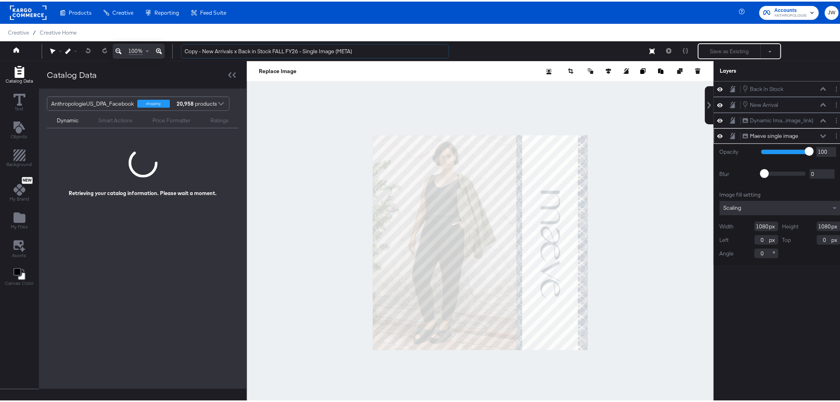
drag, startPoint x: 202, startPoint y: 49, endPoint x: 156, endPoint y: 53, distance: 45.4
click at [156, 53] on div "100% Copy - New Arrivals x Back in Stock FALL FY26 - Single Image (META) Save a…" at bounding box center [423, 50] width 847 height 20
click at [266, 52] on input "New Arrivals x Back in Stock FALL FY26 - Single Image (META)" at bounding box center [315, 49] width 268 height 15
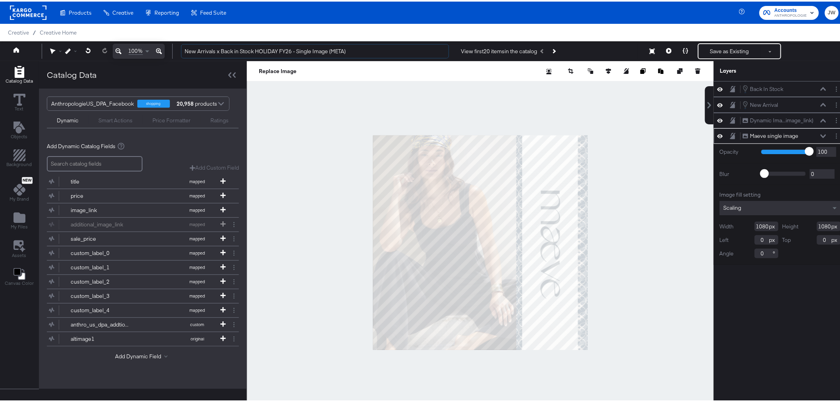
type input "New Arrivals x Back in Stock HOLIDAY FY26 - Single Image (META)"
click at [757, 332] on div "Back In Stock Back In Stock New Arrival New Arrival Dynamic Ima...image_link) D…" at bounding box center [780, 244] width 133 height 330
click at [833, 132] on button "Layer Options" at bounding box center [837, 134] width 8 height 8
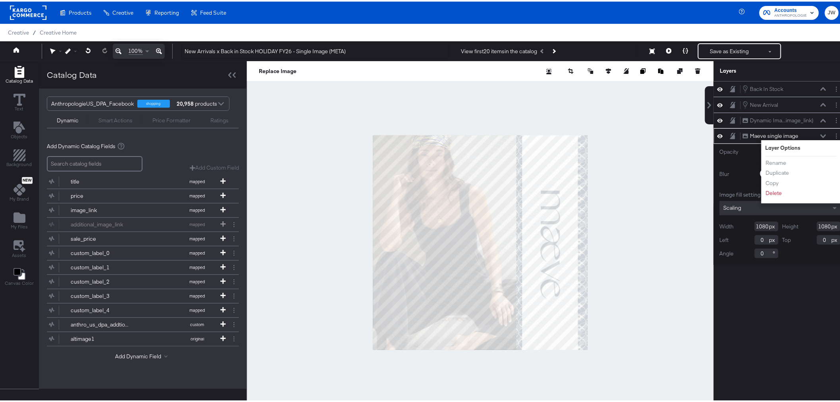
click at [802, 330] on div "Back In Stock Back In Stock New Arrival New Arrival Dynamic Ima...image_link) D…" at bounding box center [780, 244] width 133 height 330
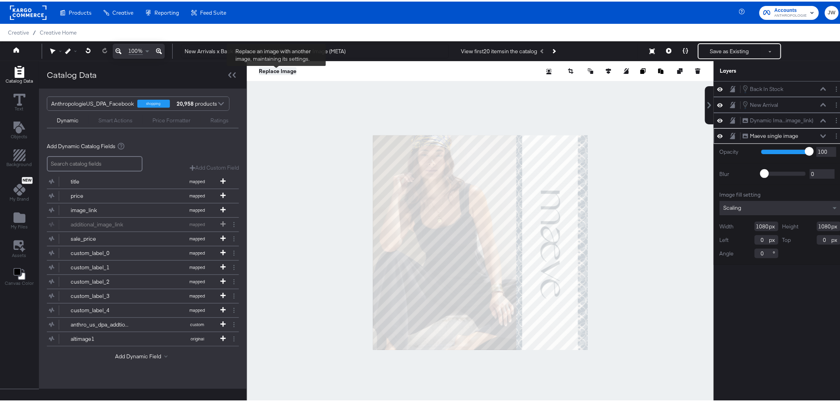
click at [283, 68] on button "Replace Image" at bounding box center [278, 70] width 38 height 8
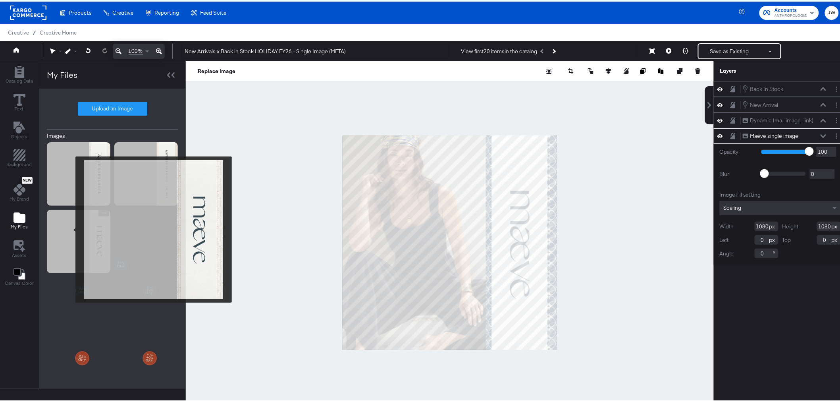
click at [70, 228] on img at bounding box center [79, 240] width 64 height 64
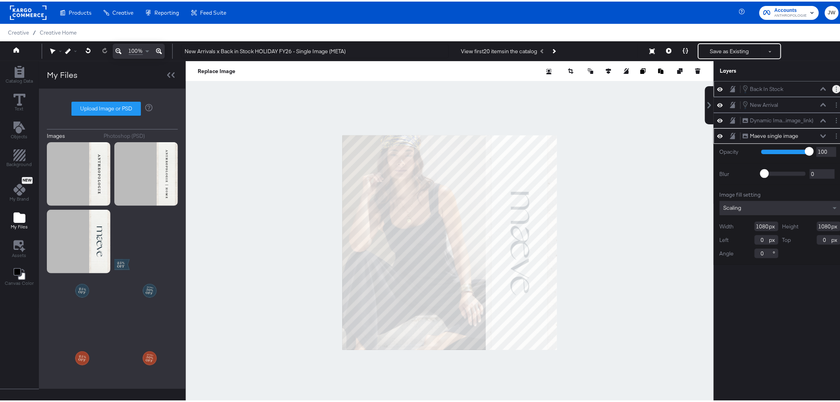
click at [833, 87] on button "Layer Options" at bounding box center [837, 87] width 8 height 8
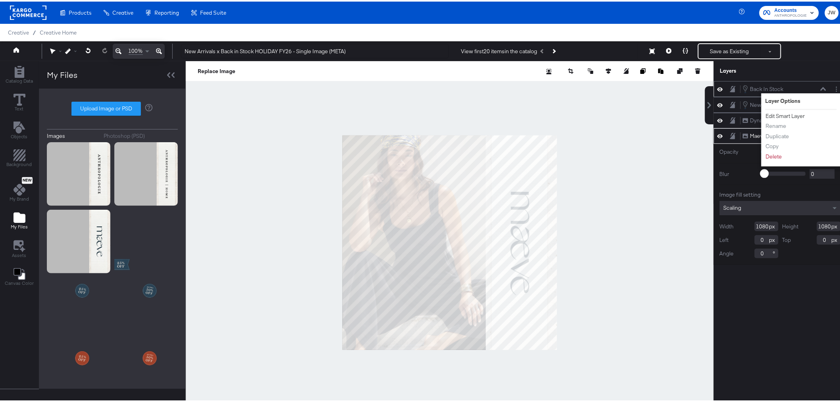
click at [781, 112] on button "Edit Smart Layer" at bounding box center [786, 114] width 40 height 8
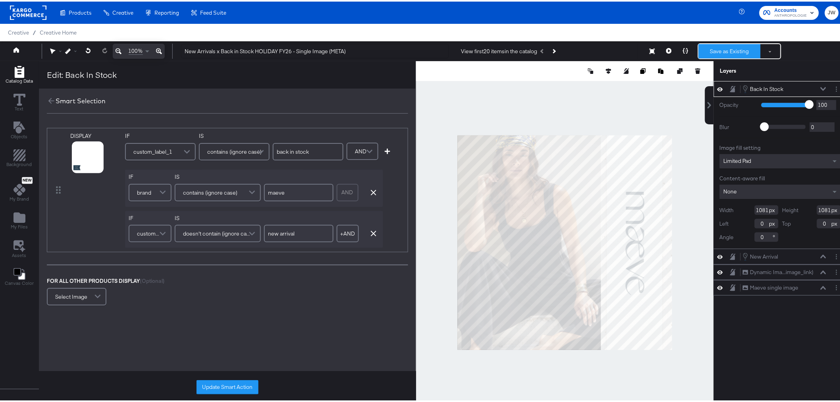
click at [726, 46] on button "Save as Existing" at bounding box center [730, 49] width 62 height 14
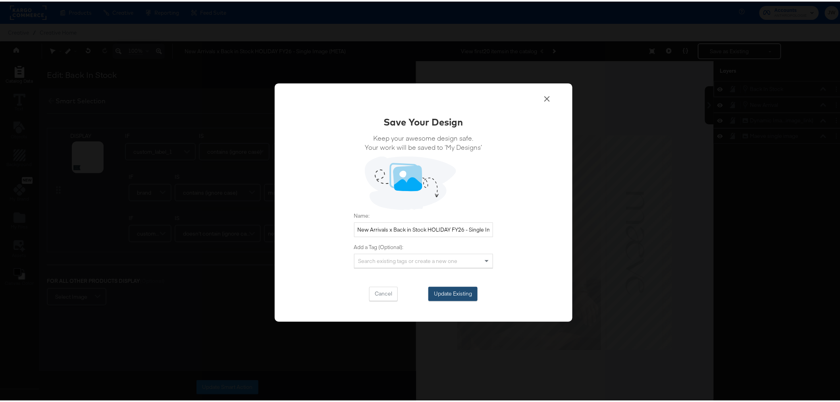
click at [467, 297] on button "Update Existing" at bounding box center [453, 292] width 49 height 14
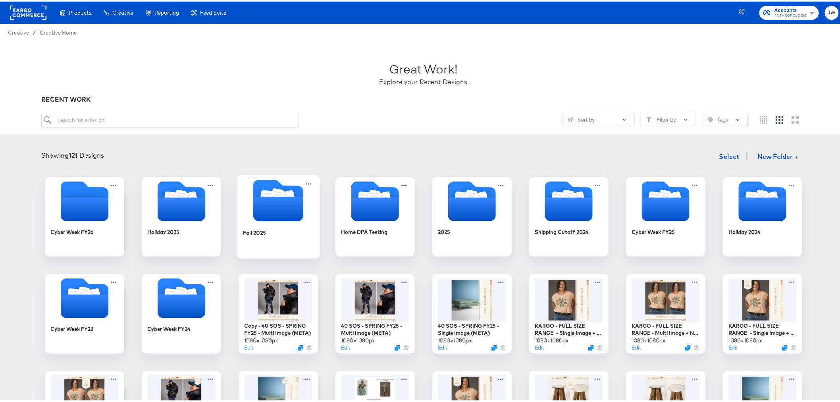
click at [271, 212] on icon "Folder" at bounding box center [278, 207] width 50 height 25
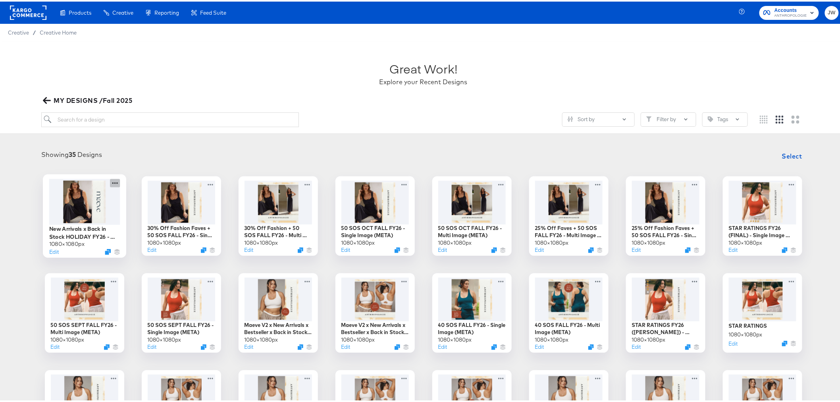
click at [115, 180] on icon at bounding box center [115, 181] width 10 height 8
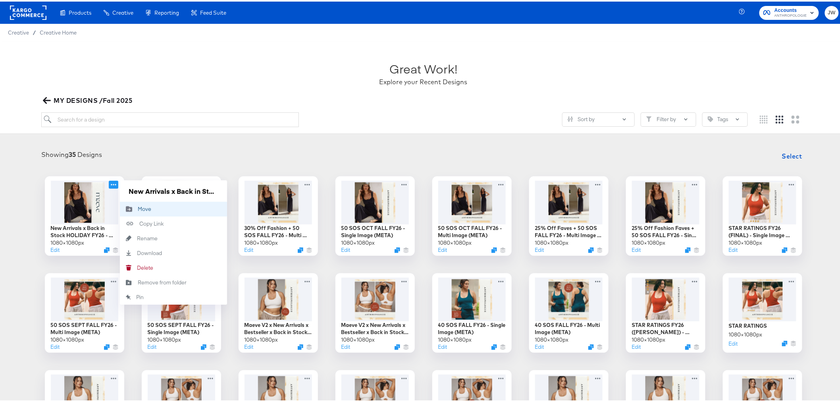
click at [162, 209] on button "Move Move" at bounding box center [173, 207] width 107 height 15
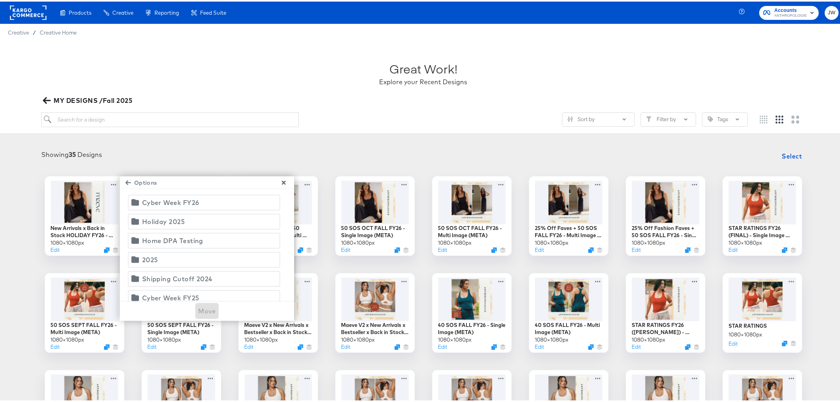
click at [189, 219] on span "Holiday 2025" at bounding box center [204, 219] width 142 height 11
click at [197, 318] on div "Move" at bounding box center [207, 309] width 174 height 19
click at [203, 308] on span "Move" at bounding box center [207, 309] width 17 height 11
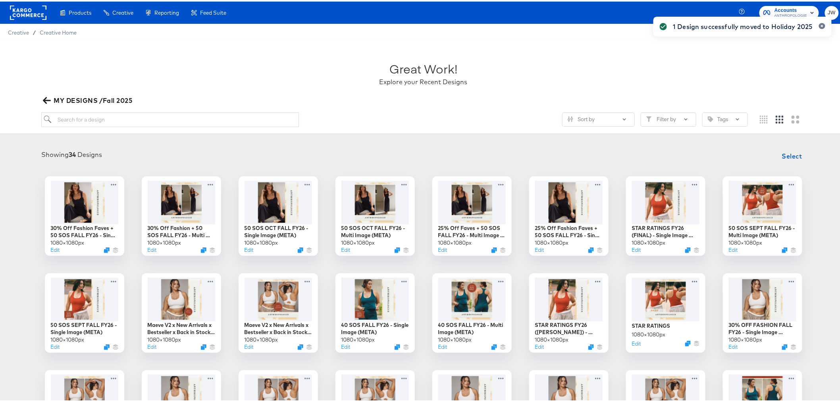
click at [44, 97] on icon "button" at bounding box center [47, 99] width 8 height 8
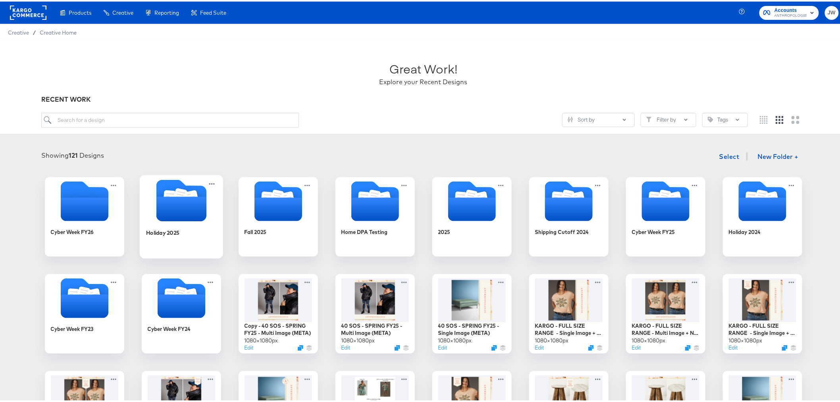
click at [173, 214] on icon "Folder" at bounding box center [181, 207] width 50 height 25
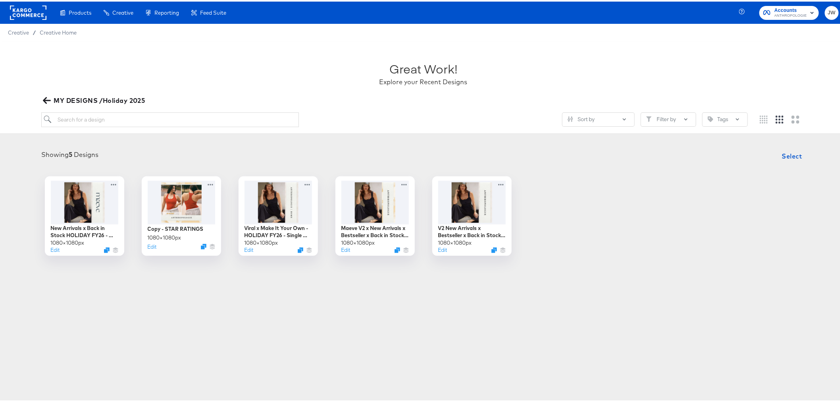
click at [43, 95] on icon "button" at bounding box center [47, 99] width 8 height 8
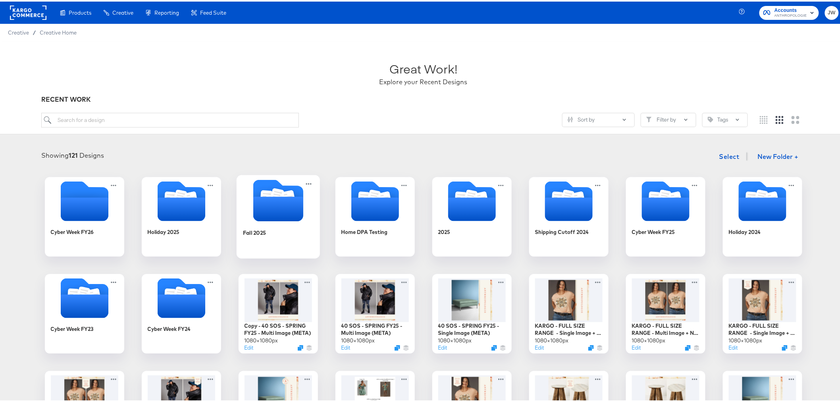
click at [266, 216] on icon "Folder" at bounding box center [278, 207] width 50 height 25
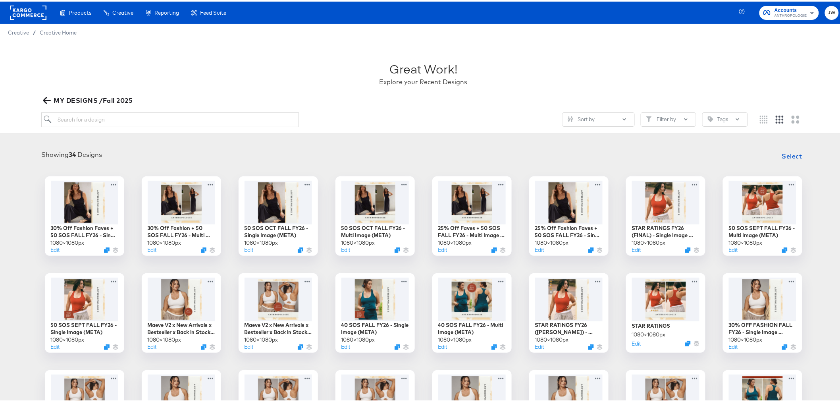
click at [54, 102] on span "MY DESIGNS /Fall 2025" at bounding box center [88, 98] width 88 height 11
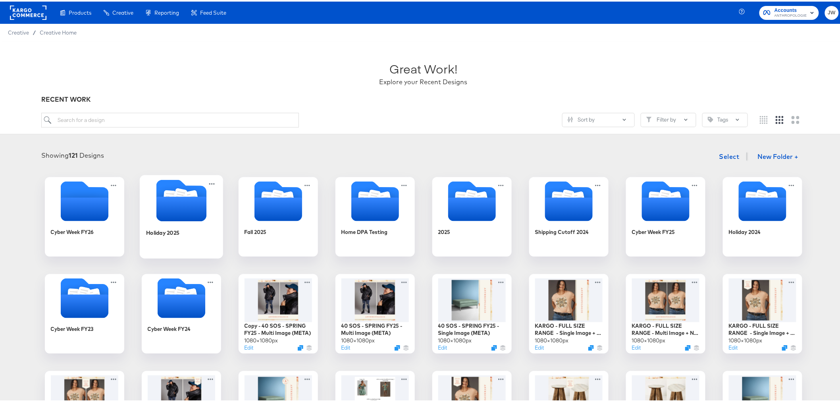
click at [185, 208] on icon "Folder" at bounding box center [181, 207] width 50 height 25
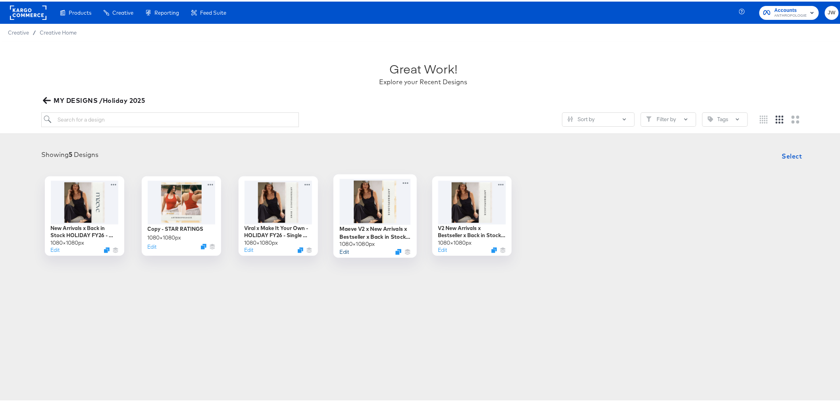
click at [344, 250] on button "Edit" at bounding box center [345, 250] width 10 height 8
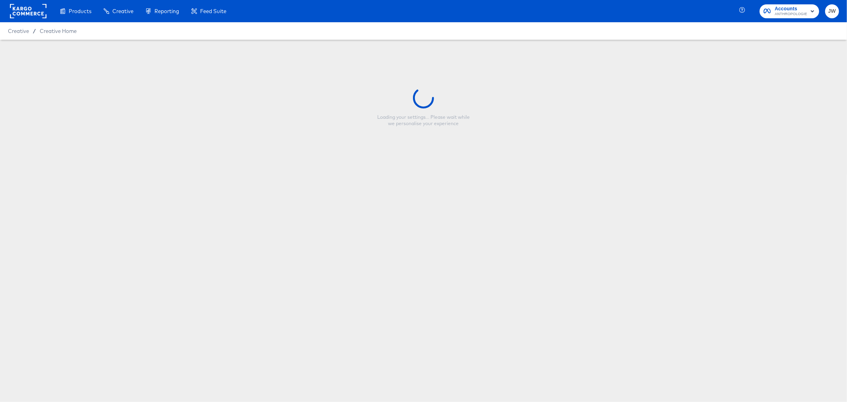
type input "Maeve V2 x New Arrivals x Bestseller x Back in Stock HOLIDAY FY26 - Single Imag…"
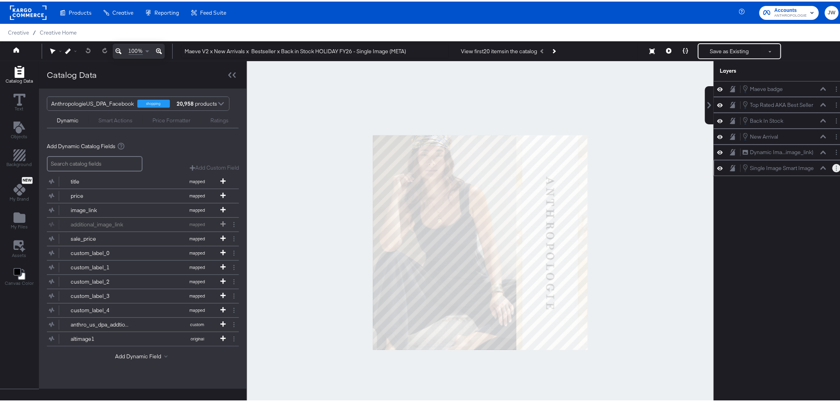
click at [833, 170] on button "Layer Options" at bounding box center [837, 166] width 8 height 8
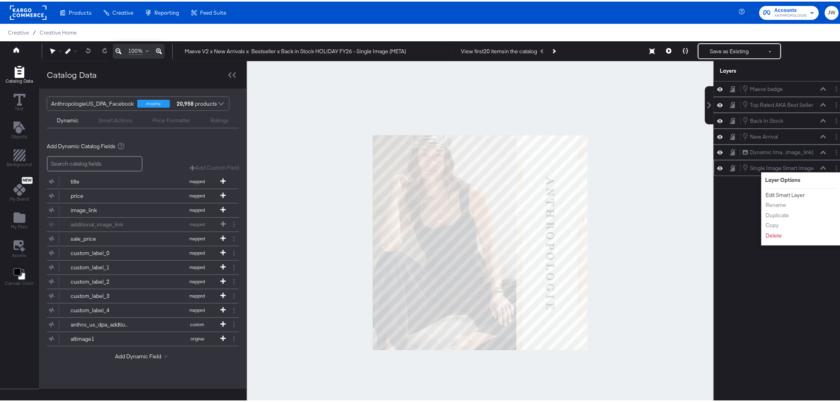
click at [785, 195] on button "Edit Smart Layer" at bounding box center [786, 193] width 40 height 8
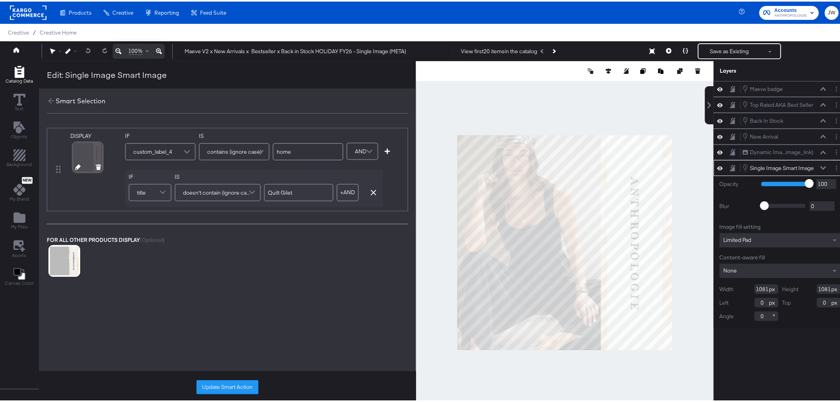
click at [77, 168] on icon at bounding box center [78, 166] width 6 height 6
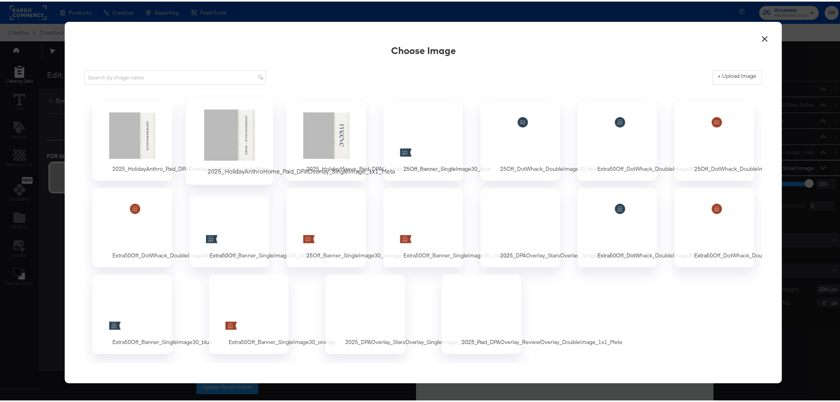
click at [222, 120] on div at bounding box center [229, 133] width 74 height 55
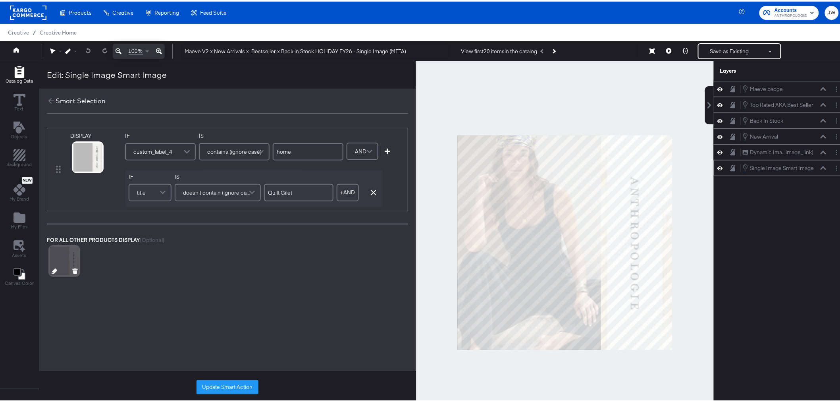
click at [54, 270] on icon at bounding box center [55, 270] width 6 height 6
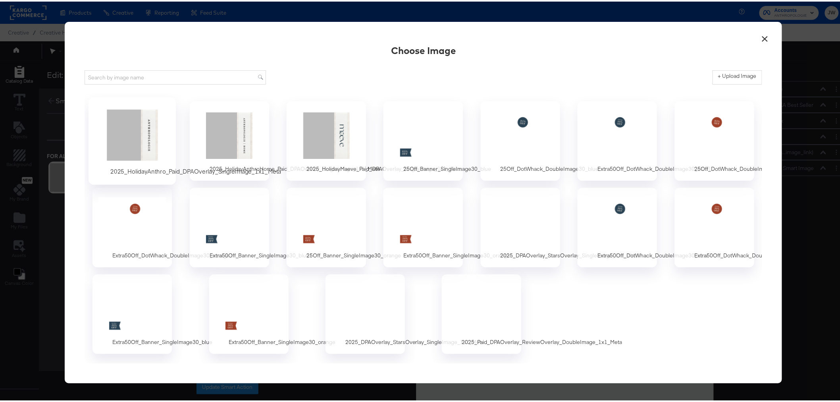
click at [161, 127] on div at bounding box center [132, 133] width 74 height 55
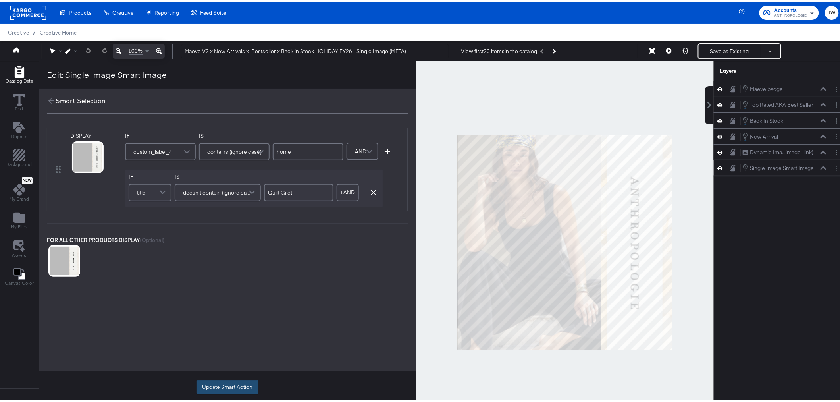
click at [228, 385] on button "Update Smart Action" at bounding box center [228, 385] width 62 height 14
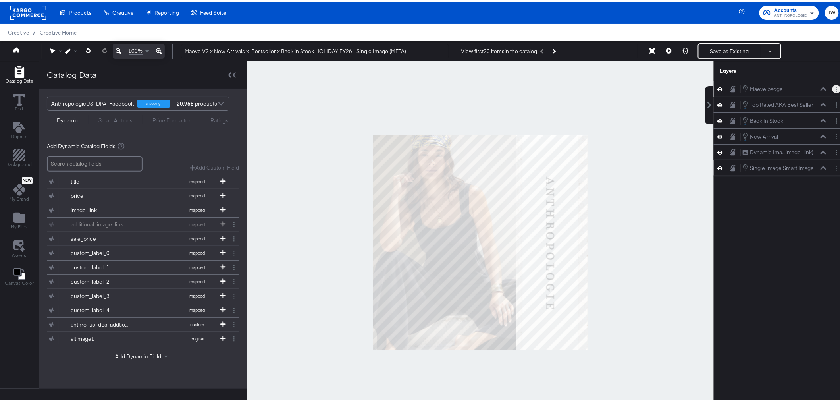
click at [836, 89] on circle "Layer Options" at bounding box center [836, 89] width 1 height 1
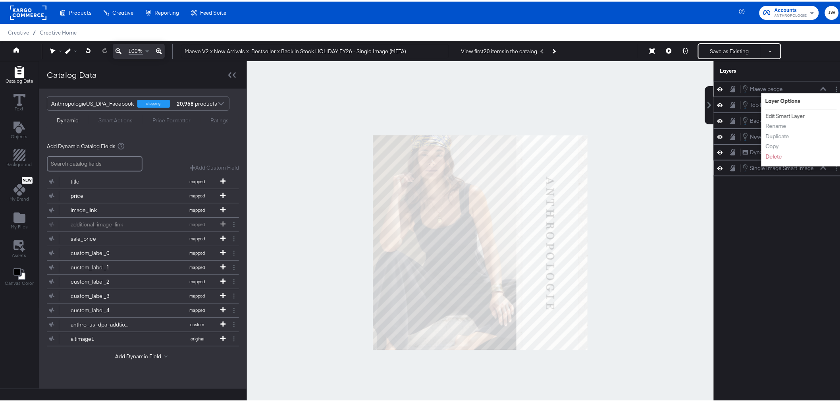
click at [784, 114] on button "Edit Smart Layer" at bounding box center [786, 114] width 40 height 8
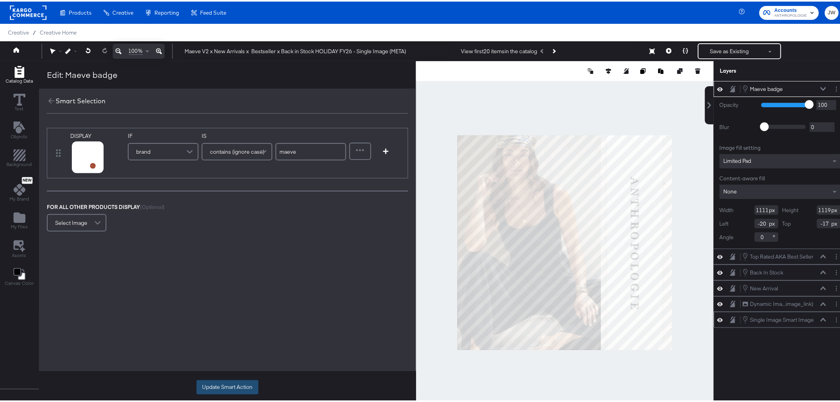
click at [245, 384] on button "Update Smart Action" at bounding box center [228, 385] width 62 height 14
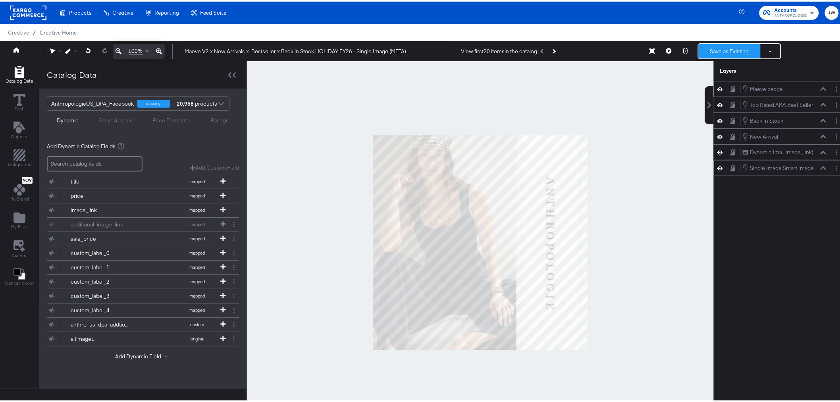
click at [727, 47] on button "Save as Existing" at bounding box center [730, 49] width 62 height 14
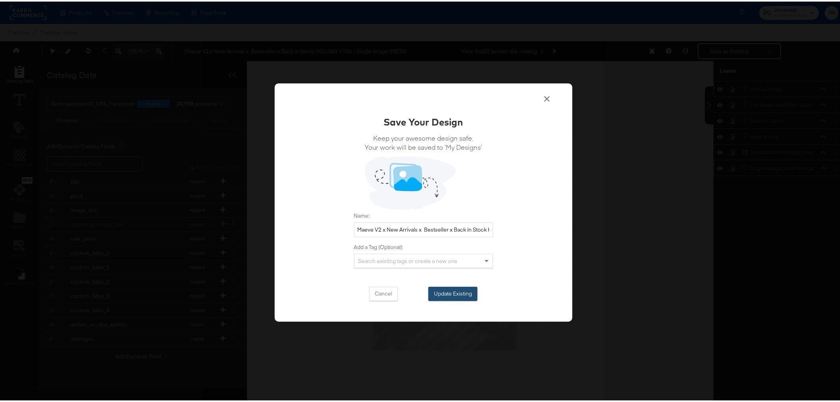
click at [464, 297] on button "Update Existing" at bounding box center [453, 292] width 49 height 14
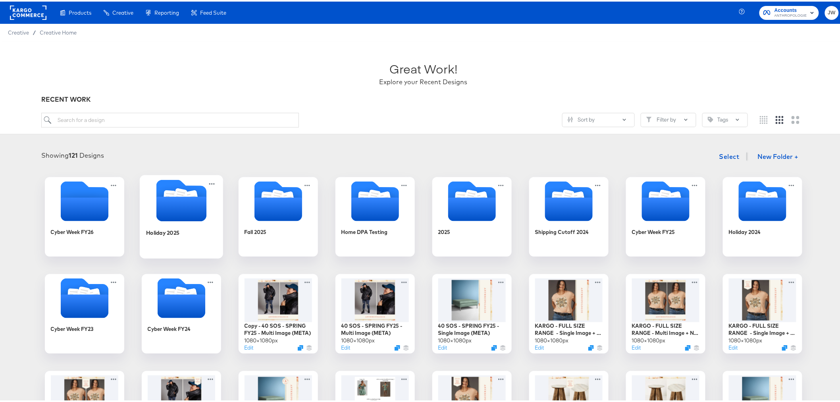
click at [160, 213] on icon "Folder" at bounding box center [181, 207] width 50 height 25
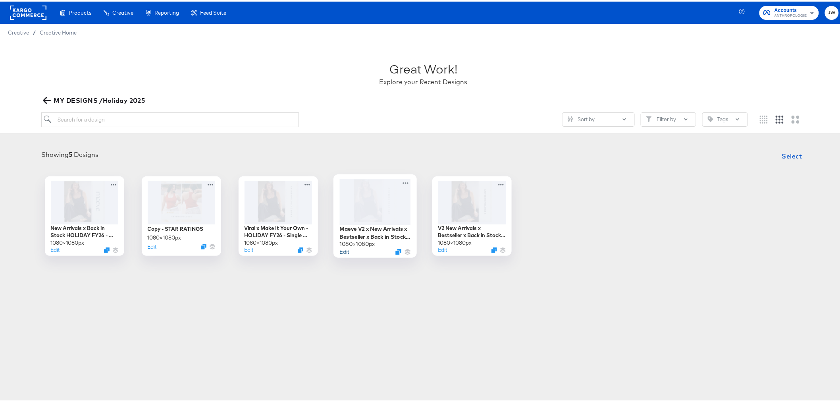
click at [345, 251] on button "Edit" at bounding box center [345, 250] width 10 height 8
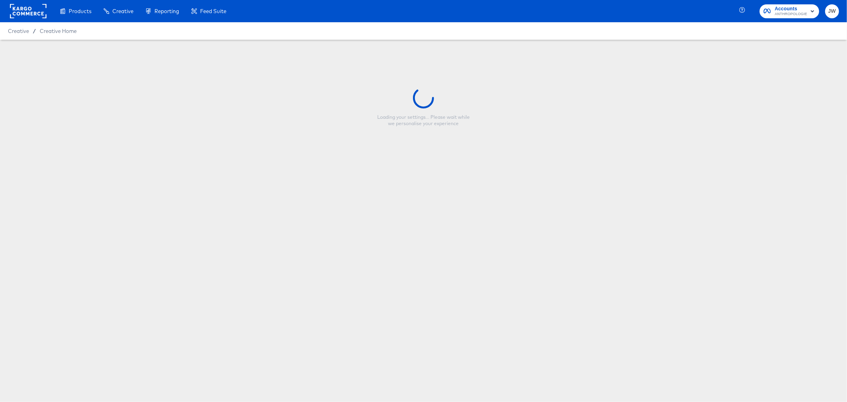
type input "Maeve V2 x New Arrivals x Bestseller x Back in Stock HOLIDAY FY26 - Single Imag…"
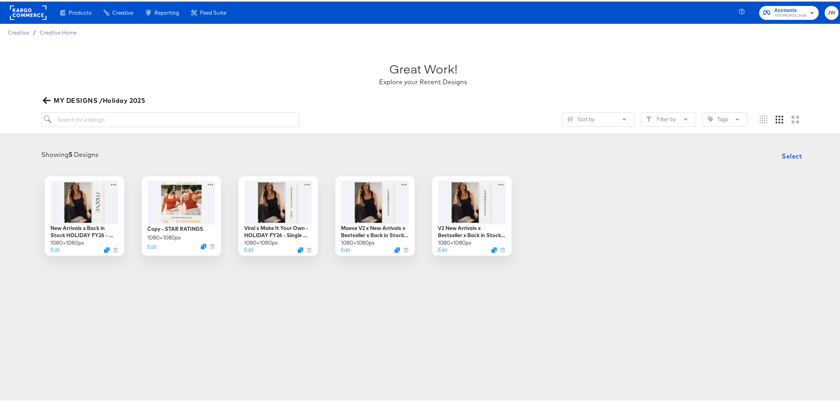
click at [44, 102] on span "MY DESIGNS /Holiday 2025" at bounding box center [94, 98] width 100 height 11
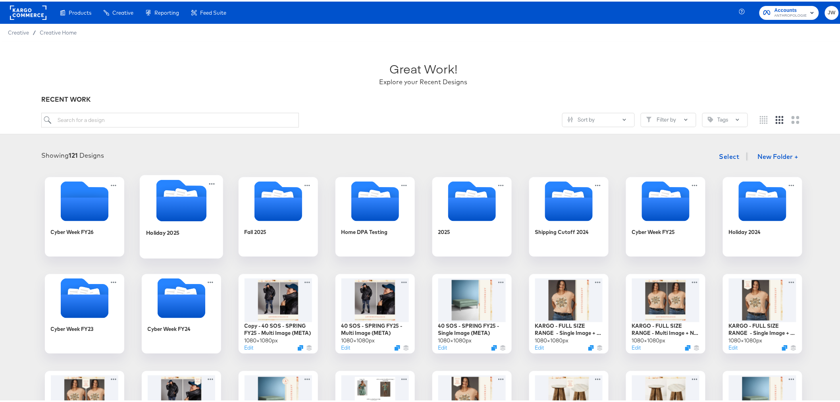
click at [187, 213] on icon "Folder" at bounding box center [181, 207] width 50 height 25
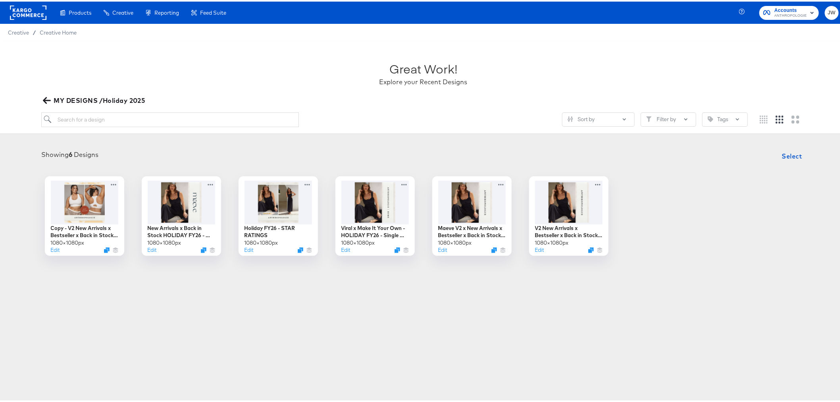
click at [46, 97] on icon "button" at bounding box center [47, 99] width 8 height 8
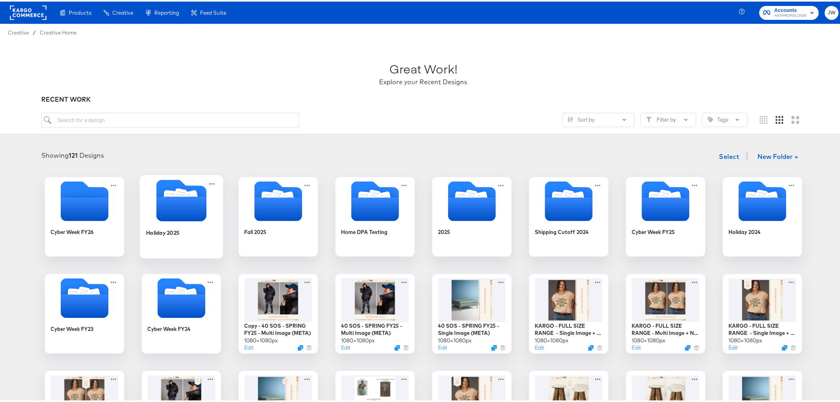
click at [174, 217] on icon "Folder" at bounding box center [181, 207] width 50 height 25
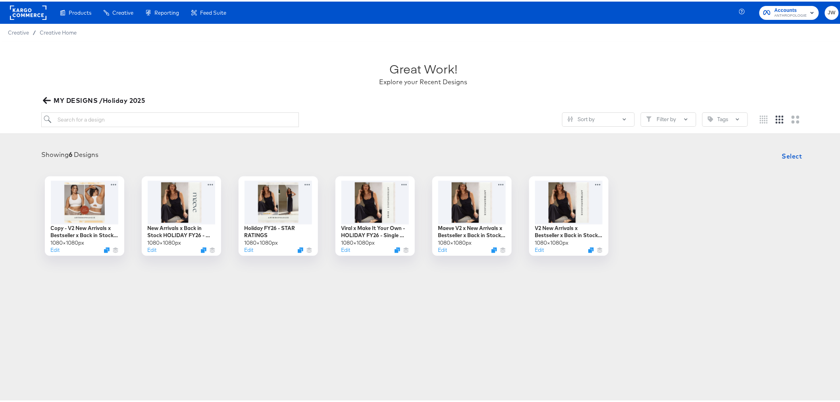
click at [44, 100] on icon "button" at bounding box center [47, 99] width 8 height 8
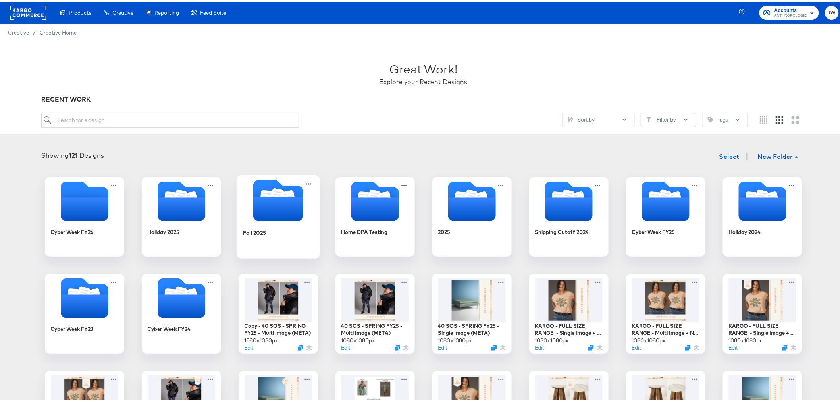
click at [289, 220] on div at bounding box center [278, 200] width 83 height 44
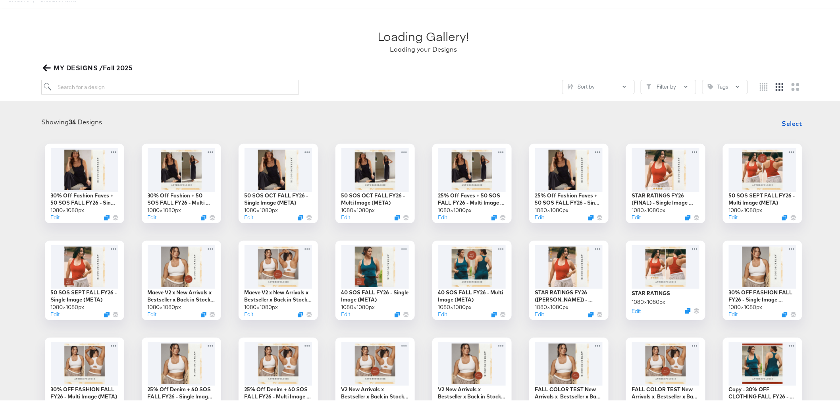
scroll to position [132, 0]
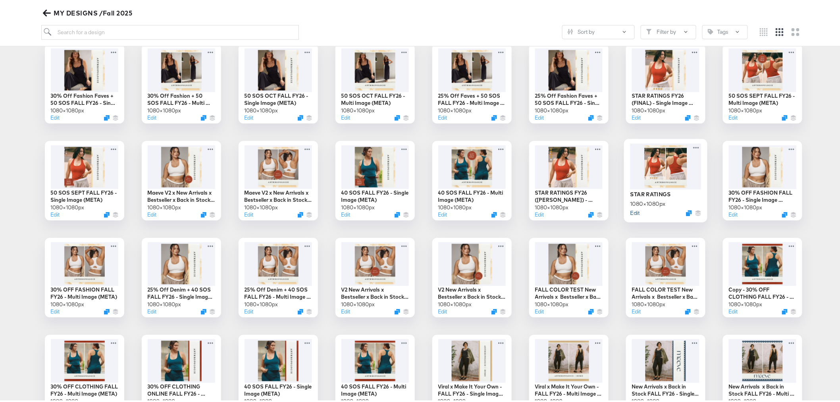
click at [636, 215] on button "Edit" at bounding box center [635, 211] width 10 height 8
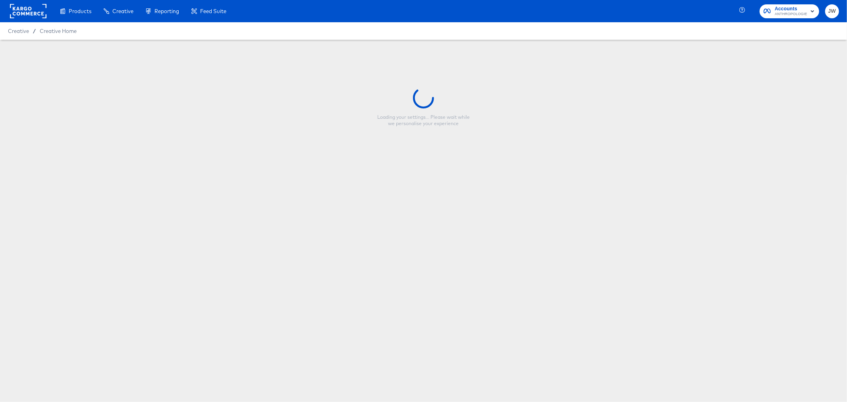
type input "STAR RATINGS"
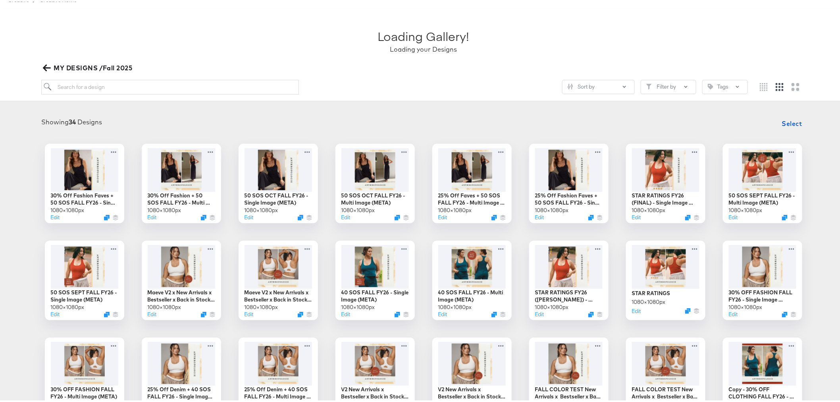
scroll to position [88, 0]
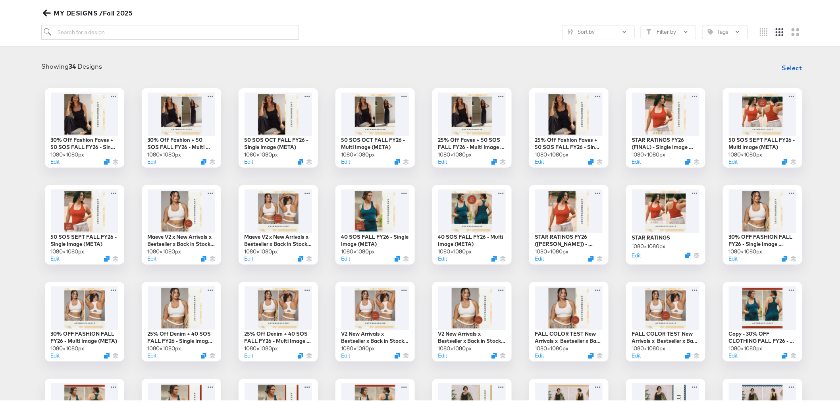
click at [47, 12] on icon "button" at bounding box center [47, 12] width 8 height 8
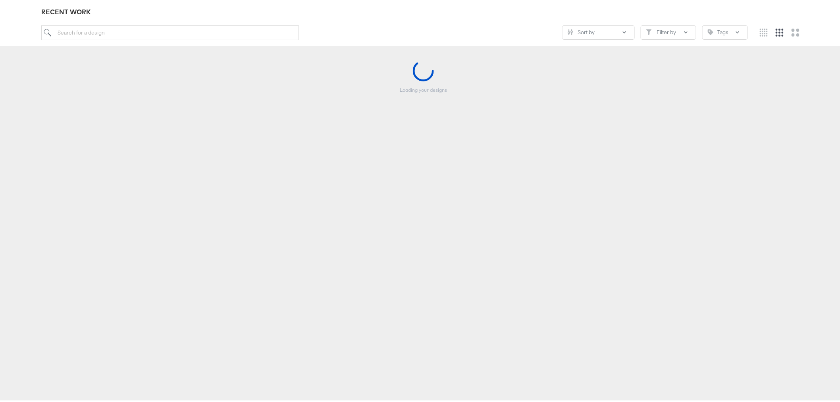
scroll to position [87, 0]
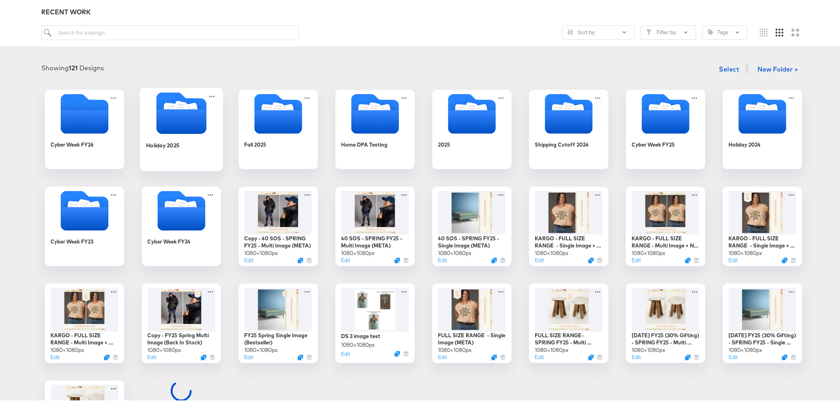
click at [203, 127] on icon "Folder" at bounding box center [181, 112] width 83 height 42
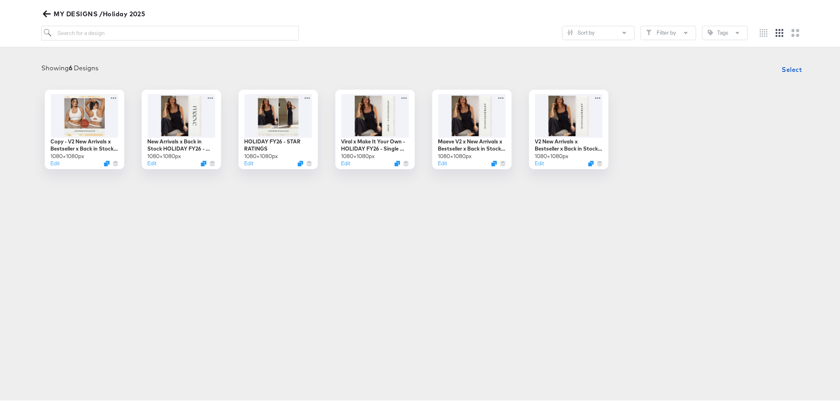
click at [42, 11] on button "MY DESIGNS /Holiday 2025" at bounding box center [94, 12] width 107 height 11
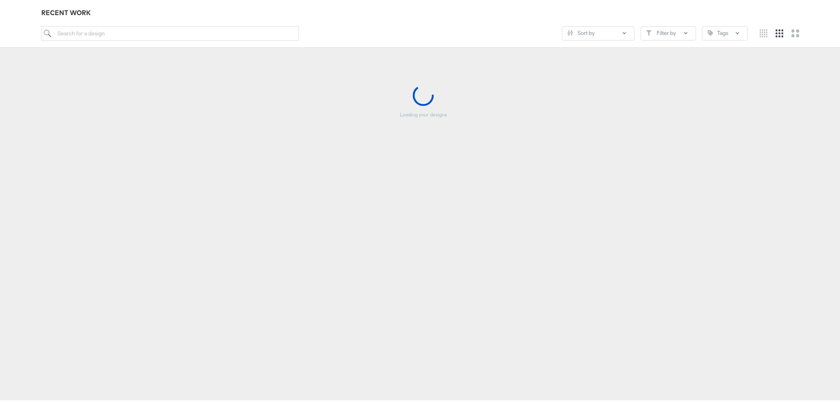
scroll to position [87, 0]
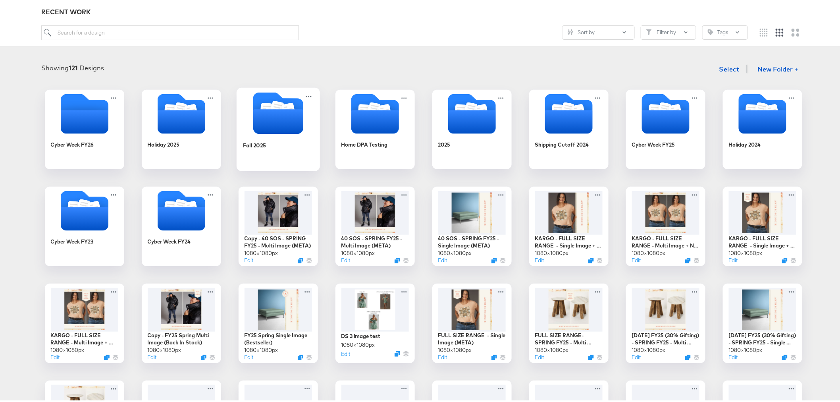
drag, startPoint x: 268, startPoint y: 111, endPoint x: 288, endPoint y: 107, distance: 19.5
click at [270, 111] on icon "Folder" at bounding box center [278, 120] width 50 height 25
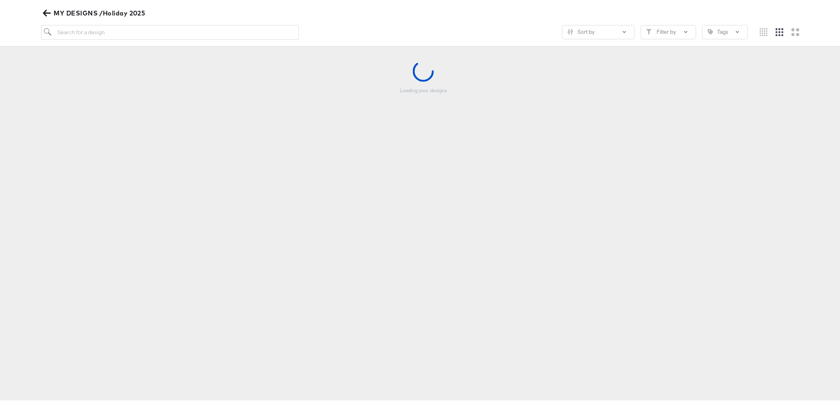
scroll to position [87, 0]
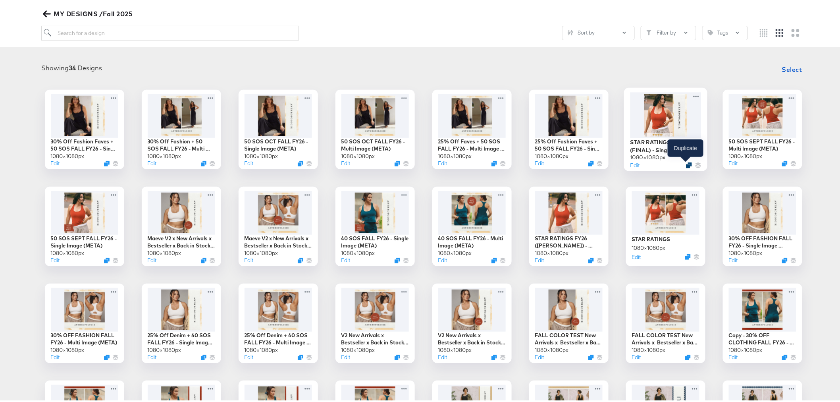
click at [686, 164] on icon "Duplicate" at bounding box center [689, 163] width 6 height 6
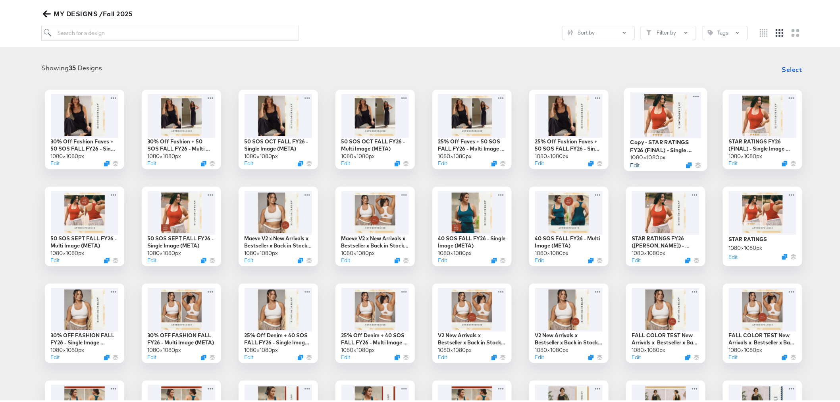
click at [635, 167] on button "Edit" at bounding box center [635, 164] width 10 height 8
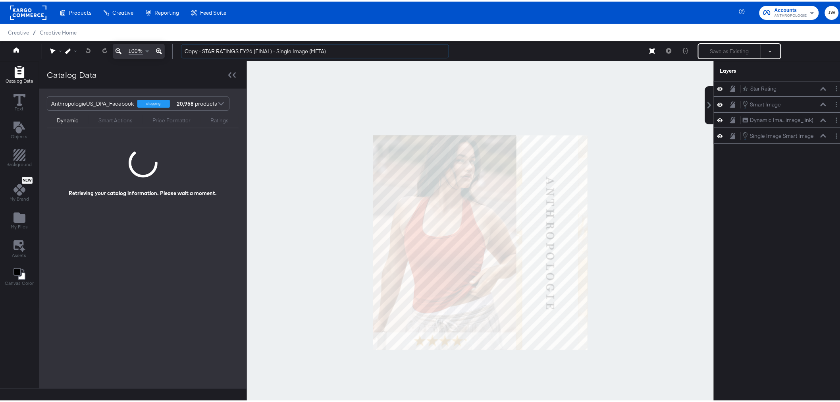
drag, startPoint x: 203, startPoint y: 50, endPoint x: 165, endPoint y: 49, distance: 37.7
click at [165, 49] on div "100% Copy - STAR RATINGS FY26 (FINAL) - Single Image (META) Save as Existing Se…" at bounding box center [423, 50] width 847 height 20
click at [221, 52] on input "STAR RATINGS FY26 (FINAL) - Single Image (META)" at bounding box center [315, 49] width 268 height 15
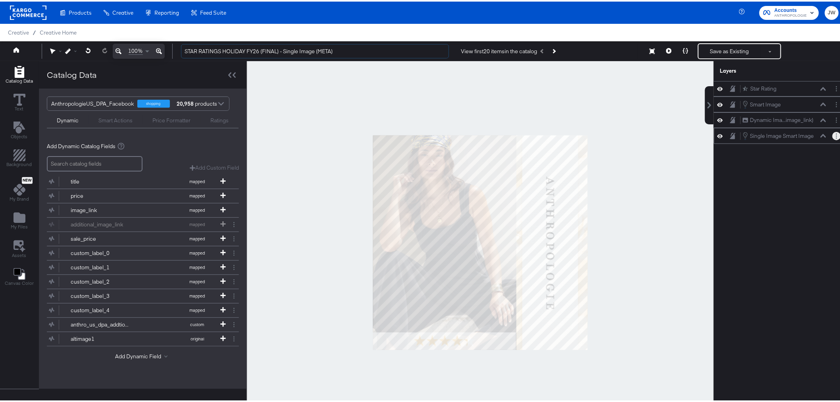
type input "STAR RATINGS HOLIDAY FY26 (FINAL) - Single Image (META)"
click at [833, 132] on button "Layer Options" at bounding box center [837, 134] width 8 height 8
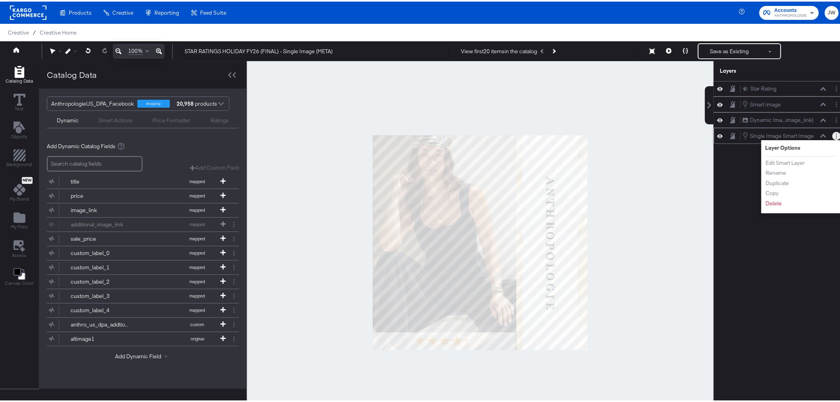
click at [800, 164] on li "Edit Smart Layer" at bounding box center [788, 161] width 44 height 8
click at [794, 163] on button "Edit Smart Layer" at bounding box center [786, 161] width 40 height 8
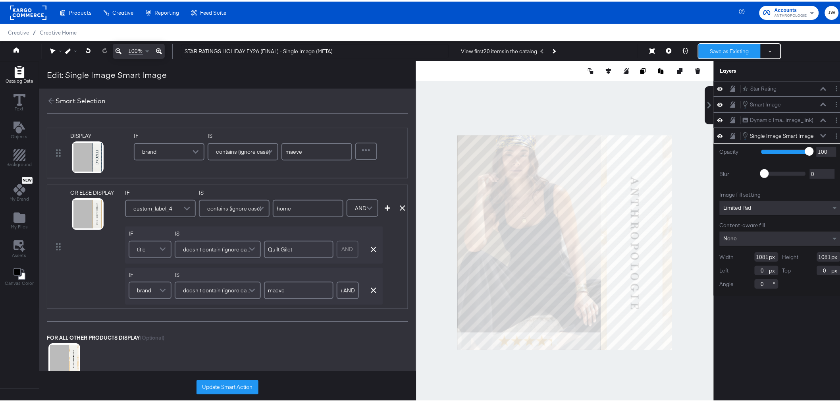
click at [727, 48] on button "Save as Existing" at bounding box center [730, 49] width 62 height 14
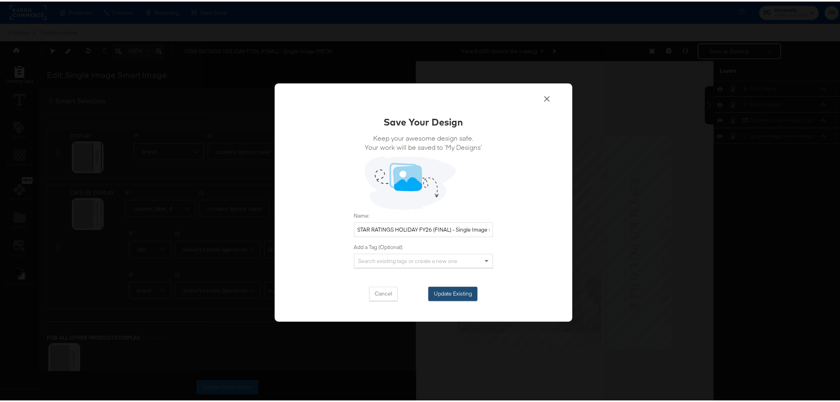
click at [448, 295] on button "Update Existing" at bounding box center [453, 292] width 49 height 14
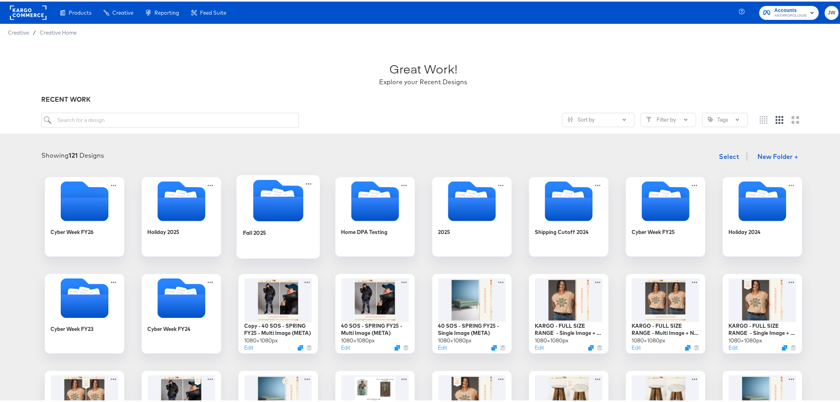
click at [273, 216] on icon "Folder" at bounding box center [278, 207] width 50 height 25
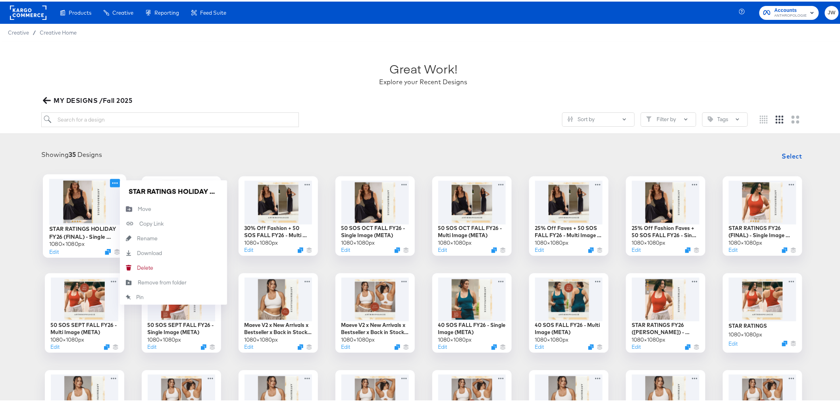
click at [112, 181] on icon at bounding box center [115, 181] width 10 height 8
click at [138, 207] on div "Move Move" at bounding box center [138, 207] width 0 height 0
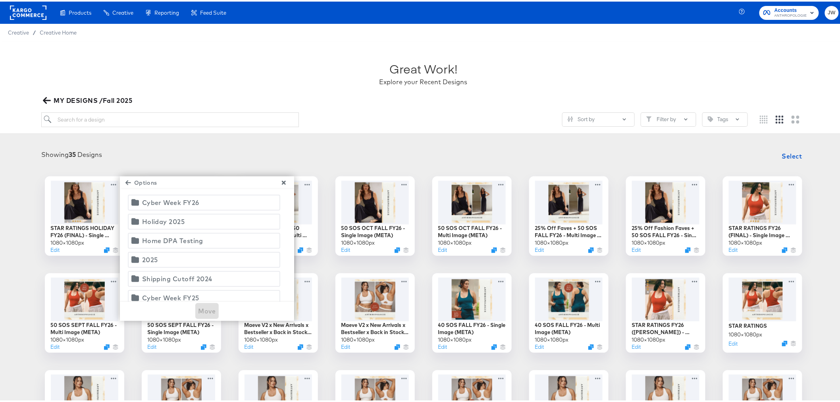
click at [220, 216] on span "Holiday 2025" at bounding box center [204, 219] width 142 height 11
click at [211, 309] on span "Move" at bounding box center [207, 309] width 17 height 11
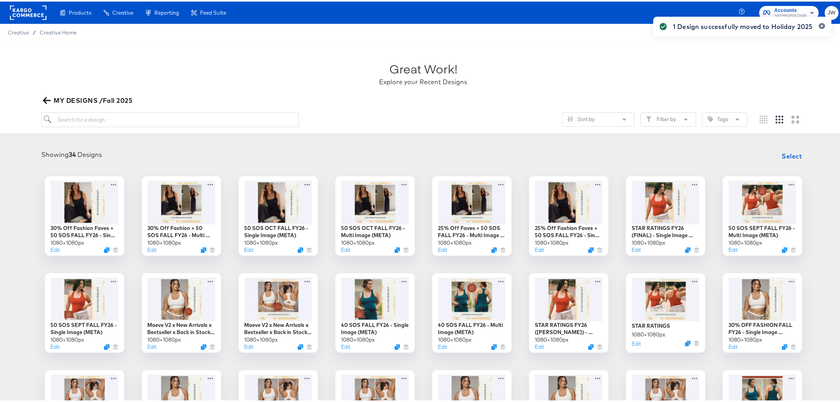
click at [46, 100] on icon "button" at bounding box center [47, 99] width 8 height 8
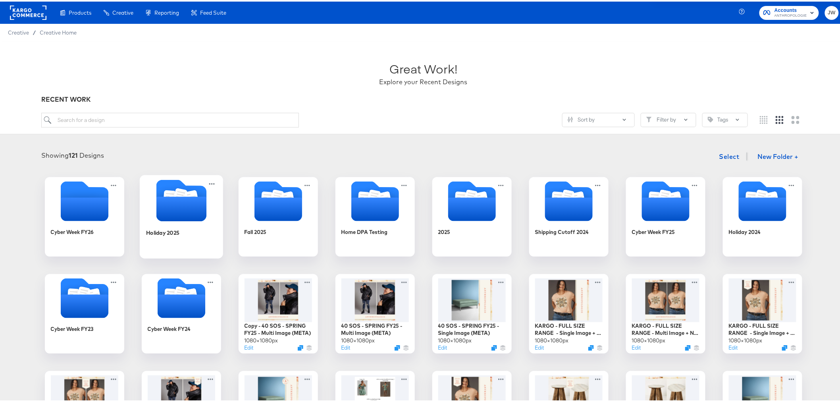
click at [183, 212] on icon "Folder" at bounding box center [181, 207] width 50 height 25
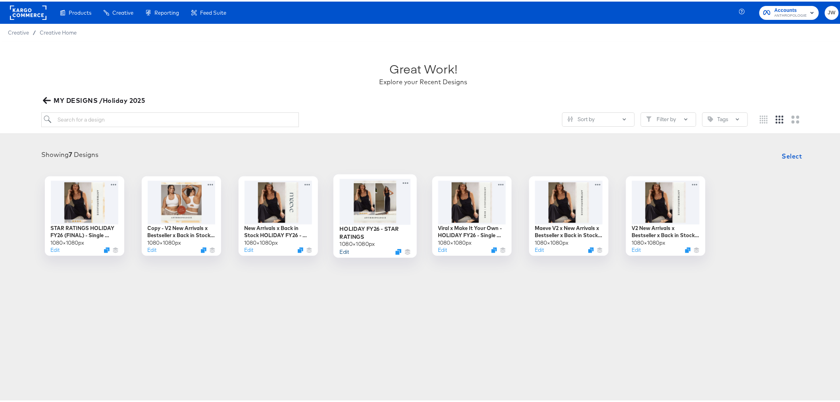
click at [341, 249] on button "Edit" at bounding box center [345, 250] width 10 height 8
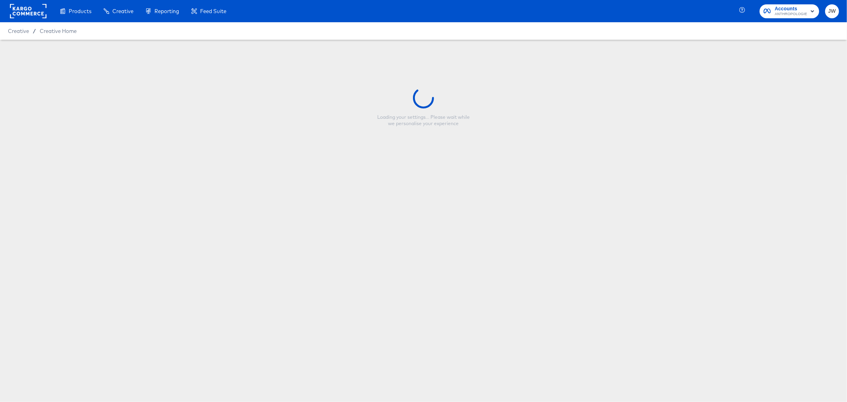
type input "HOLIDAY FY26 - STAR RATINGS"
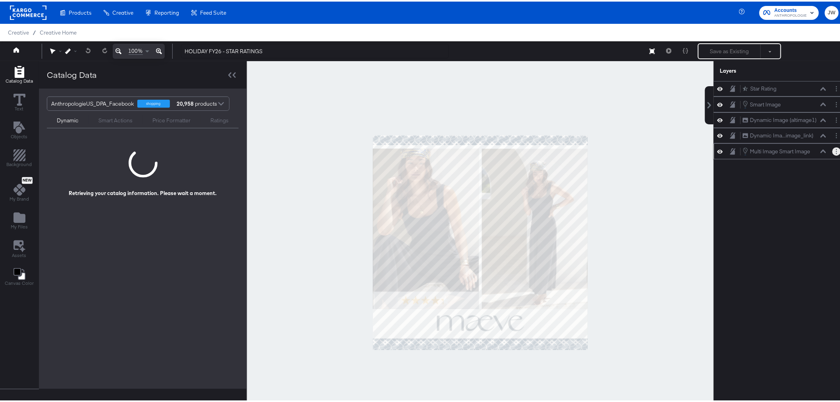
click at [833, 151] on button "Layer Options" at bounding box center [837, 150] width 8 height 8
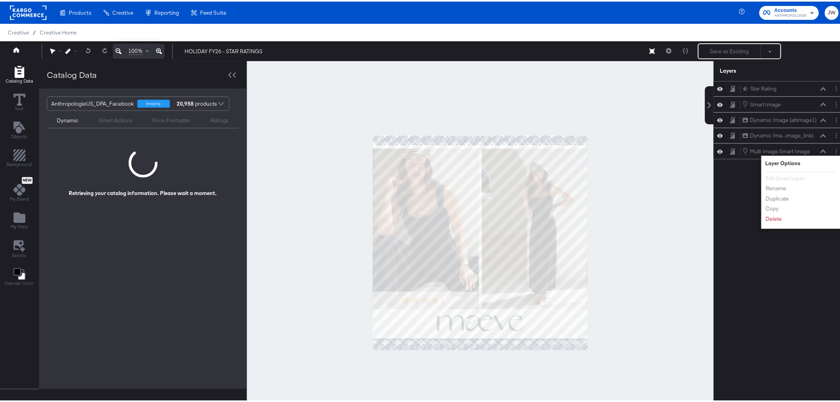
click at [740, 174] on div "Star Rating Star Rating Smart Image Smart Image Dynamic Image (altimage1) Dynam…" at bounding box center [780, 244] width 133 height 330
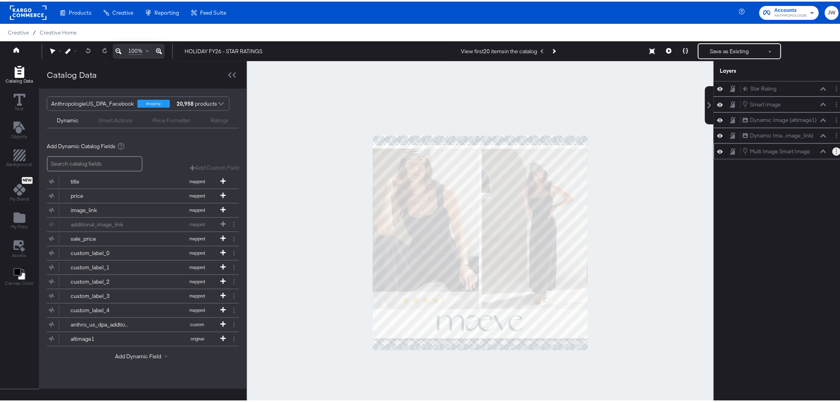
click at [833, 154] on button "Layer Options" at bounding box center [837, 150] width 8 height 8
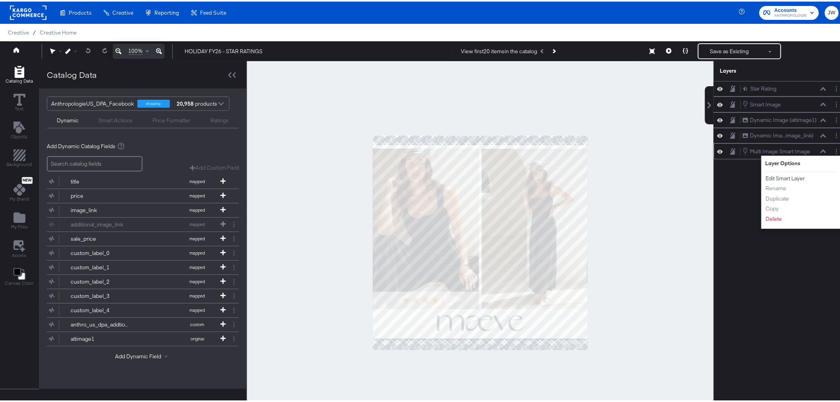
click at [788, 177] on button "Edit Smart Layer" at bounding box center [786, 177] width 40 height 8
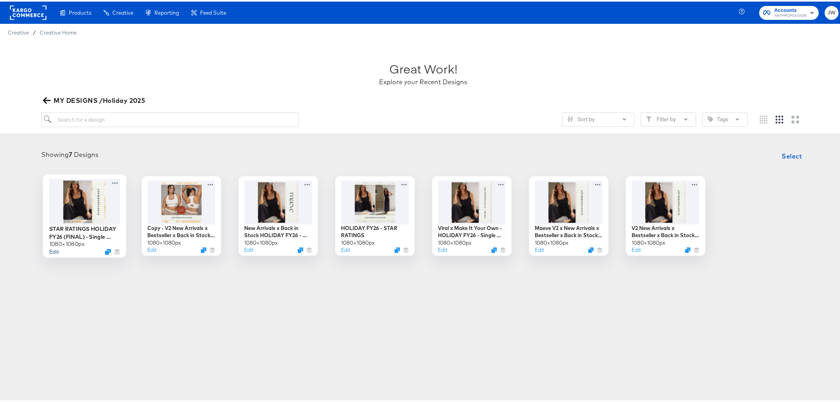
click at [54, 254] on button "Edit" at bounding box center [54, 250] width 10 height 8
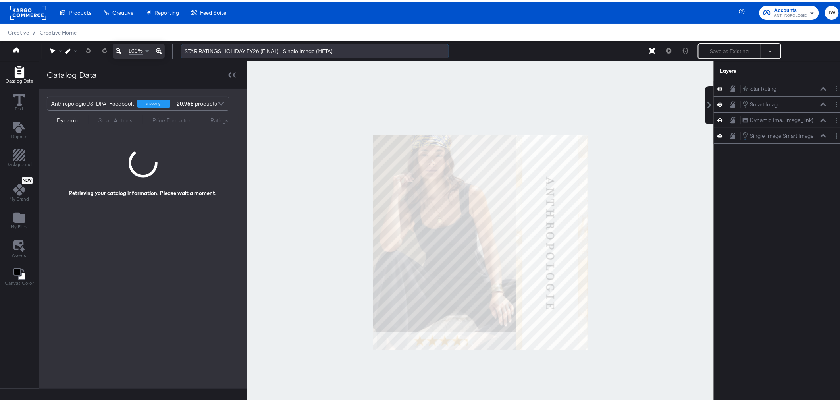
click at [277, 50] on input "STAR RATINGS HOLIDAY FY26 (FINAL) - Single Image (META)" at bounding box center [315, 49] width 268 height 15
type input "STAR RATINGS HOLIDAY FY26 - Single Image (META)"
click at [764, 163] on div "Star Rating Star Rating Smart Image Smart Image Dynamic Ima...image_link) Dynam…" at bounding box center [780, 244] width 133 height 330
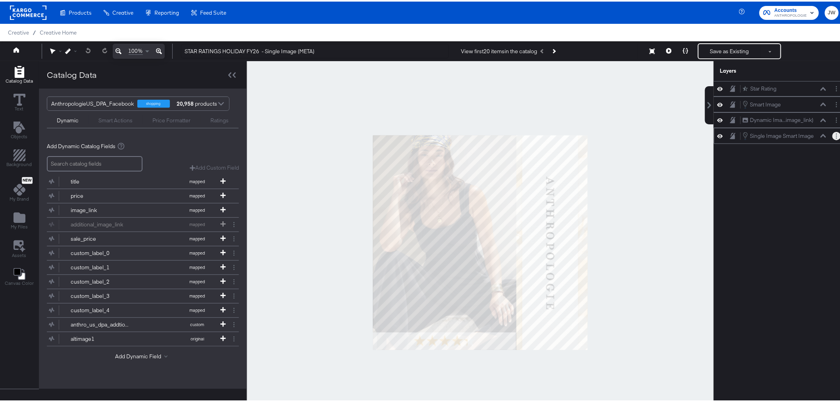
click at [836, 136] on circle "Layer Options" at bounding box center [836, 136] width 1 height 1
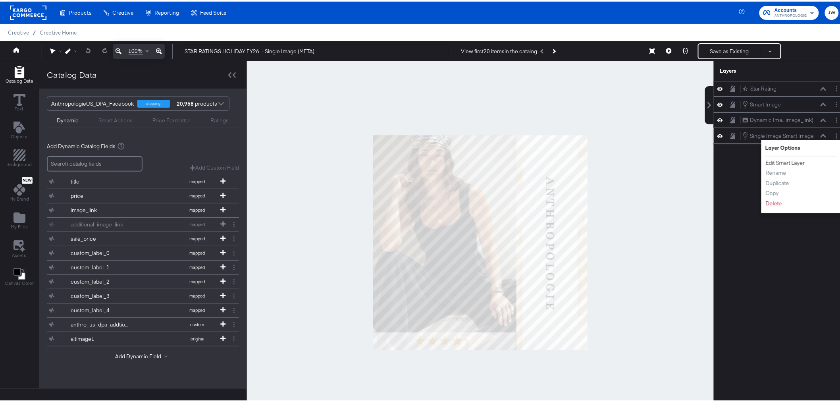
click at [777, 162] on button "Edit Smart Layer" at bounding box center [786, 161] width 40 height 8
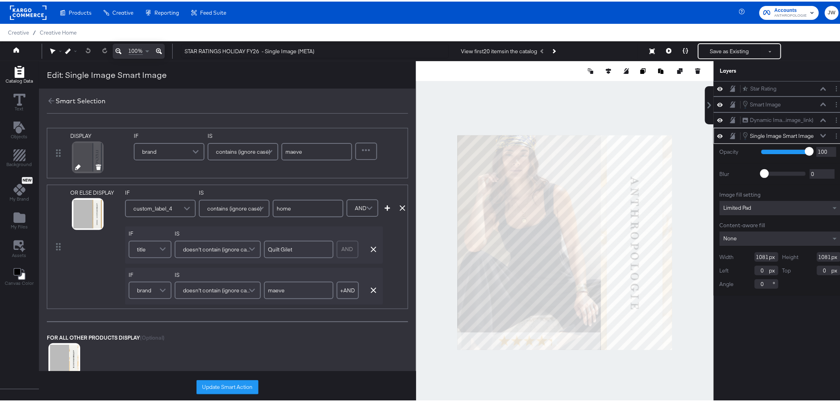
click at [76, 165] on icon at bounding box center [78, 166] width 6 height 6
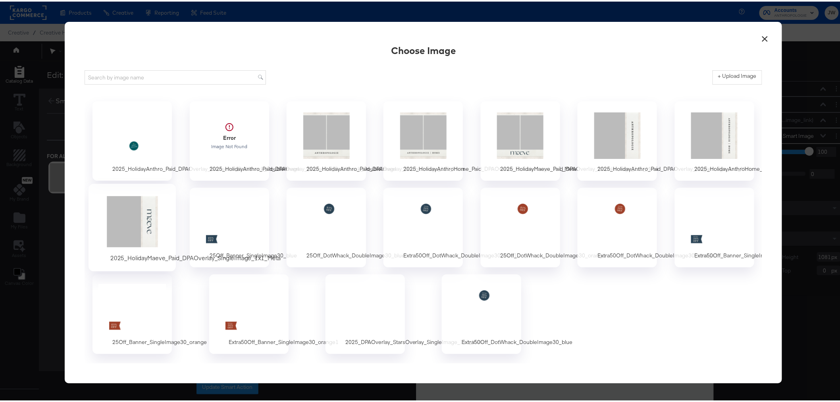
click at [112, 205] on div at bounding box center [132, 220] width 74 height 55
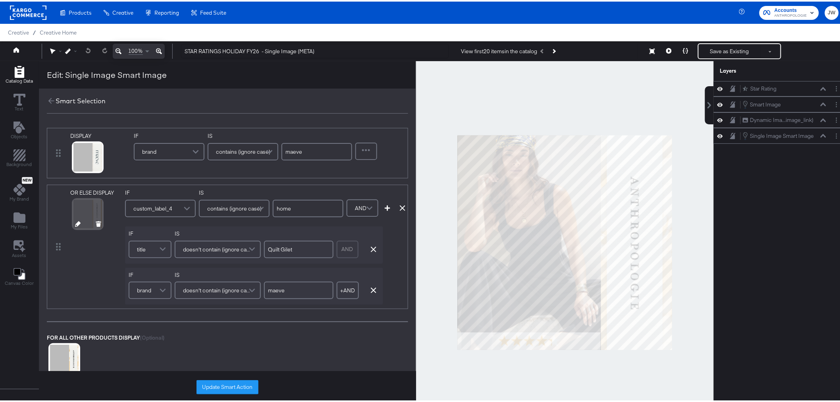
click at [77, 223] on icon at bounding box center [78, 223] width 6 height 6
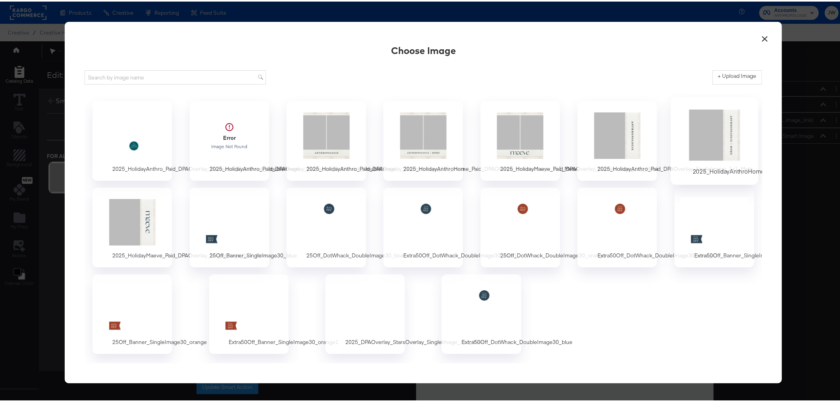
click at [693, 126] on div at bounding box center [715, 133] width 74 height 55
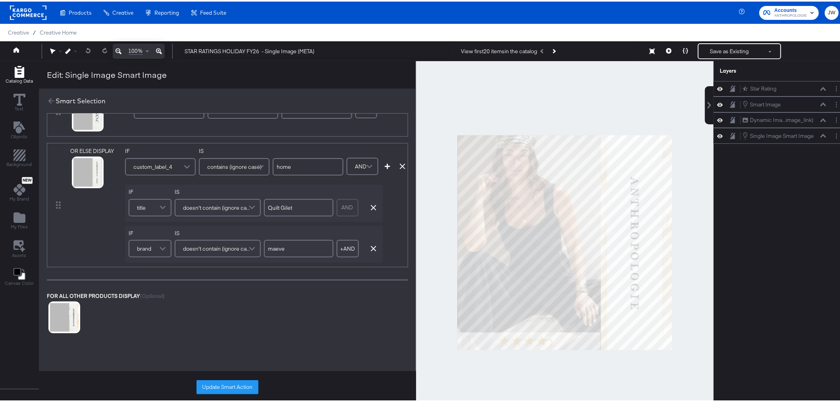
scroll to position [88, 0]
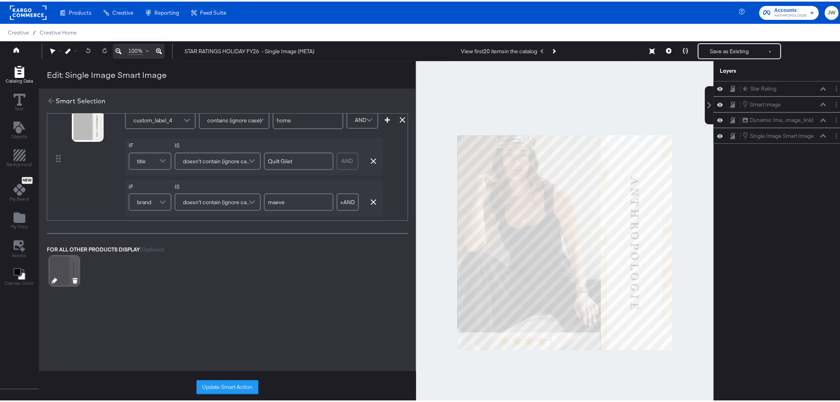
click at [52, 280] on icon at bounding box center [55, 279] width 6 height 6
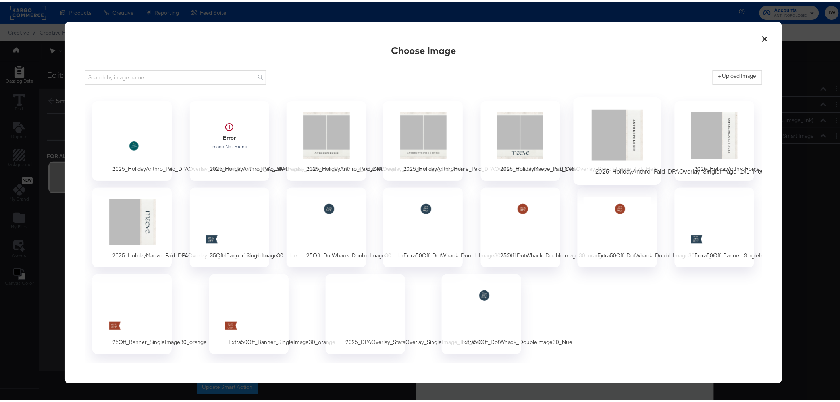
click at [602, 136] on div at bounding box center [618, 133] width 74 height 55
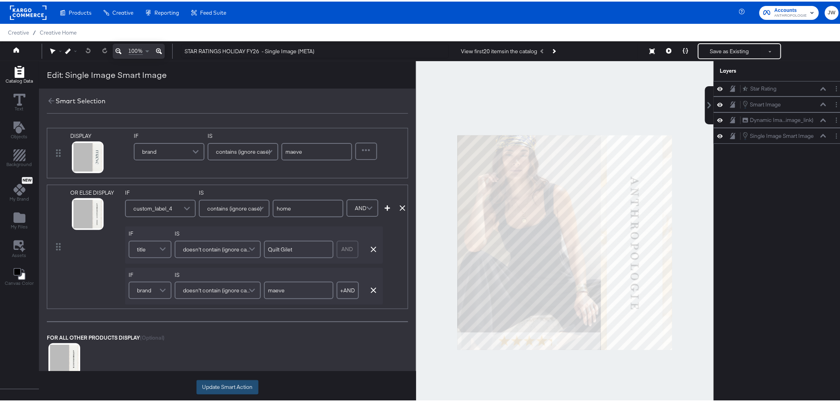
click at [212, 379] on button "Update Smart Action" at bounding box center [228, 385] width 62 height 14
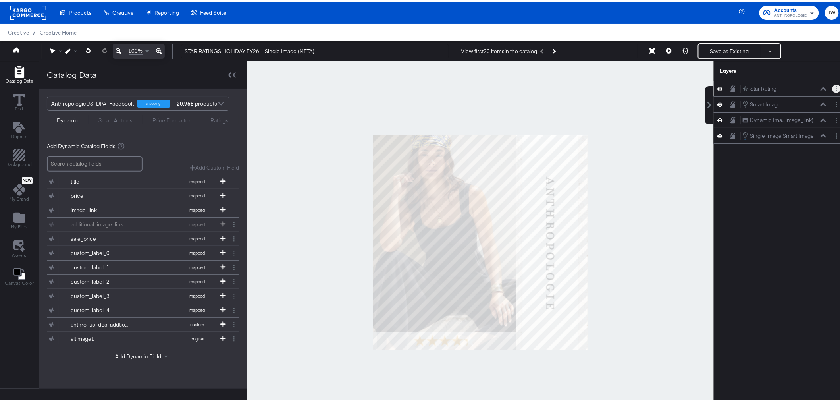
click at [833, 89] on button "Layer Options" at bounding box center [837, 87] width 8 height 8
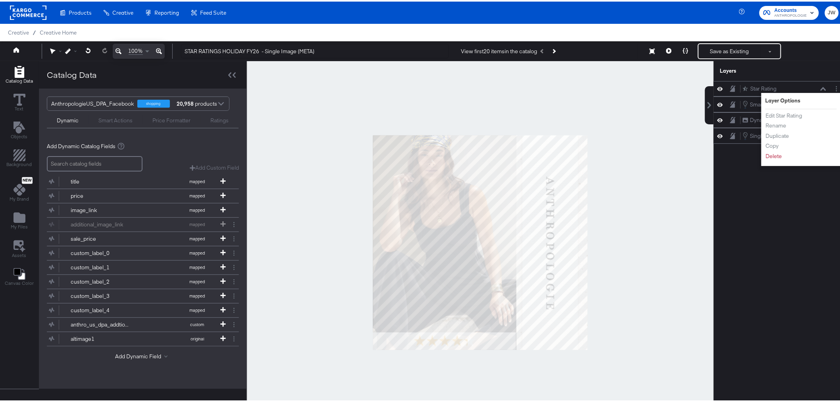
click at [725, 181] on div "Star Rating Star Rating Layer Options Edit Star Rating Rename Duplicate Copy De…" at bounding box center [780, 244] width 133 height 330
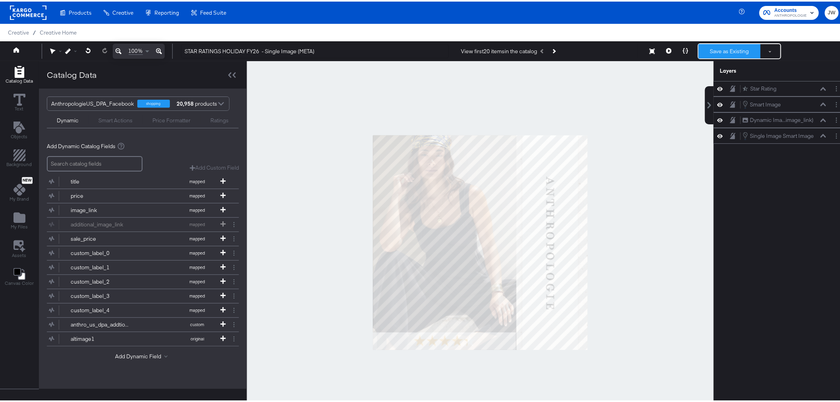
click at [719, 50] on button "Save as Existing" at bounding box center [730, 49] width 62 height 14
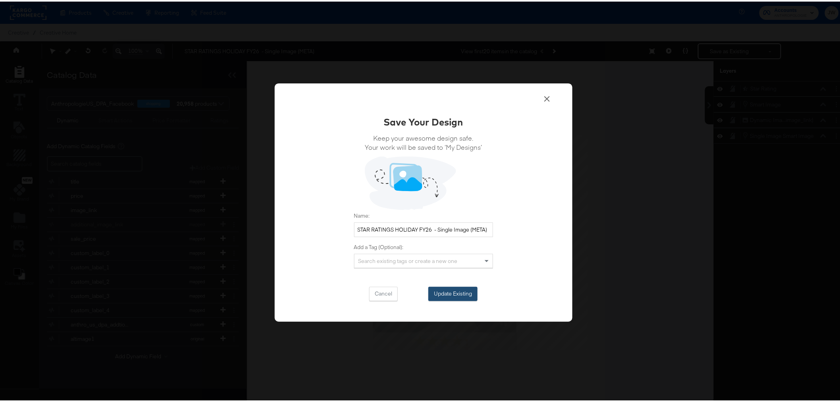
click at [456, 294] on button "Update Existing" at bounding box center [453, 292] width 49 height 14
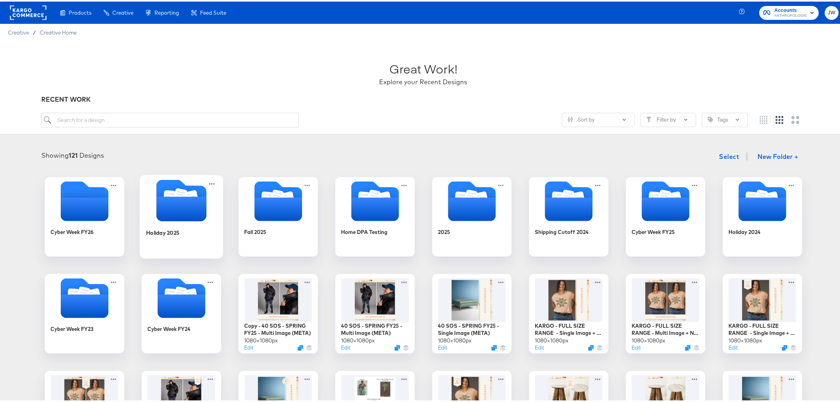
click at [172, 224] on div "Holiday 2025" at bounding box center [181, 237] width 71 height 31
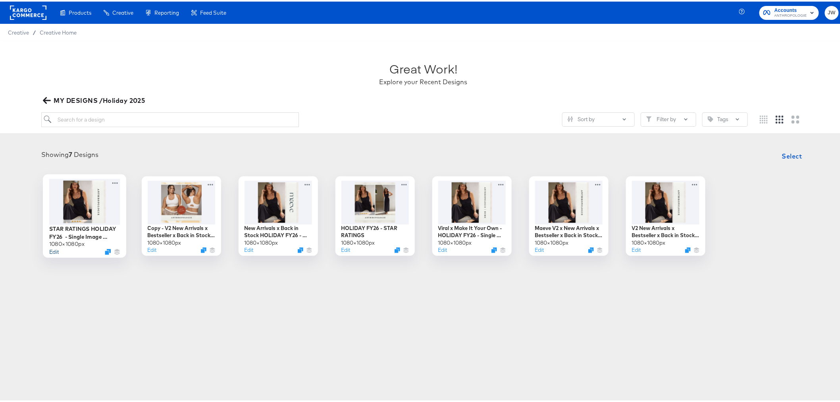
click at [50, 251] on button "Edit" at bounding box center [54, 250] width 10 height 8
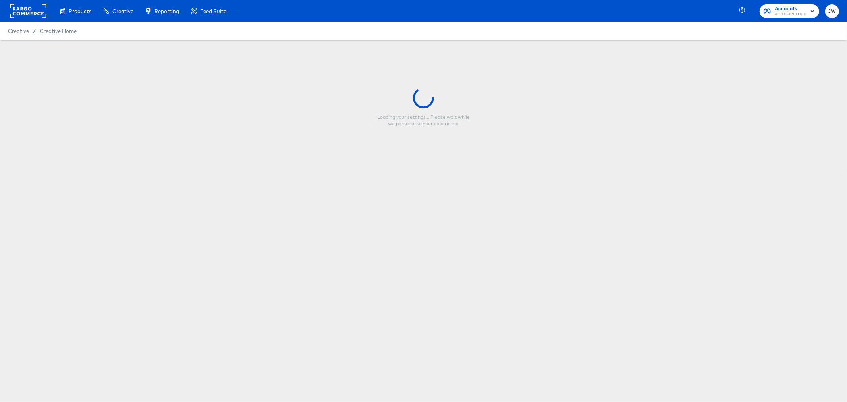
type input "STAR RATINGS HOLIDAY FY26 - Single Image (META)"
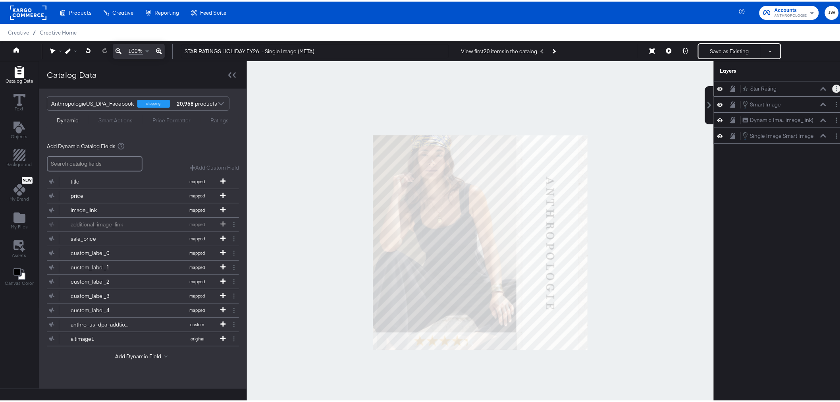
click at [836, 86] on icon "Layer Options" at bounding box center [836, 87] width 1 height 5
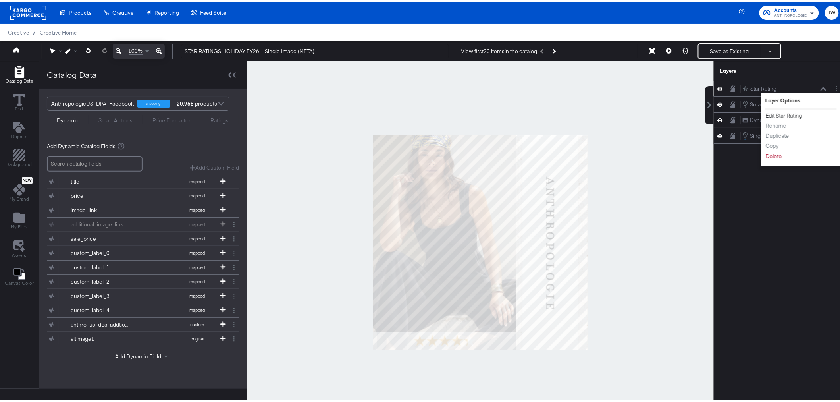
click at [781, 116] on button "Edit Star Rating" at bounding box center [784, 114] width 37 height 8
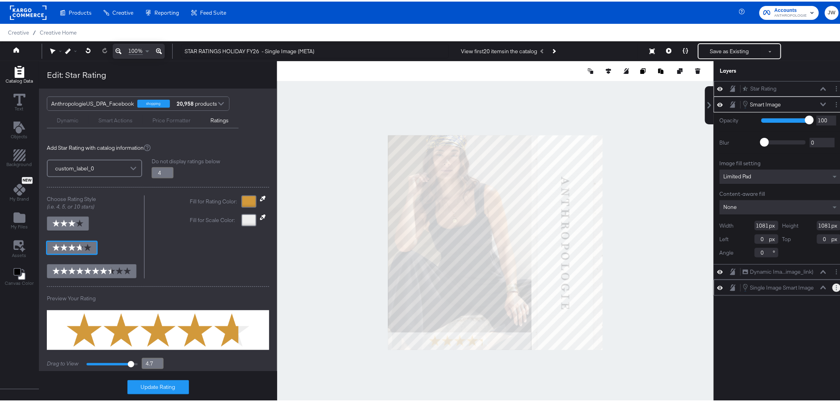
click at [836, 286] on icon "Layer Options" at bounding box center [836, 286] width 1 height 5
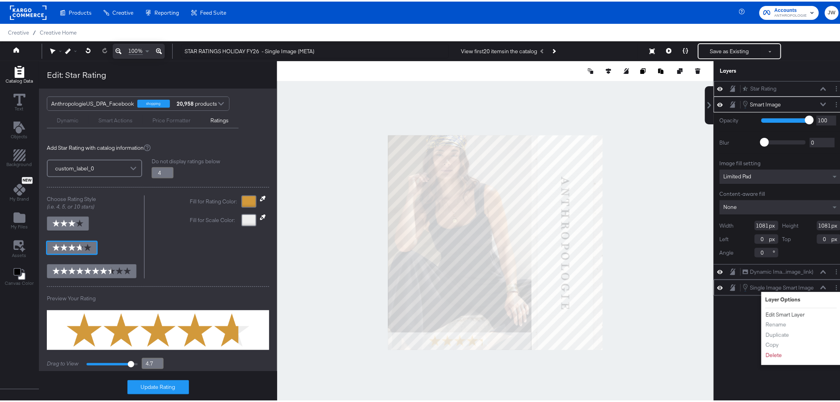
click at [766, 309] on button "Edit Smart Layer" at bounding box center [786, 313] width 40 height 8
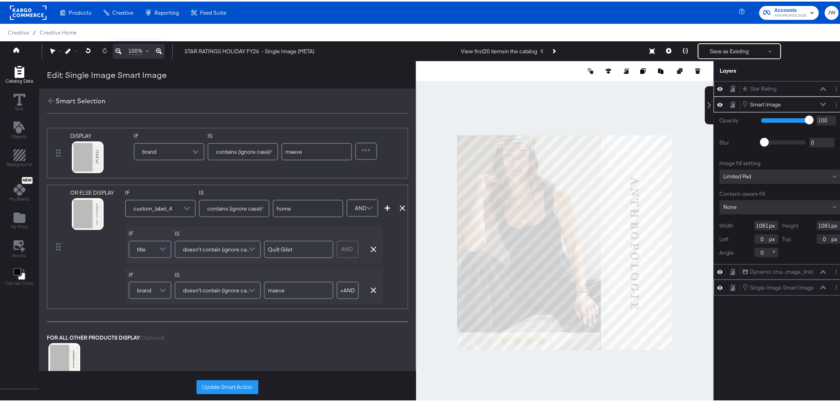
click at [821, 284] on icon at bounding box center [824, 286] width 6 height 4
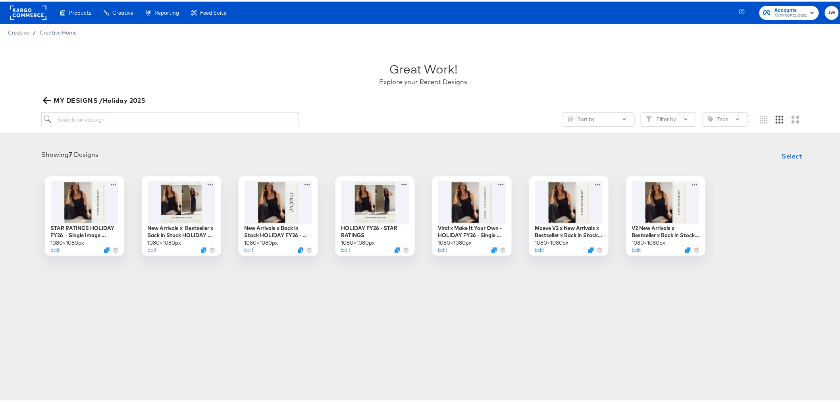
click at [46, 96] on icon "button" at bounding box center [47, 99] width 8 height 6
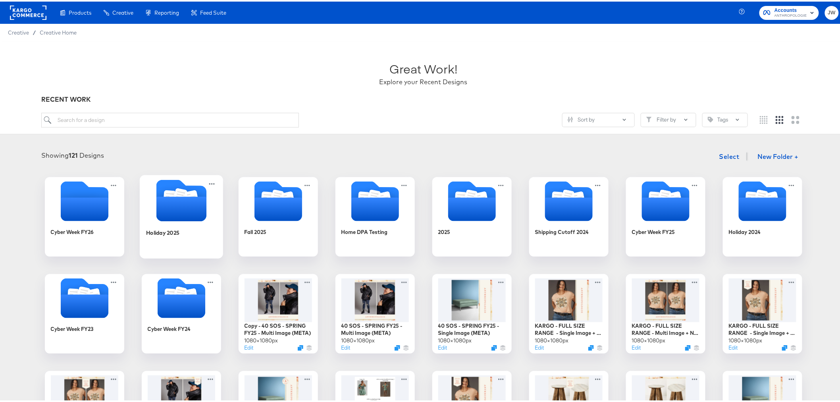
click at [170, 220] on div at bounding box center [181, 200] width 83 height 44
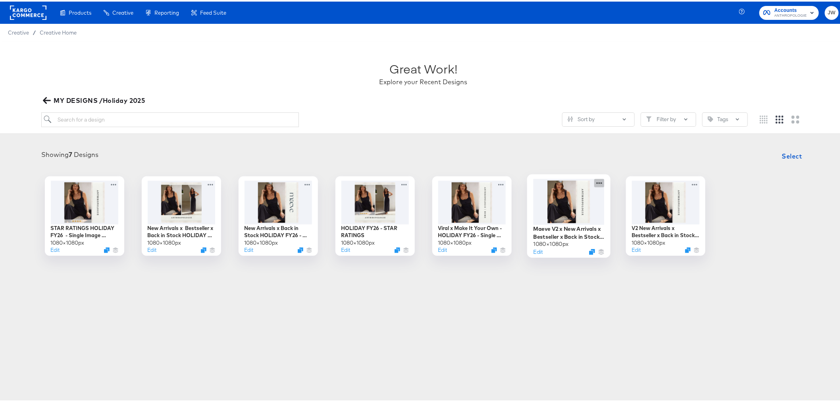
click at [600, 181] on icon at bounding box center [600, 181] width 10 height 8
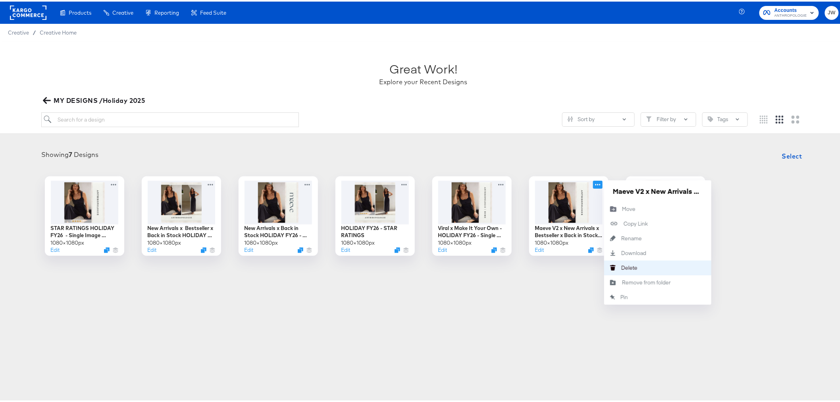
click at [622, 266] on div "Delete Delete" at bounding box center [622, 266] width 0 height 0
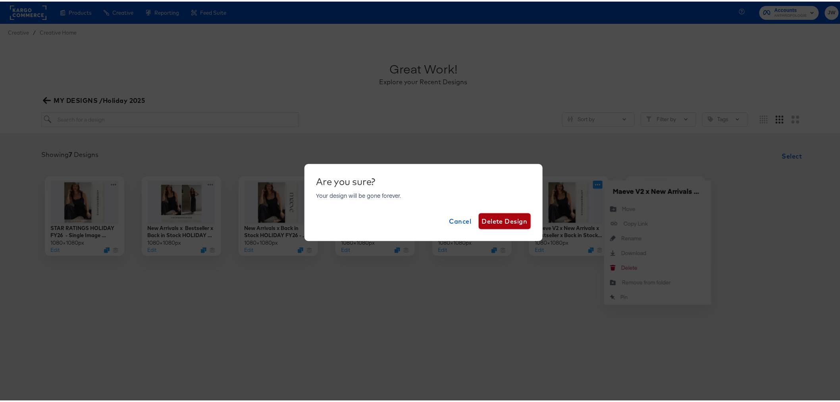
click at [501, 220] on span "Delete Design" at bounding box center [505, 219] width 46 height 11
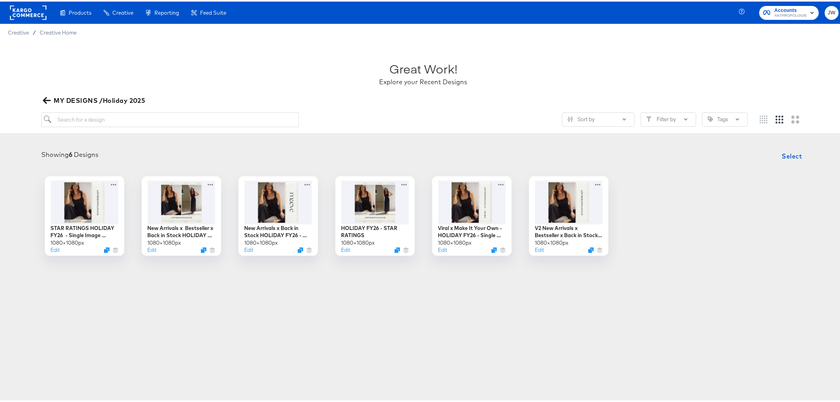
click at [353, 327] on div "Products Products Product Catalogs Enhance Your Product Catalog, Map Them to Pu…" at bounding box center [423, 201] width 847 height 402
click at [44, 97] on icon "button" at bounding box center [47, 99] width 8 height 8
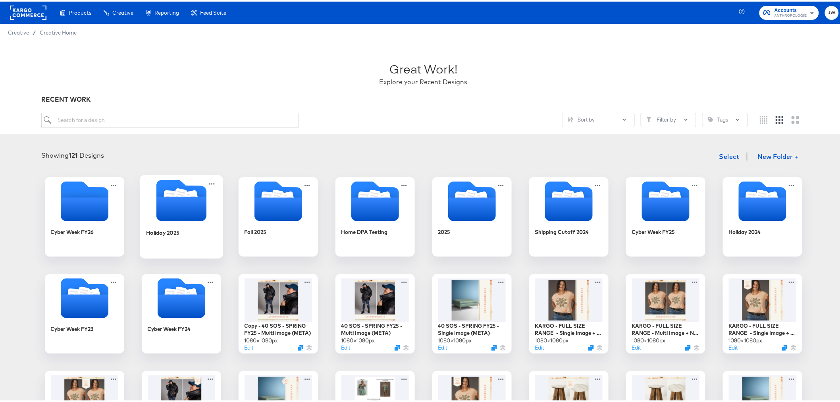
click at [146, 218] on icon "Folder" at bounding box center [181, 199] width 83 height 42
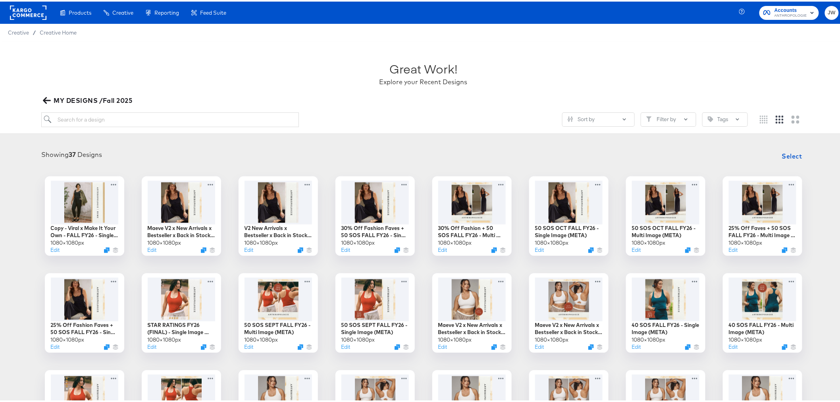
click at [42, 98] on button "MY DESIGNS /Fall 2025" at bounding box center [88, 98] width 94 height 11
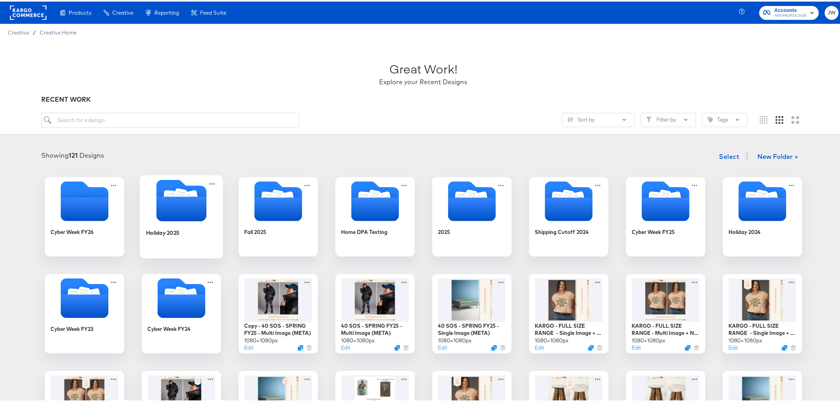
click at [166, 205] on icon "Folder" at bounding box center [181, 207] width 50 height 25
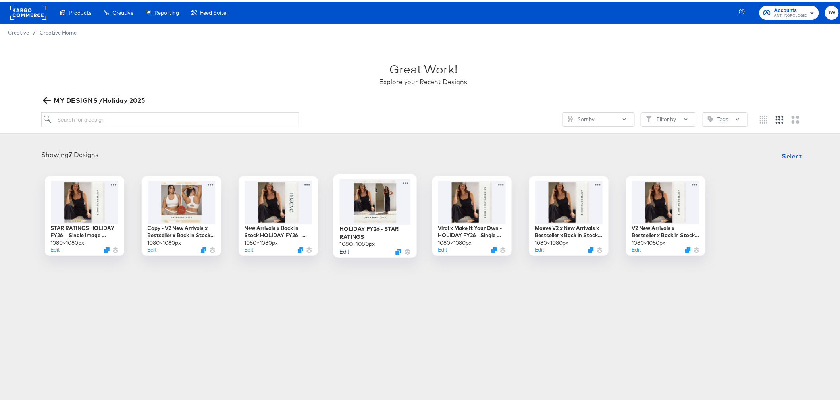
click at [340, 249] on button "Edit" at bounding box center [345, 250] width 10 height 8
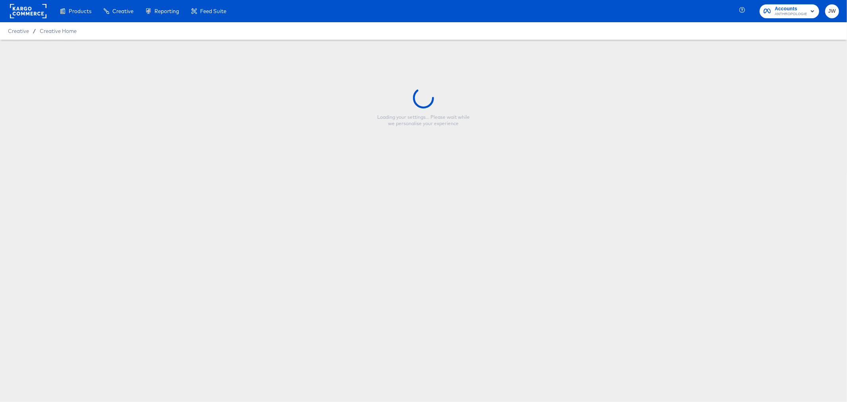
type input "HOLIDAY FY26 - STAR RATINGS"
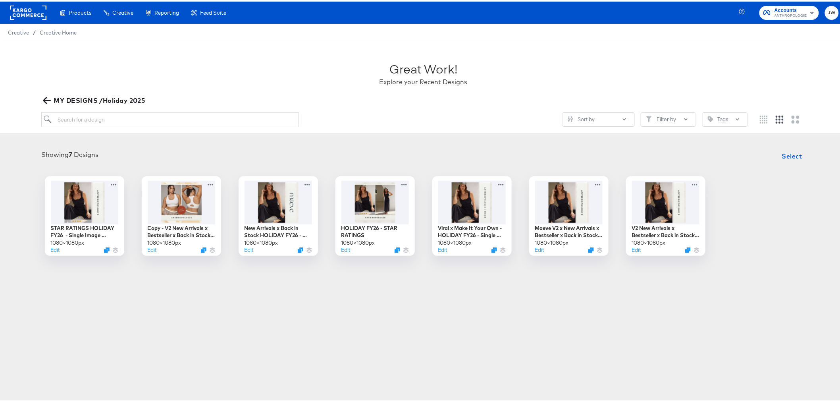
click at [50, 97] on icon "button" at bounding box center [47, 99] width 8 height 8
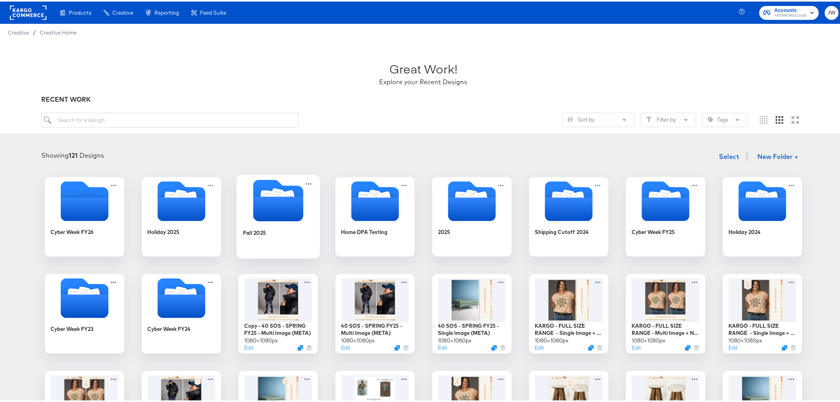
click at [290, 224] on div "Fall 2025" at bounding box center [278, 237] width 71 height 31
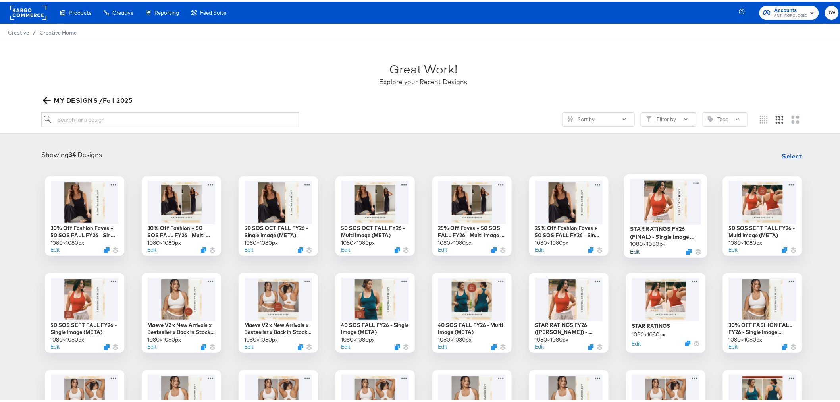
click at [635, 252] on button "Edit" at bounding box center [635, 250] width 10 height 8
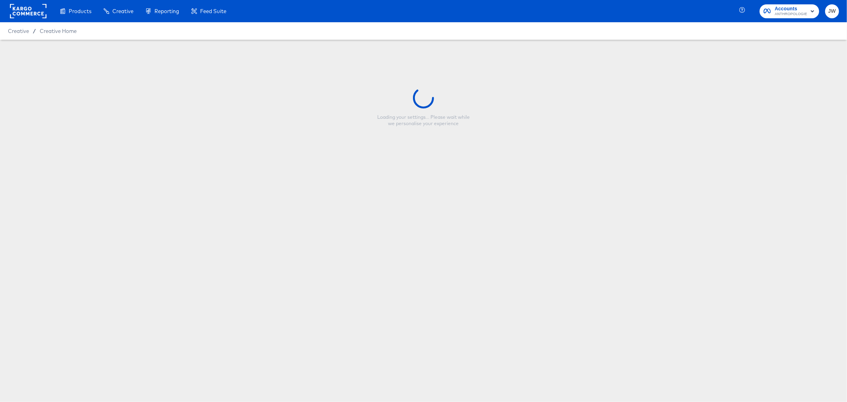
type input "STAR RATINGS FY26 (FINAL) - Single Image (META)"
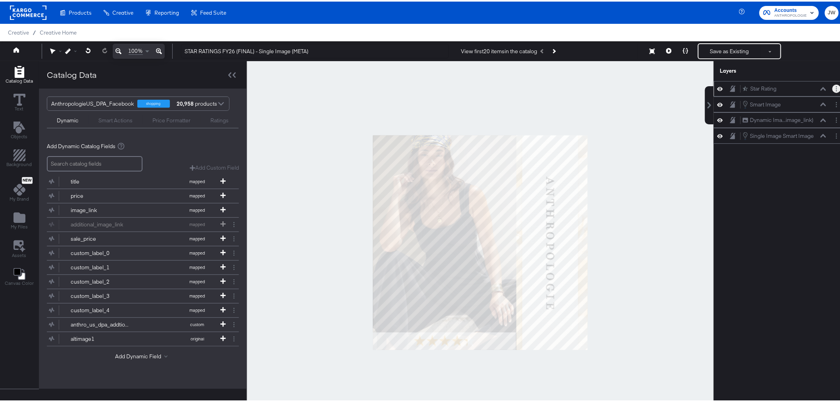
click at [833, 87] on button "Layer Options" at bounding box center [837, 87] width 8 height 8
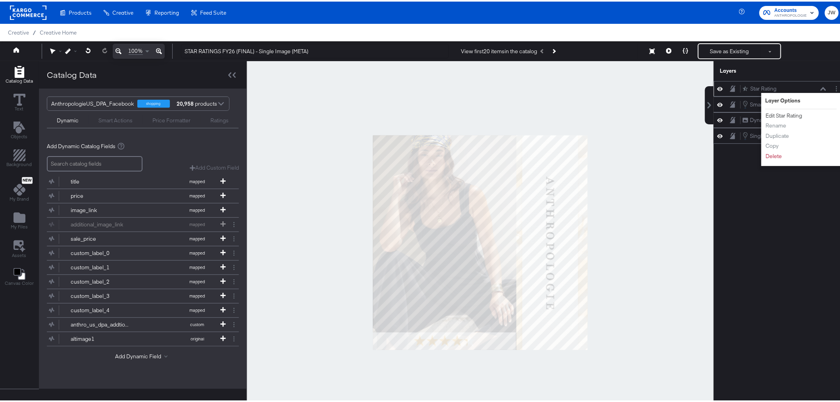
click at [779, 113] on button "Edit Star Rating" at bounding box center [784, 114] width 37 height 8
